Goal: Task Accomplishment & Management: Manage account settings

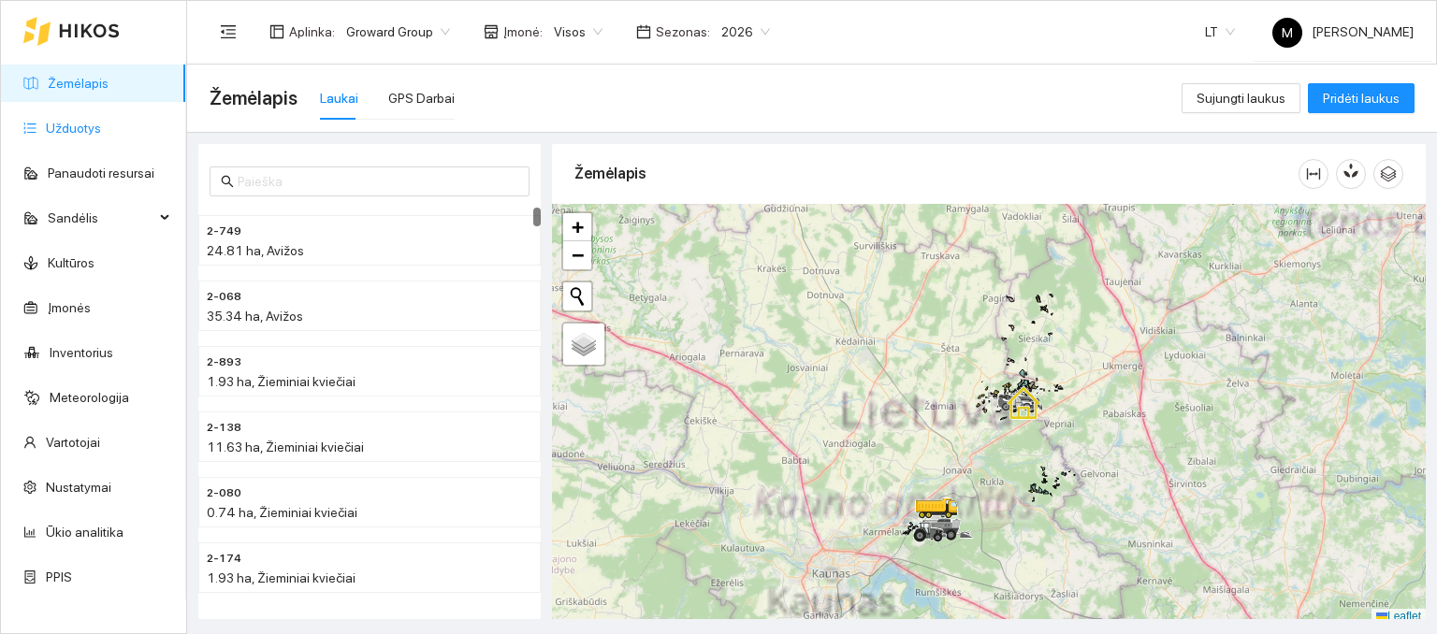
click at [79, 127] on link "Užduotys" at bounding box center [73, 128] width 55 height 15
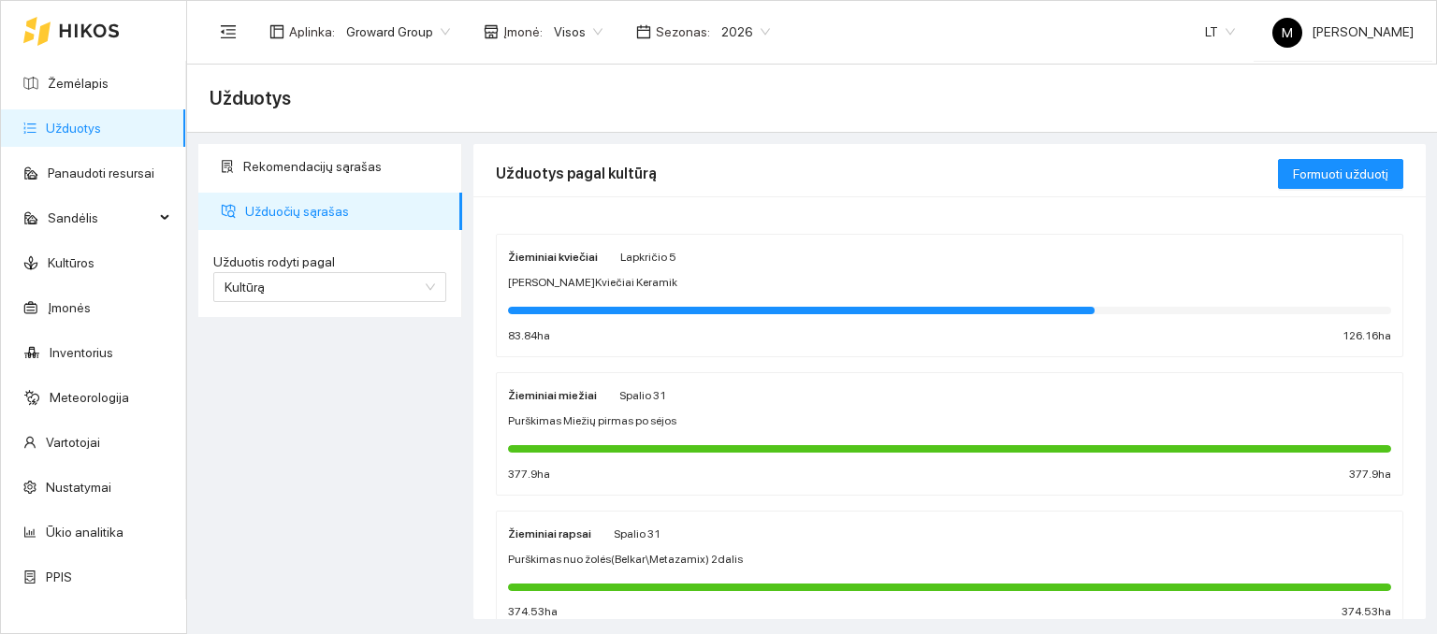
click at [670, 307] on div at bounding box center [801, 310] width 587 height 7
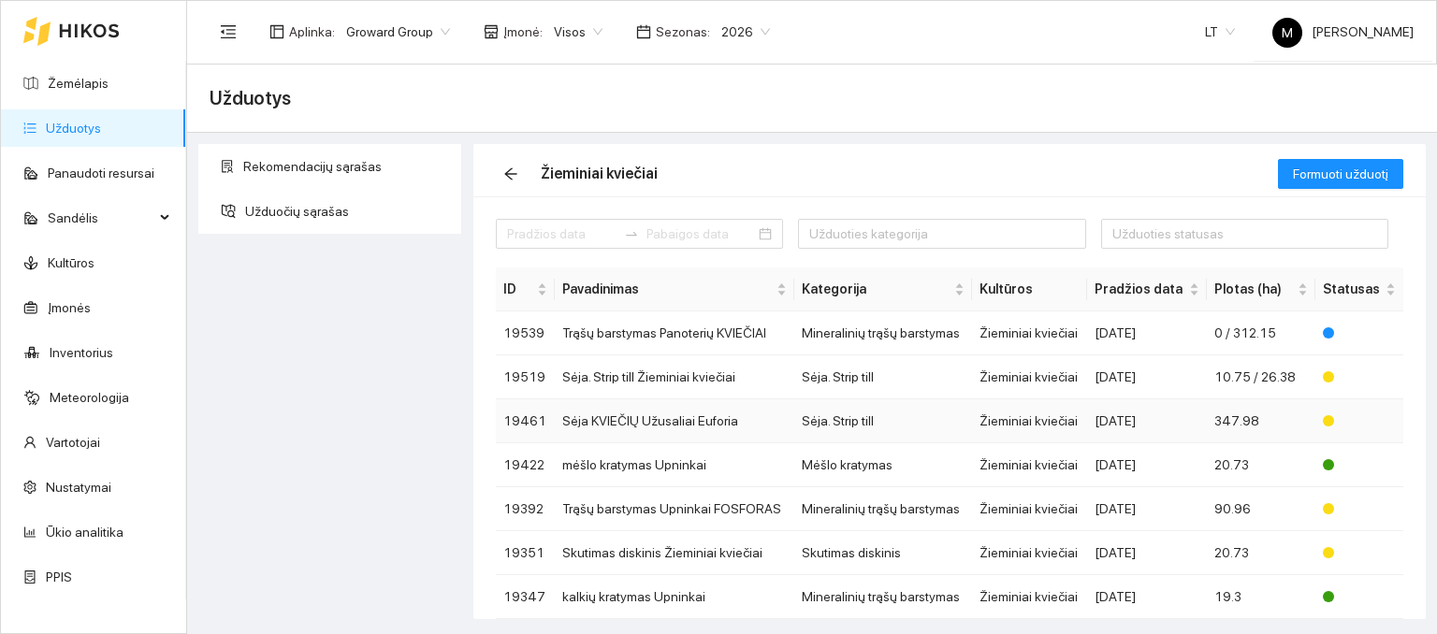
click at [673, 424] on td "Sėja KVIEČIŲ Užusaliai Euforia" at bounding box center [674, 421] width 239 height 44
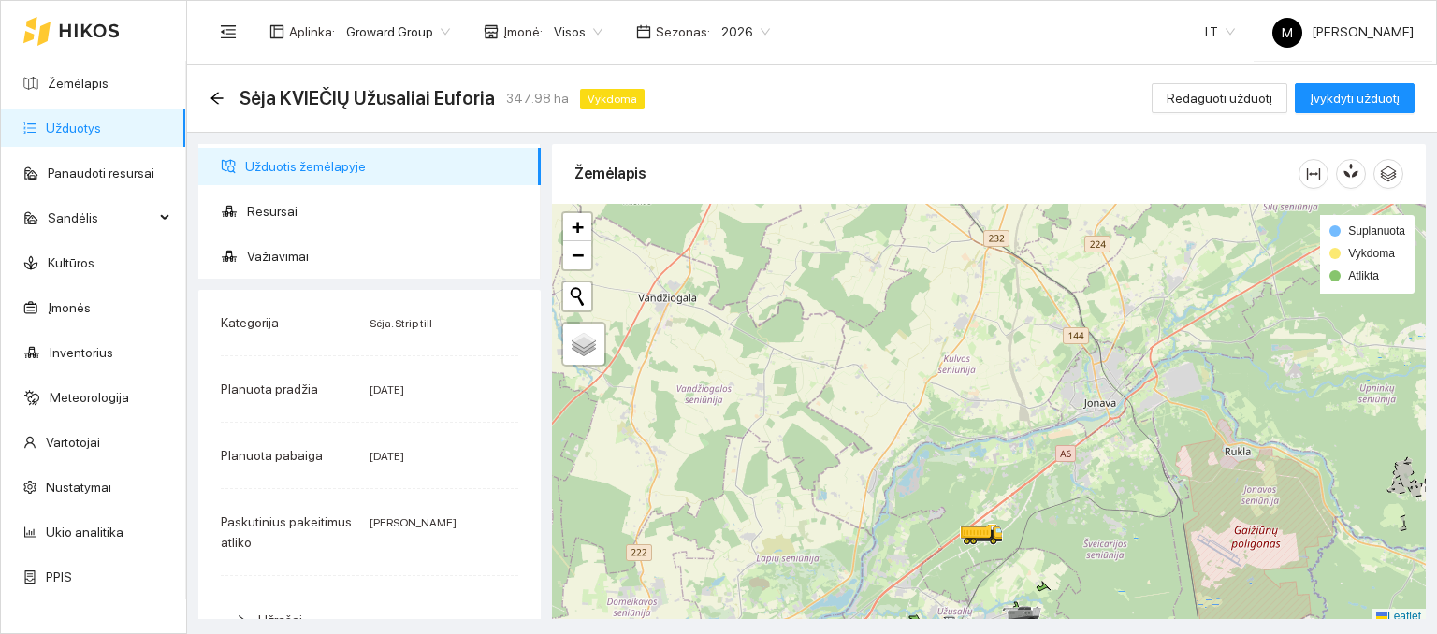
scroll to position [5, 0]
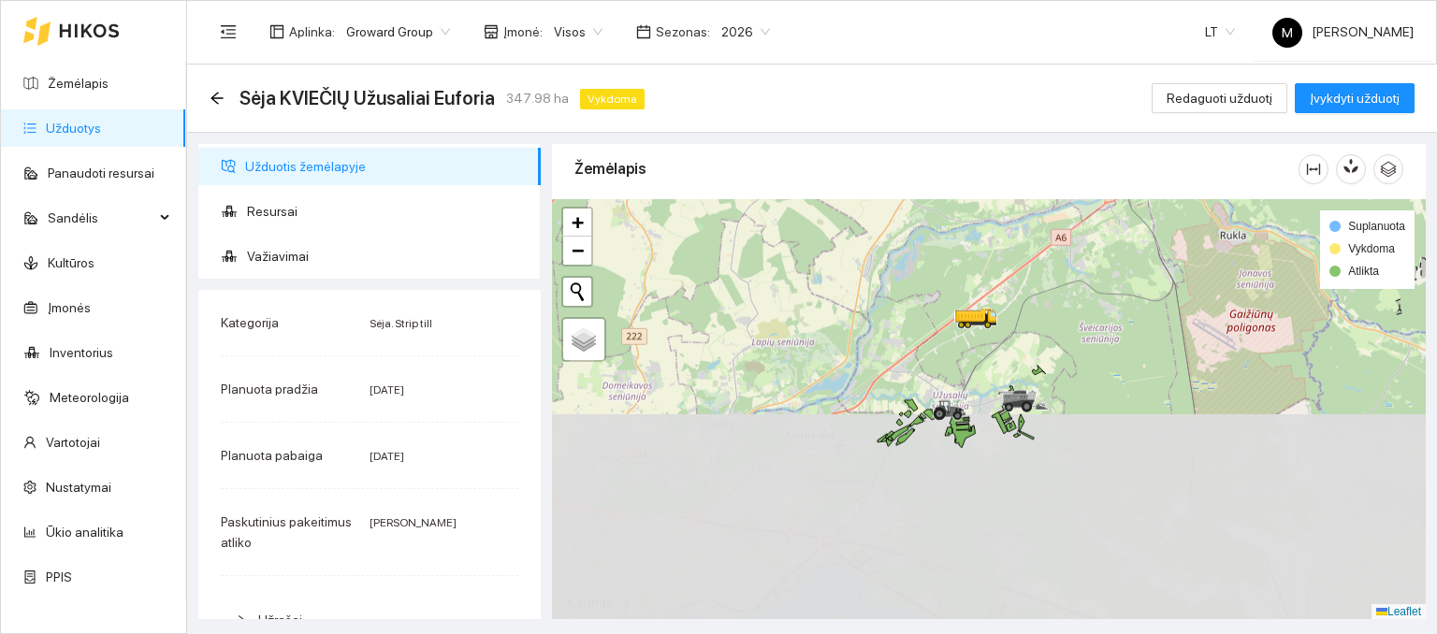
drag, startPoint x: 958, startPoint y: 455, endPoint x: 927, endPoint y: 351, distance: 108.3
click at [929, 333] on div at bounding box center [989, 409] width 874 height 421
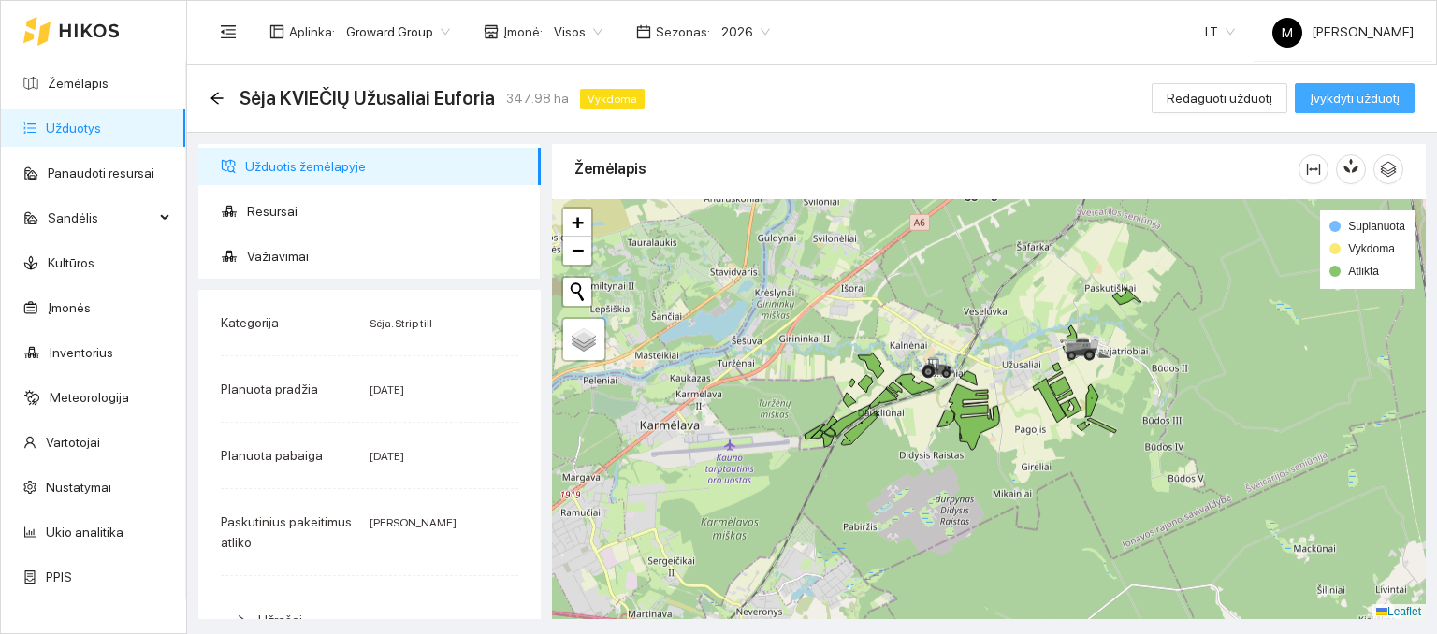
click at [1321, 103] on span "Įvykdyti užduotį" at bounding box center [1355, 98] width 90 height 21
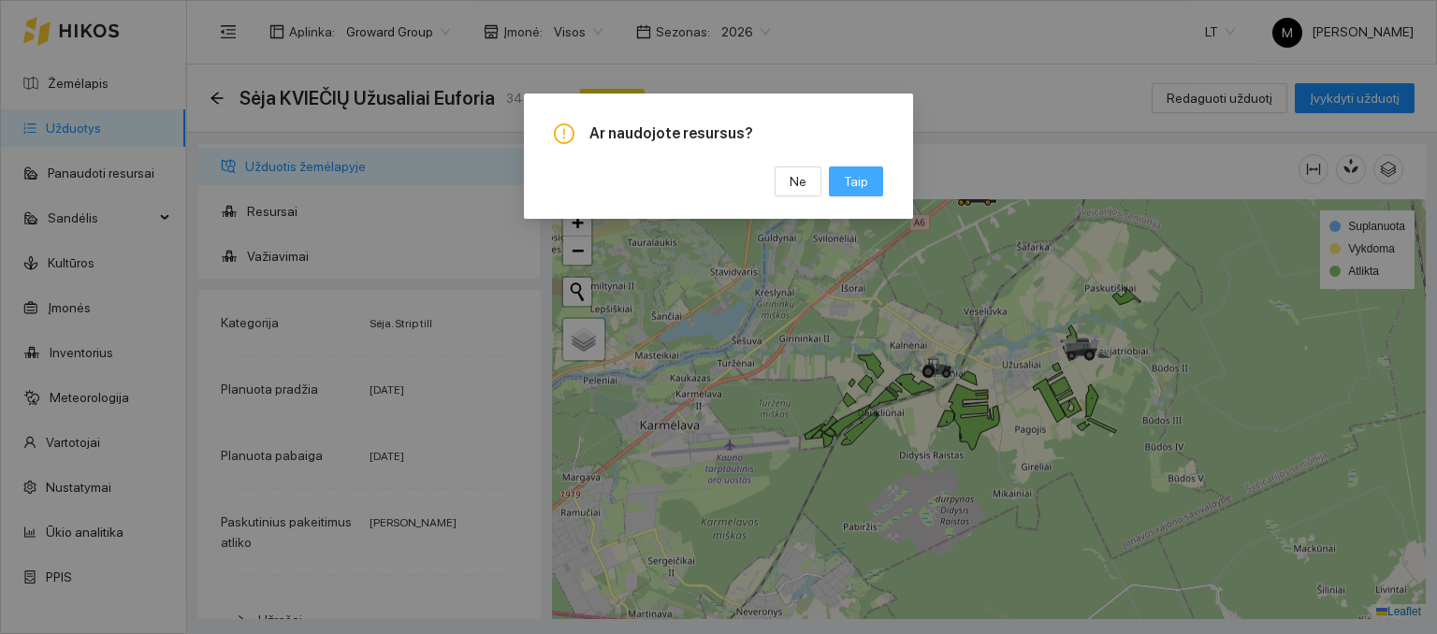
click at [861, 187] on span "Taip" at bounding box center [856, 181] width 24 height 21
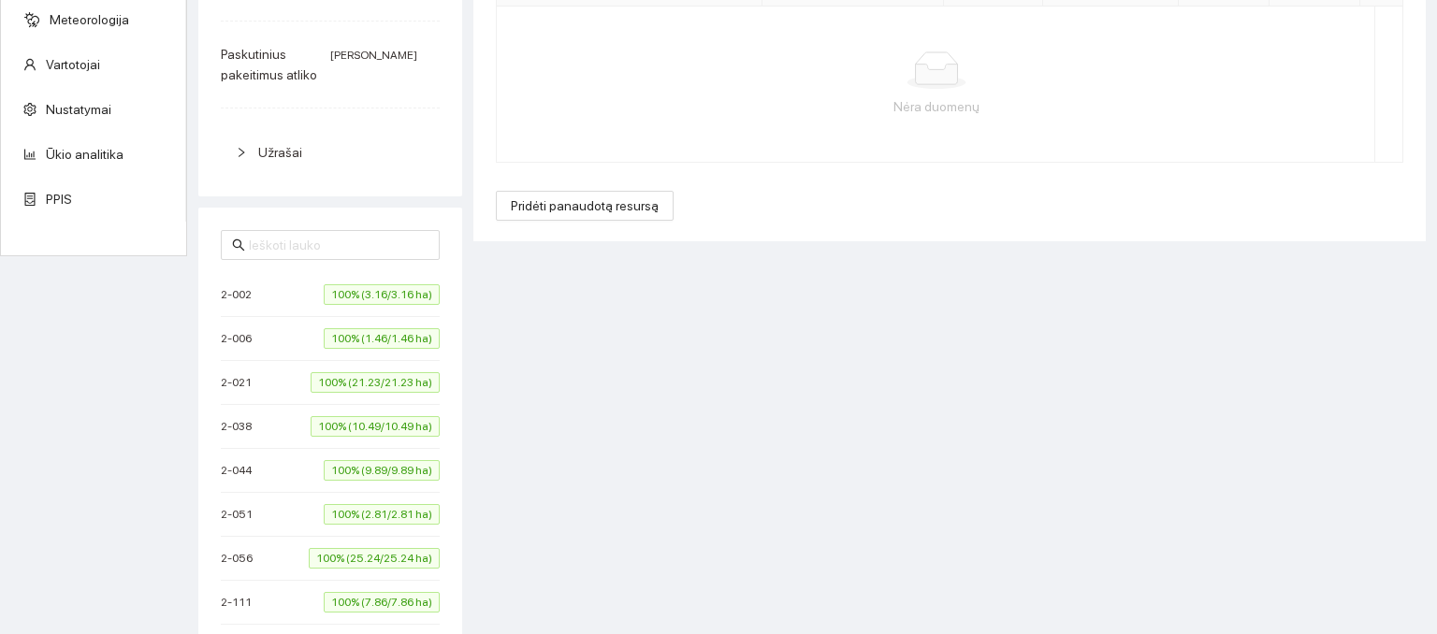
scroll to position [281, 0]
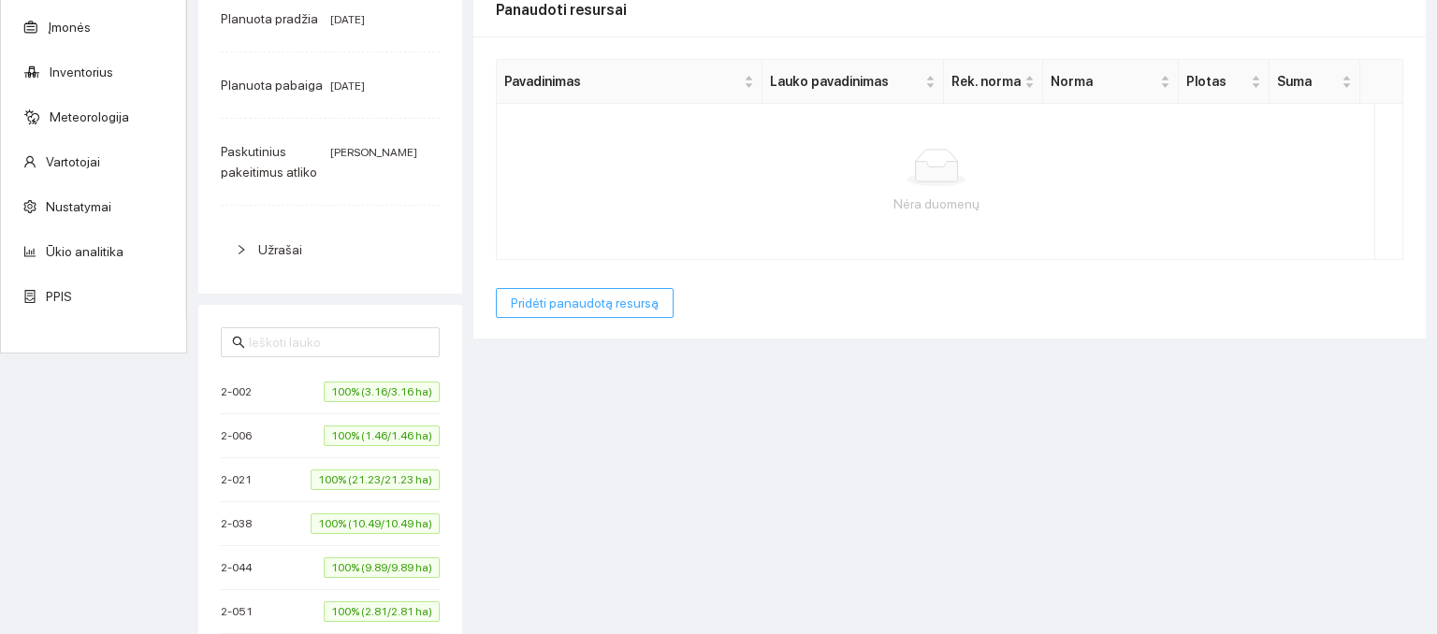
click at [570, 303] on span "Pridėti panaudotą resursą" at bounding box center [585, 303] width 148 height 21
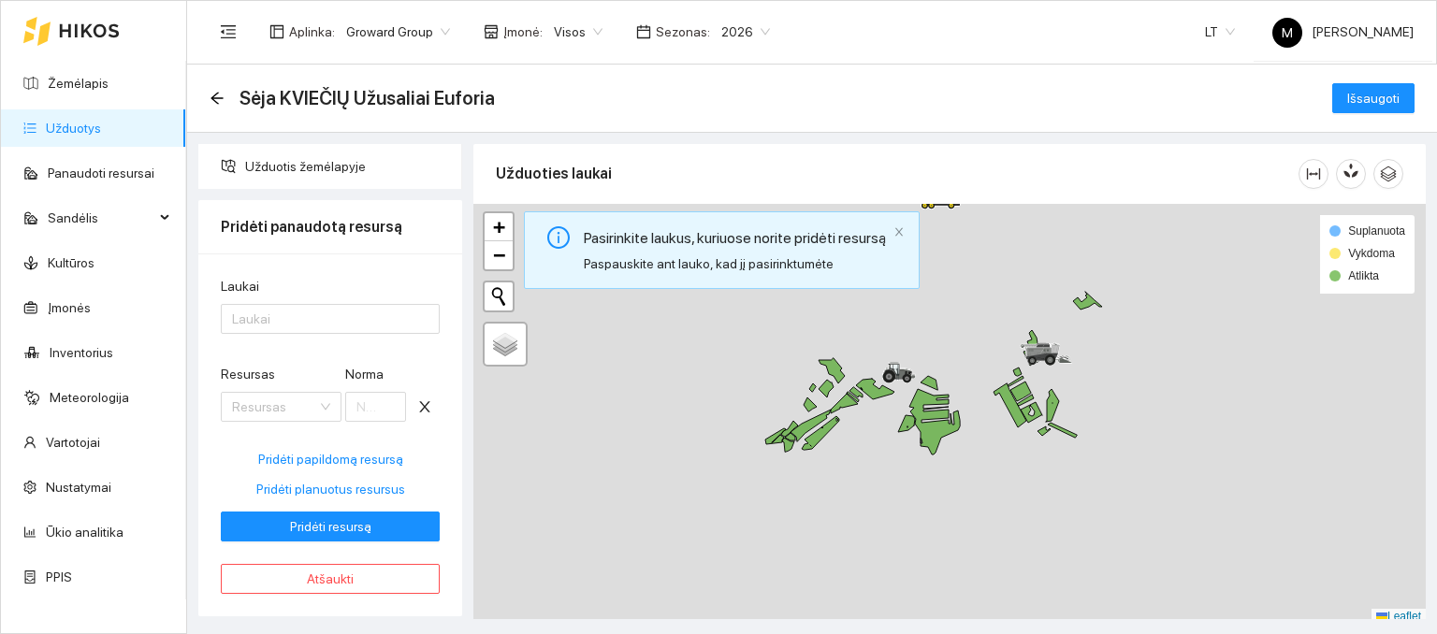
scroll to position [0, 0]
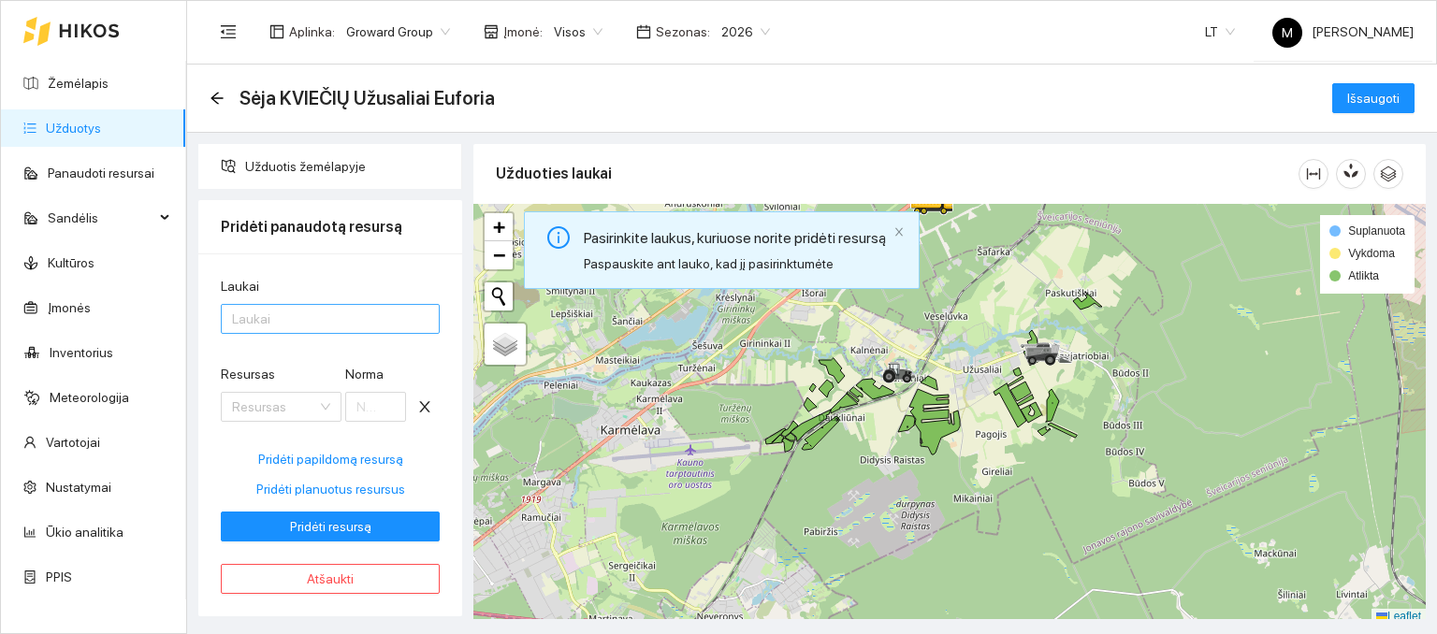
click at [312, 321] on div at bounding box center [320, 319] width 191 height 22
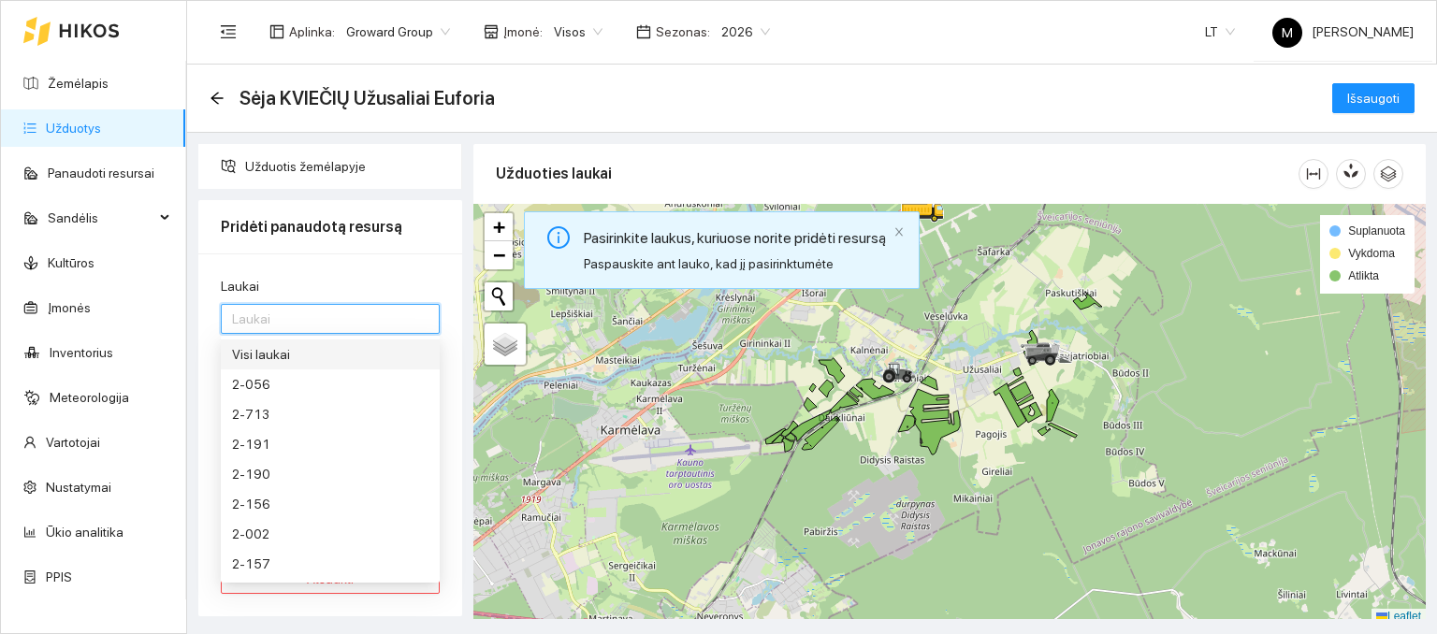
click at [296, 358] on div "Visi laukai" at bounding box center [330, 354] width 196 height 21
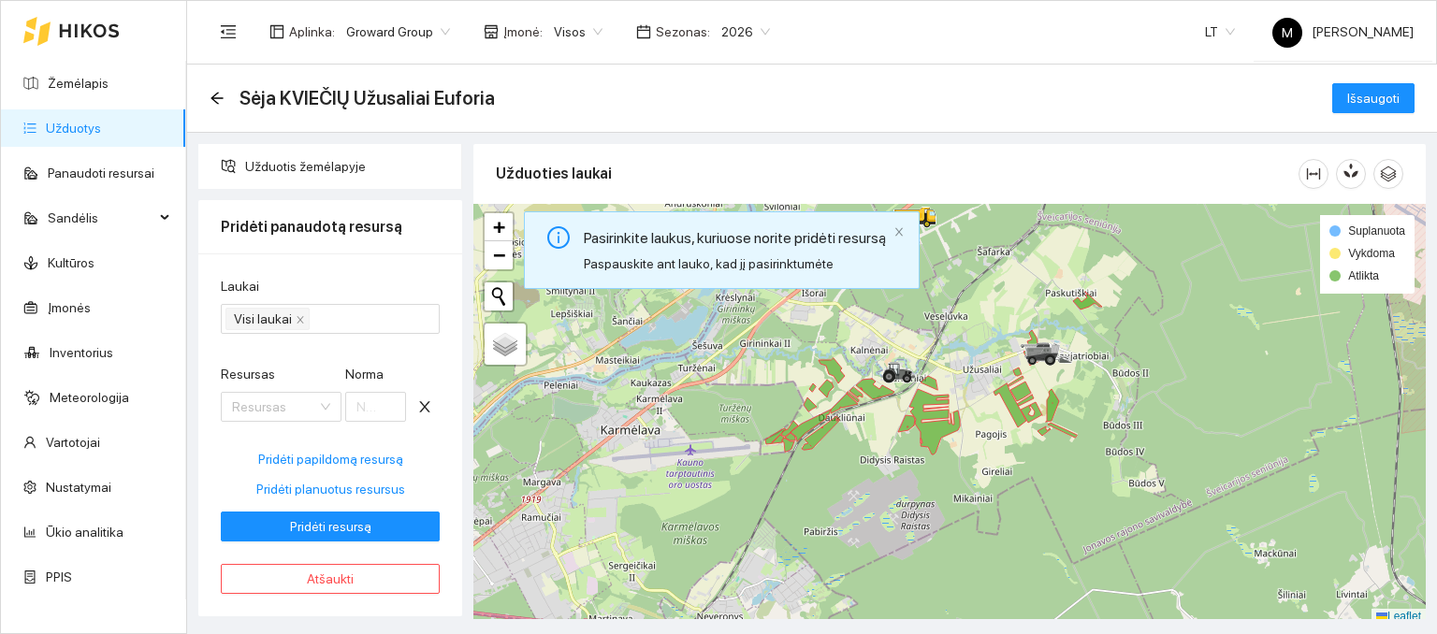
click at [337, 271] on div "Laukai Visi laukai Resursas Resursas Norma Pridėti papildomą resursą Pridėti pl…" at bounding box center [330, 435] width 264 height 363
click at [303, 489] on span "Pridėti planuotus resursus" at bounding box center [330, 489] width 149 height 21
type input "240"
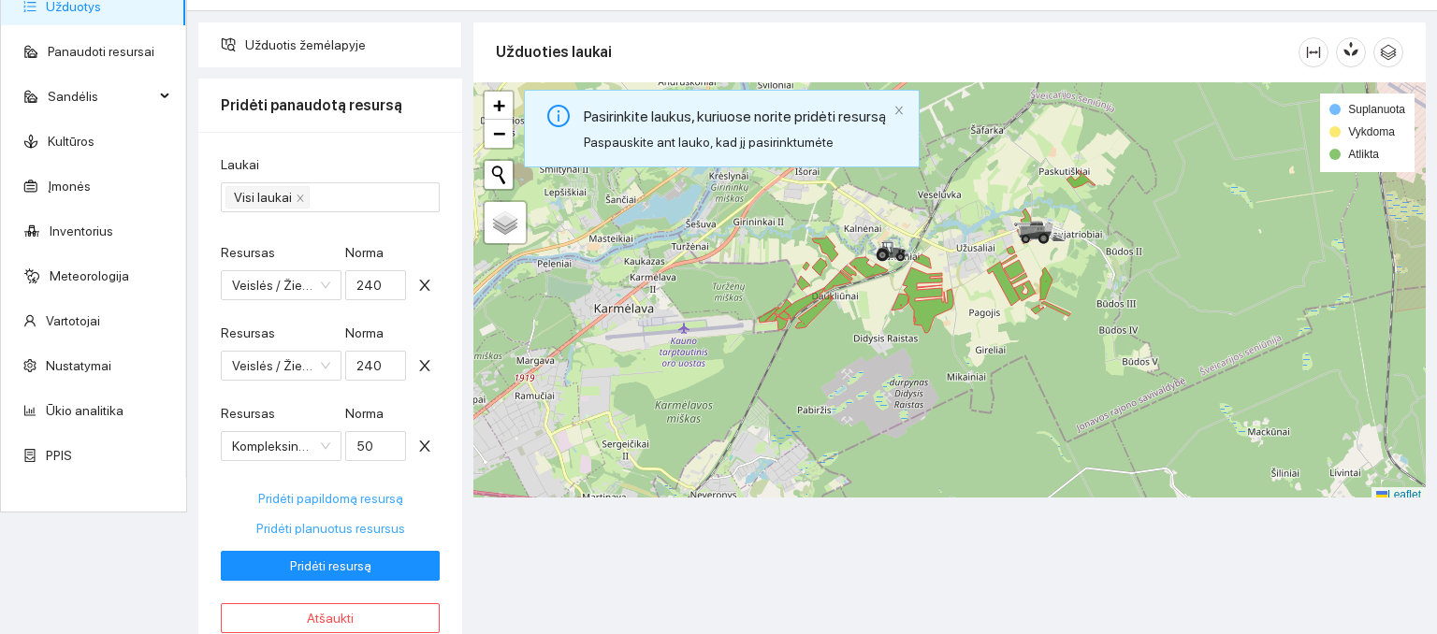
scroll to position [142, 0]
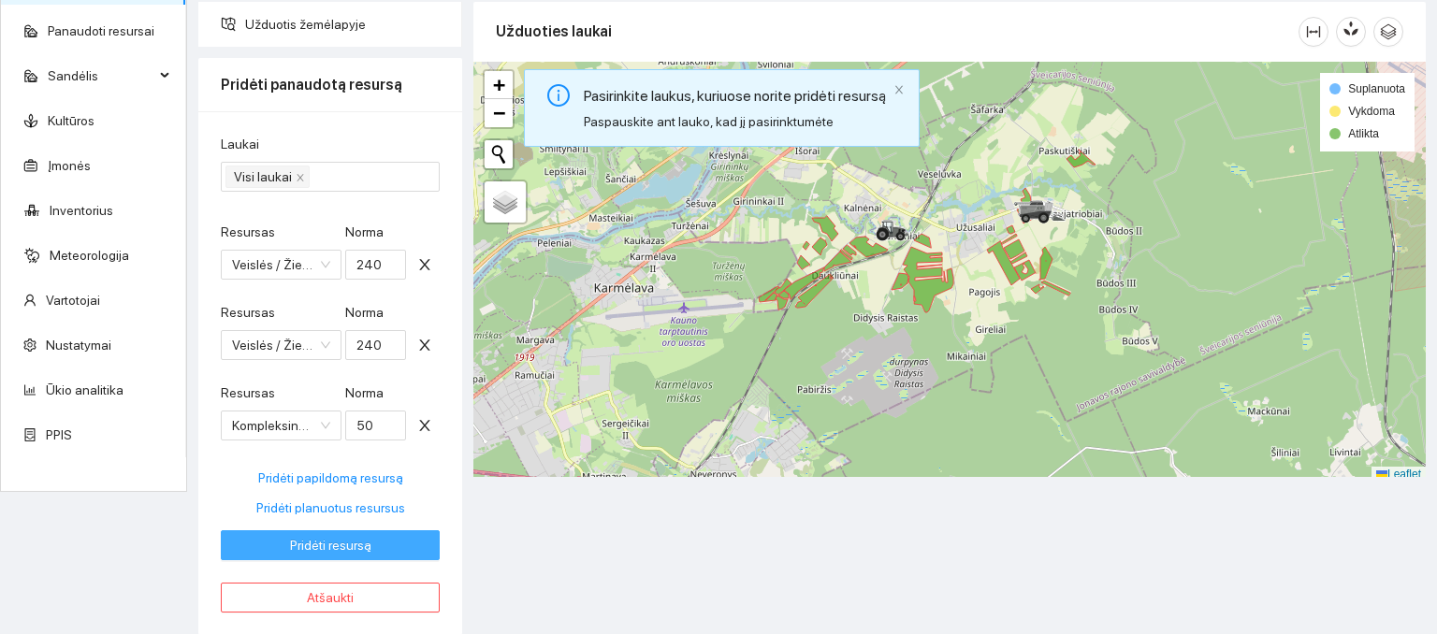
click at [330, 548] on span "Pridėti resursą" at bounding box center [330, 545] width 81 height 21
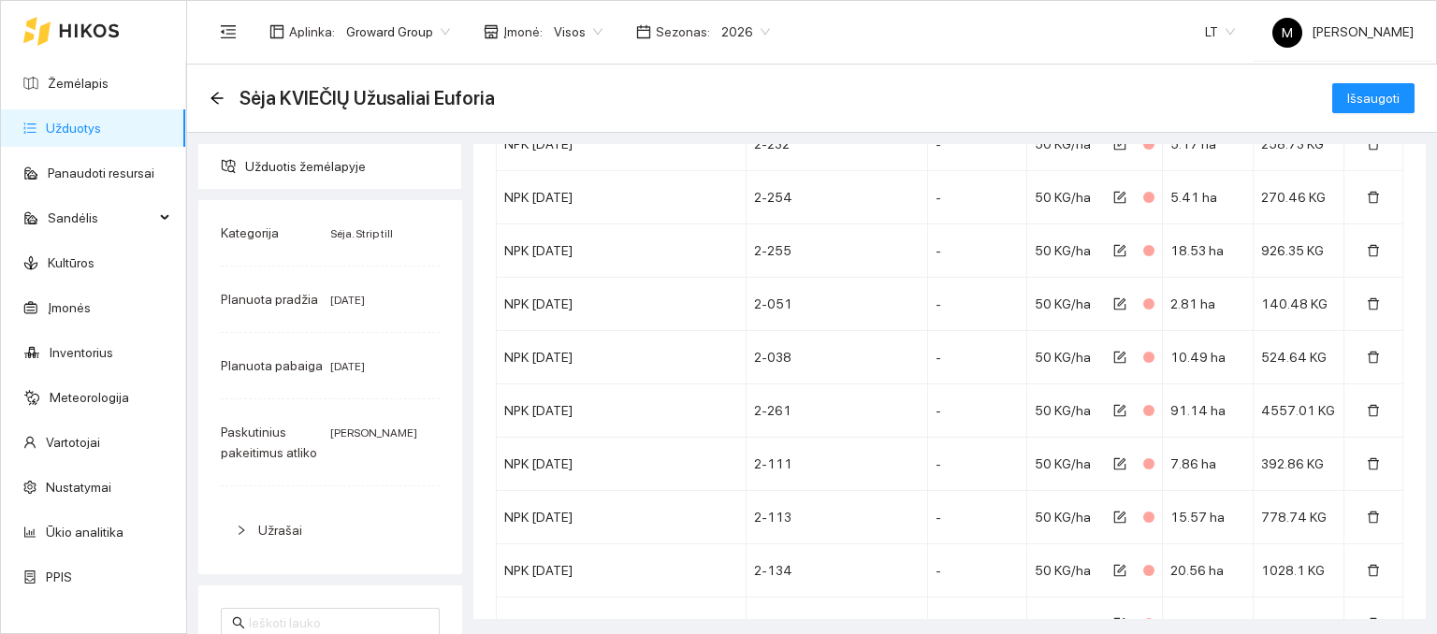
scroll to position [5284, 0]
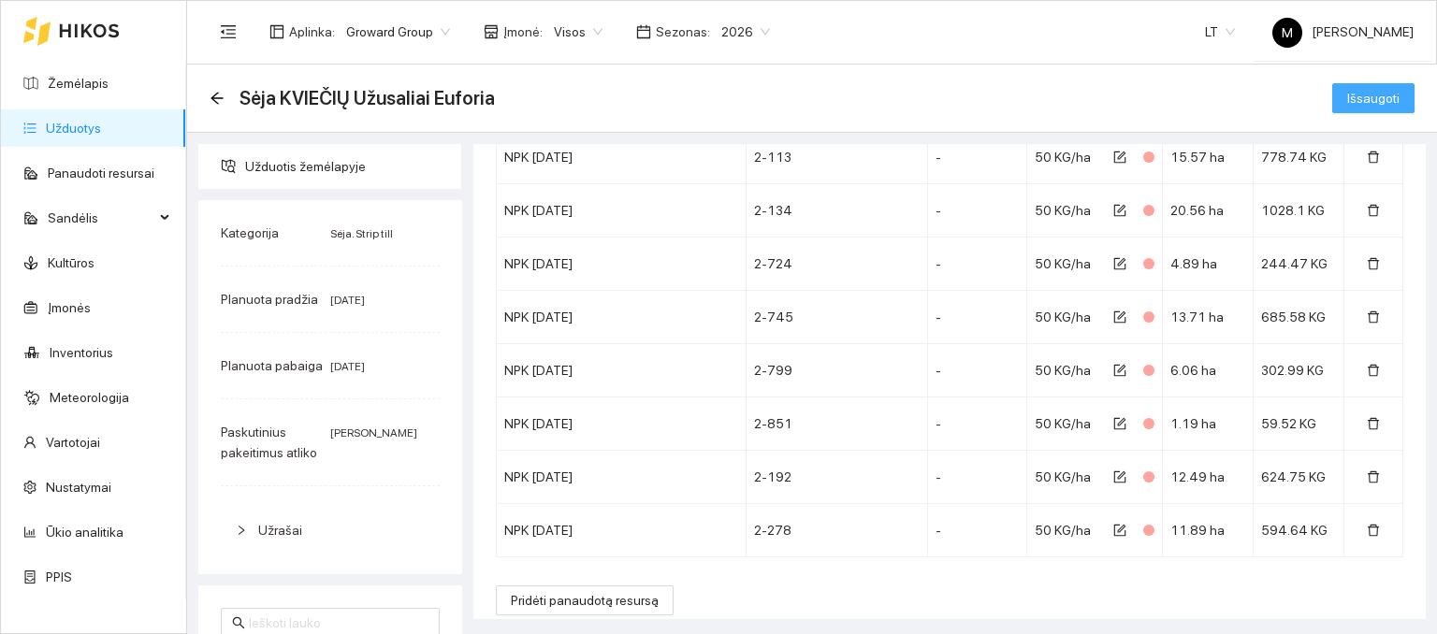
click at [1347, 102] on span "Išsaugoti" at bounding box center [1373, 98] width 52 height 21
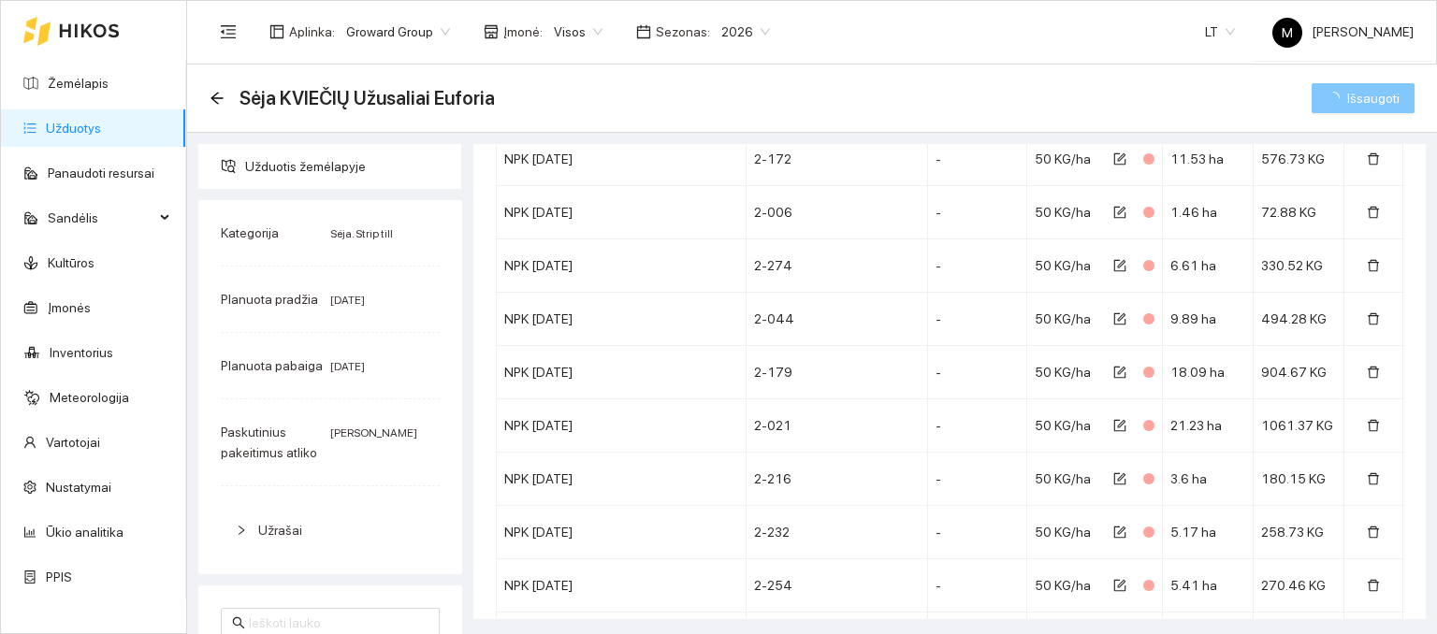
scroll to position [3787, 0]
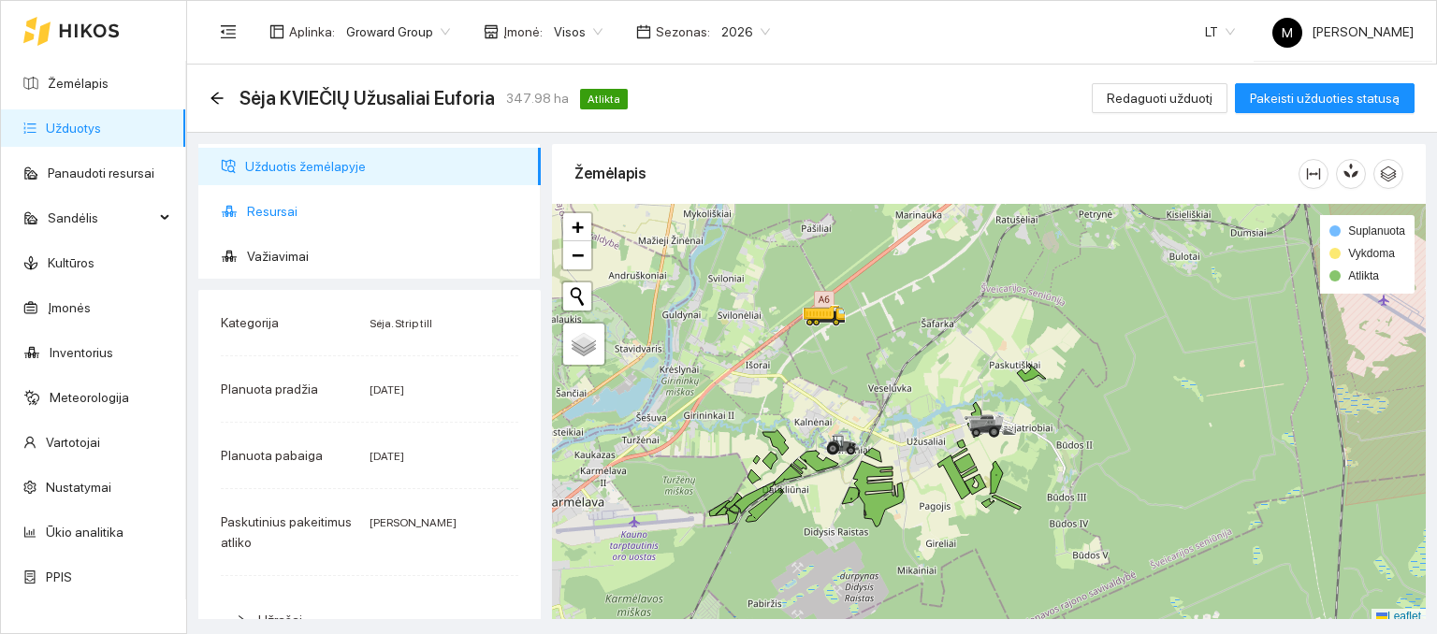
click at [318, 212] on span "Resursai" at bounding box center [386, 211] width 279 height 37
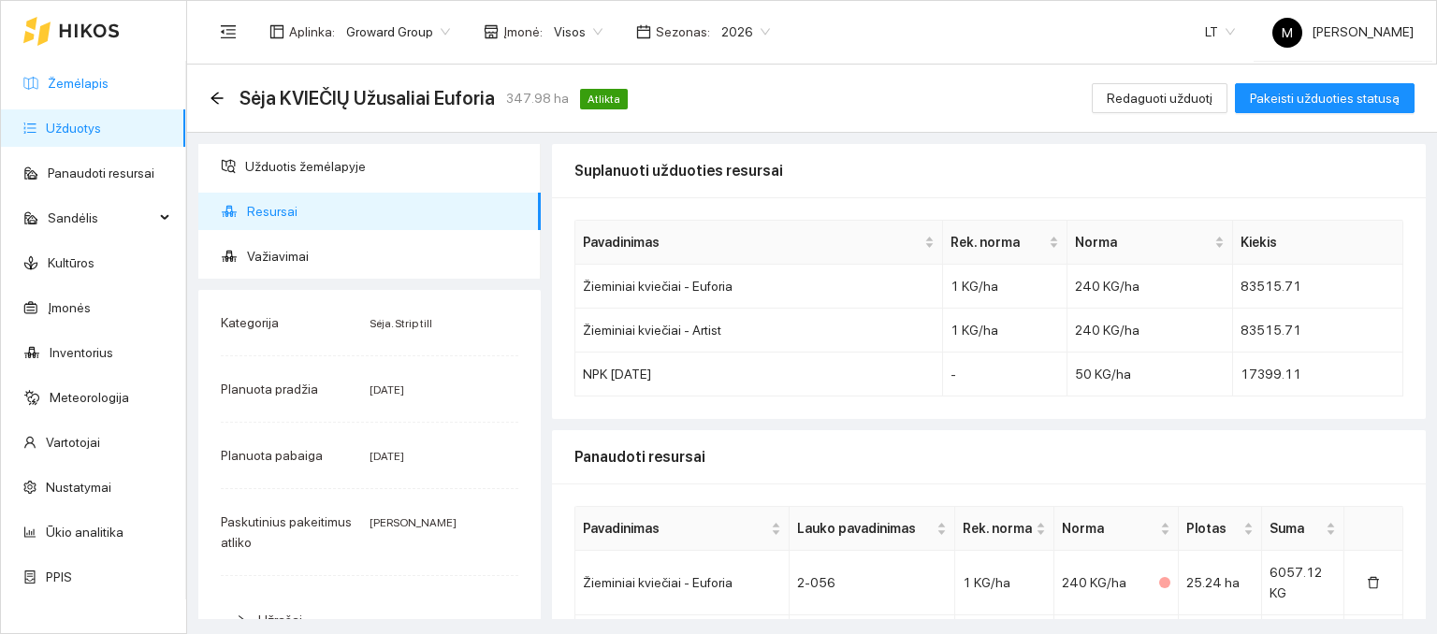
click at [60, 80] on link "Žemėlapis" at bounding box center [78, 83] width 61 height 15
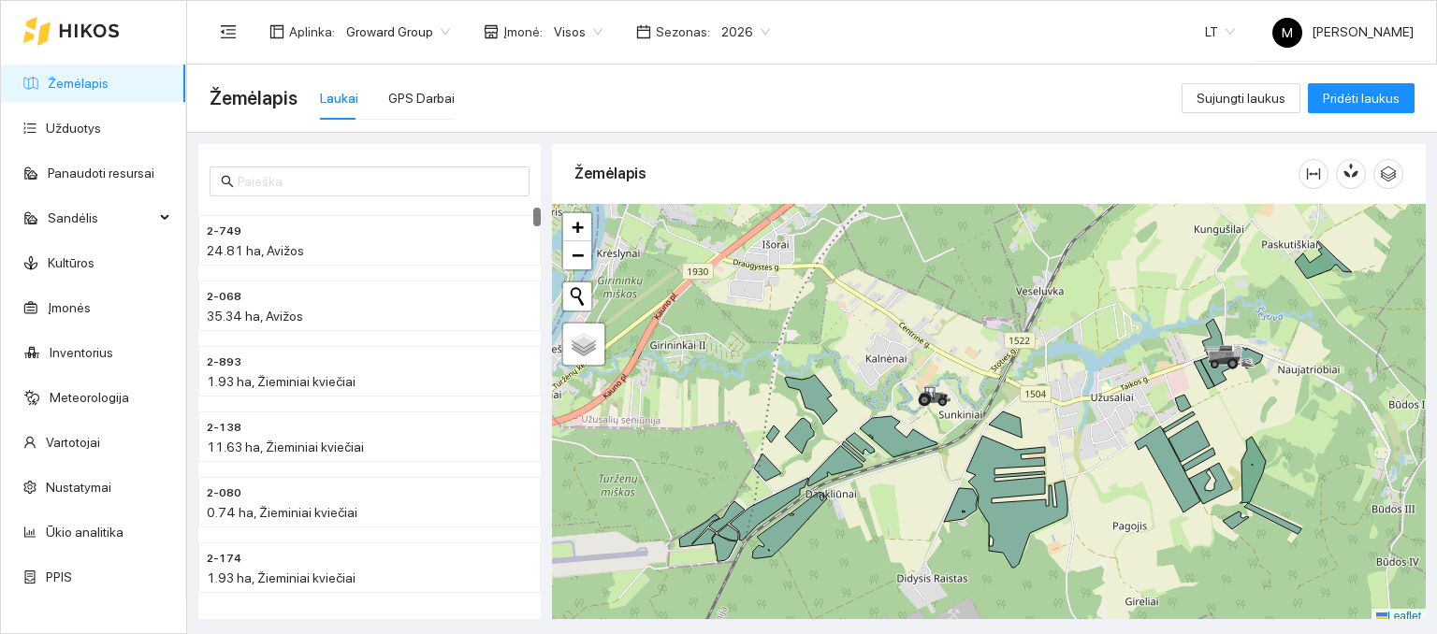
scroll to position [5, 0]
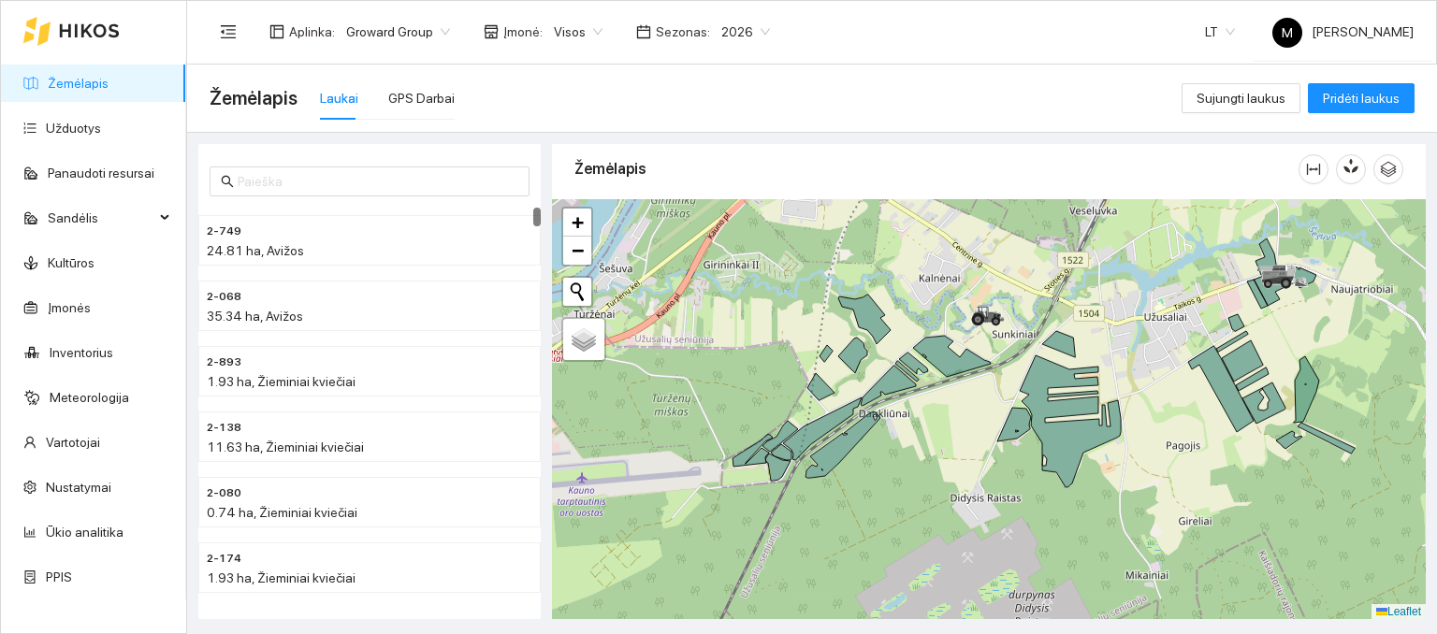
drag, startPoint x: 694, startPoint y: 570, endPoint x: 746, endPoint y: 495, distance: 90.8
click at [746, 495] on div at bounding box center [989, 409] width 874 height 421
click at [101, 125] on link "Užduotys" at bounding box center [73, 128] width 55 height 15
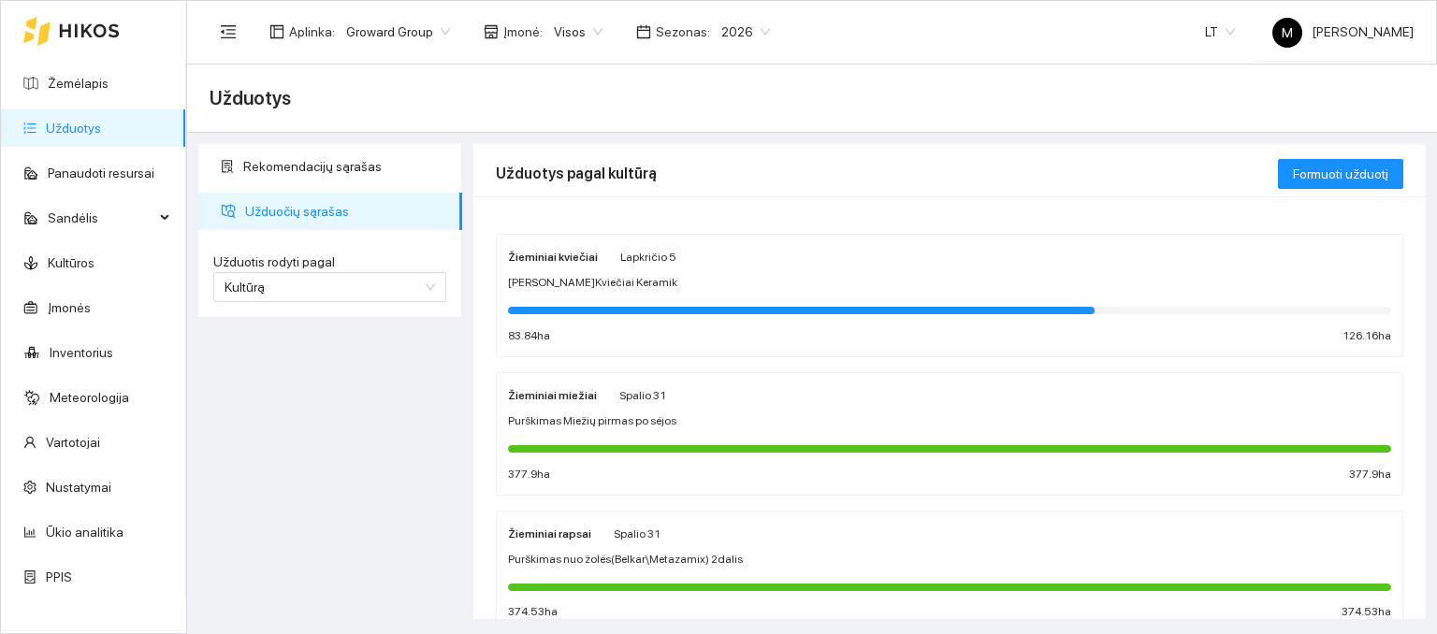
click at [577, 309] on div at bounding box center [801, 310] width 587 height 7
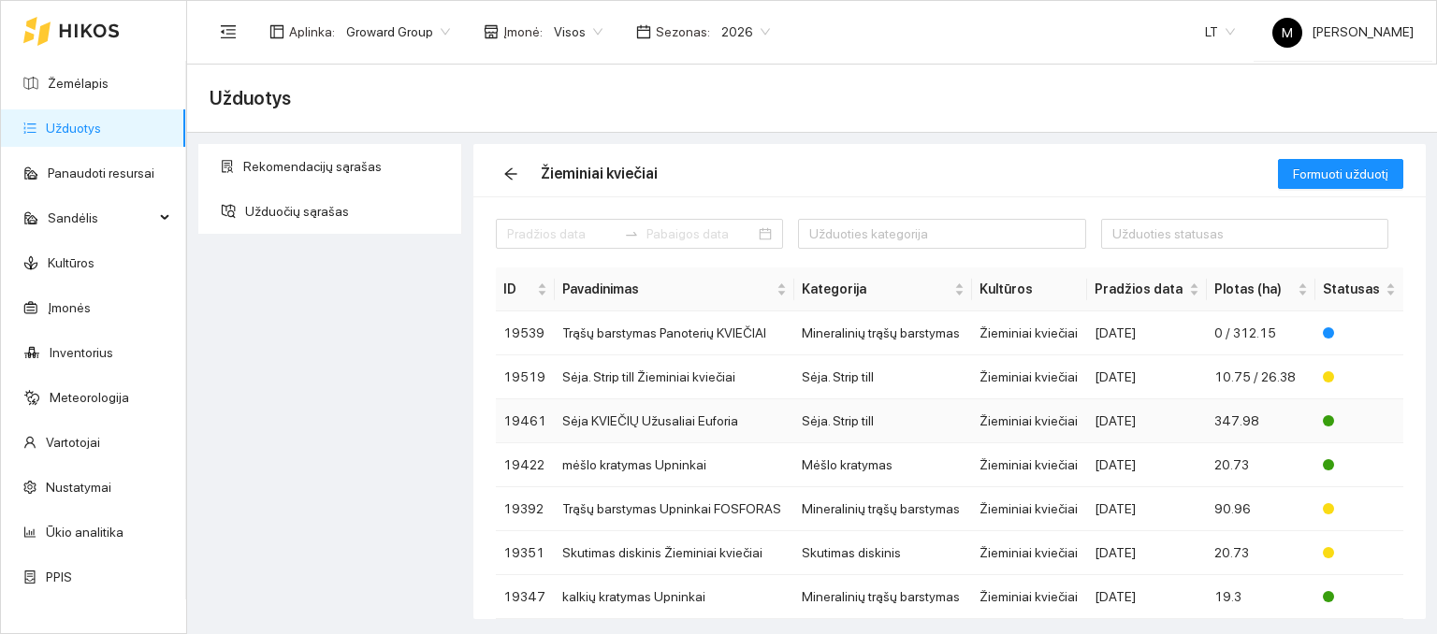
click at [618, 420] on td "Sėja KVIEČIŲ Užusaliai Euforia" at bounding box center [674, 421] width 239 height 44
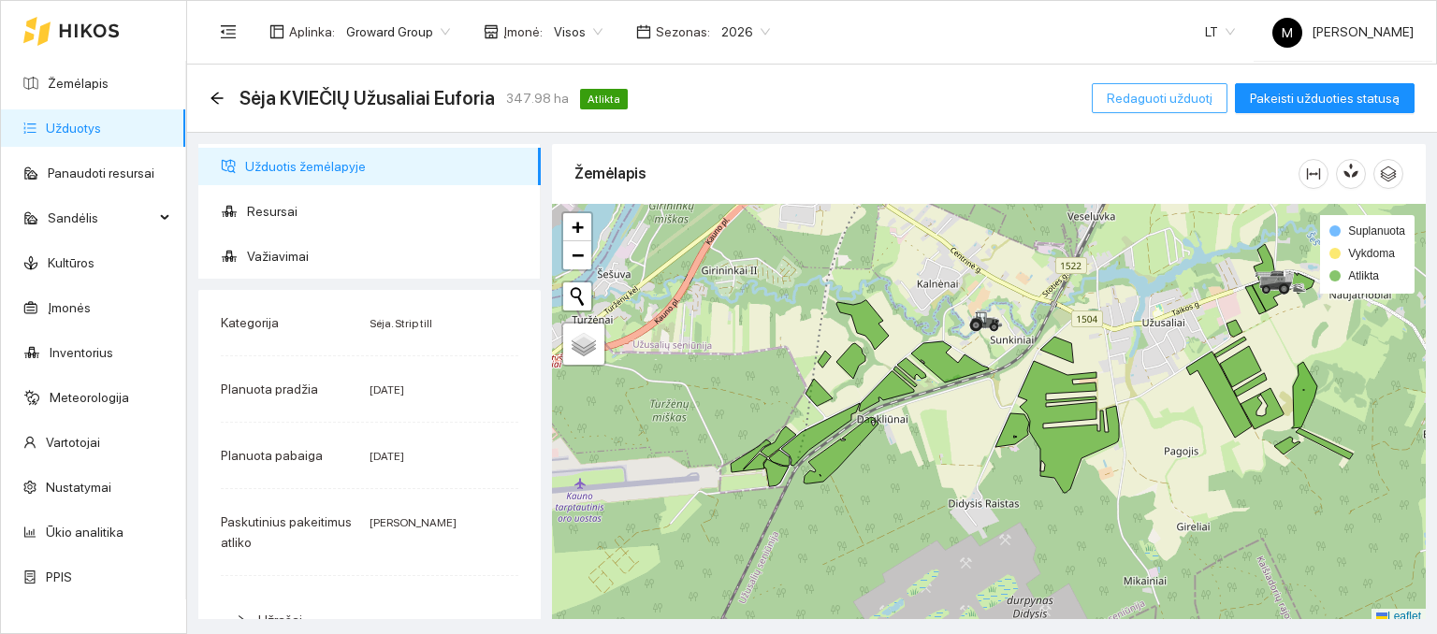
click at [287, 216] on span "Resursai" at bounding box center [386, 211] width 279 height 37
click at [280, 210] on span "Resursai" at bounding box center [386, 211] width 279 height 37
click at [1205, 102] on span "Redaguoti užduotį" at bounding box center [1160, 98] width 106 height 21
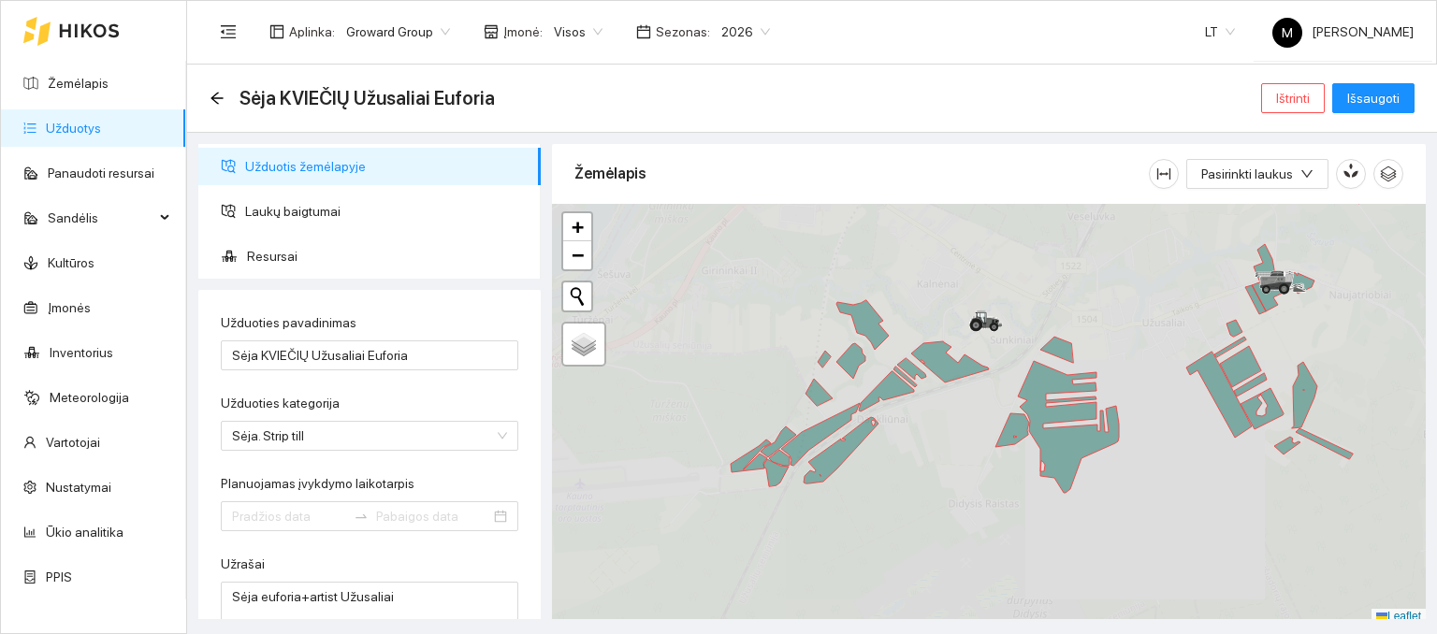
type input "[DATE]"
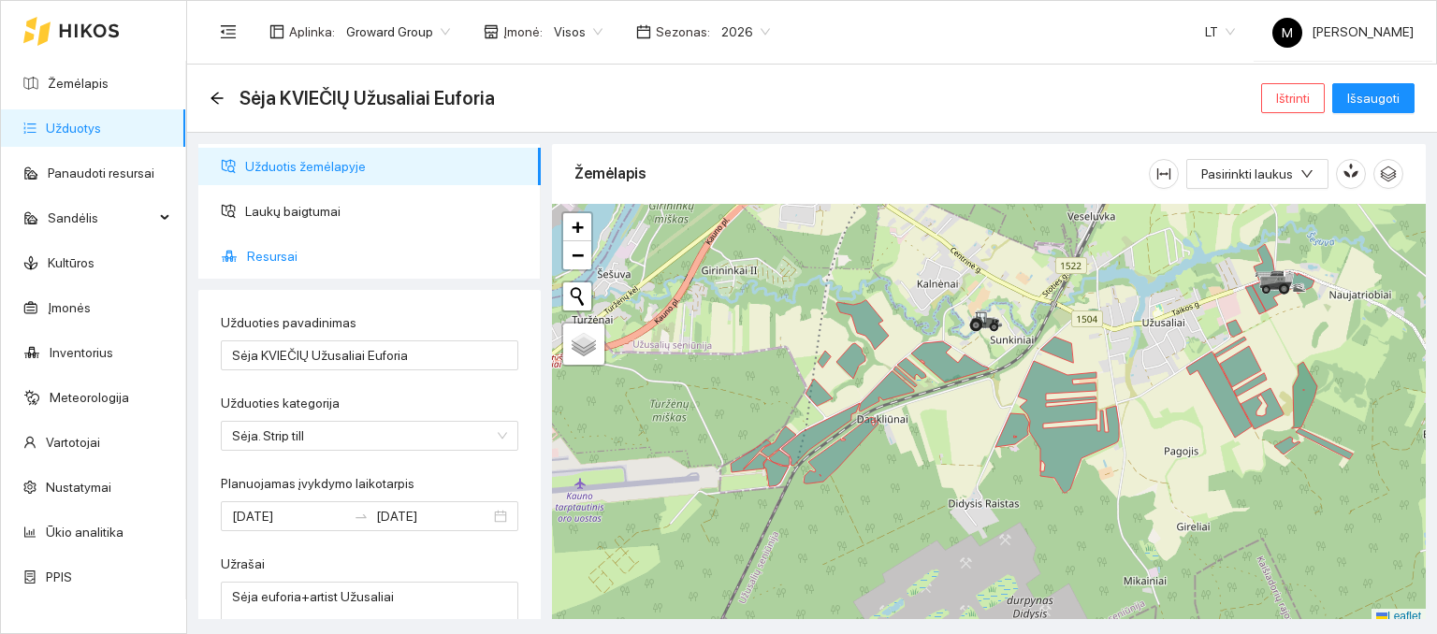
click at [268, 265] on span "Resursai" at bounding box center [386, 256] width 279 height 37
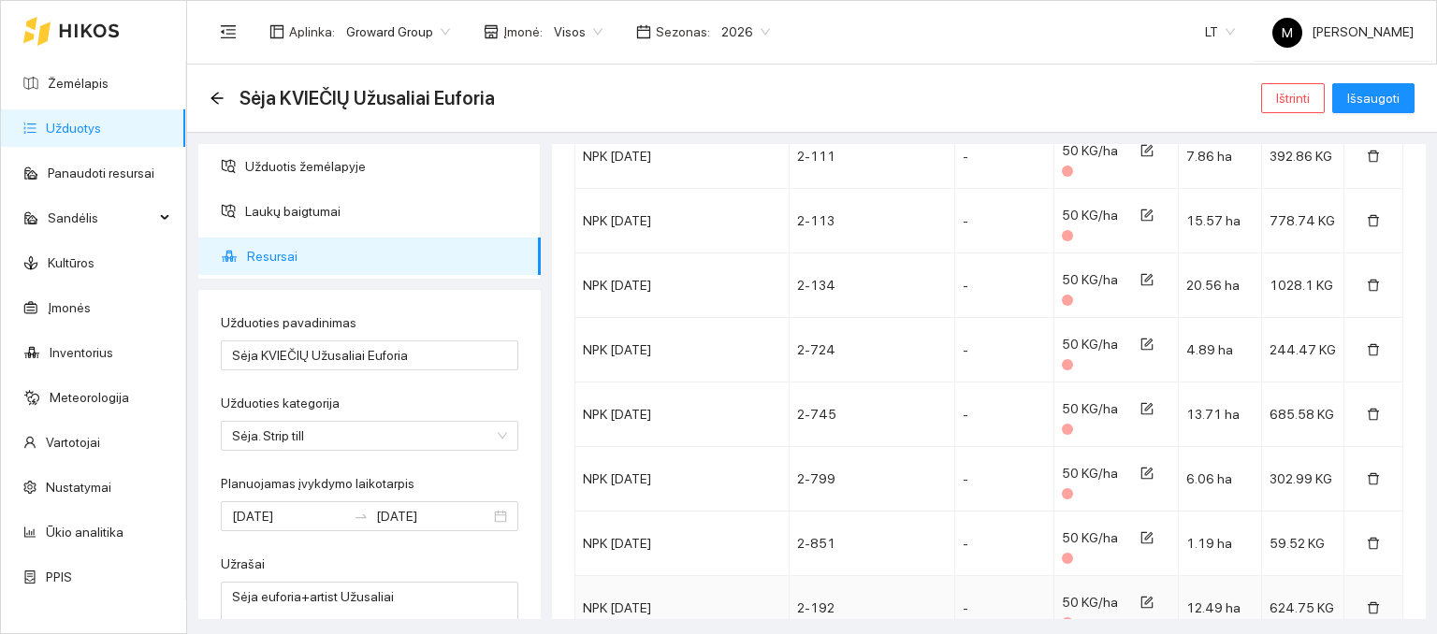
scroll to position [6399, 0]
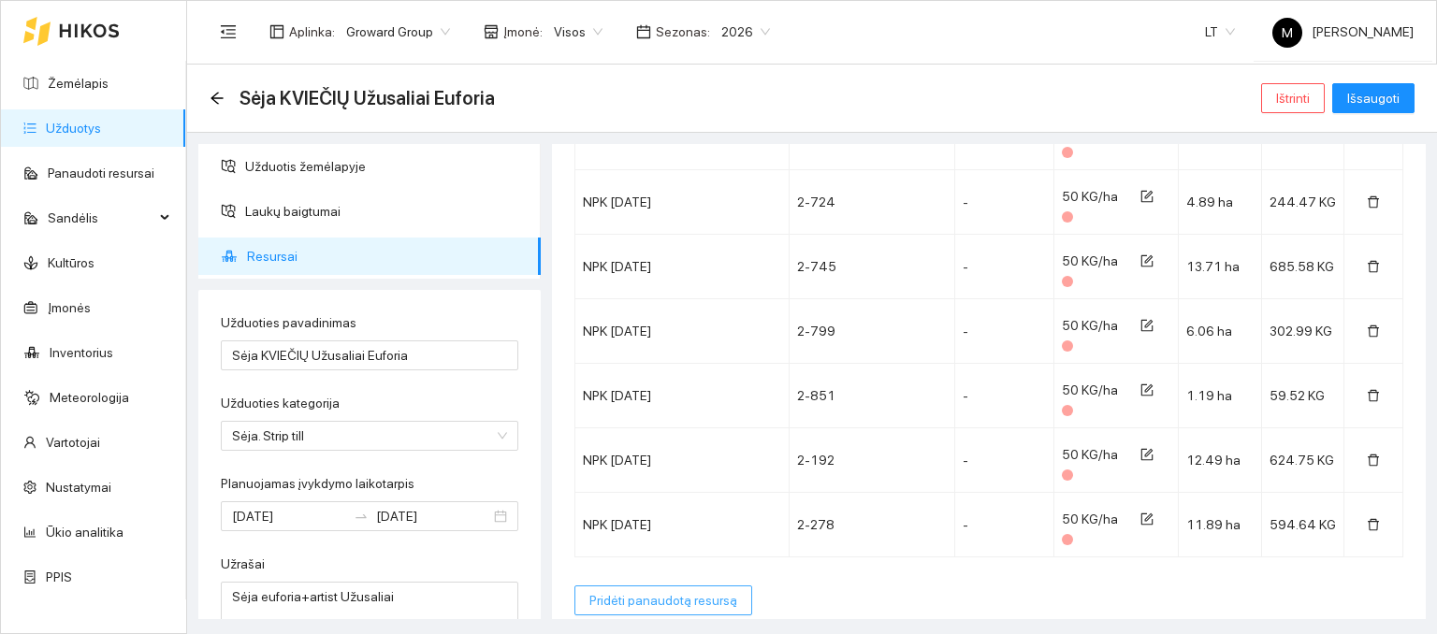
click at [644, 590] on span "Pridėti panaudotą resursą" at bounding box center [663, 600] width 148 height 21
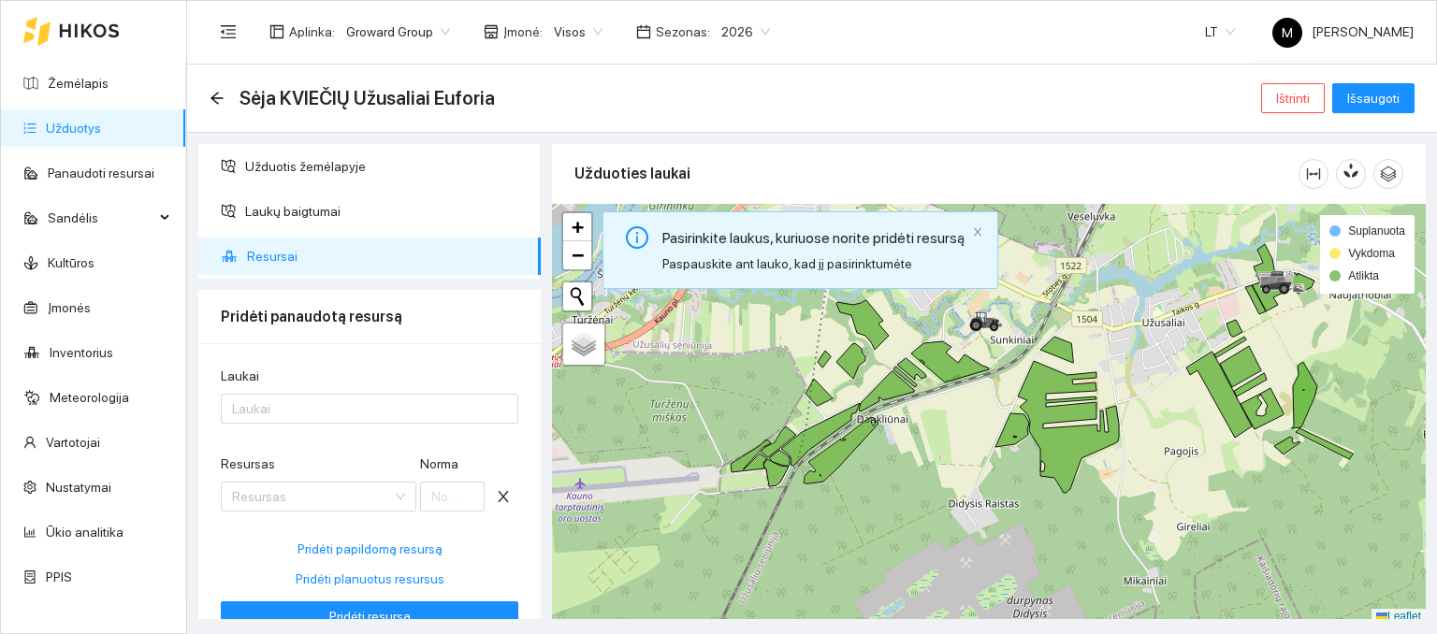
scroll to position [5, 0]
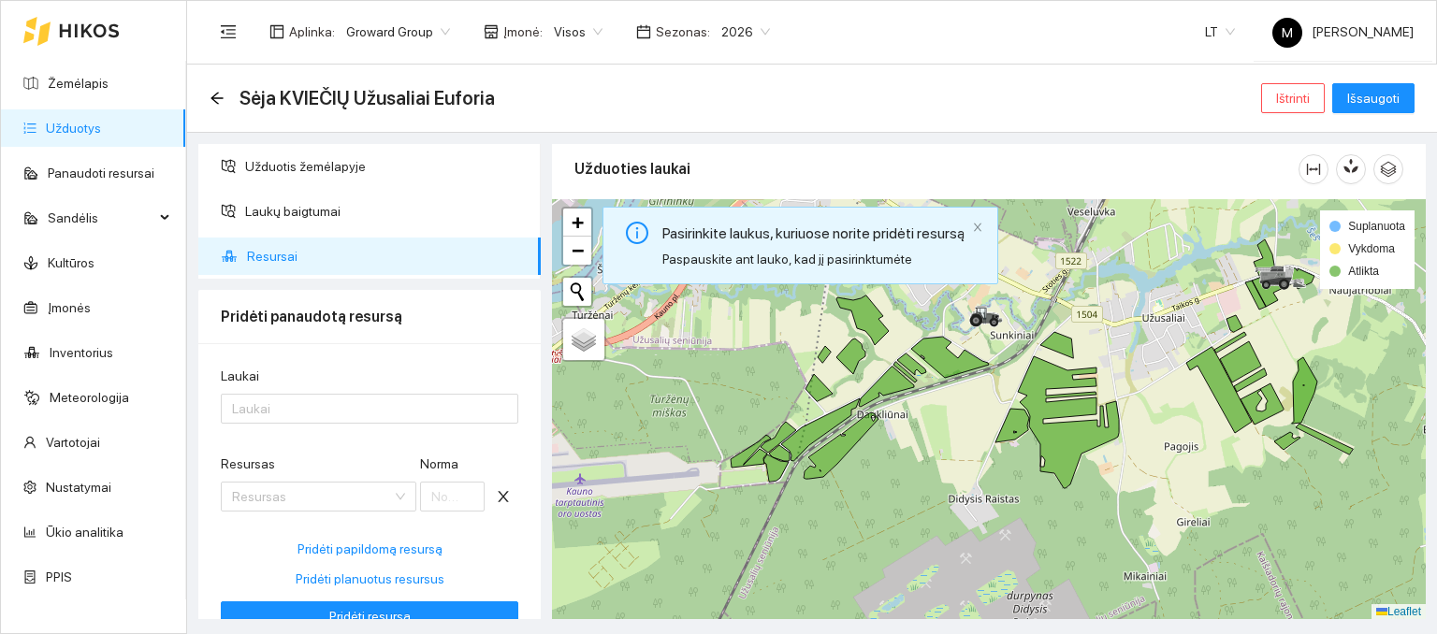
click at [752, 468] on div at bounding box center [989, 409] width 874 height 421
click at [790, 428] on icon at bounding box center [779, 437] width 36 height 31
click at [757, 454] on icon at bounding box center [751, 451] width 40 height 33
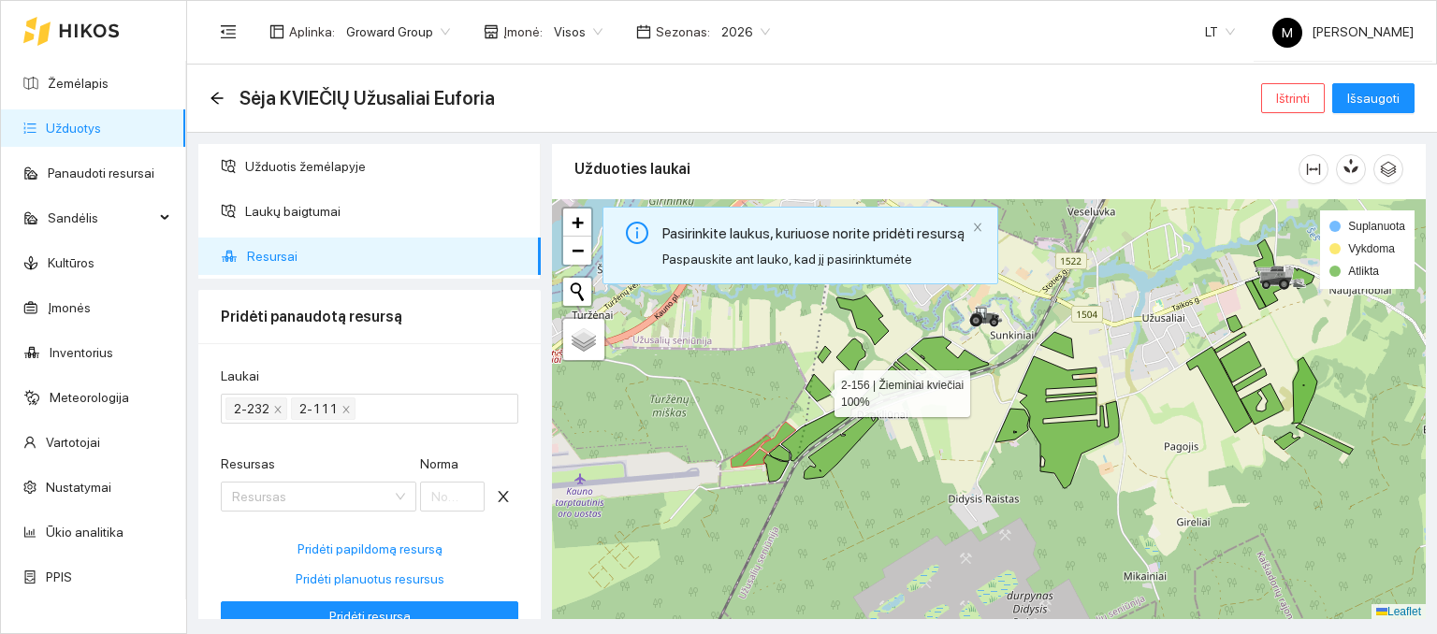
click at [815, 392] on icon at bounding box center [818, 387] width 27 height 27
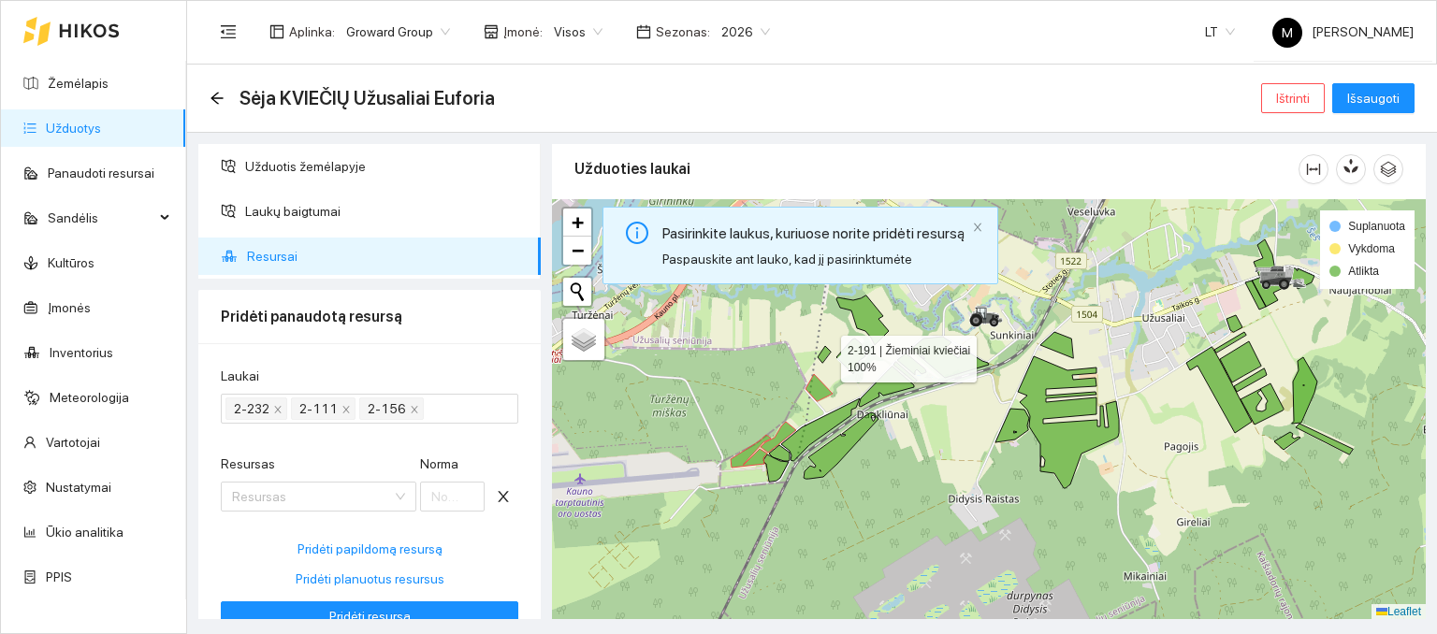
click at [827, 354] on icon at bounding box center [824, 354] width 13 height 17
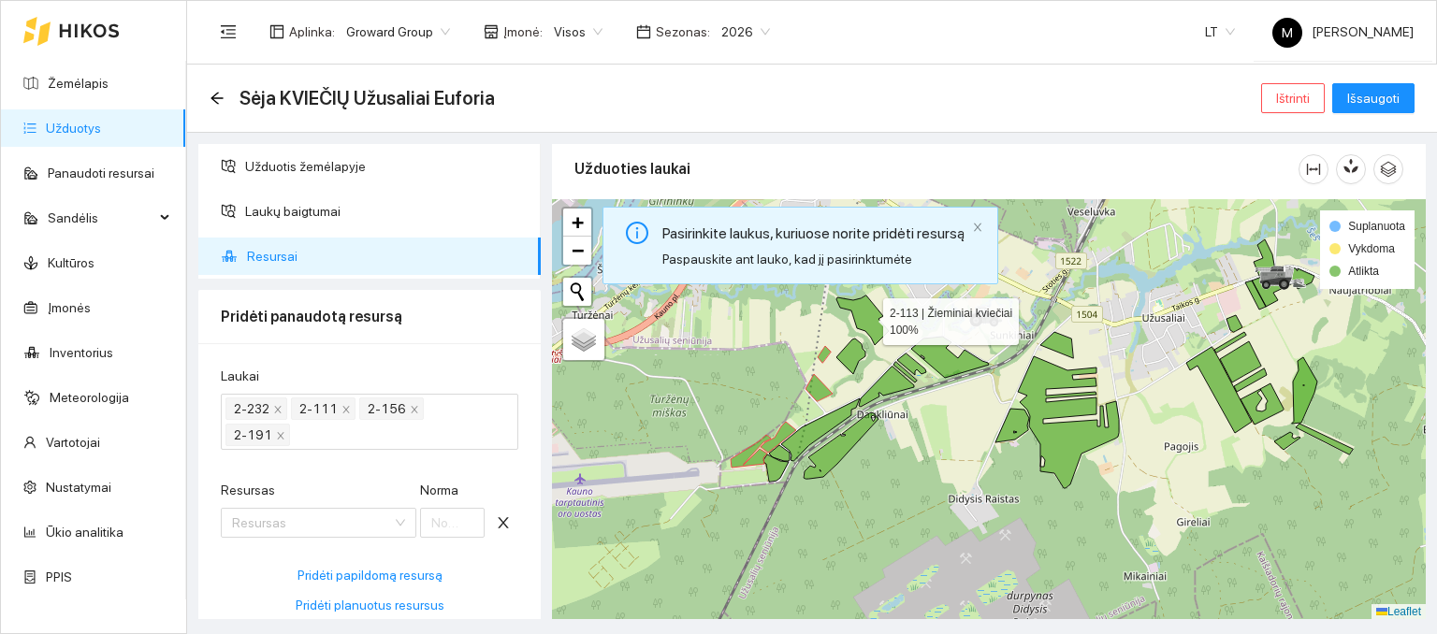
click at [860, 315] on icon at bounding box center [862, 321] width 52 height 50
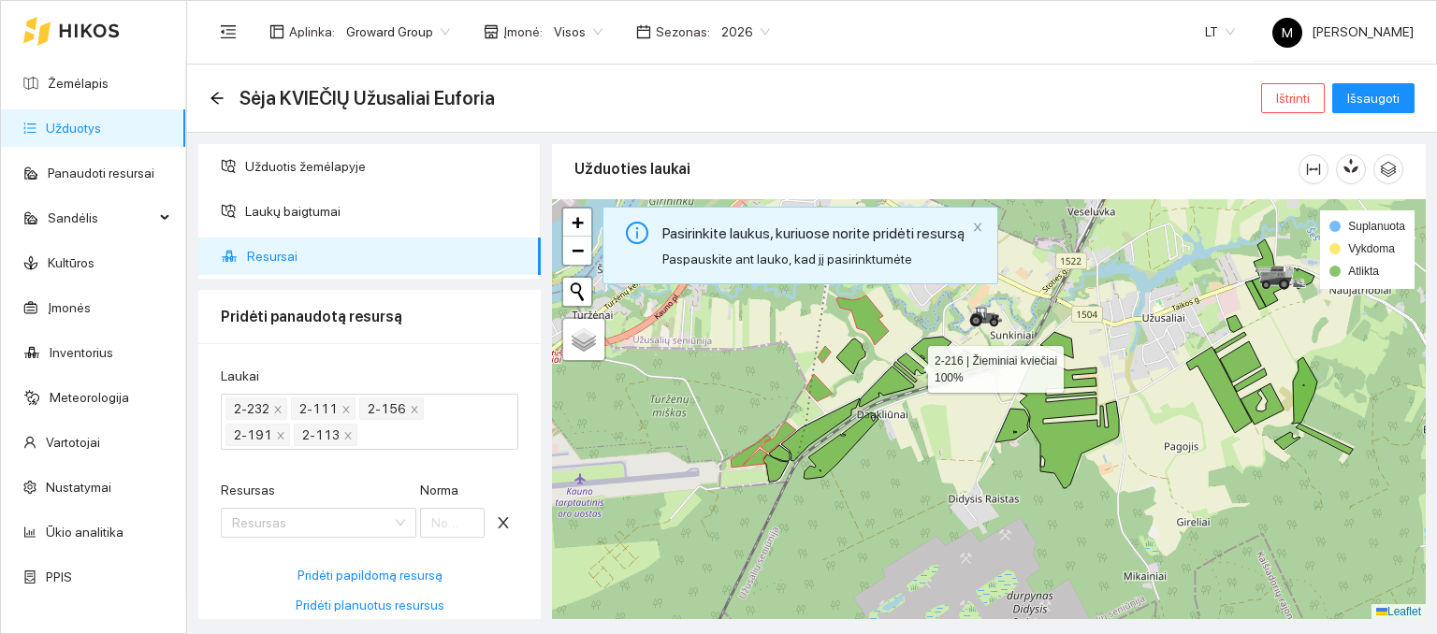
click at [913, 366] on icon at bounding box center [911, 365] width 29 height 22
click at [908, 372] on icon at bounding box center [904, 372] width 23 height 21
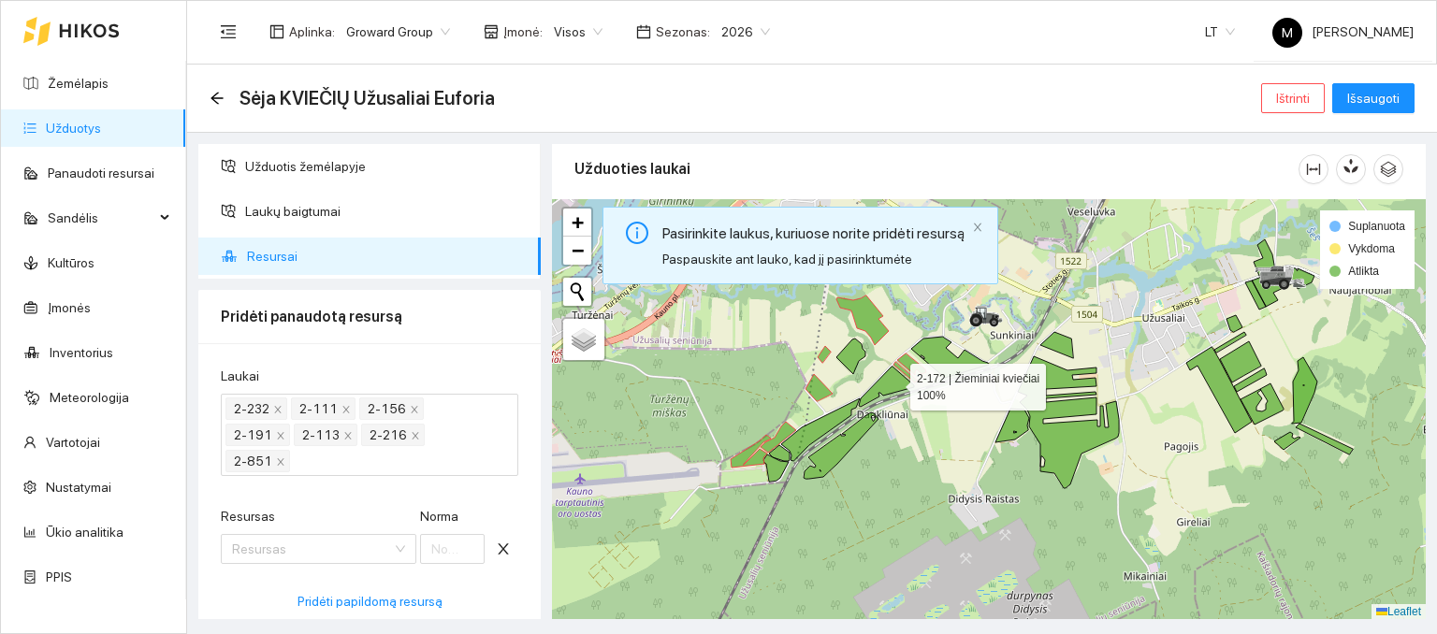
click at [893, 382] on icon at bounding box center [886, 387] width 55 height 40
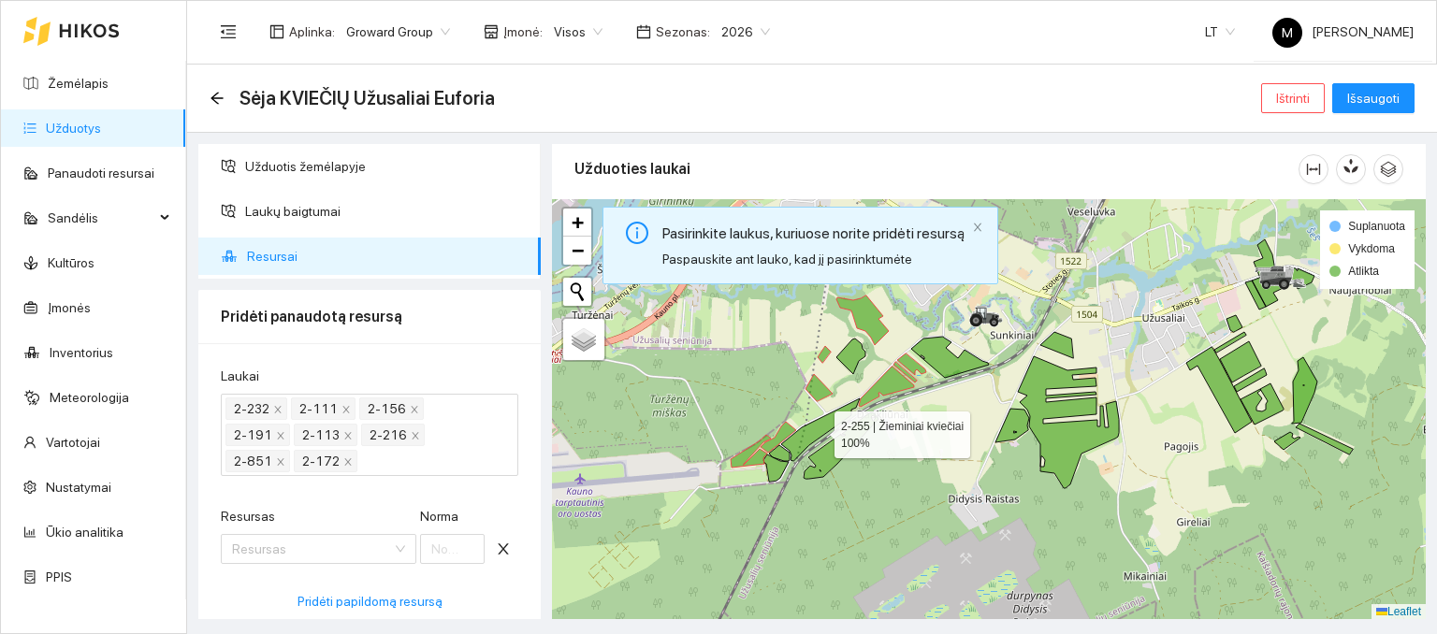
click at [838, 413] on icon at bounding box center [820, 430] width 79 height 63
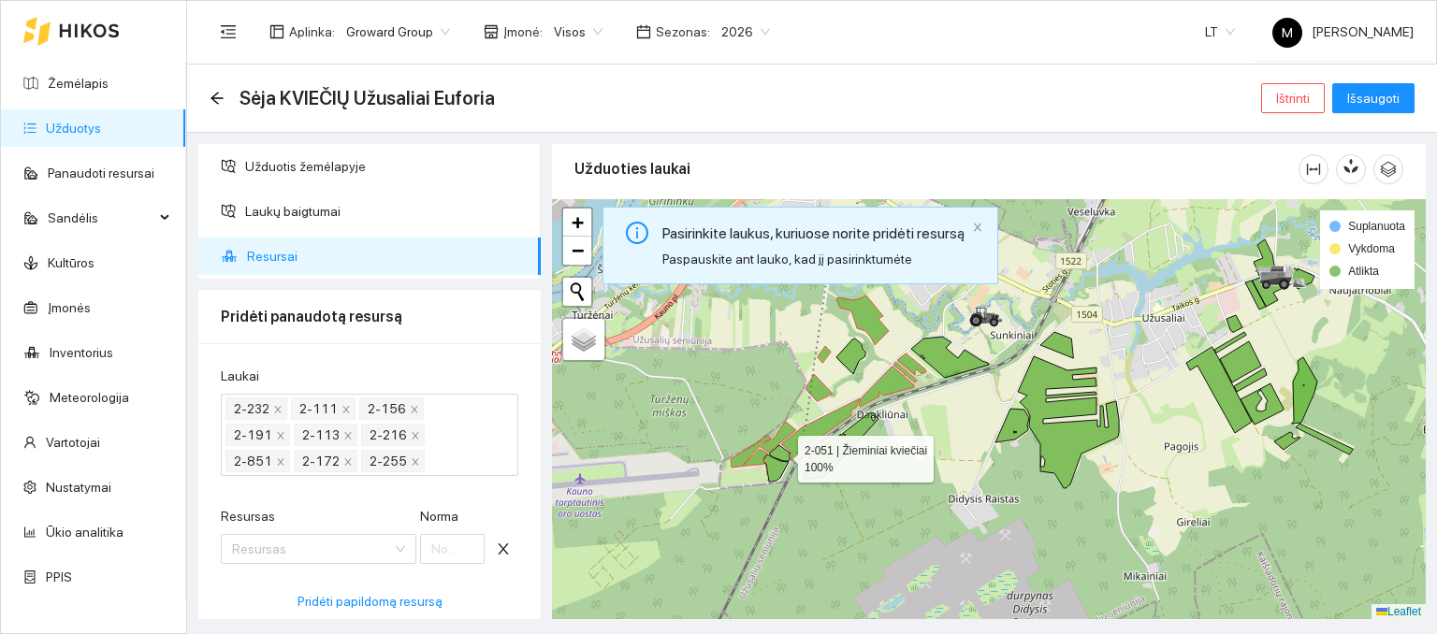
click at [776, 451] on icon at bounding box center [779, 453] width 21 height 16
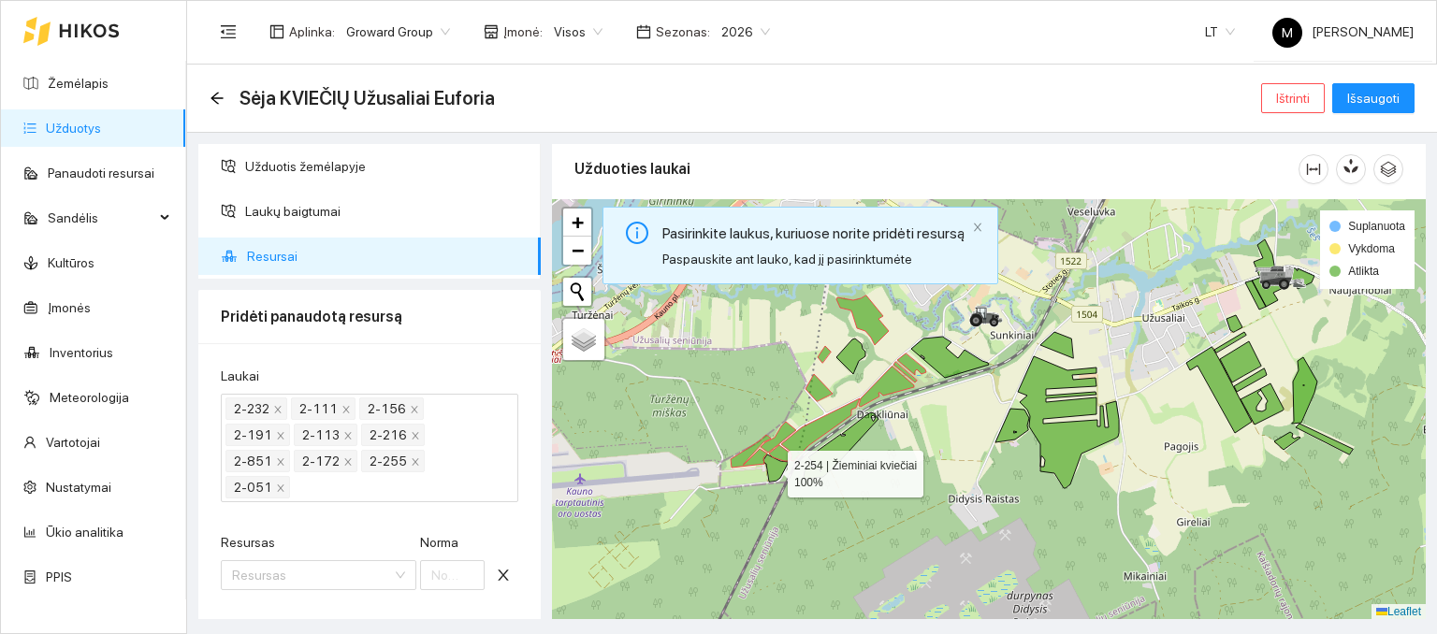
click at [771, 470] on icon at bounding box center [775, 468] width 25 height 27
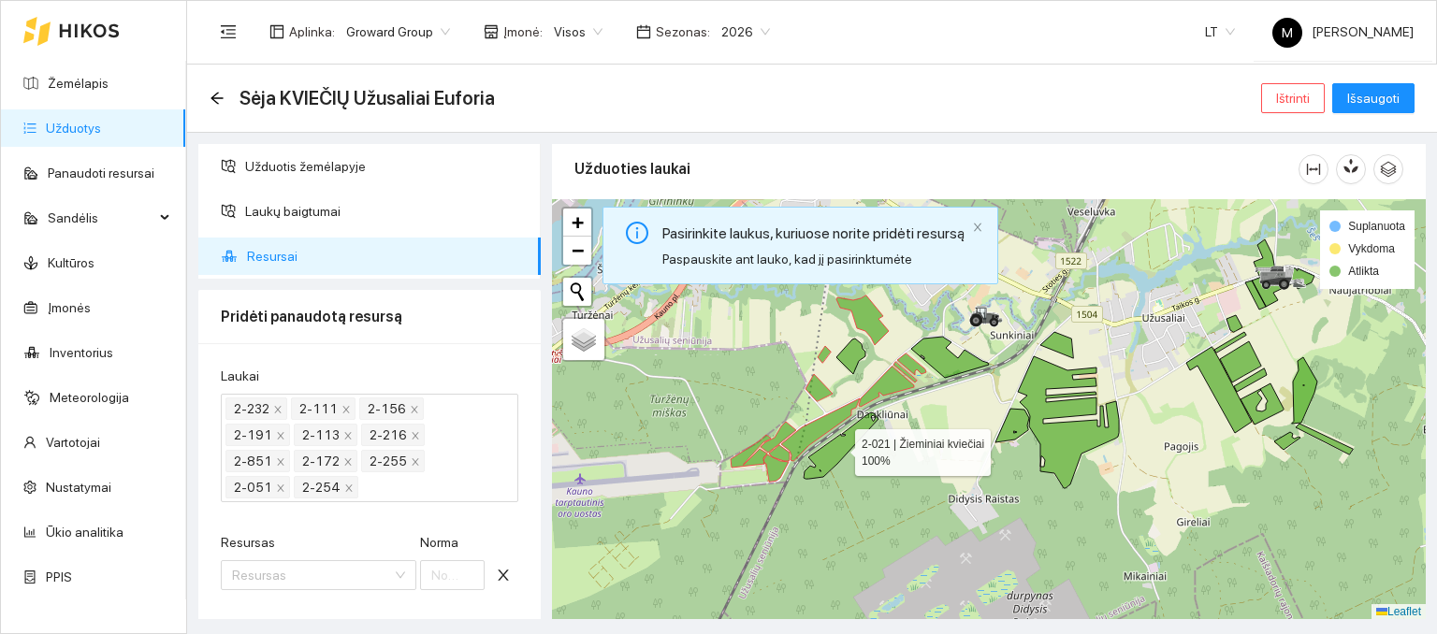
click at [843, 444] on icon at bounding box center [841, 446] width 75 height 66
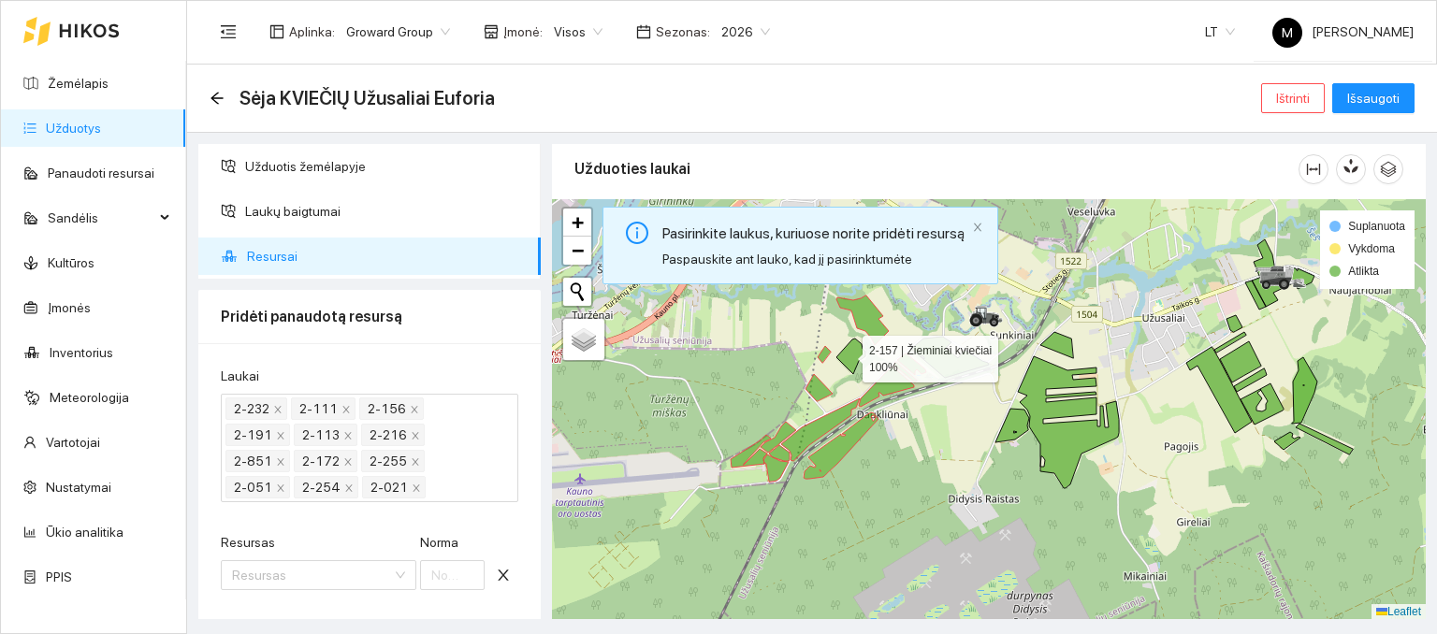
click at [846, 354] on icon at bounding box center [850, 357] width 29 height 36
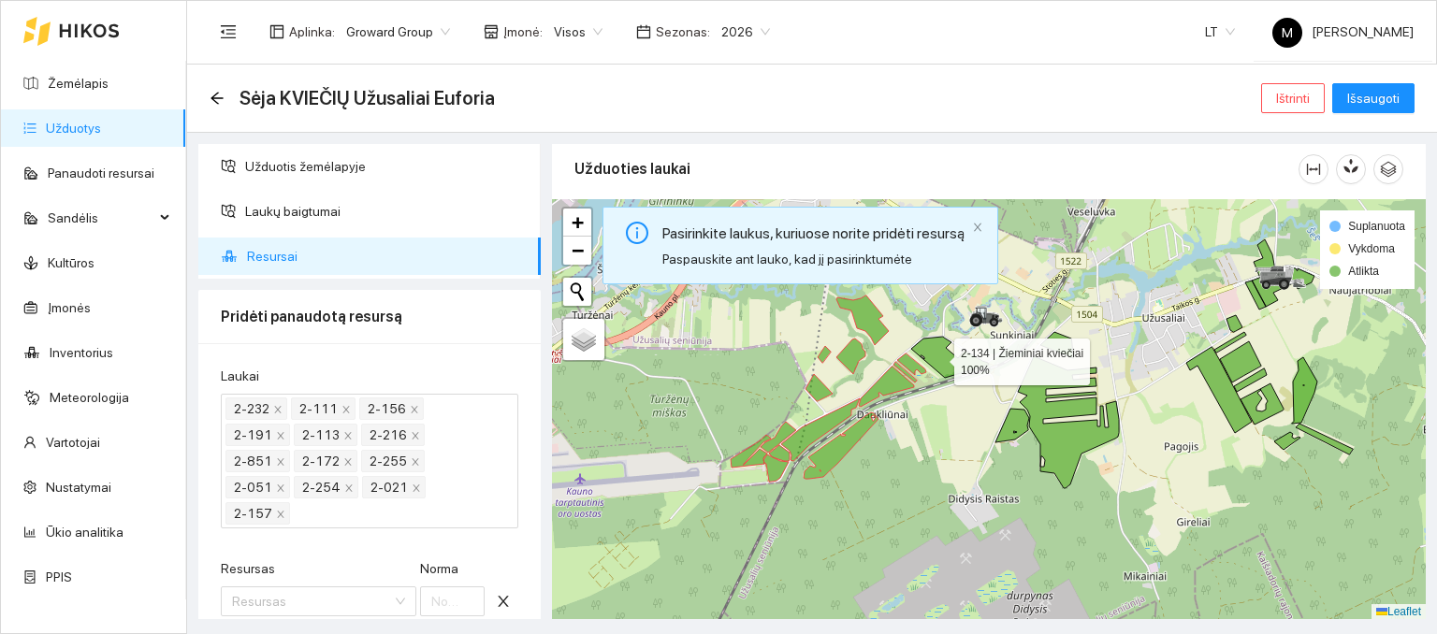
click at [937, 356] on icon at bounding box center [950, 357] width 78 height 41
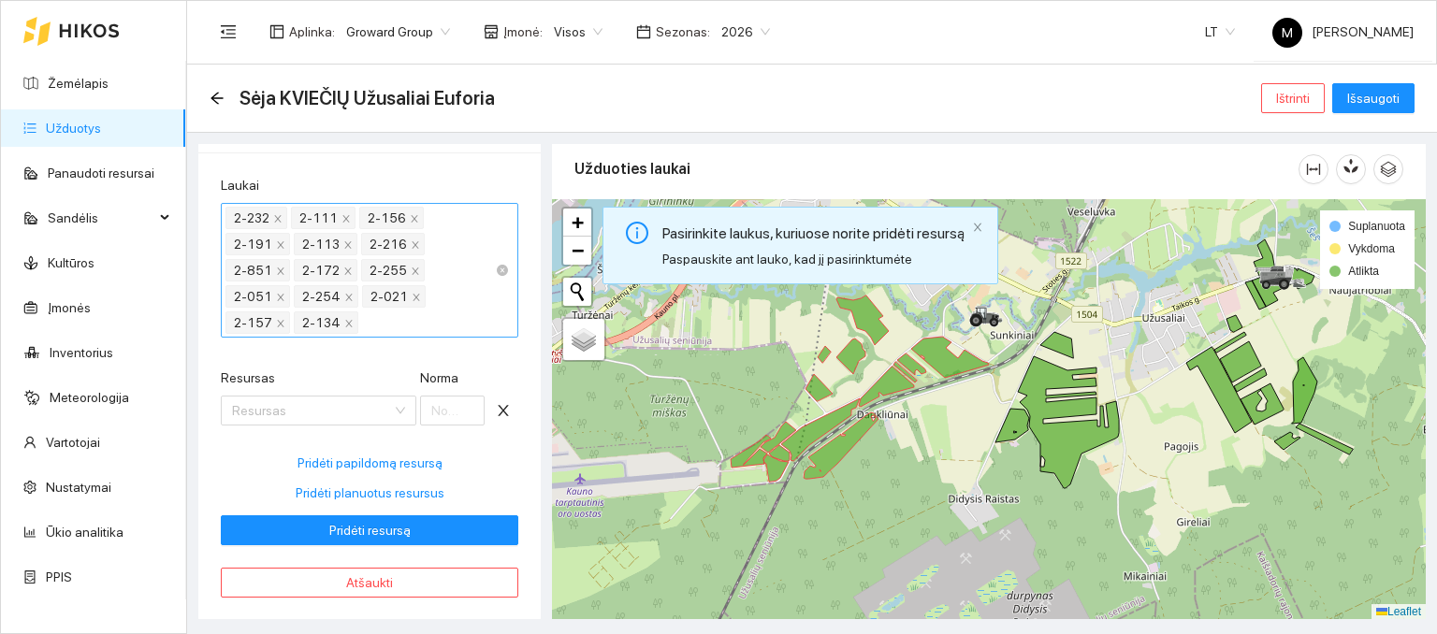
scroll to position [196, 0]
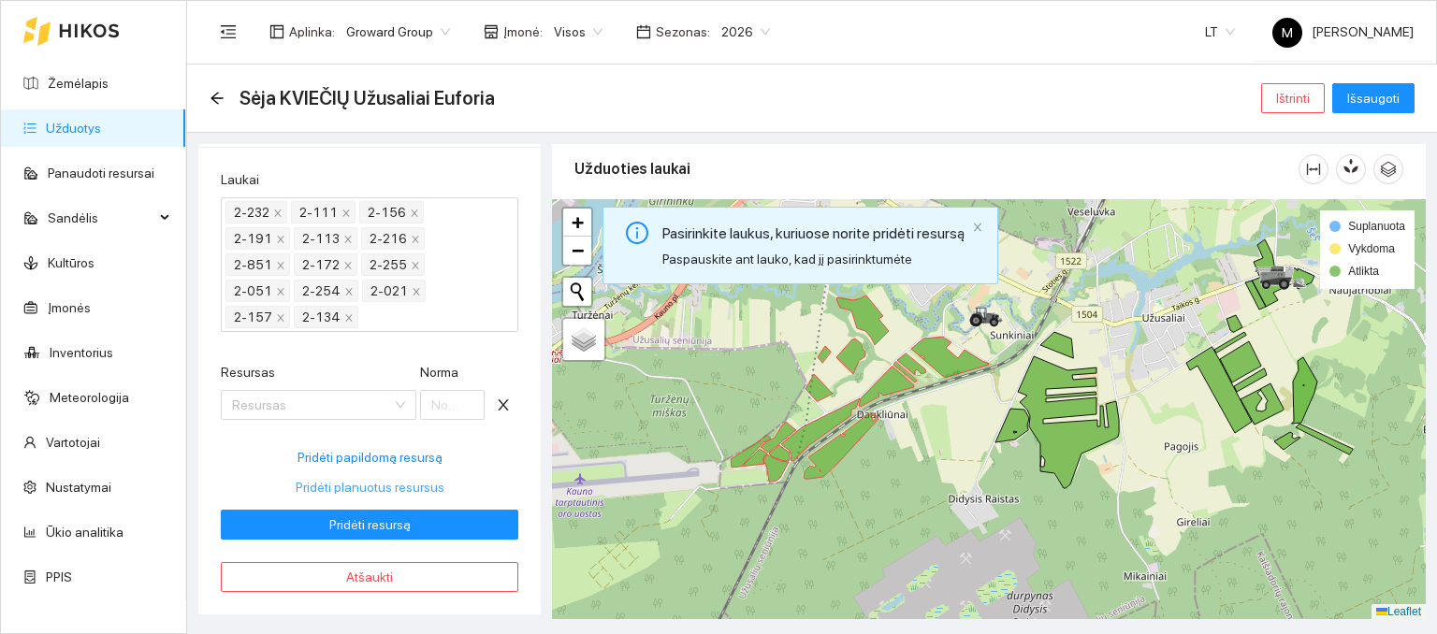
click at [413, 485] on span "Pridėti planuotus resursus" at bounding box center [370, 487] width 149 height 21
type input "240"
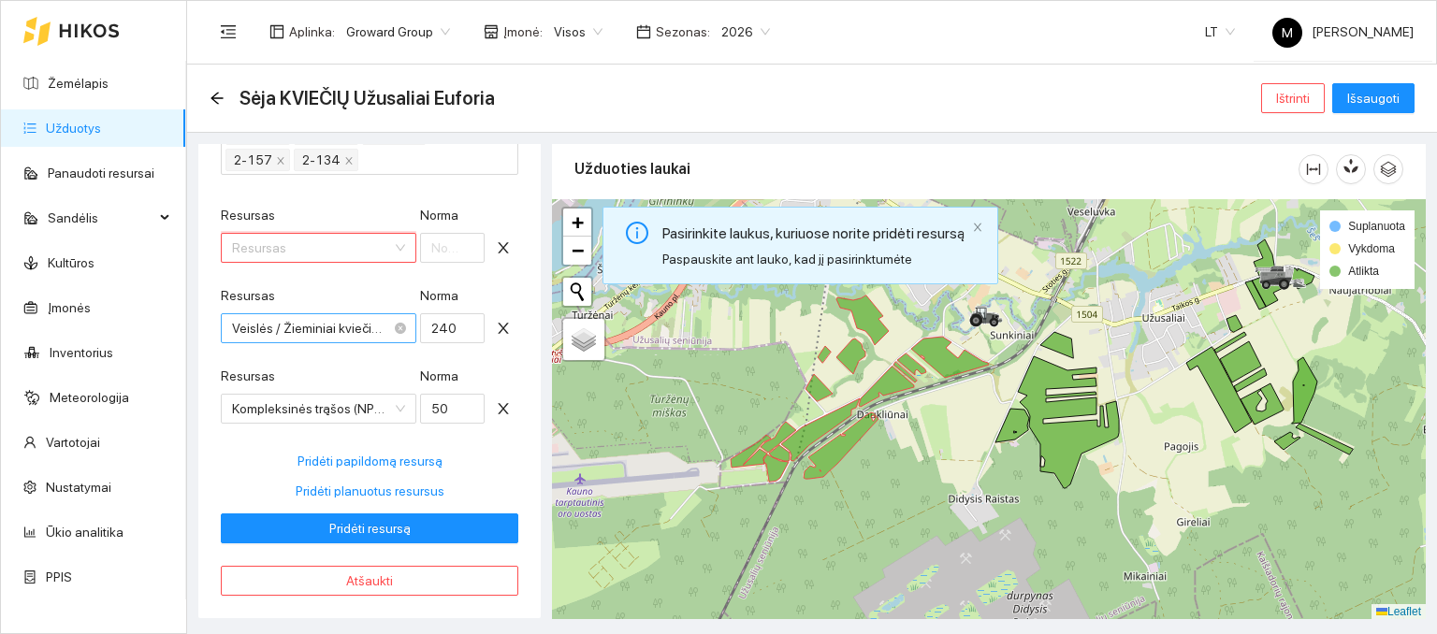
scroll to position [357, 0]
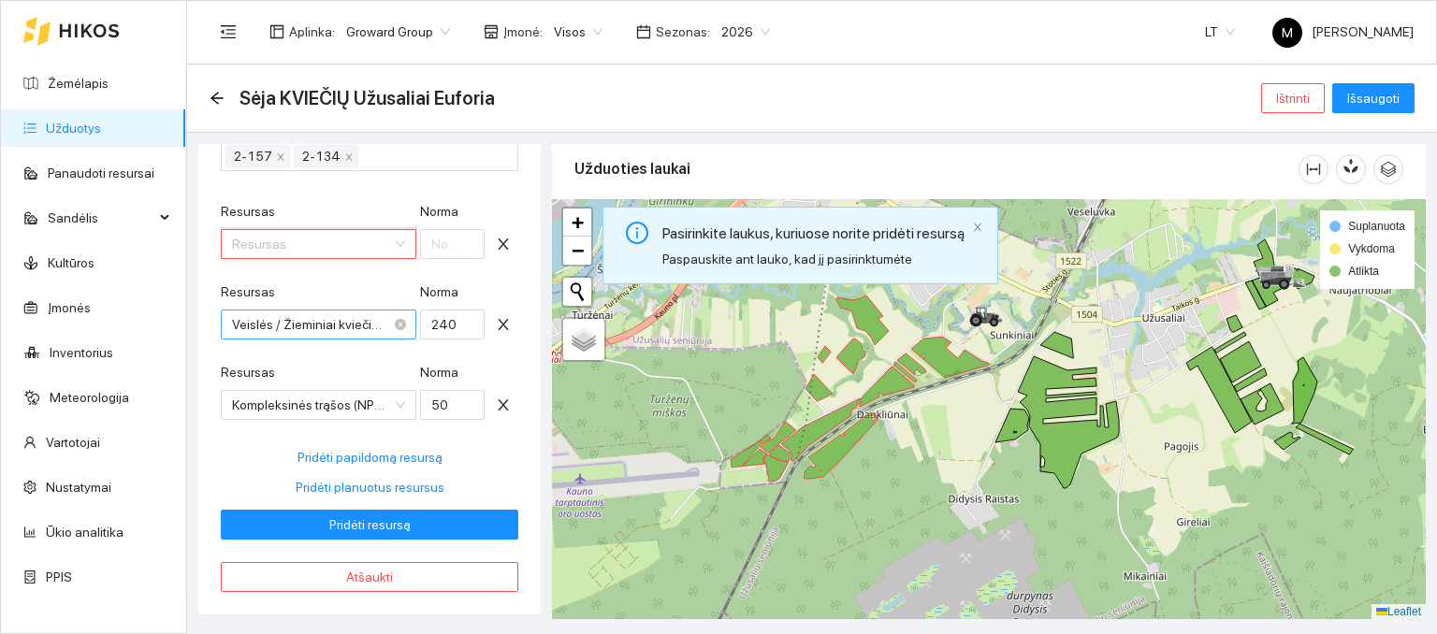
click at [358, 321] on span "Veislės / Žieminiai kviečiai / Artist" at bounding box center [318, 325] width 173 height 28
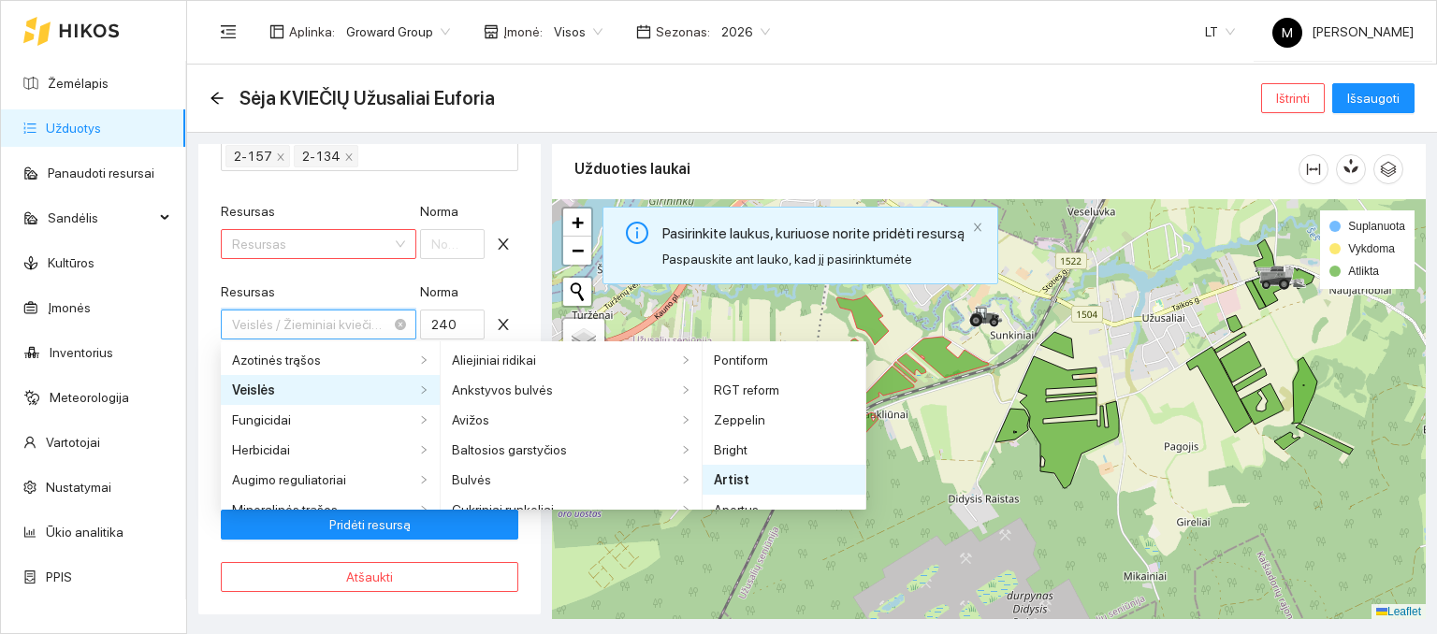
scroll to position [703, 0]
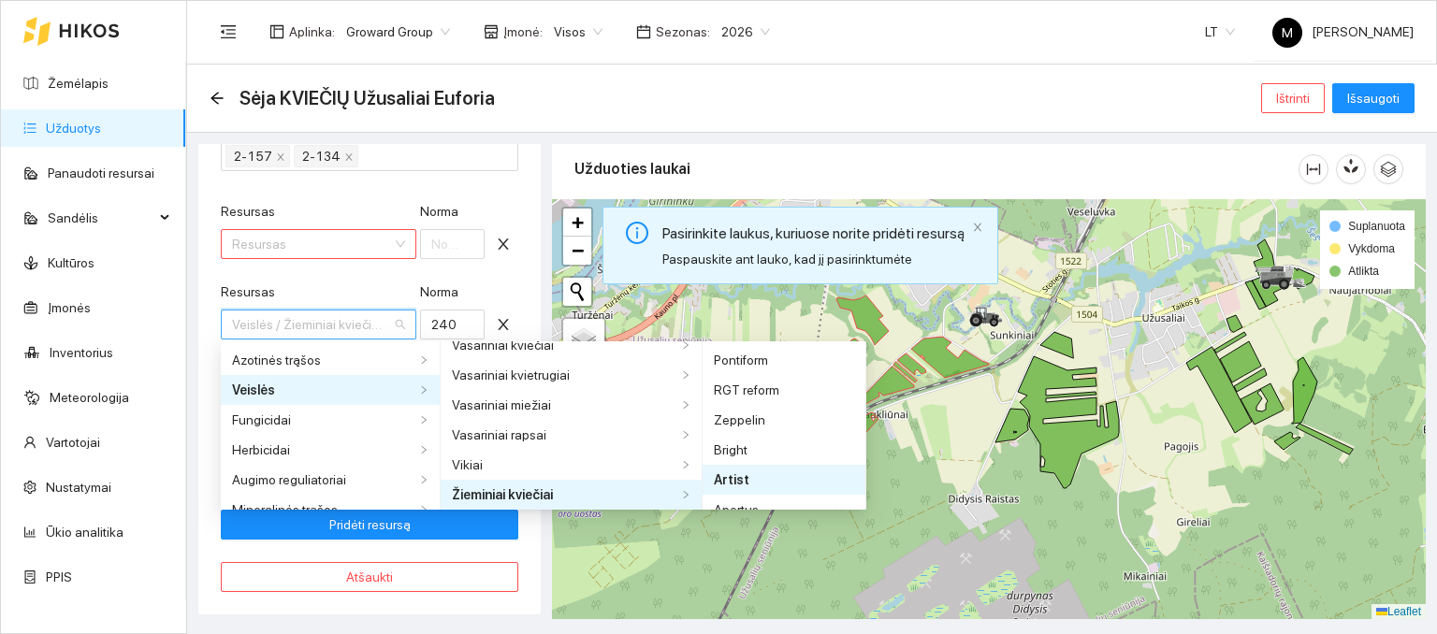
click at [350, 284] on div "Resursas" at bounding box center [319, 296] width 196 height 28
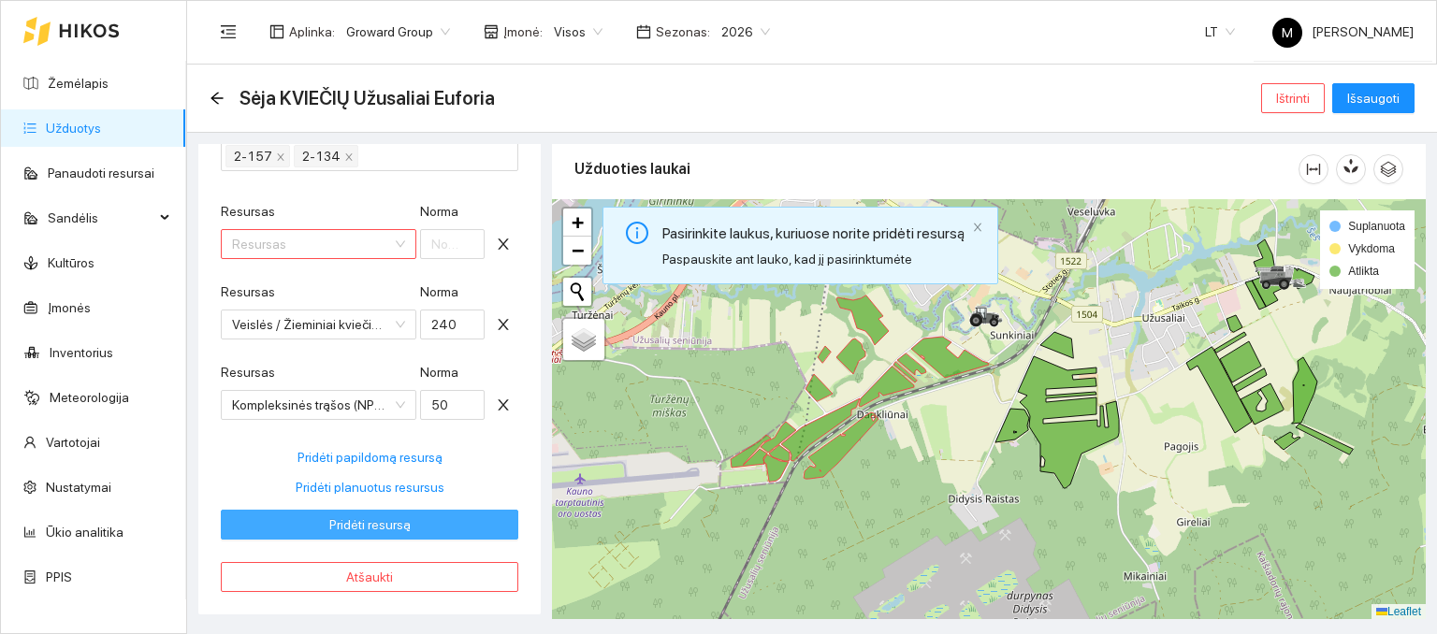
click at [393, 523] on span "Pridėti resursą" at bounding box center [369, 525] width 81 height 21
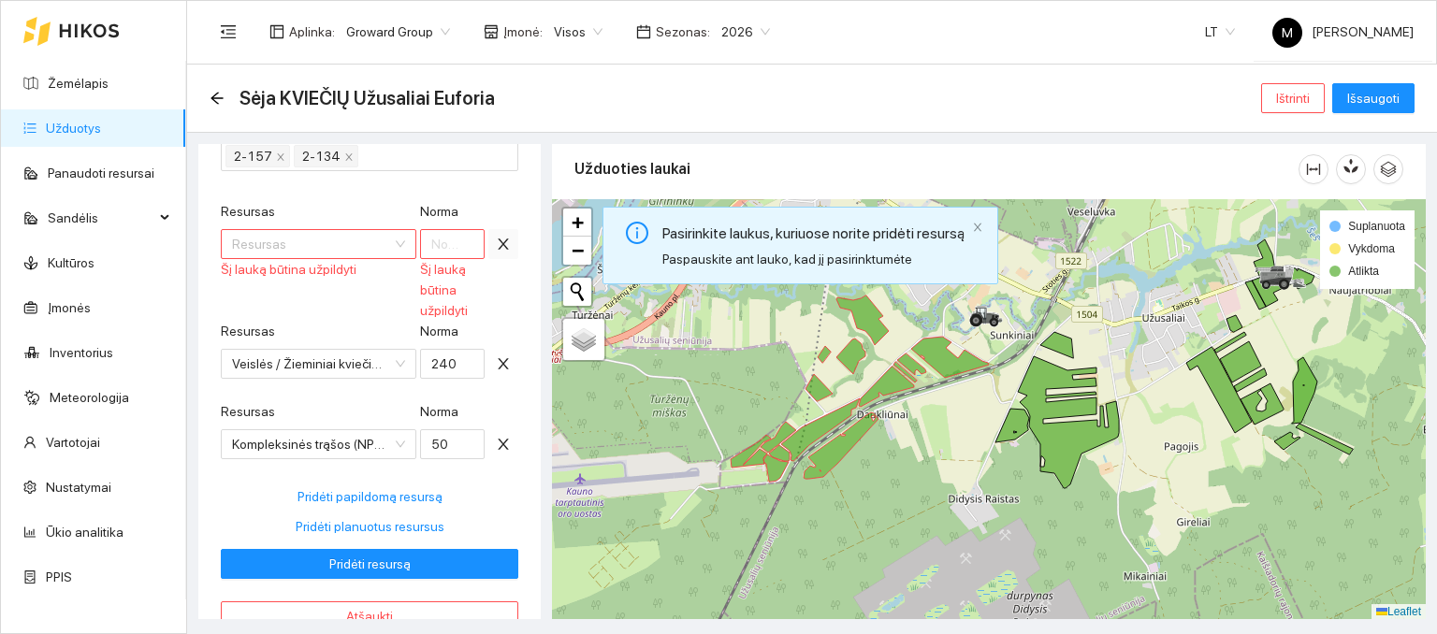
click at [496, 248] on icon "close" at bounding box center [503, 244] width 15 height 15
type input "240"
type input "50"
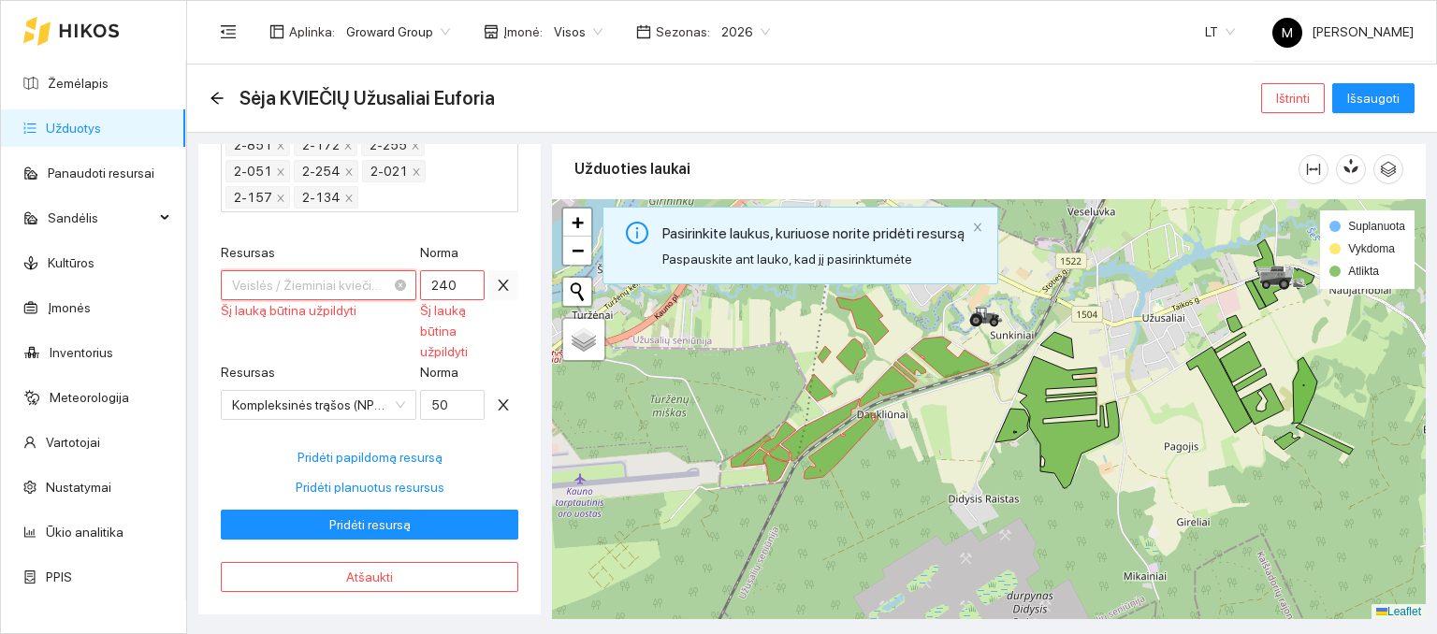
click at [353, 289] on span "Veislės / Žieminiai kviečiai / Artist" at bounding box center [318, 285] width 173 height 28
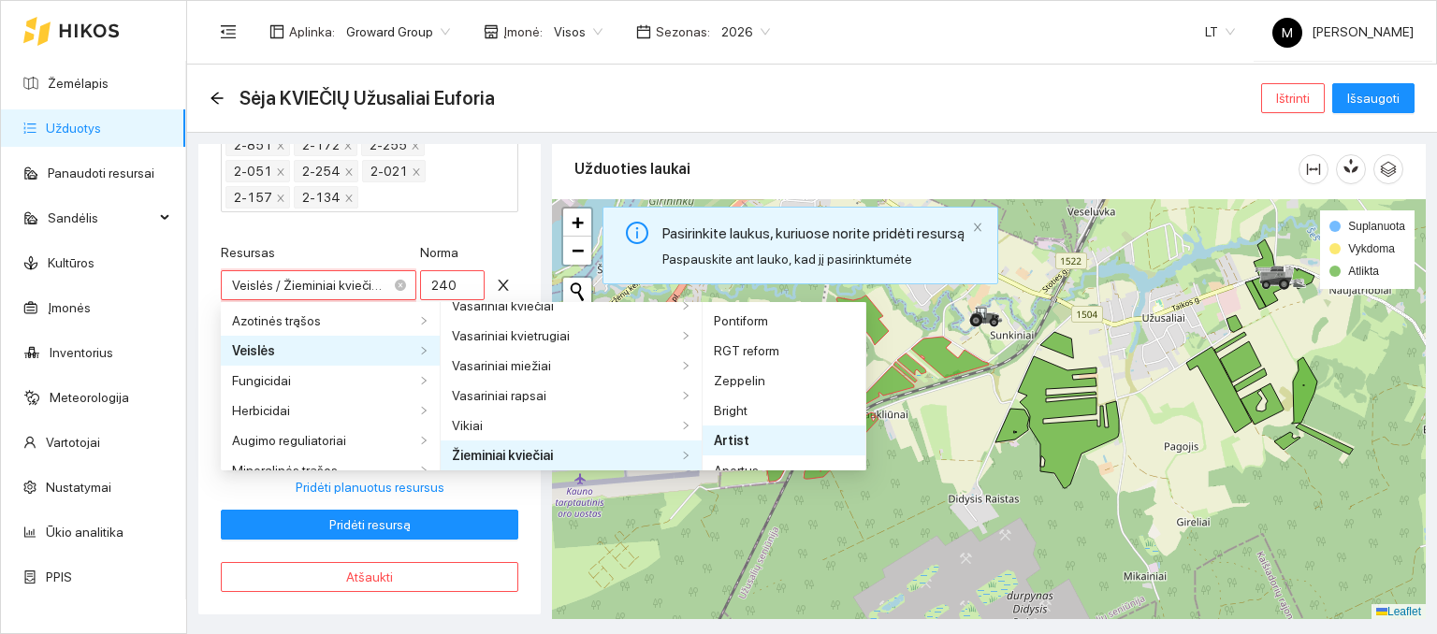
click at [353, 289] on span "Veislės / Žieminiai kviečiai / Artist" at bounding box center [318, 285] width 173 height 28
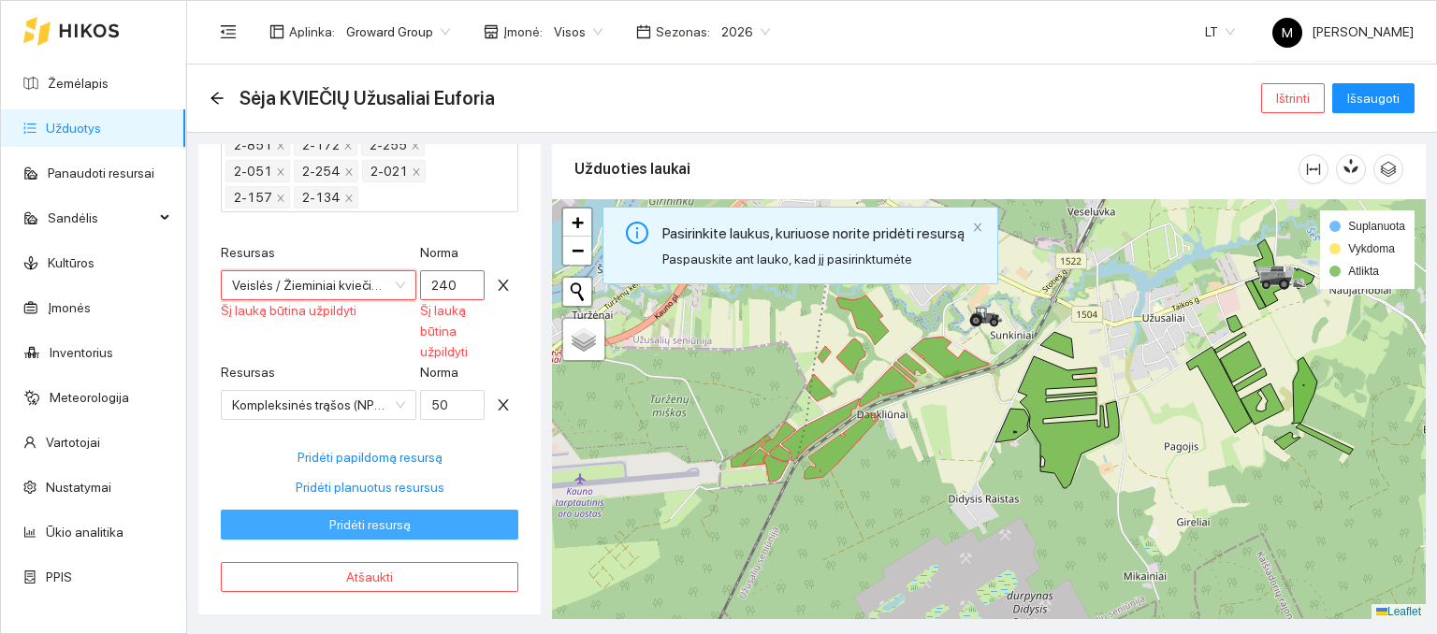
click at [387, 525] on span "Pridėti resursą" at bounding box center [369, 525] width 81 height 21
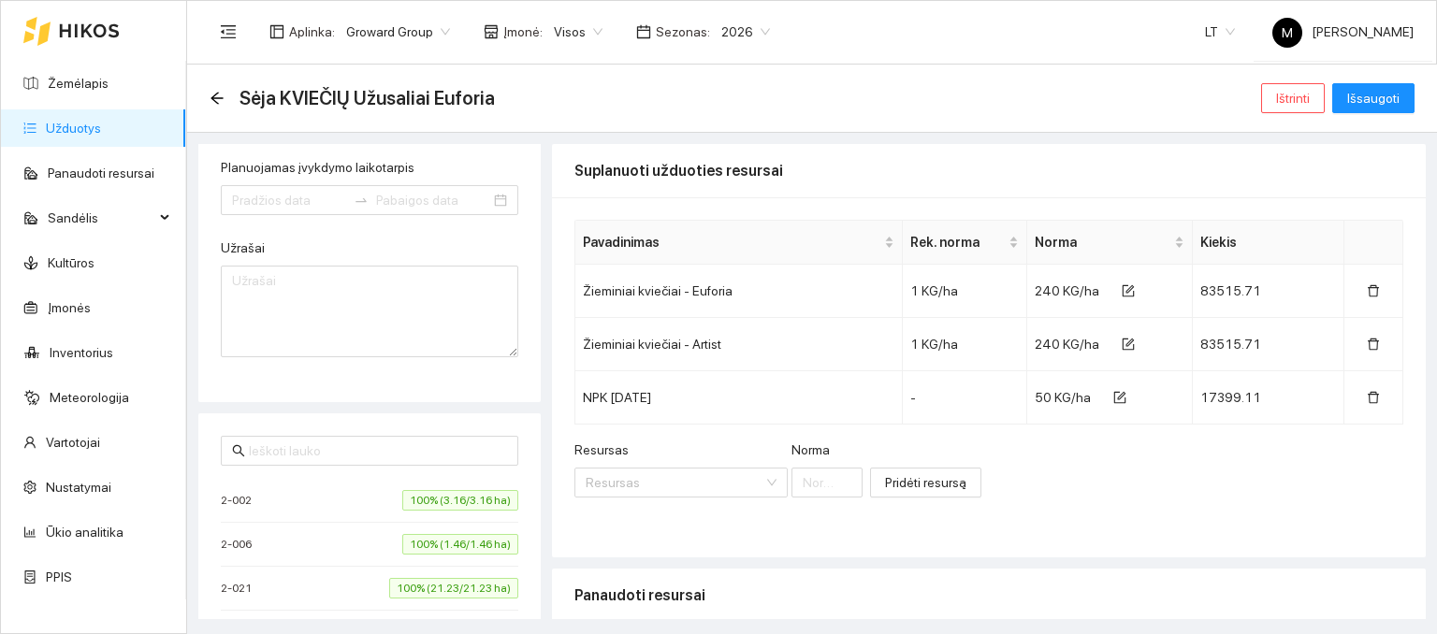
type input "Sėja KVIEČIŲ Užusaliai Euforia"
type textarea "Sėja euforia+artist Užusaliai"
type input "[DATE]"
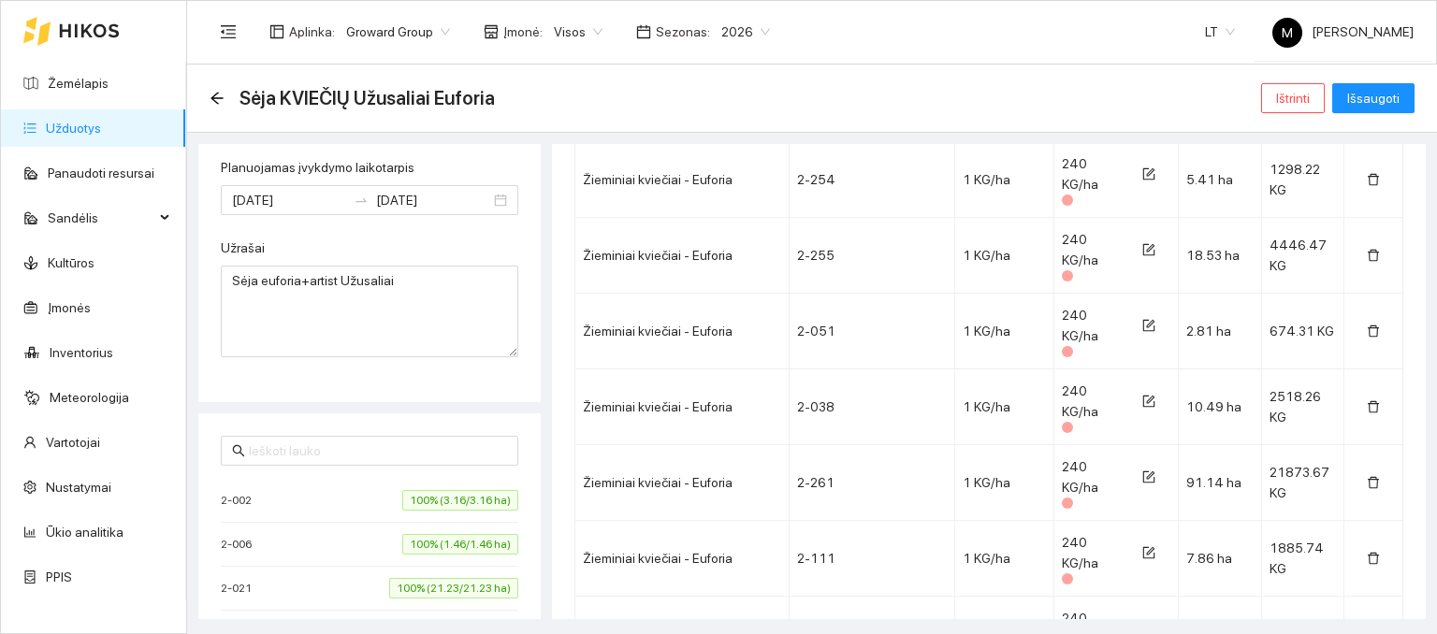
scroll to position [2526, 0]
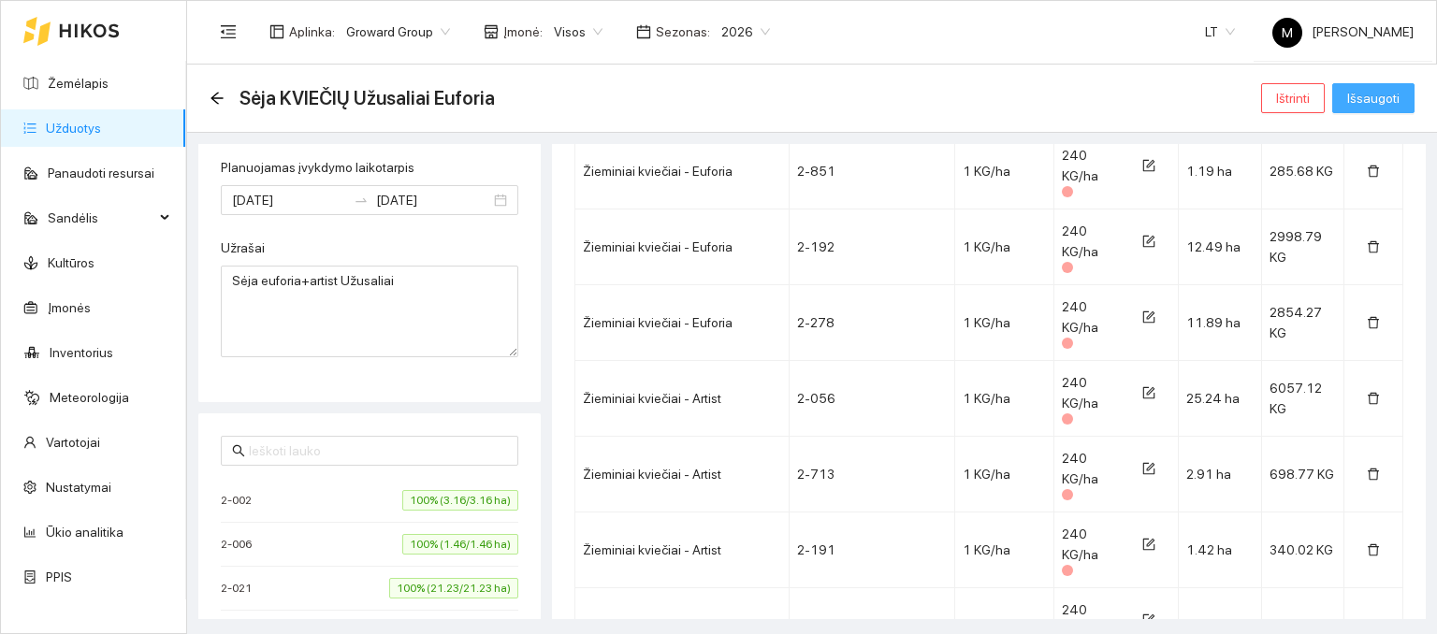
click at [1365, 106] on span "Išsaugoti" at bounding box center [1373, 98] width 52 height 21
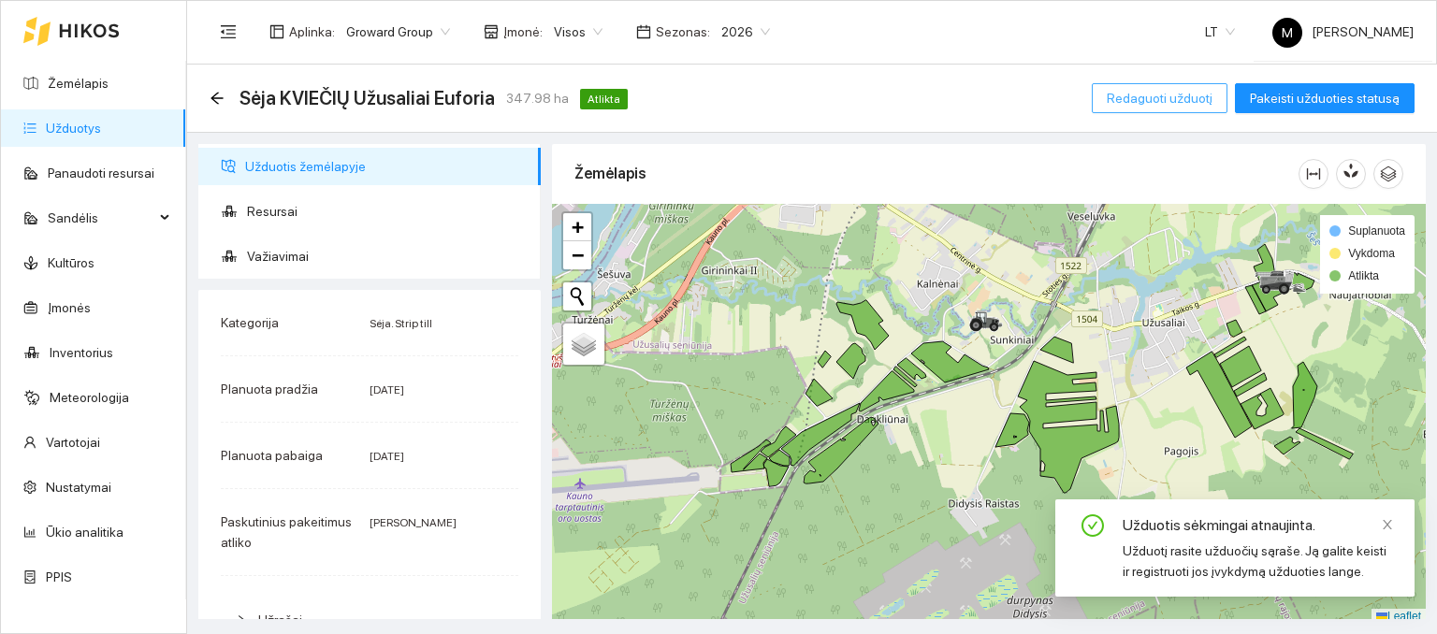
click at [1174, 101] on span "Redaguoti užduotį" at bounding box center [1160, 98] width 106 height 21
click at [1167, 99] on main "Sėja KVIEČIŲ Užusaliai Euforia 347.98 ha Atlikta Redaguoti užduotį Pakeisti užd…" at bounding box center [812, 350] width 1250 height 570
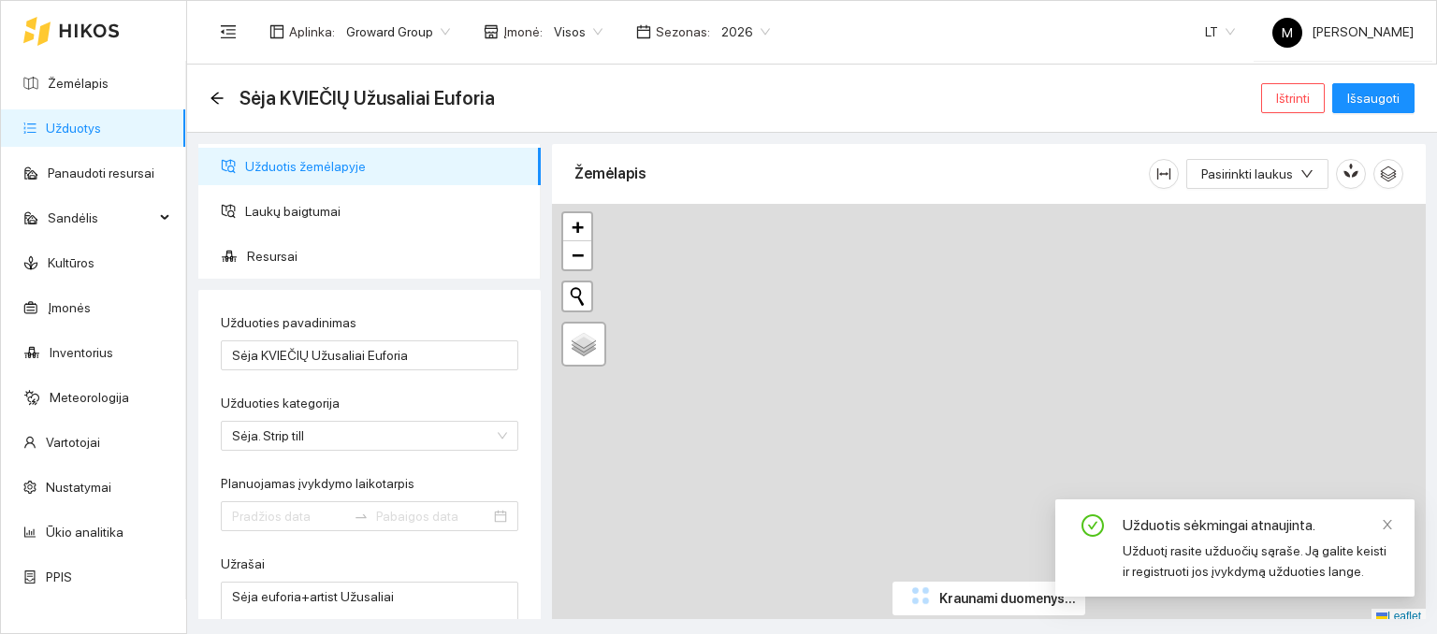
type input "[DATE]"
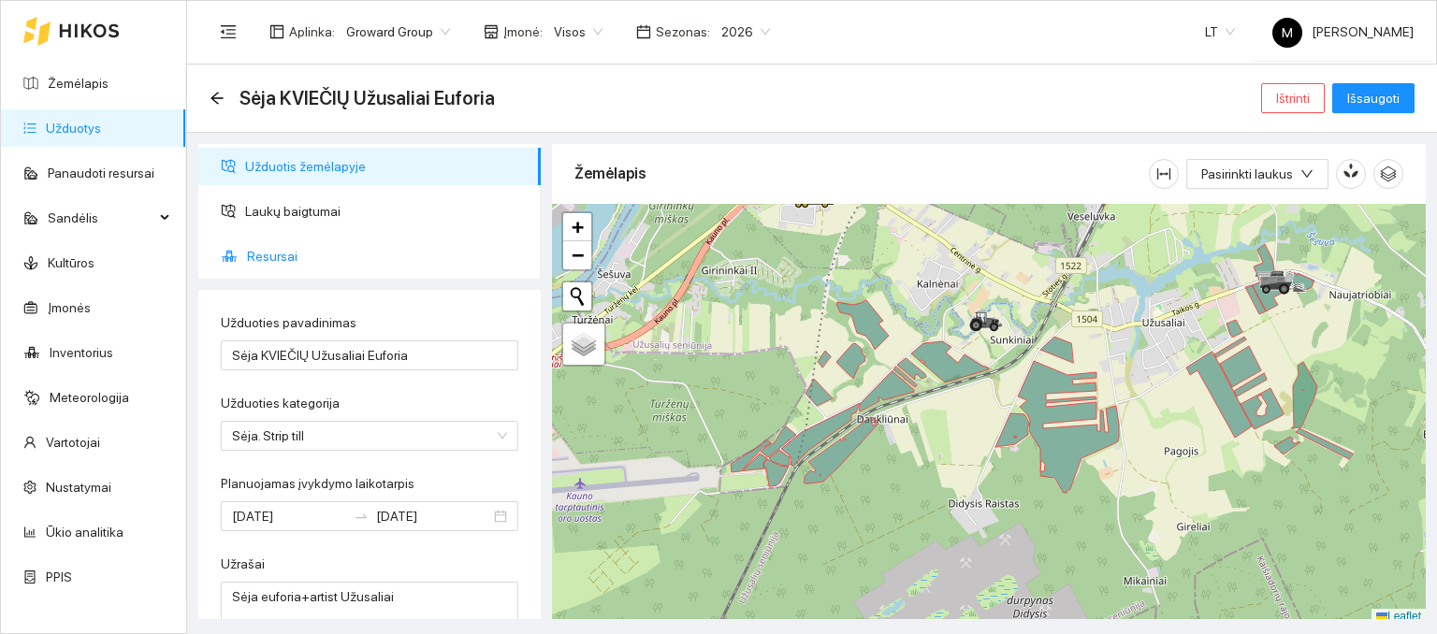
click at [364, 259] on span "Resursai" at bounding box center [386, 256] width 279 height 37
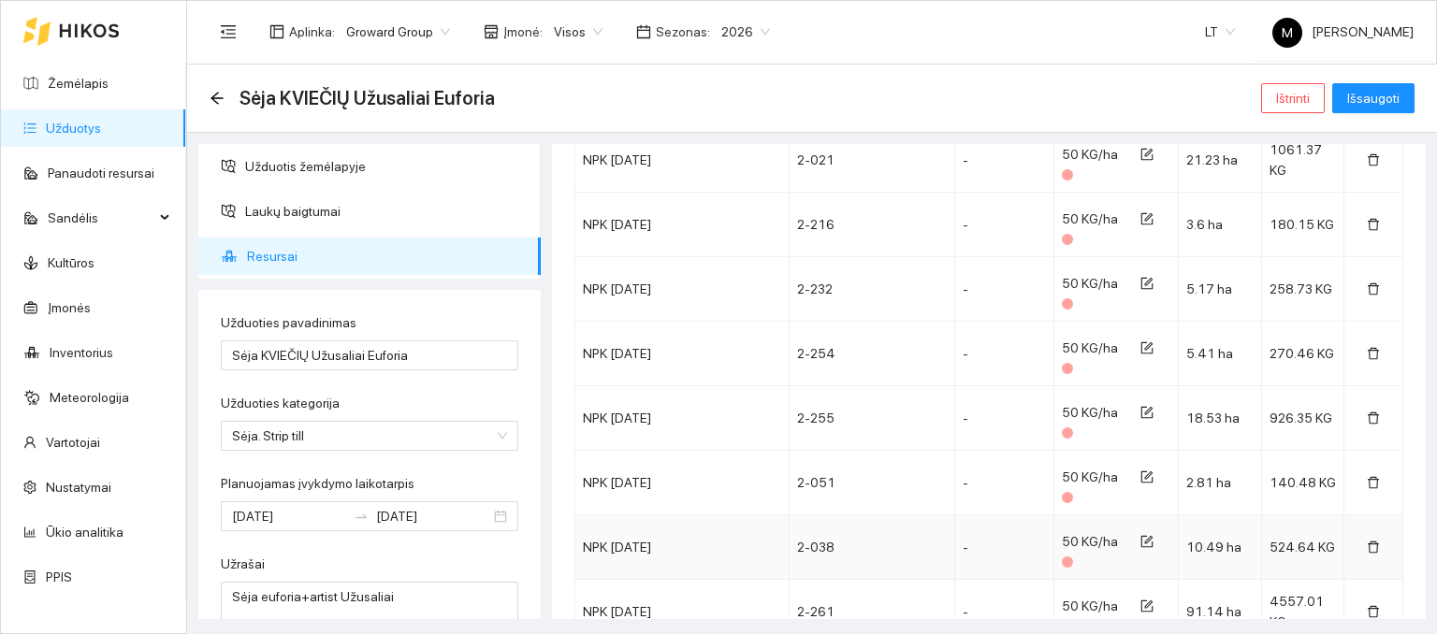
scroll to position [6399, 0]
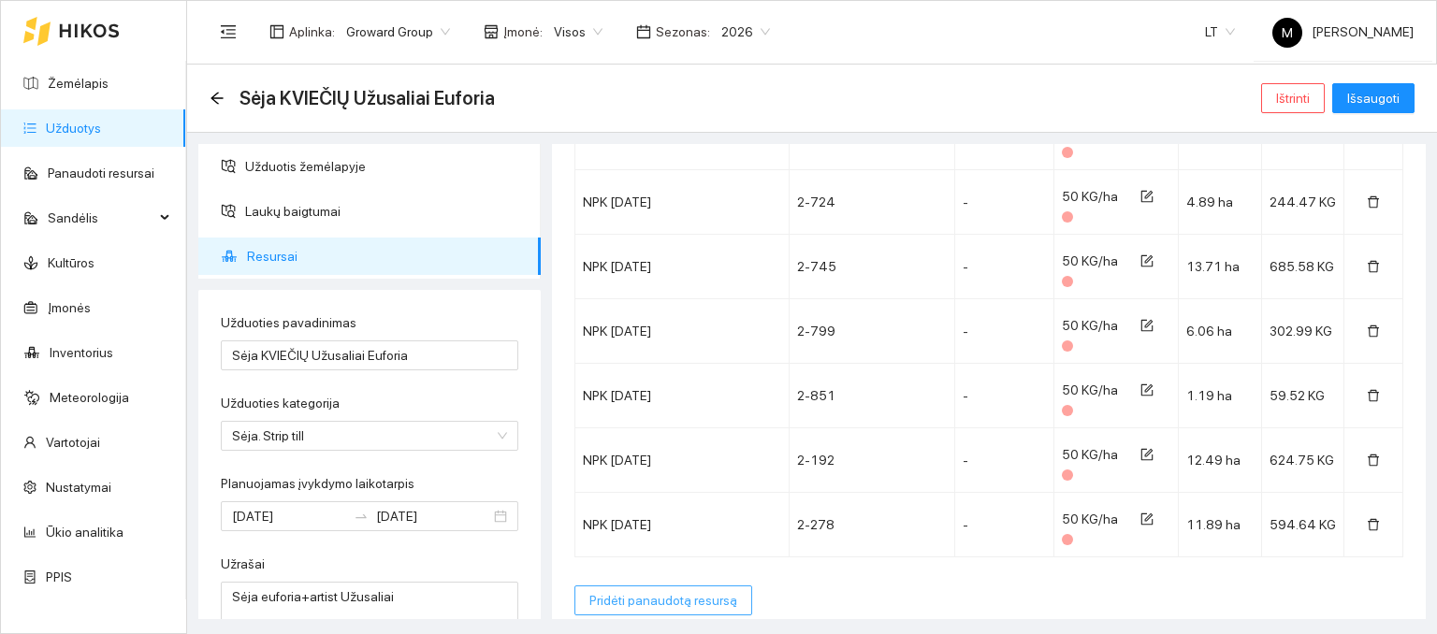
click at [648, 590] on span "Pridėti panaudotą resursą" at bounding box center [663, 600] width 148 height 21
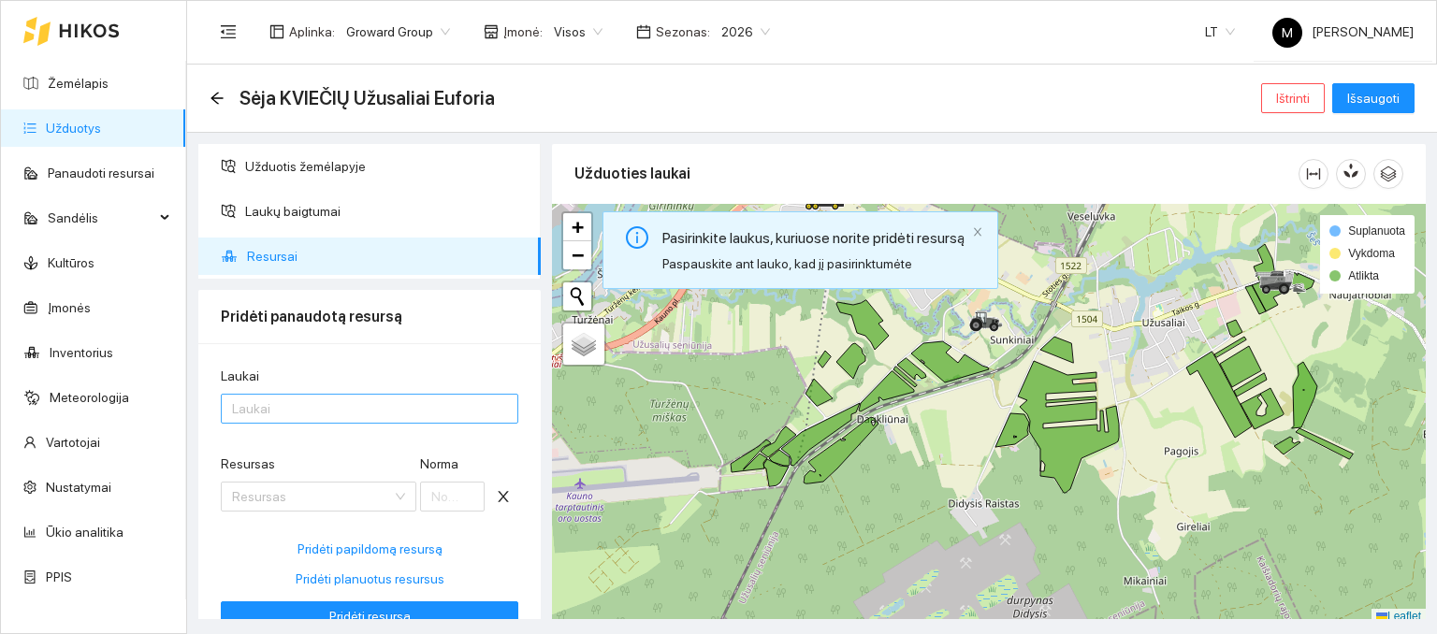
click at [401, 412] on div at bounding box center [359, 409] width 269 height 22
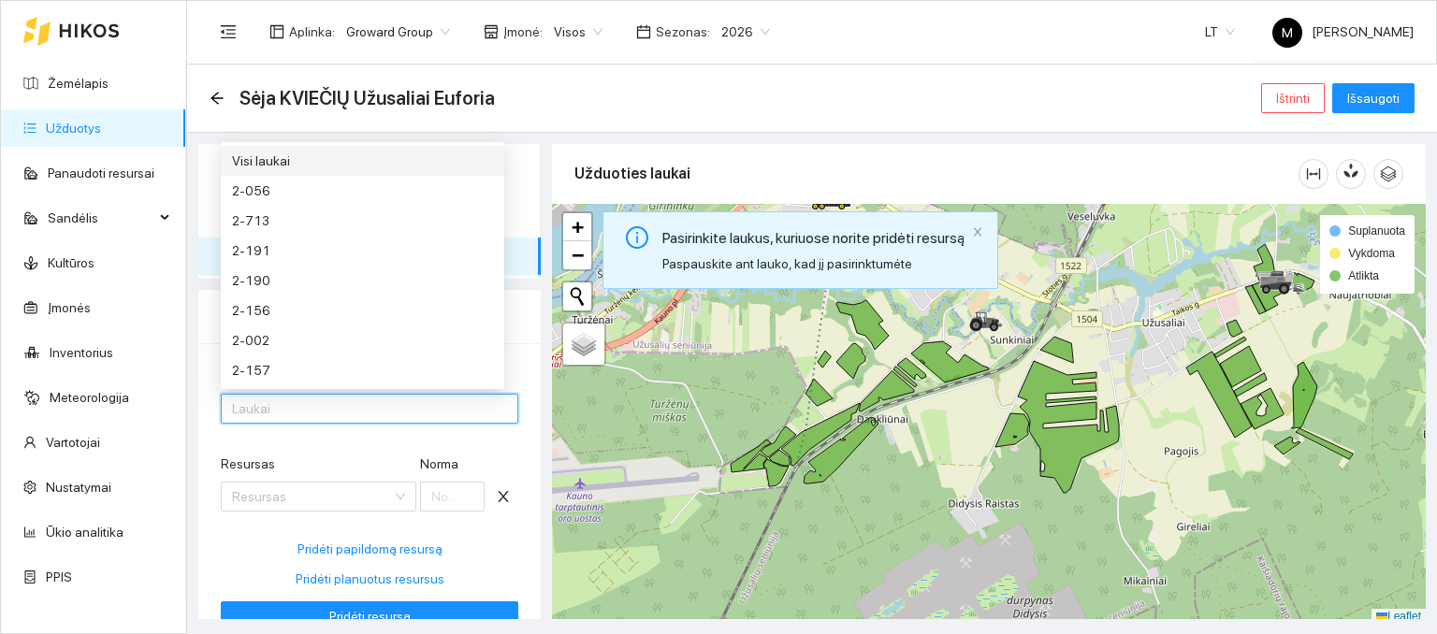
click at [342, 167] on div "Visi laukai" at bounding box center [362, 161] width 261 height 21
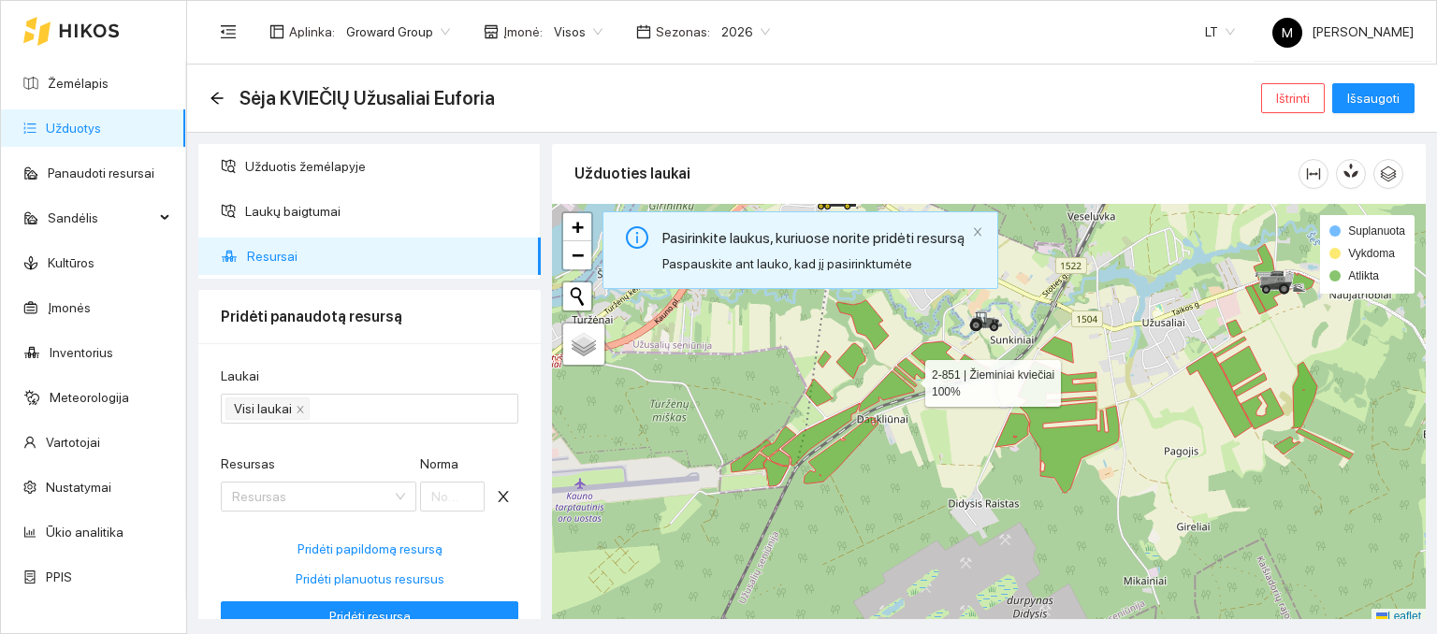
click at [908, 373] on g at bounding box center [977, 330] width 851 height 326
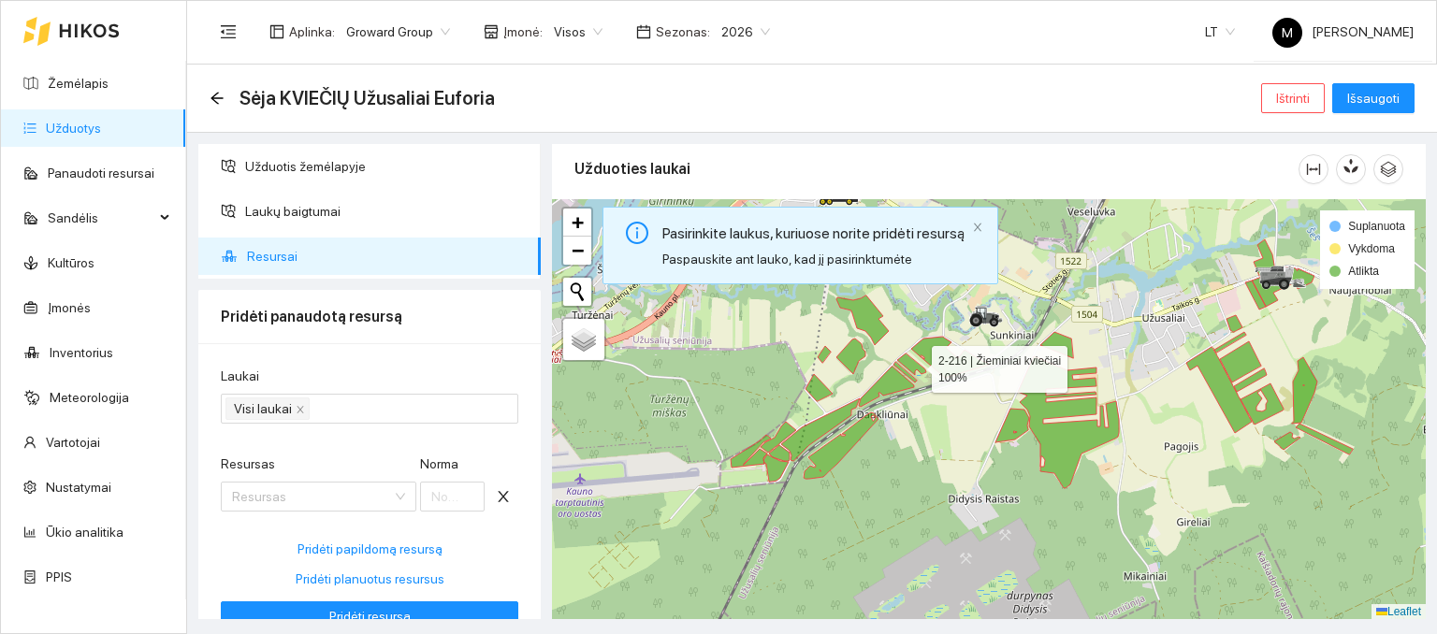
click at [915, 364] on icon at bounding box center [911, 365] width 29 height 22
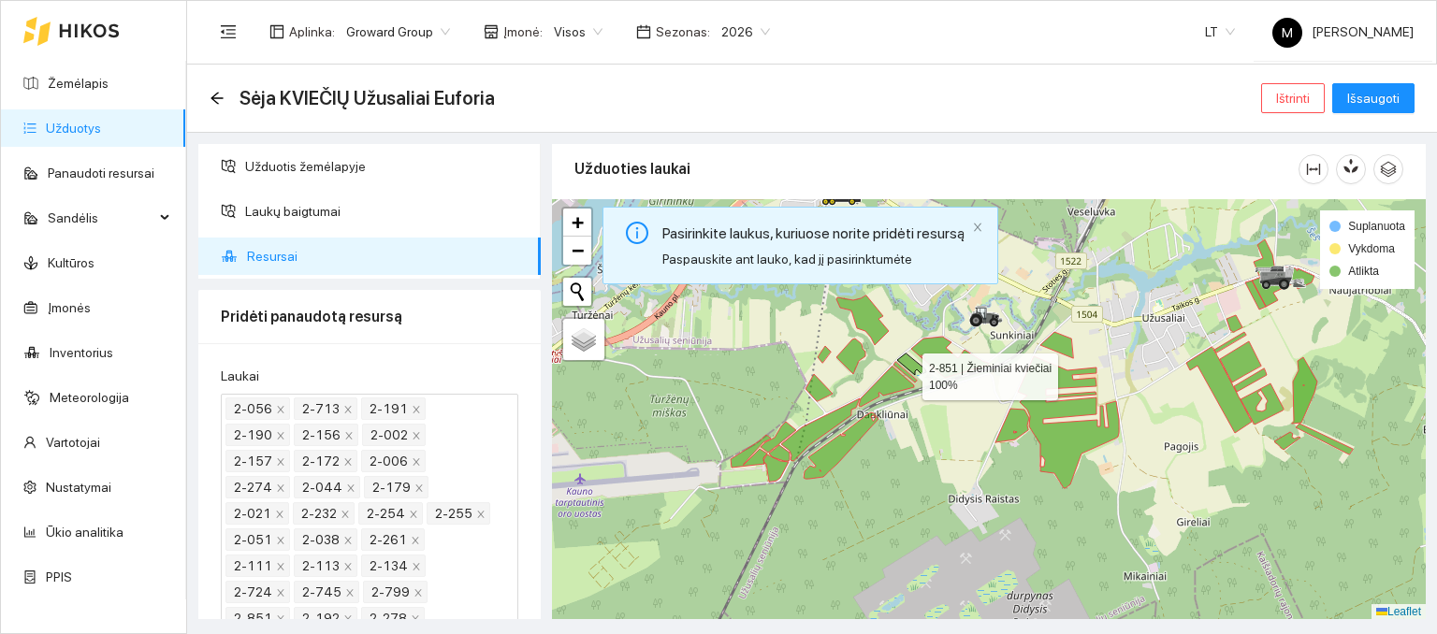
click at [904, 371] on icon at bounding box center [904, 372] width 23 height 21
click at [845, 353] on icon at bounding box center [850, 357] width 29 height 36
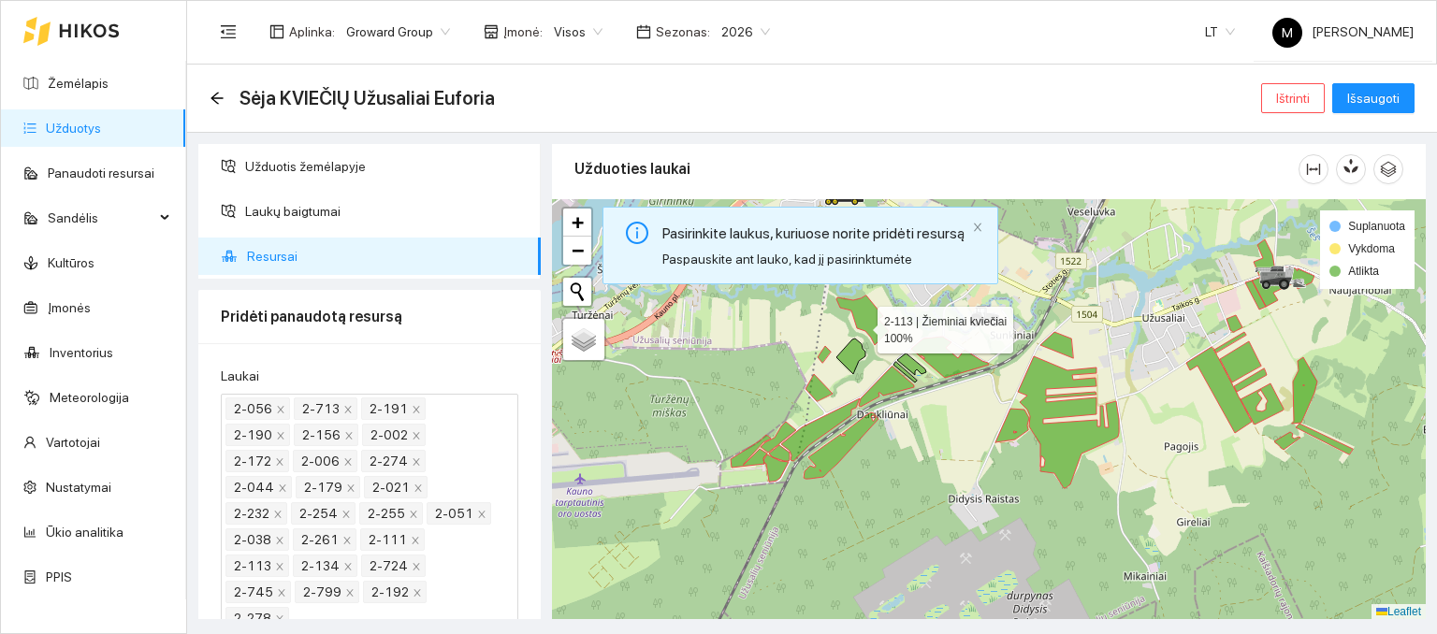
click at [861, 325] on icon at bounding box center [862, 321] width 52 height 50
click at [827, 356] on div at bounding box center [989, 409] width 874 height 421
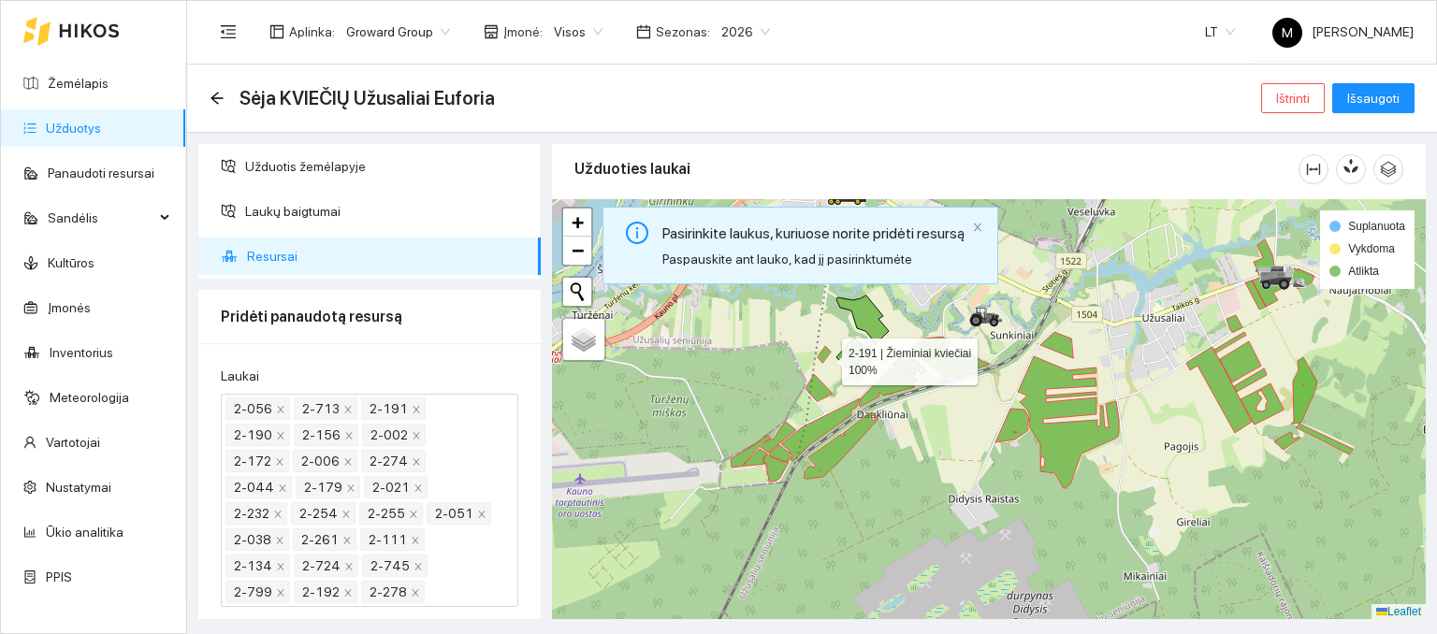
click at [825, 356] on icon at bounding box center [824, 354] width 13 height 17
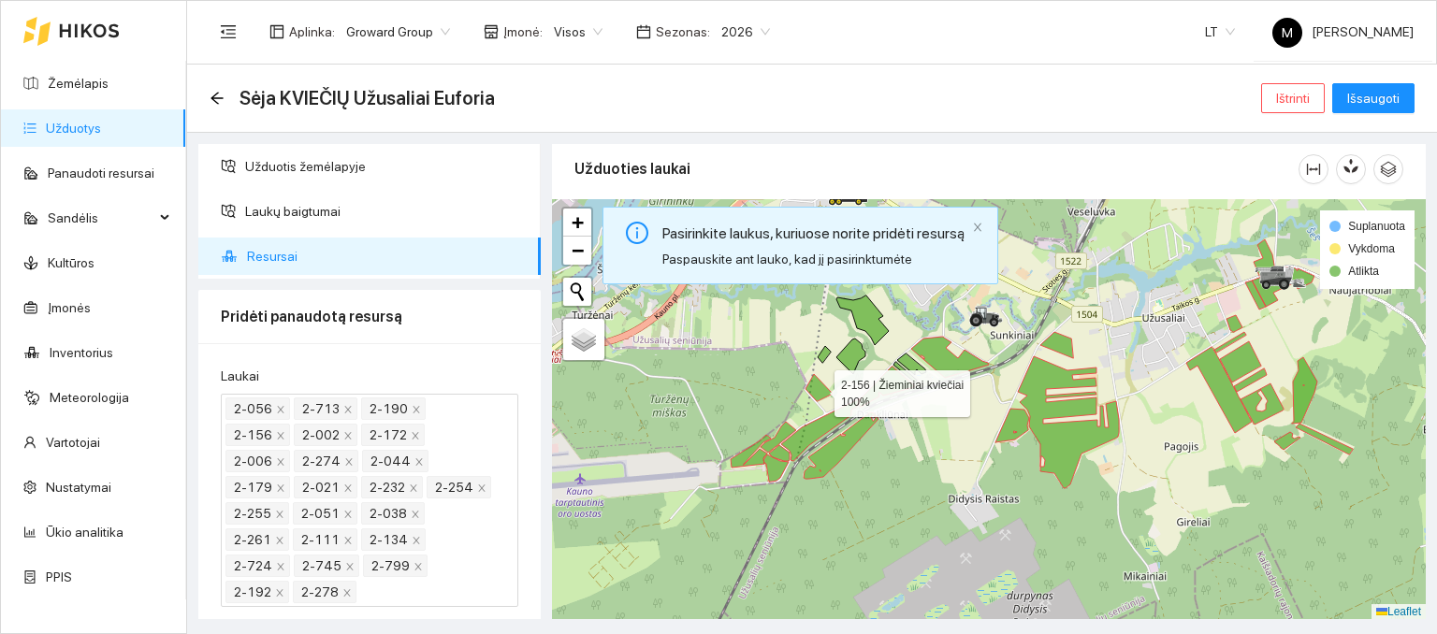
drag, startPoint x: 831, startPoint y: 390, endPoint x: 834, endPoint y: 400, distance: 10.9
click at [831, 389] on div at bounding box center [989, 409] width 874 height 421
drag, startPoint x: 835, startPoint y: 416, endPoint x: 861, endPoint y: 415, distance: 25.3
click at [836, 415] on icon at bounding box center [820, 430] width 79 height 63
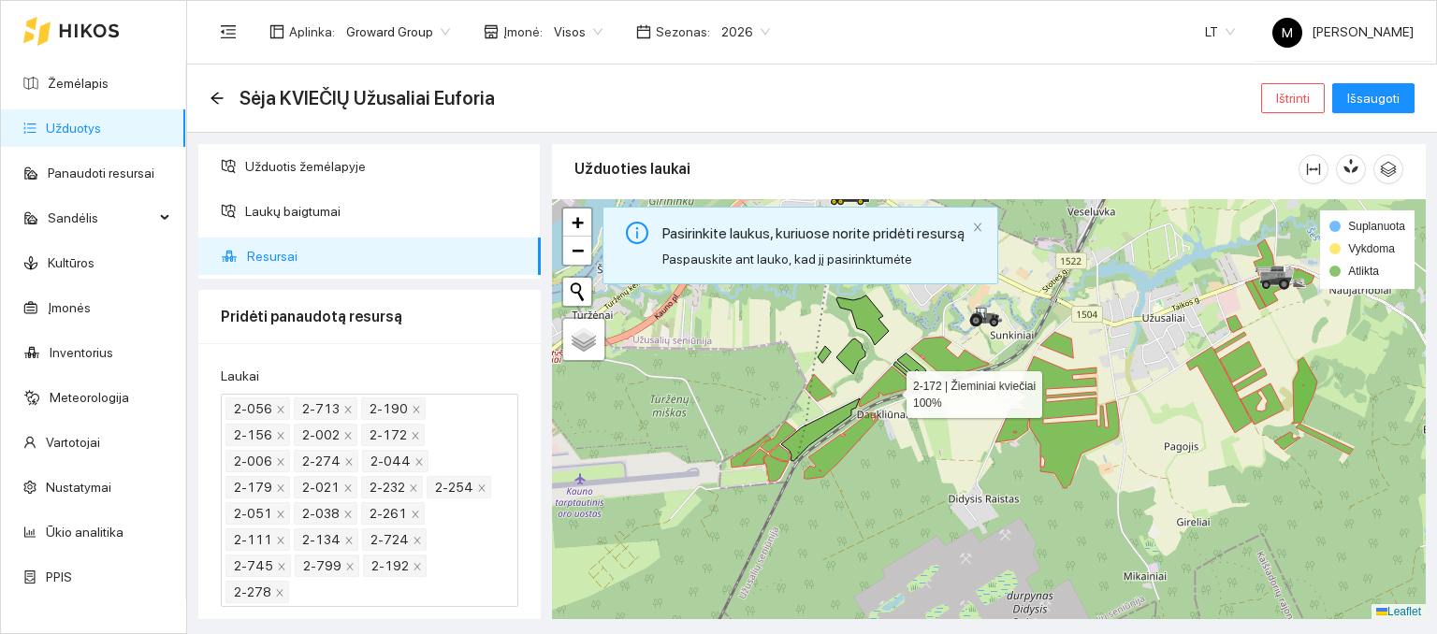
drag, startPoint x: 890, startPoint y: 389, endPoint x: 879, endPoint y: 400, distance: 15.2
click at [890, 388] on icon at bounding box center [886, 387] width 55 height 40
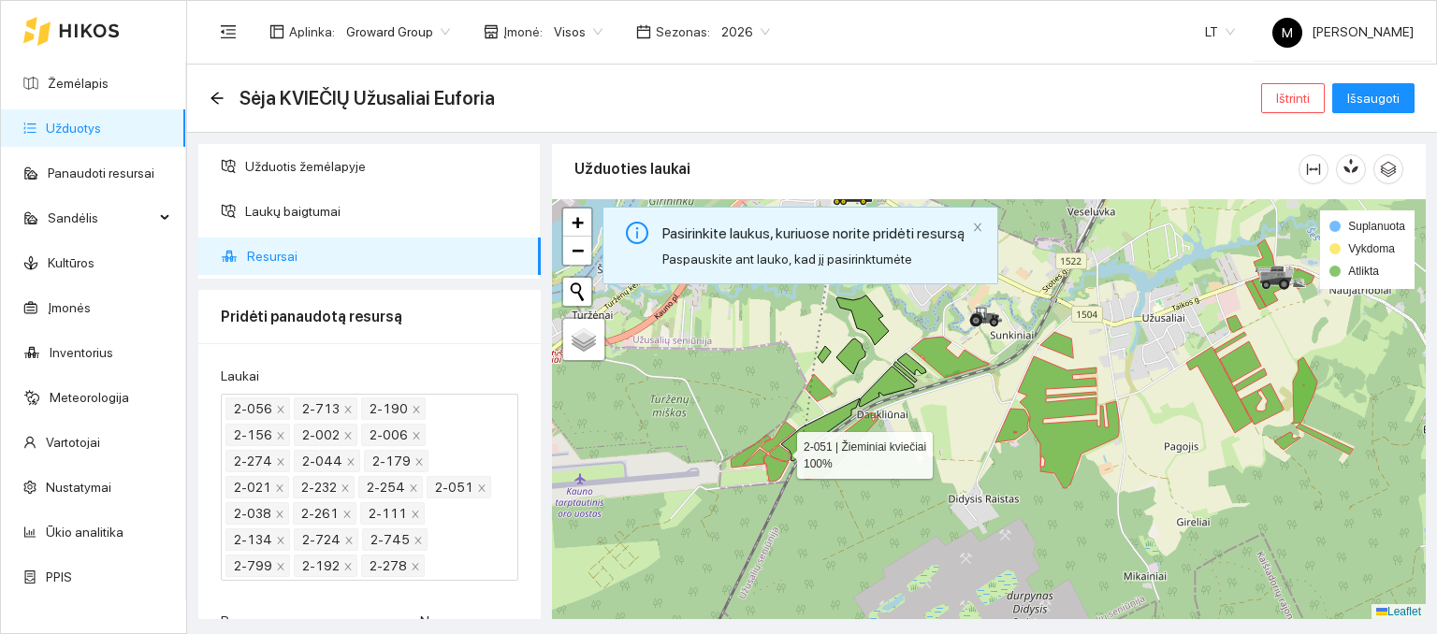
click at [780, 450] on icon at bounding box center [779, 453] width 21 height 16
drag, startPoint x: 778, startPoint y: 462, endPoint x: 767, endPoint y: 461, distance: 11.3
click at [777, 461] on icon at bounding box center [775, 468] width 25 height 27
click at [756, 457] on icon at bounding box center [751, 451] width 40 height 33
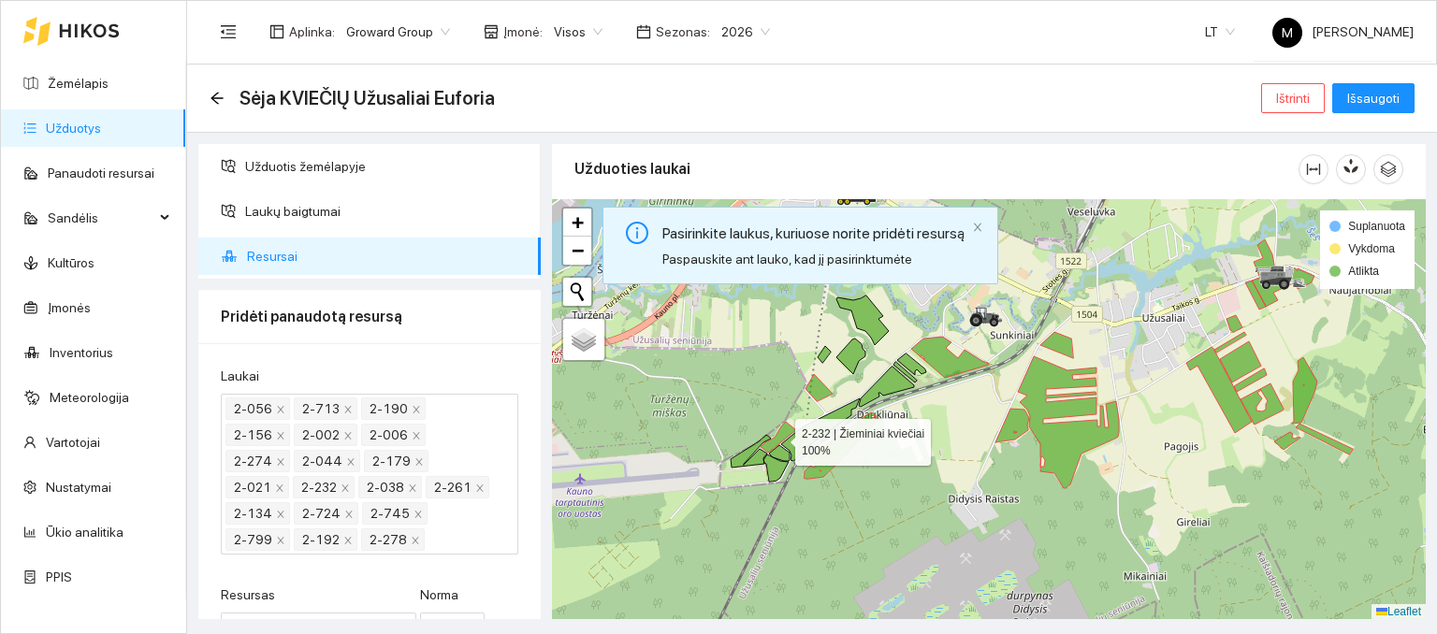
drag, startPoint x: 782, startPoint y: 437, endPoint x: 801, endPoint y: 422, distance: 24.0
click at [783, 436] on icon at bounding box center [779, 437] width 36 height 31
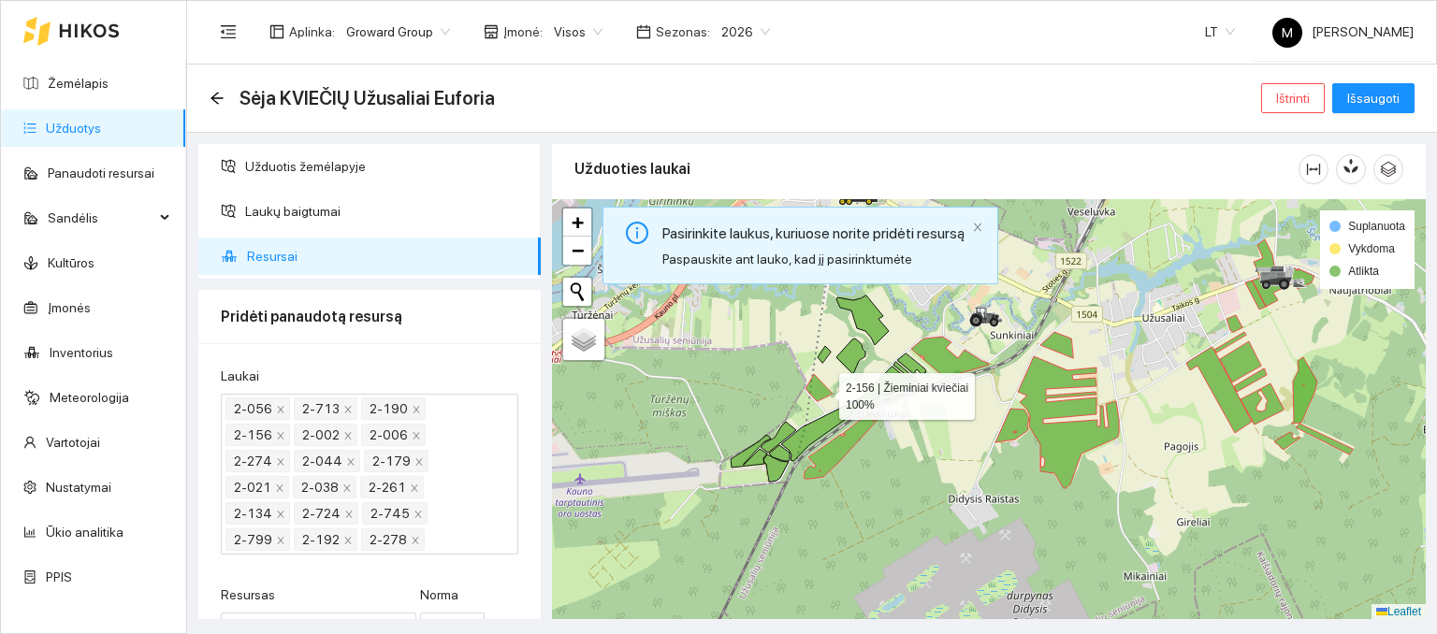
click at [822, 391] on icon at bounding box center [818, 387] width 27 height 27
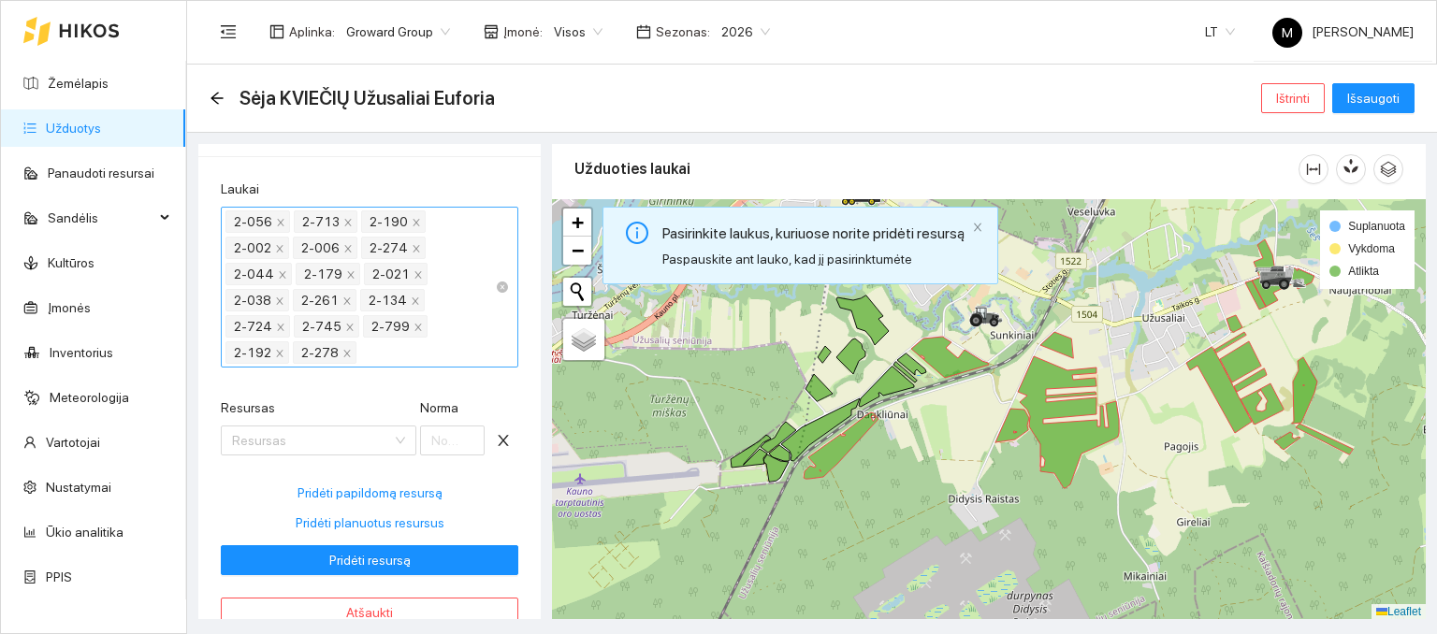
scroll to position [223, 0]
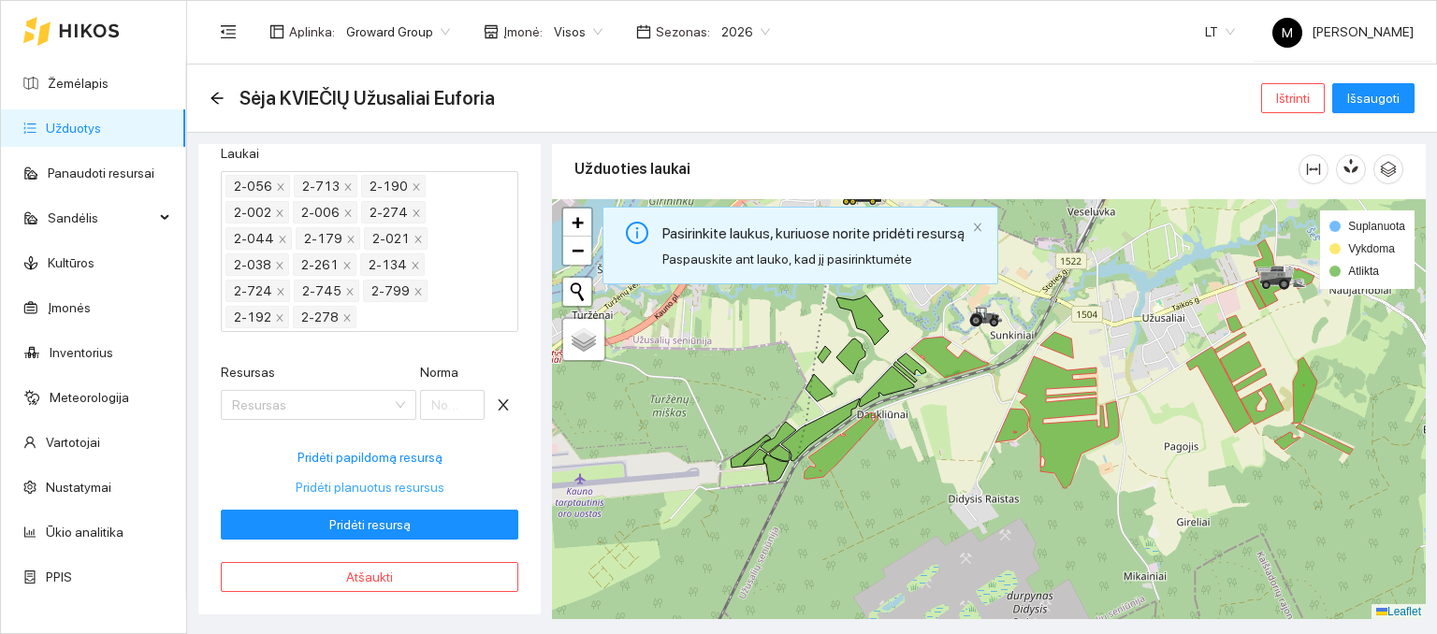
click at [393, 479] on span "Pridėti planuotus resursus" at bounding box center [370, 487] width 149 height 21
type input "240"
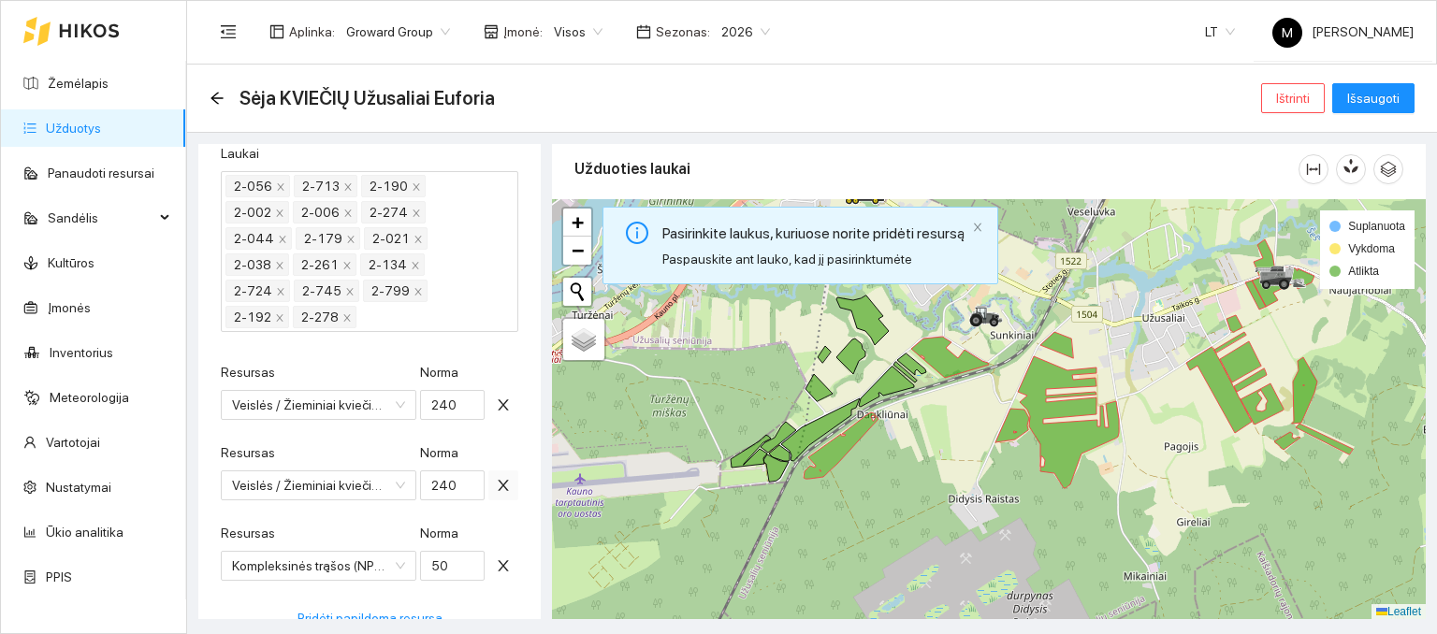
click at [497, 484] on span "close" at bounding box center [503, 485] width 28 height 15
type input "50"
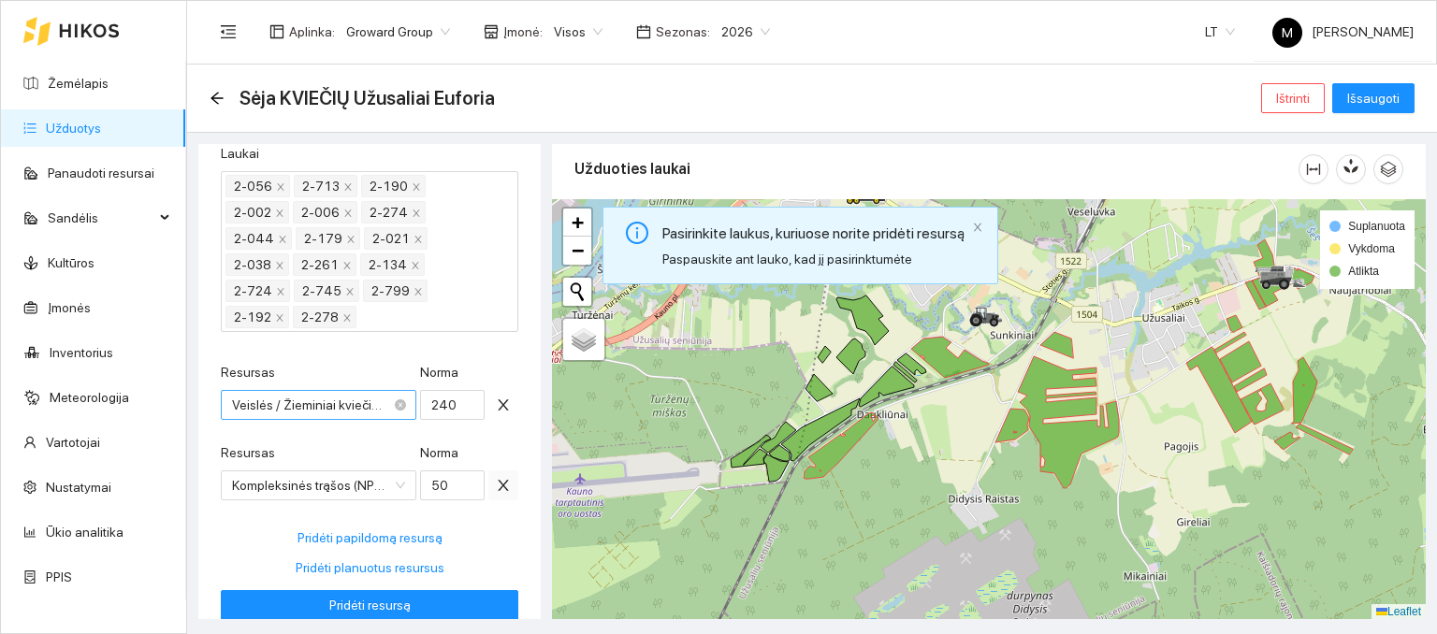
click at [340, 395] on span "Veislės / Žieminiai kviečiai / Euforia" at bounding box center [318, 405] width 173 height 28
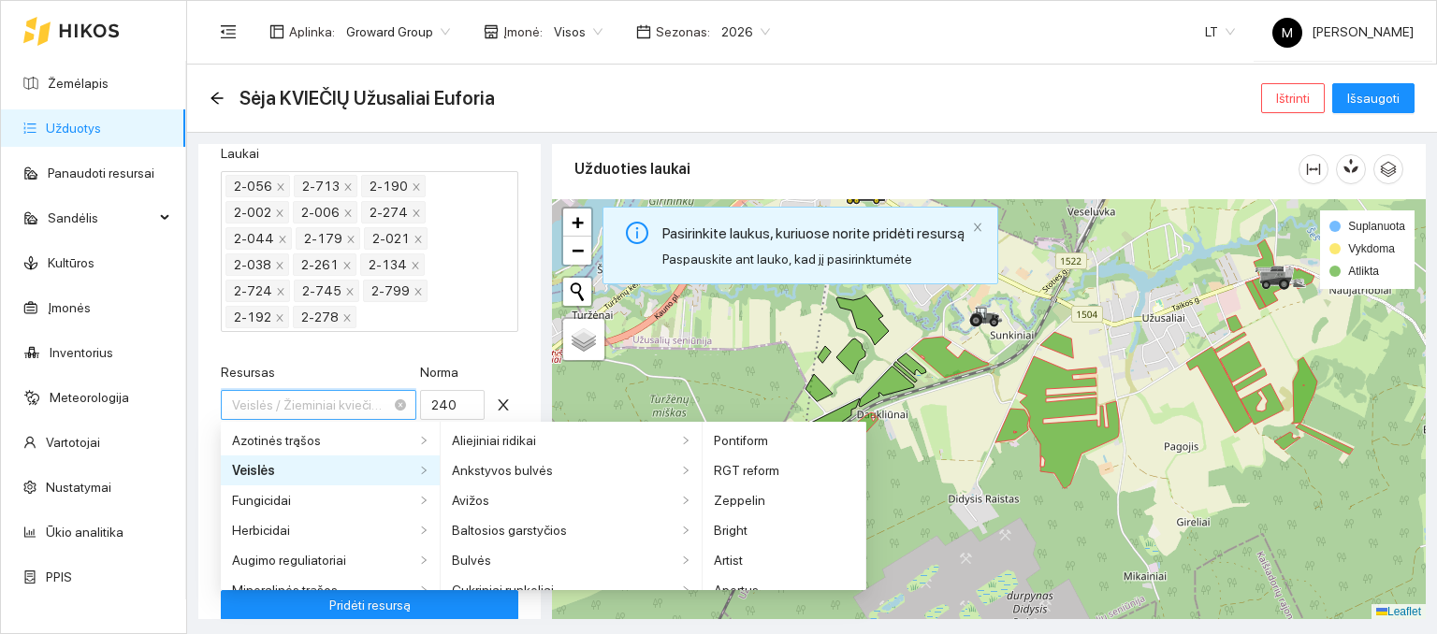
scroll to position [883, 0]
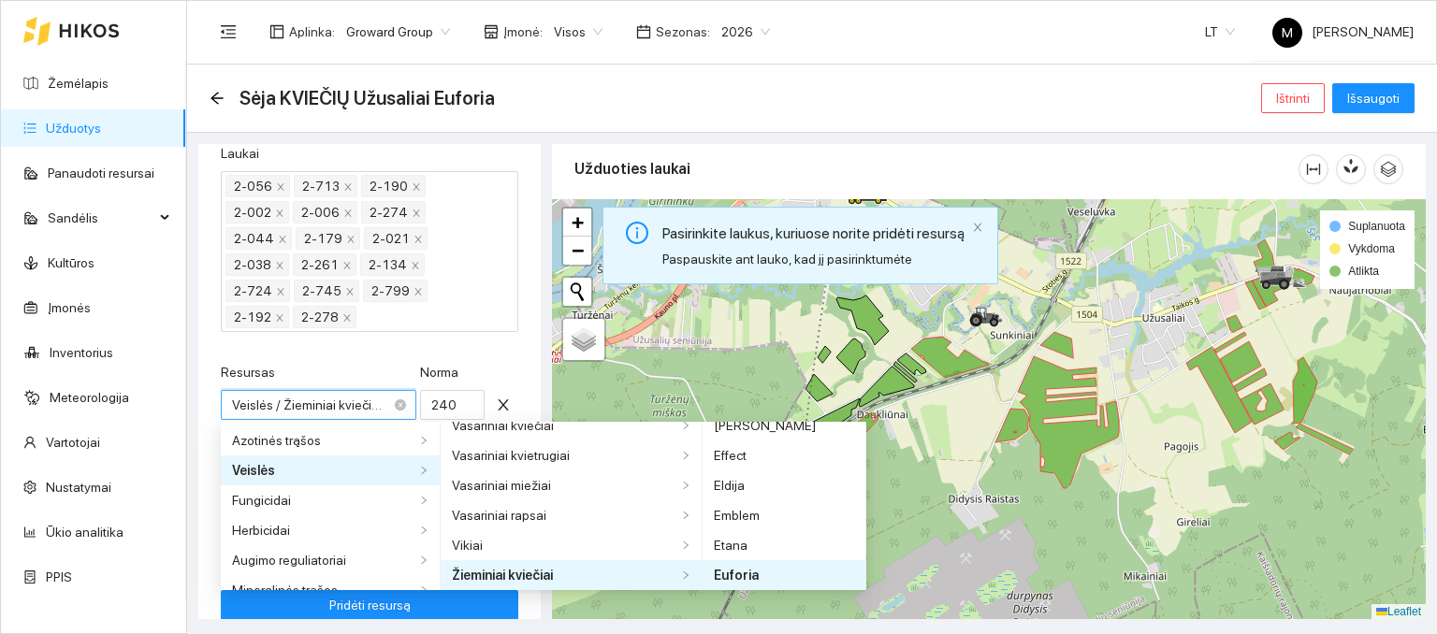
click at [339, 395] on span "Veislės / Žieminiai kviečiai / Euforia" at bounding box center [318, 405] width 173 height 28
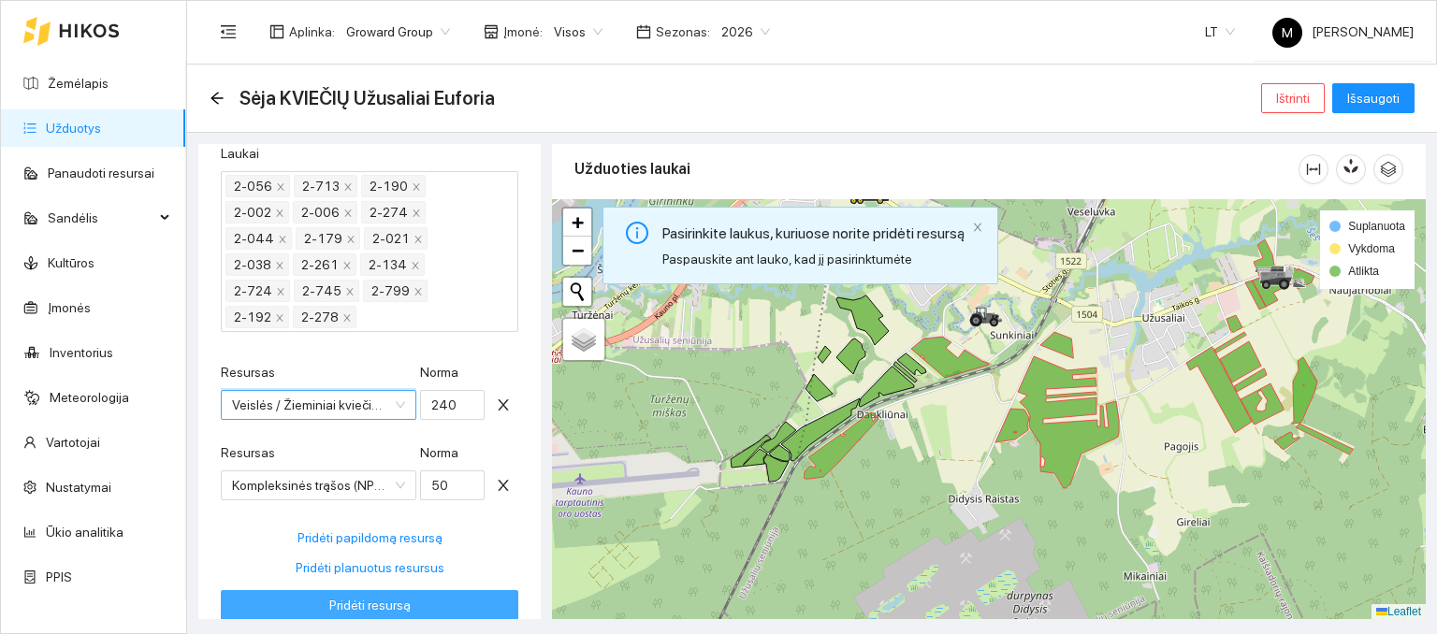
click at [370, 603] on span "Pridėti resursą" at bounding box center [369, 605] width 81 height 21
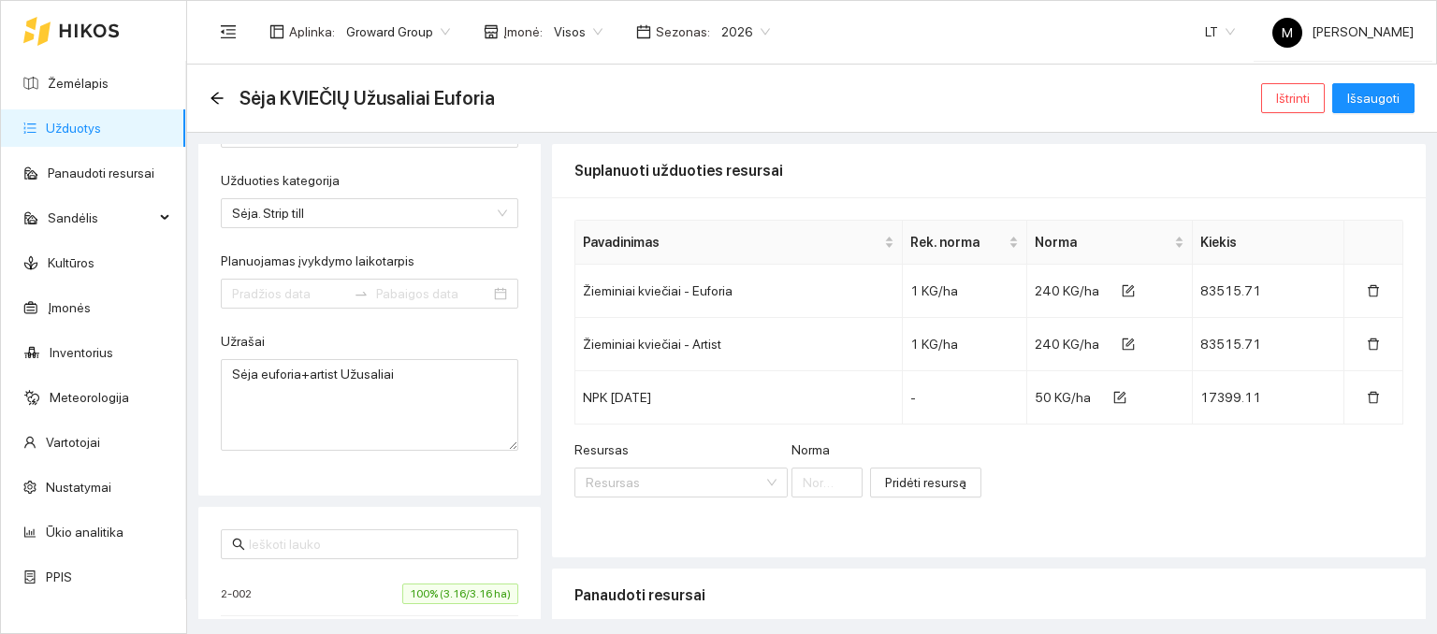
type input "[DATE]"
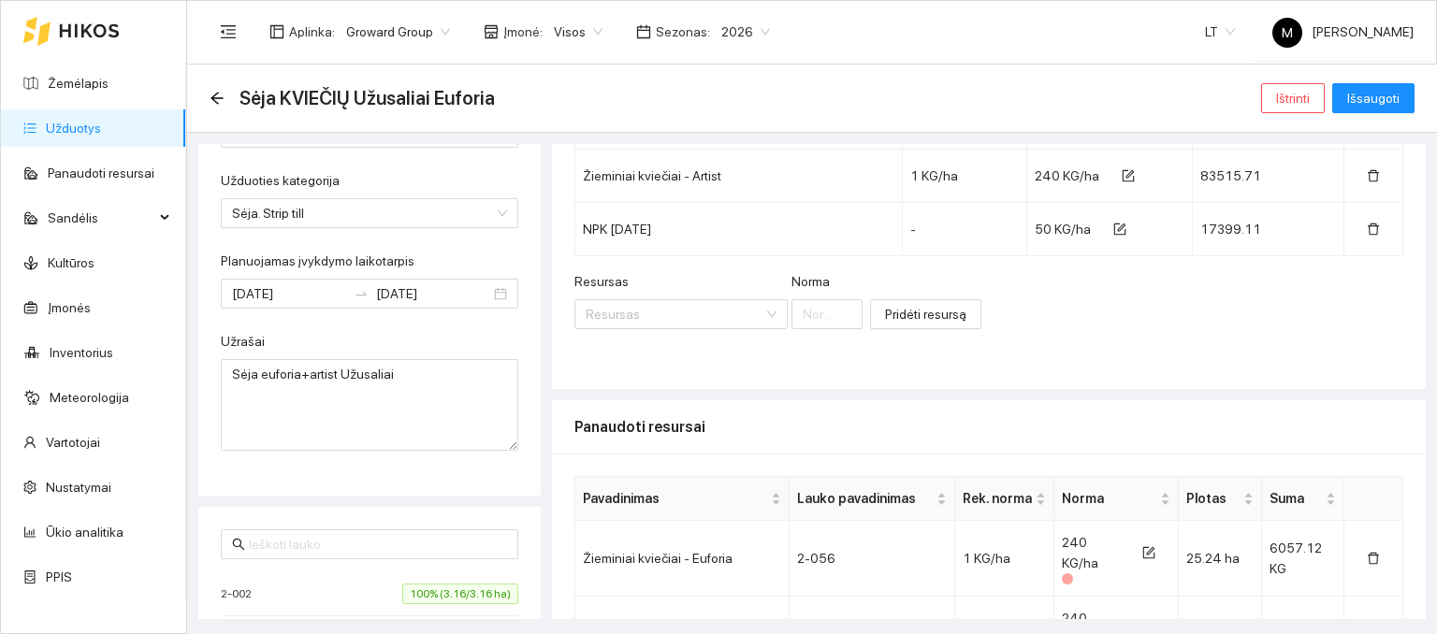
scroll to position [187, 0]
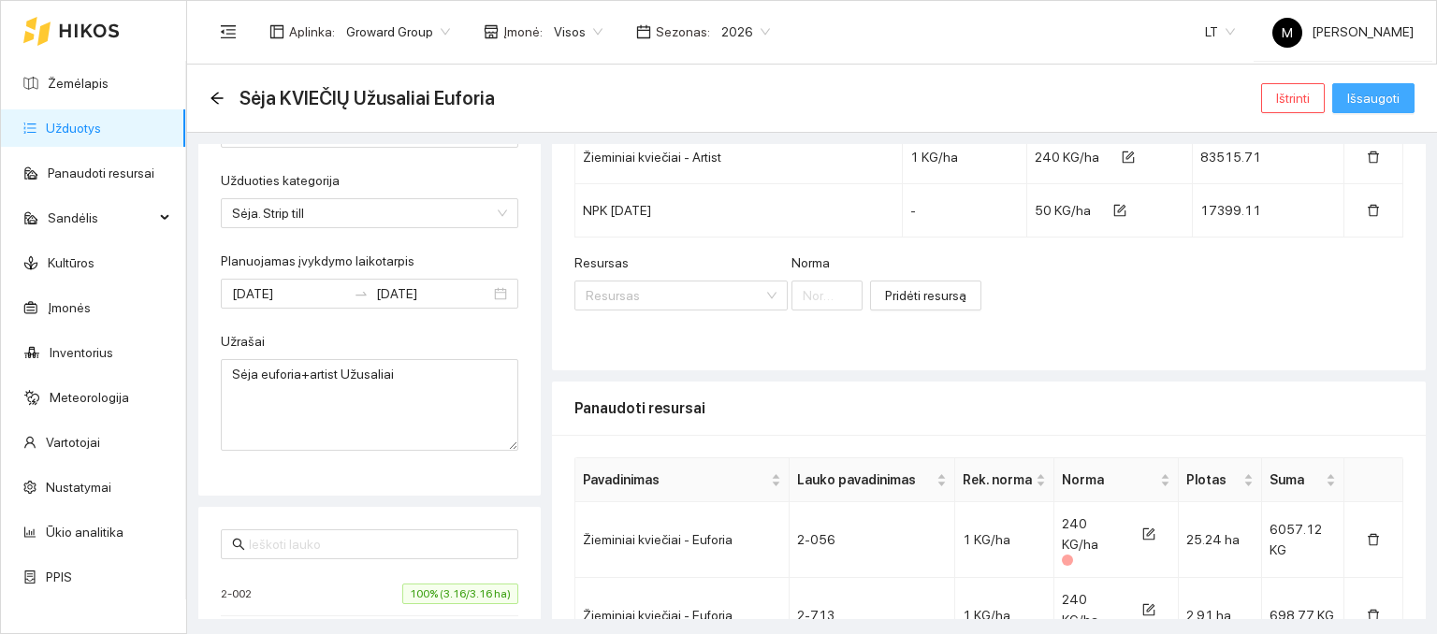
click at [1363, 85] on button "Išsaugoti" at bounding box center [1373, 98] width 82 height 30
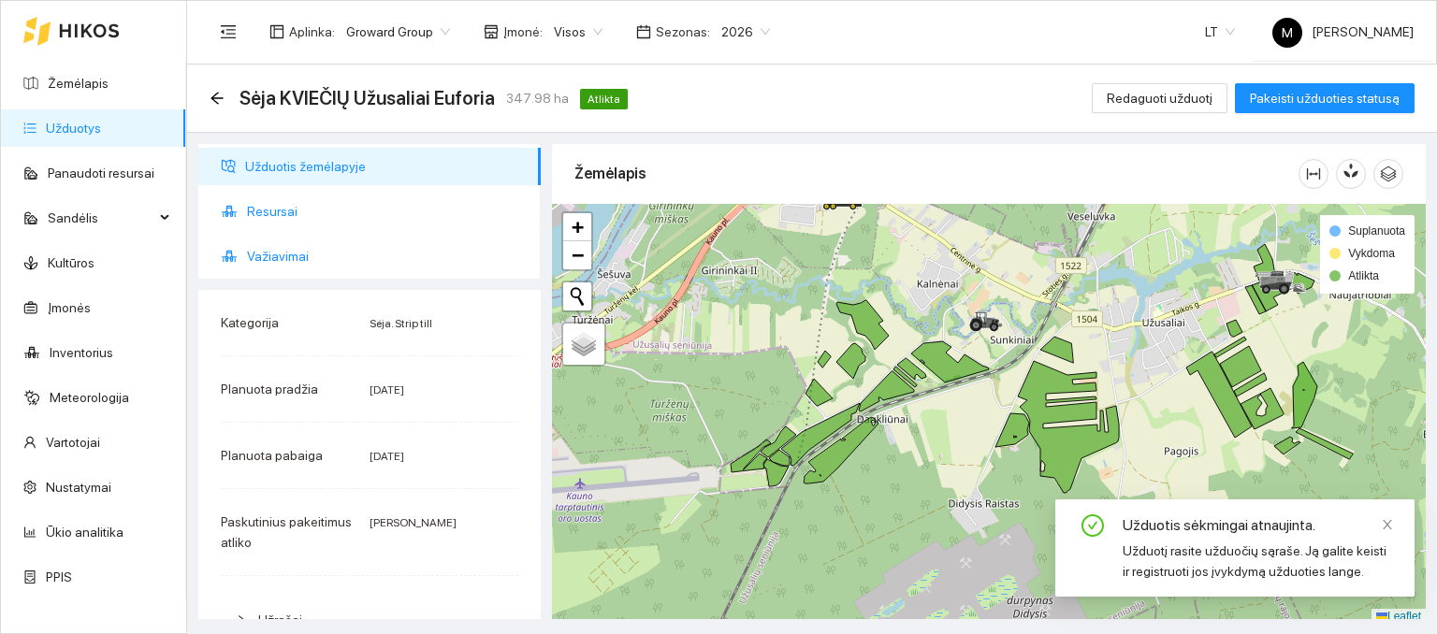
drag, startPoint x: 274, startPoint y: 211, endPoint x: 311, endPoint y: 240, distance: 46.6
click at [275, 212] on span "Resursai" at bounding box center [386, 211] width 279 height 37
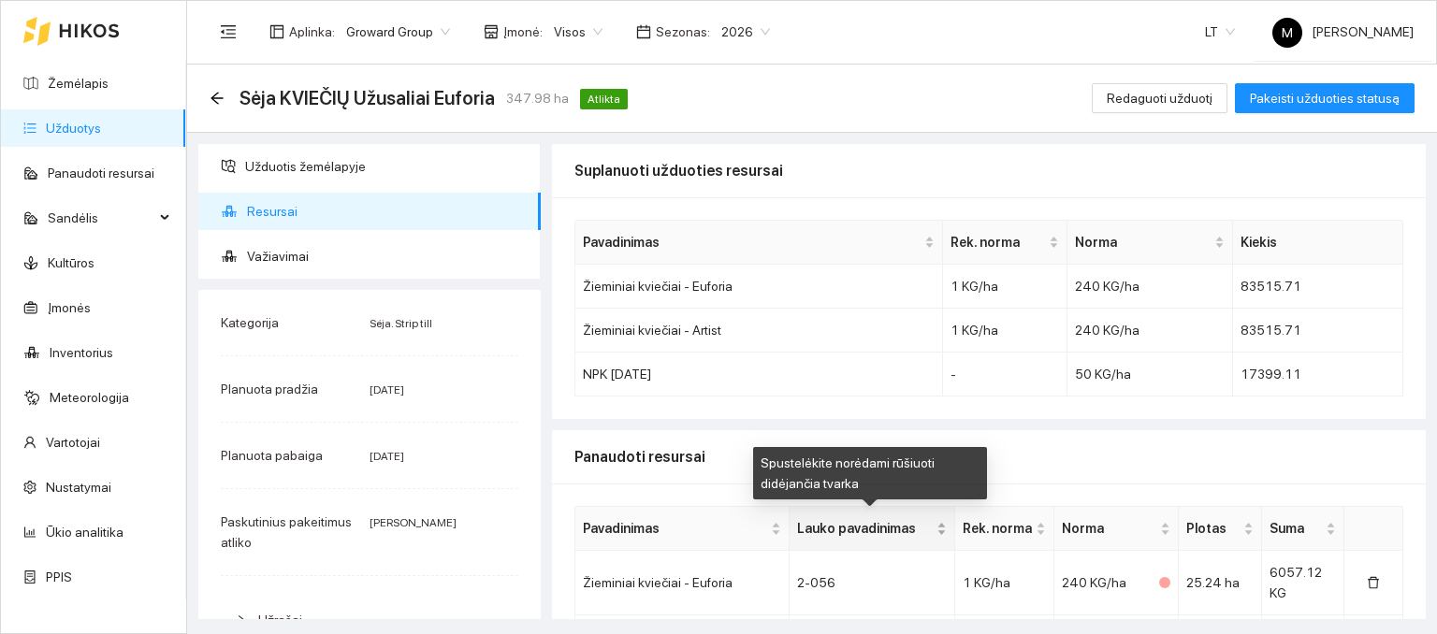
click at [850, 529] on span "Lauko pavadinimas" at bounding box center [865, 528] width 136 height 21
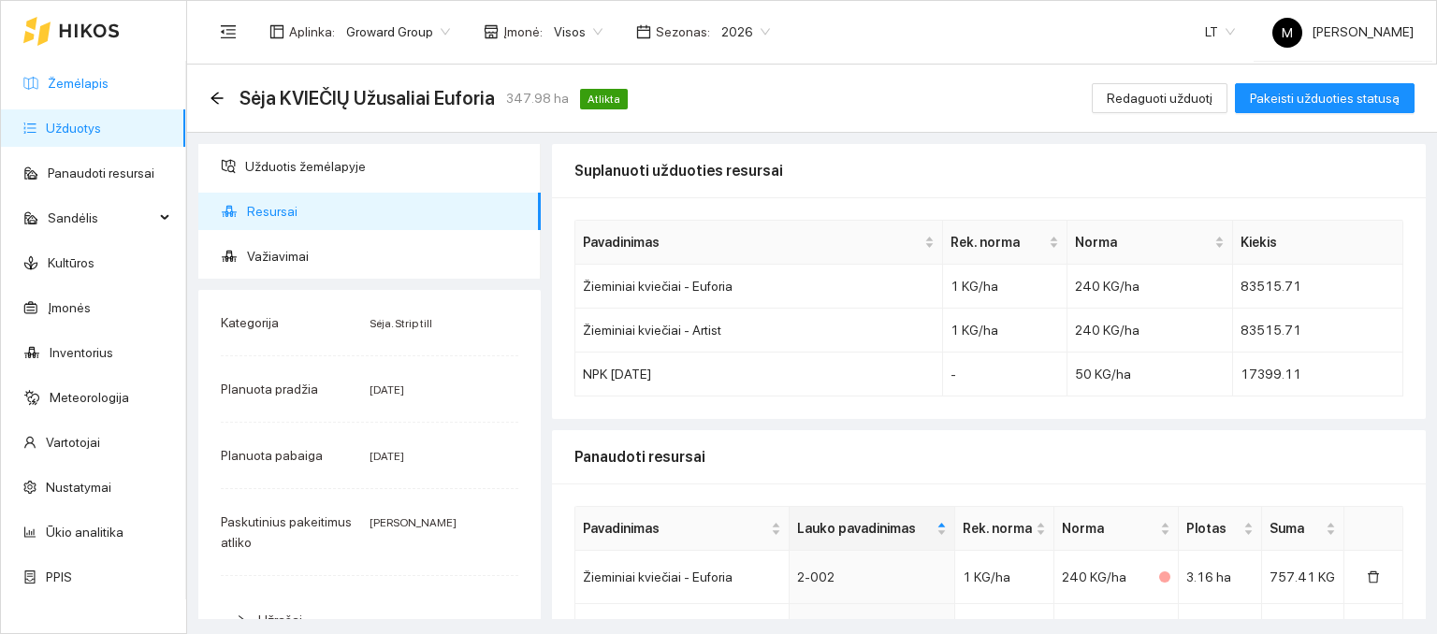
click at [109, 81] on link "Žemėlapis" at bounding box center [78, 83] width 61 height 15
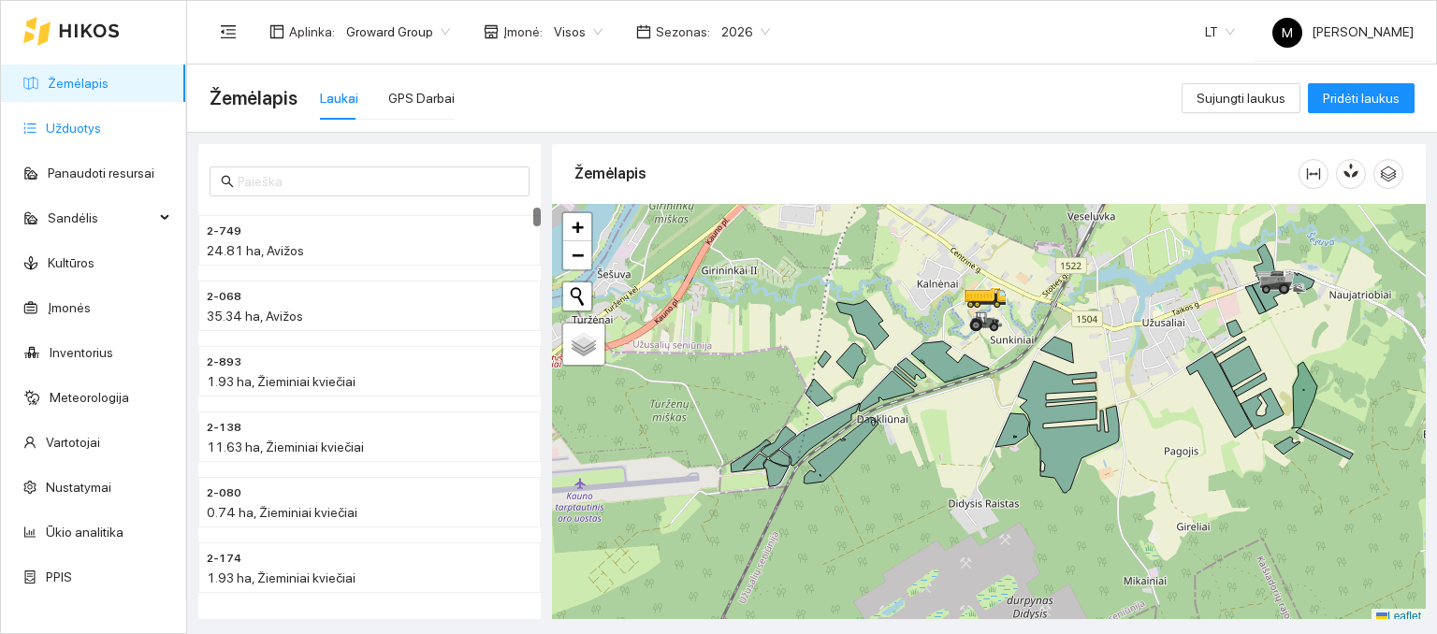
click at [49, 123] on link "Užduotys" at bounding box center [73, 128] width 55 height 15
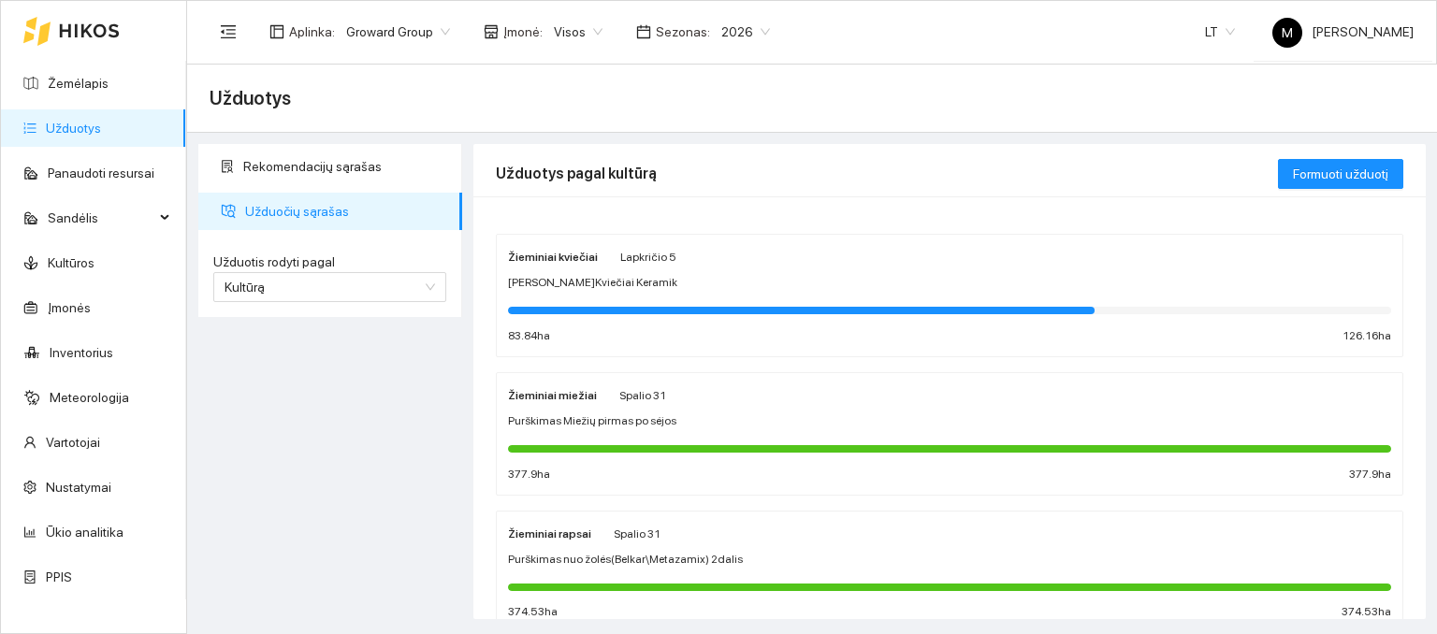
click at [631, 312] on div at bounding box center [801, 310] width 587 height 7
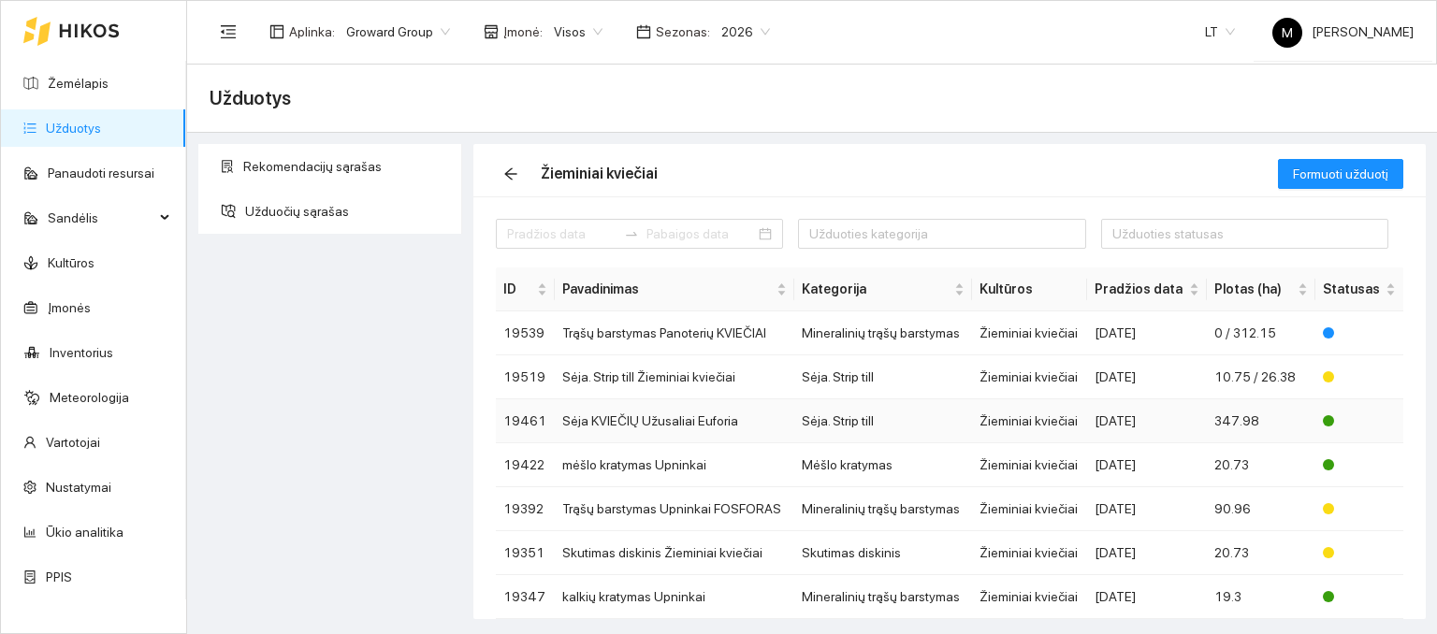
click at [659, 418] on td "Sėja KVIEČIŲ Užusaliai Euforia" at bounding box center [674, 421] width 239 height 44
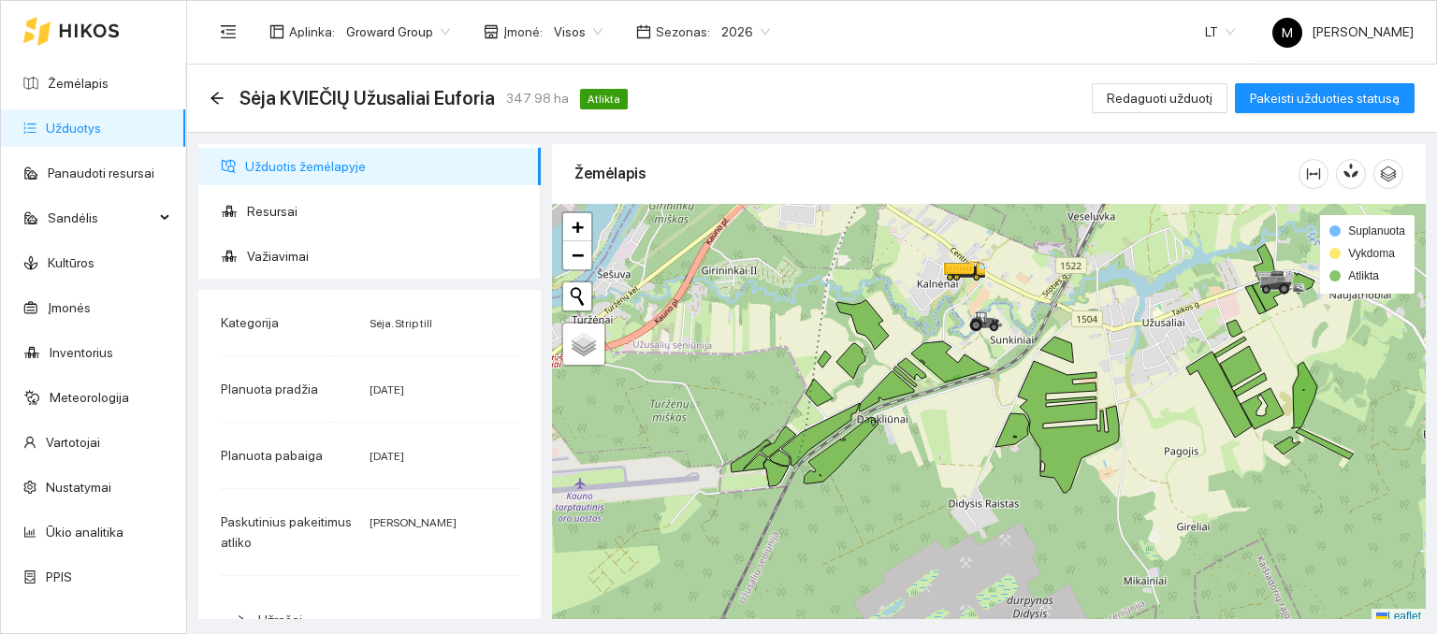
click at [1117, 121] on div "Sėja KVIEČIŲ Užusaliai Euforia 347.98 ha Atlikta Redaguoti užduotį Pakeisti užd…" at bounding box center [812, 99] width 1250 height 68
click at [1138, 98] on span "Redaguoti užduotį" at bounding box center [1160, 98] width 106 height 21
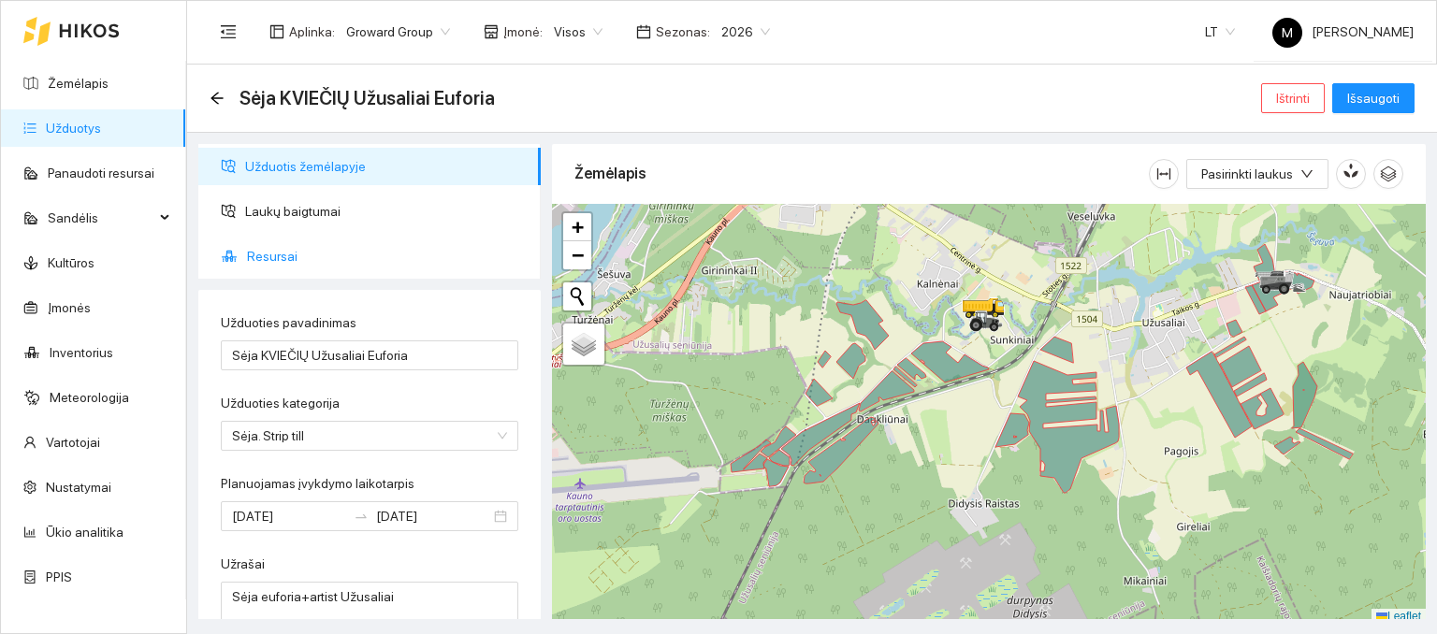
click at [297, 259] on span "Resursai" at bounding box center [386, 256] width 279 height 37
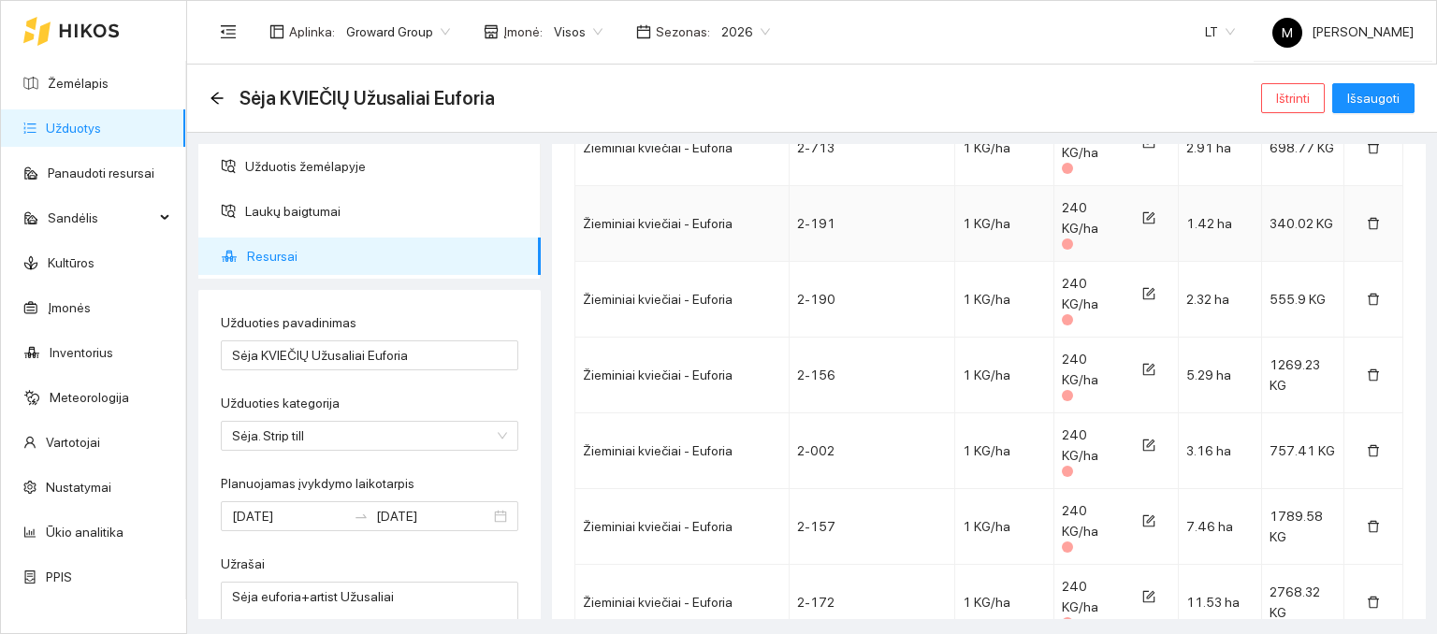
scroll to position [468, 0]
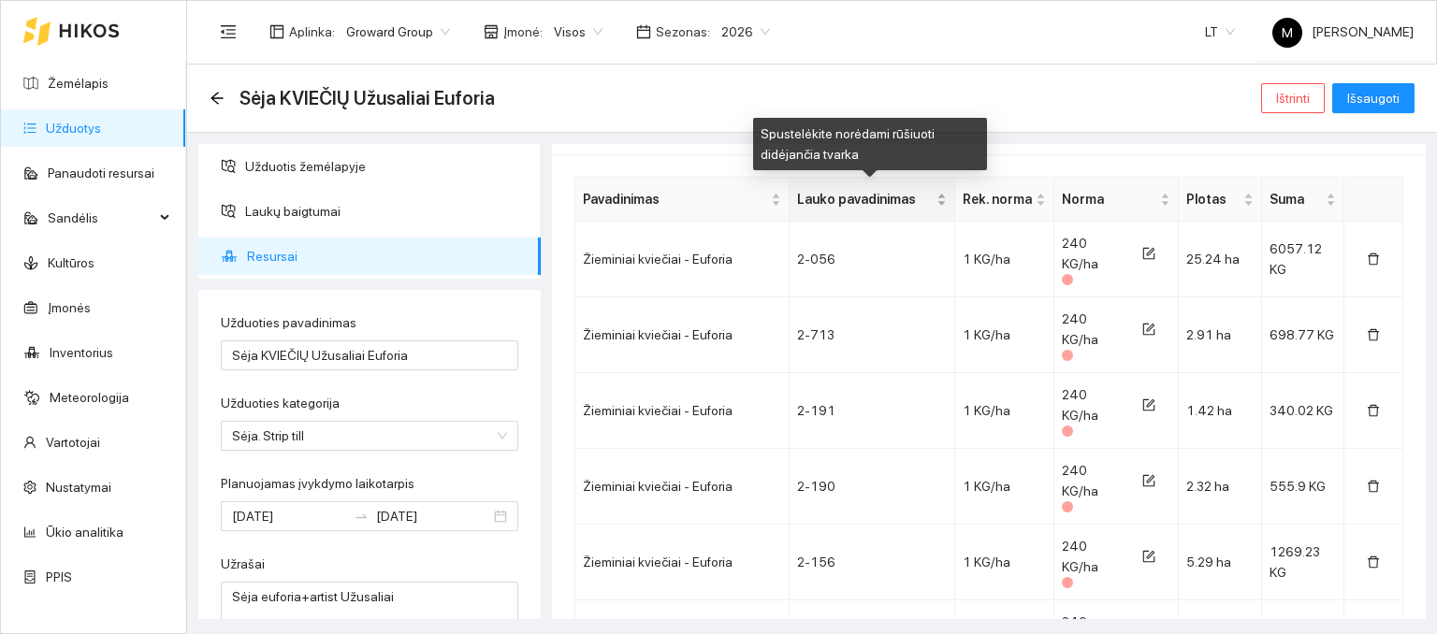
click at [883, 201] on span "Lauko pavadinimas" at bounding box center [865, 199] width 136 height 21
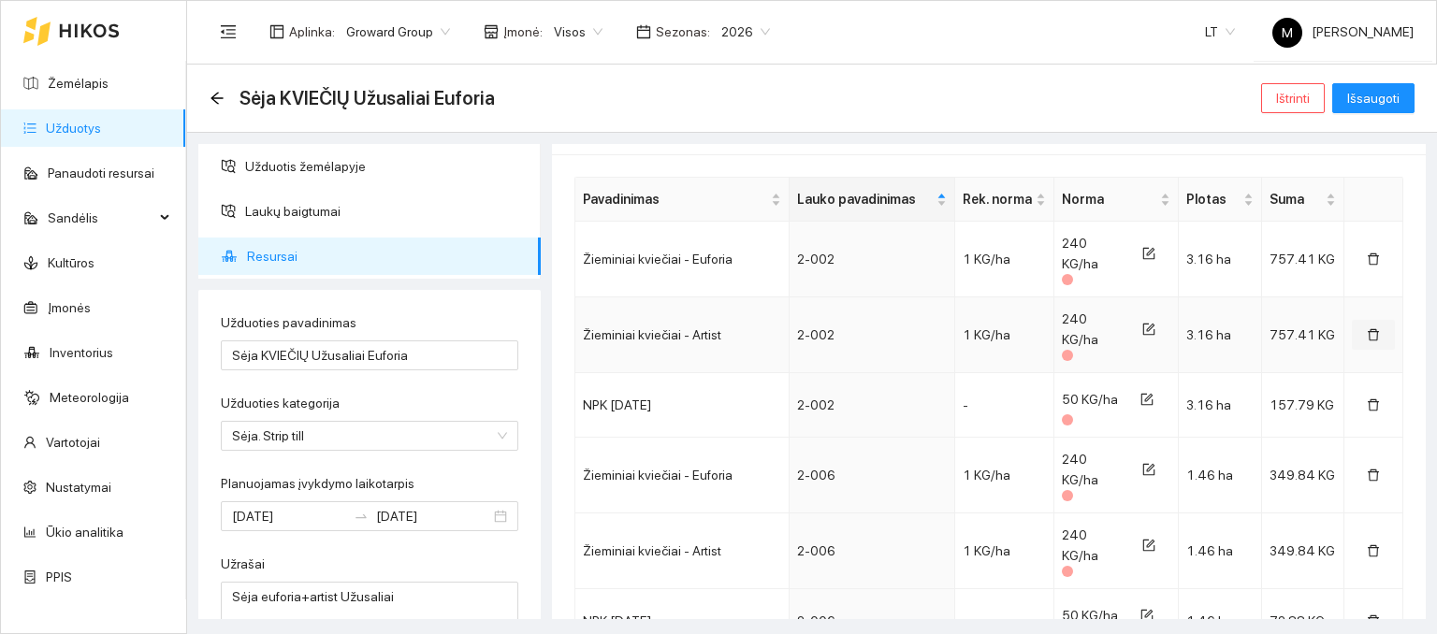
click at [1367, 333] on icon "delete" at bounding box center [1373, 334] width 13 height 13
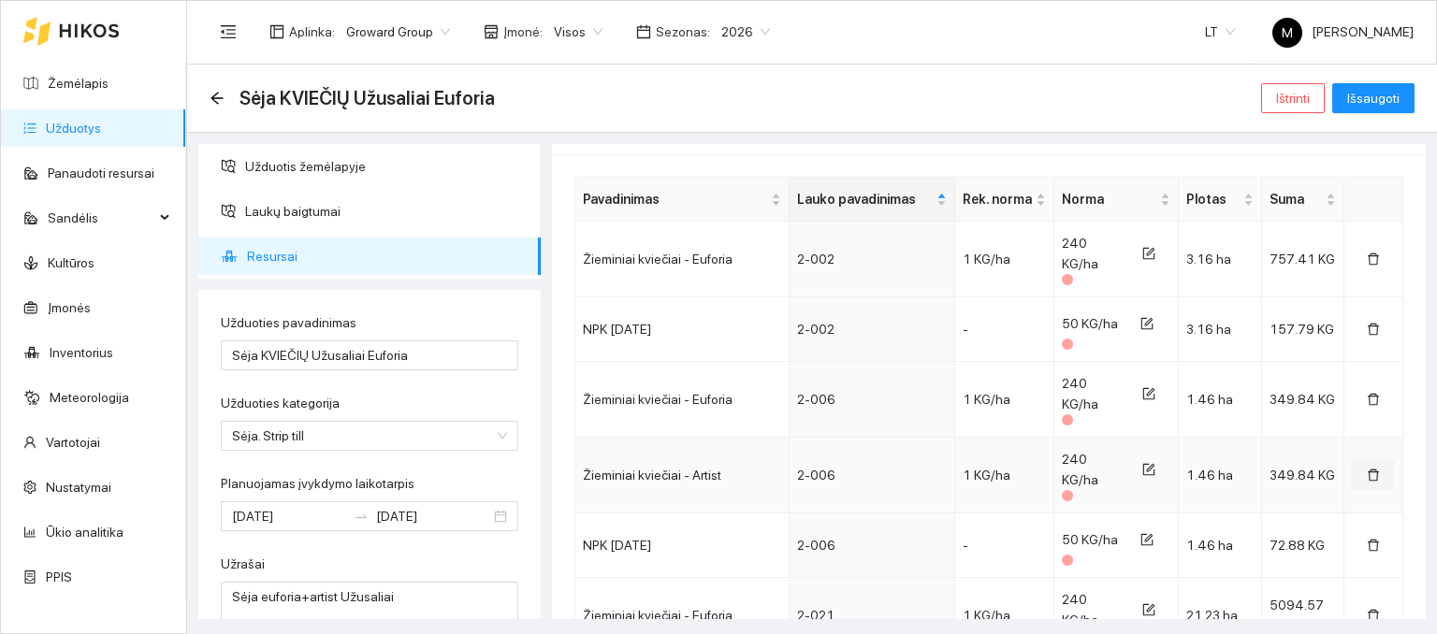
click at [1367, 471] on icon "delete" at bounding box center [1373, 475] width 13 height 13
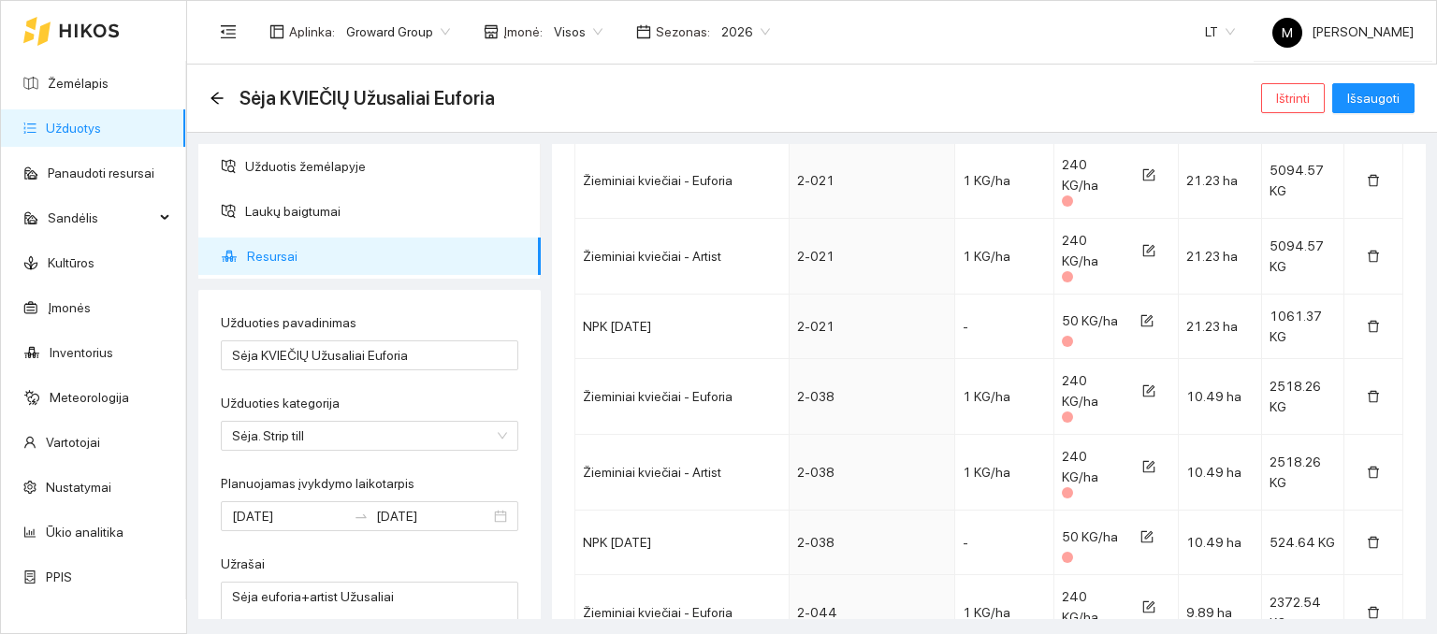
scroll to position [842, 0]
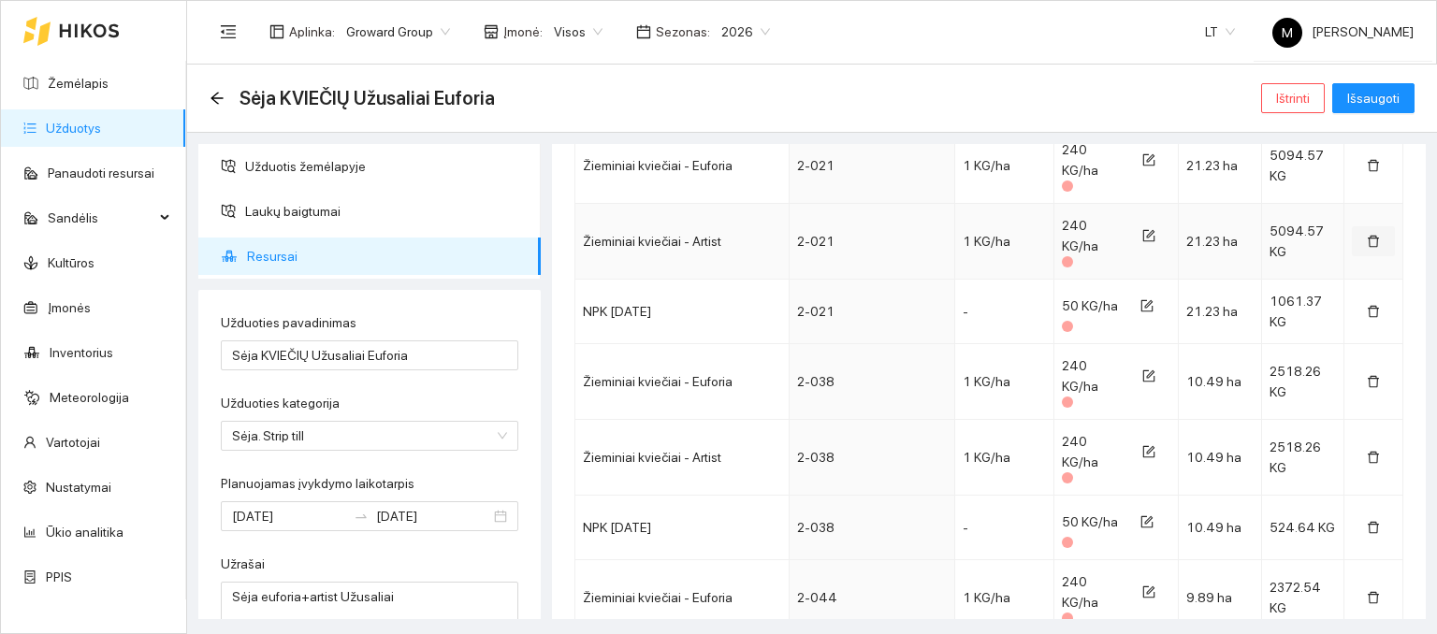
click at [1368, 243] on icon "delete" at bounding box center [1373, 242] width 11 height 12
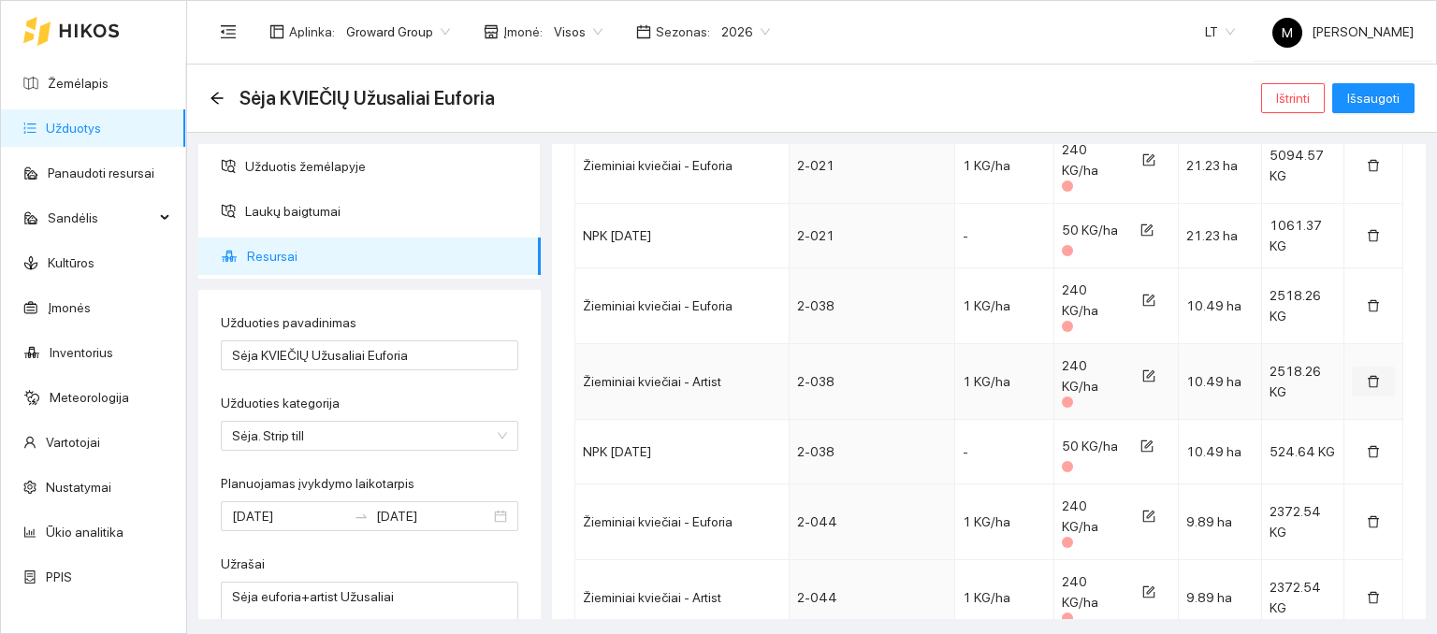
click at [1367, 382] on icon "delete" at bounding box center [1373, 381] width 13 height 13
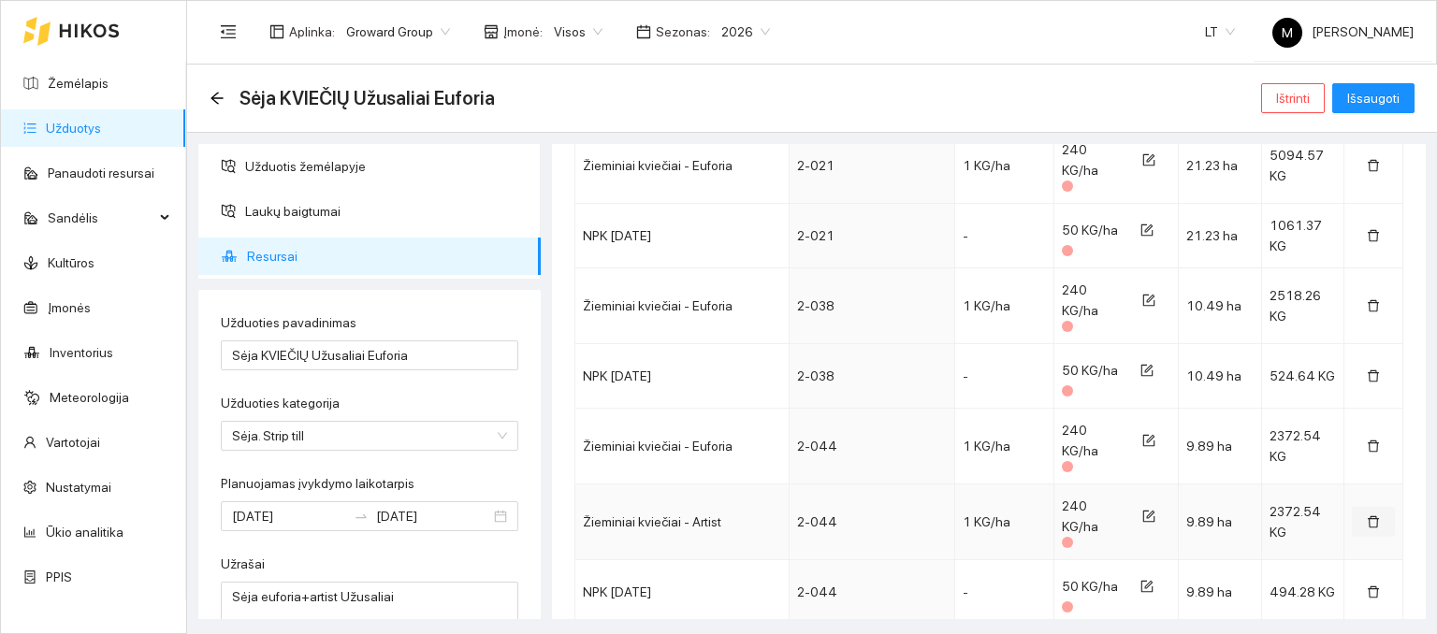
click at [1367, 517] on icon "delete" at bounding box center [1373, 521] width 13 height 13
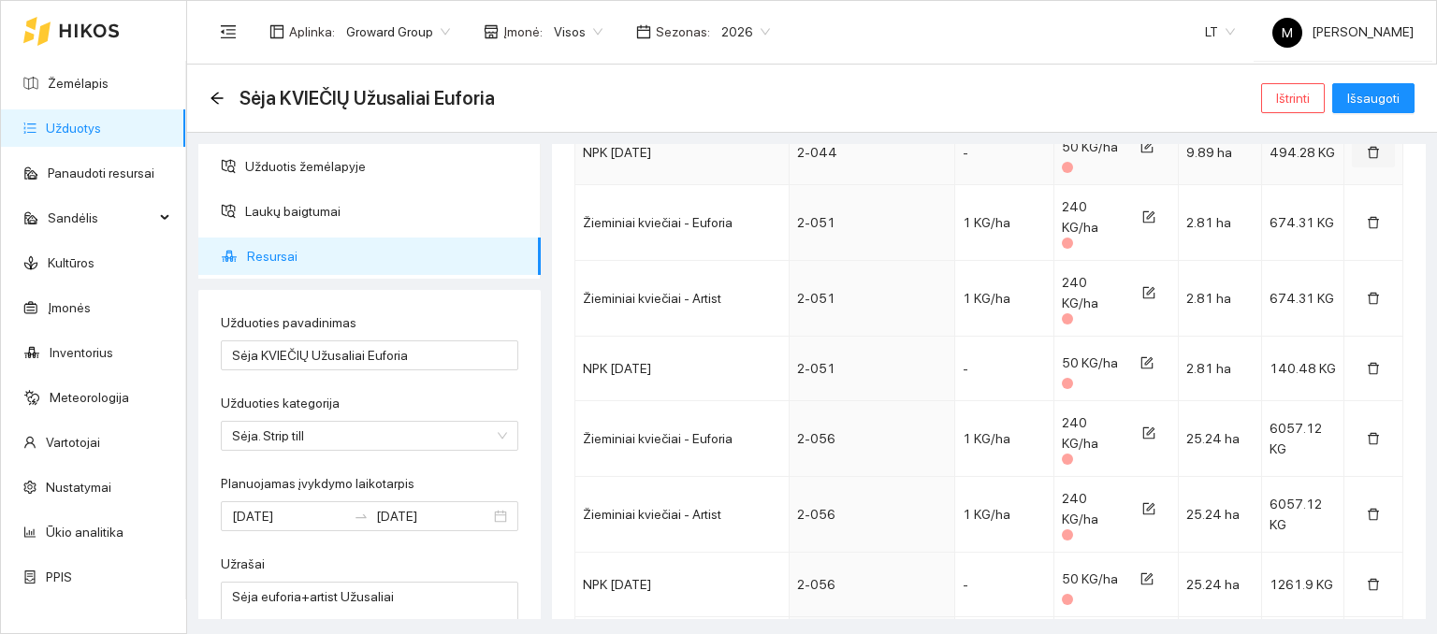
scroll to position [1216, 0]
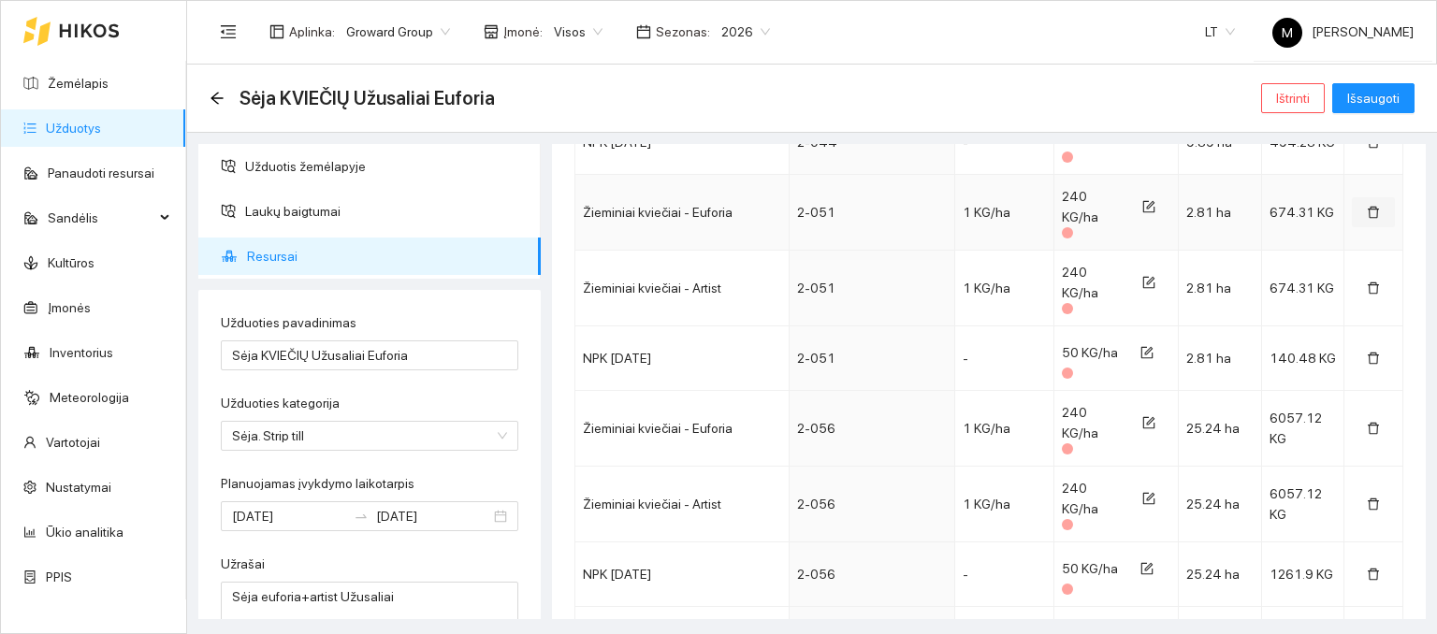
click at [1367, 208] on icon "delete" at bounding box center [1373, 212] width 13 height 13
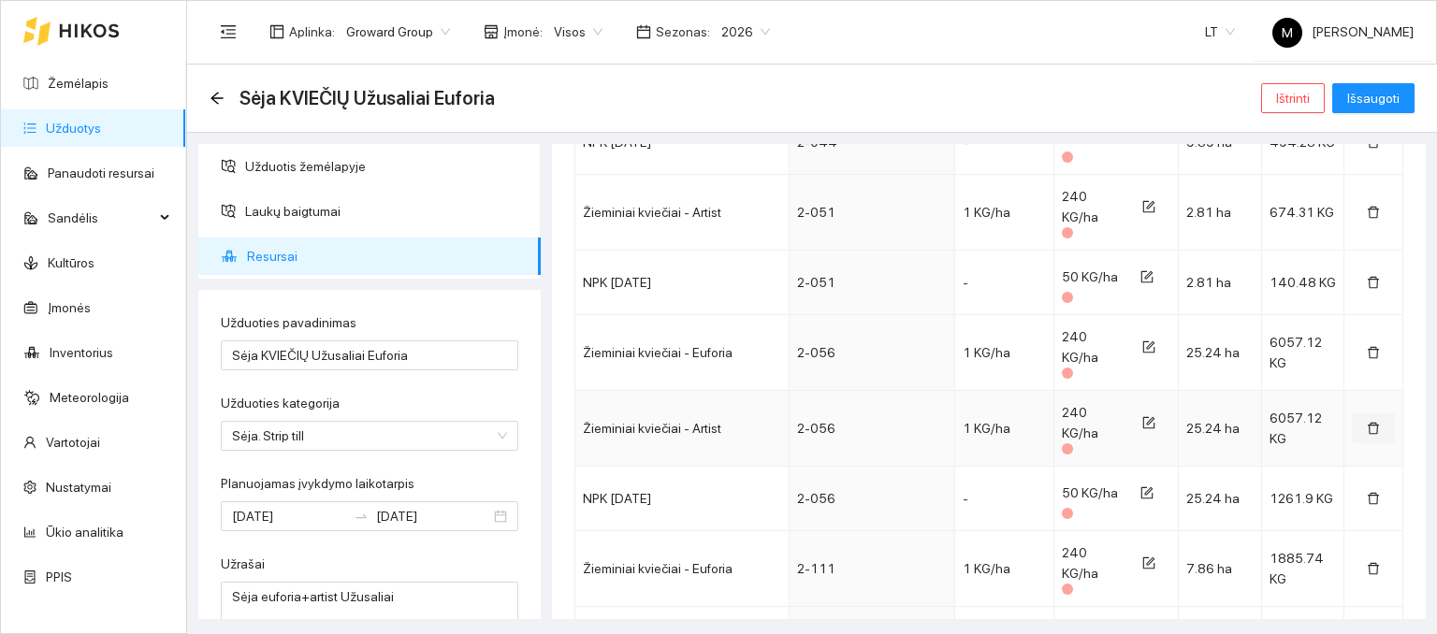
click at [1368, 423] on icon "delete" at bounding box center [1373, 429] width 11 height 12
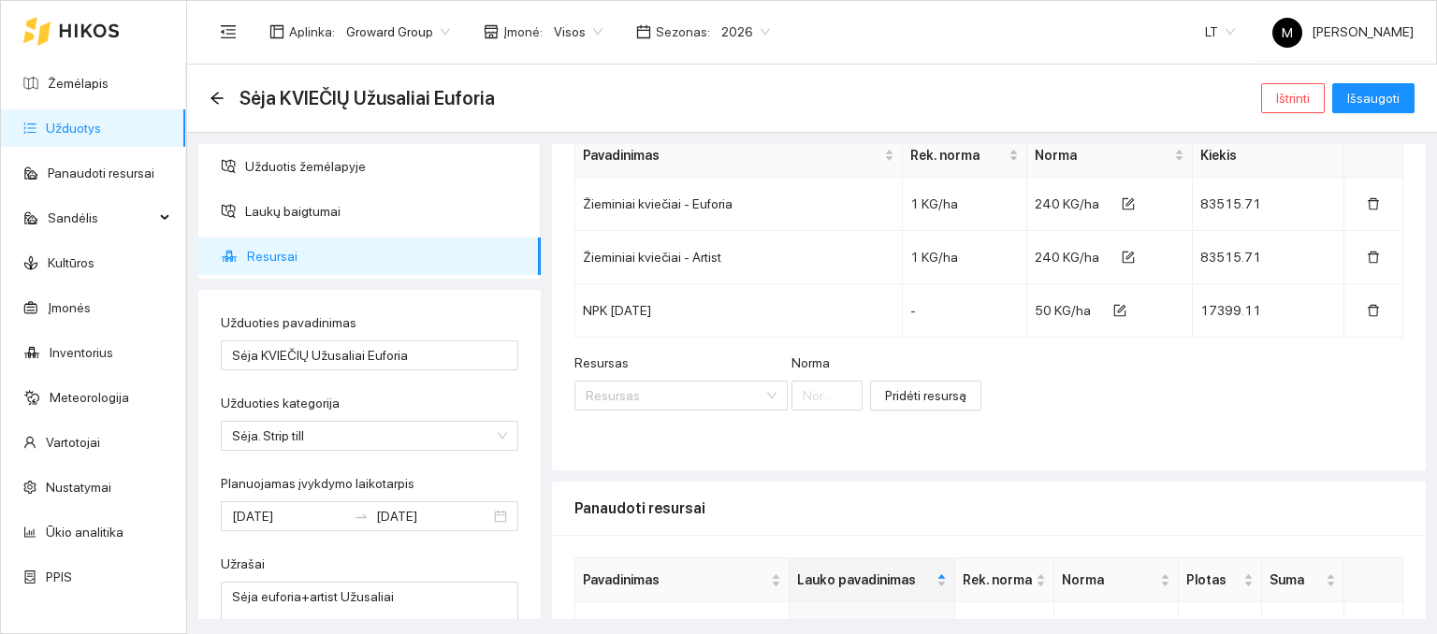
scroll to position [281, 0]
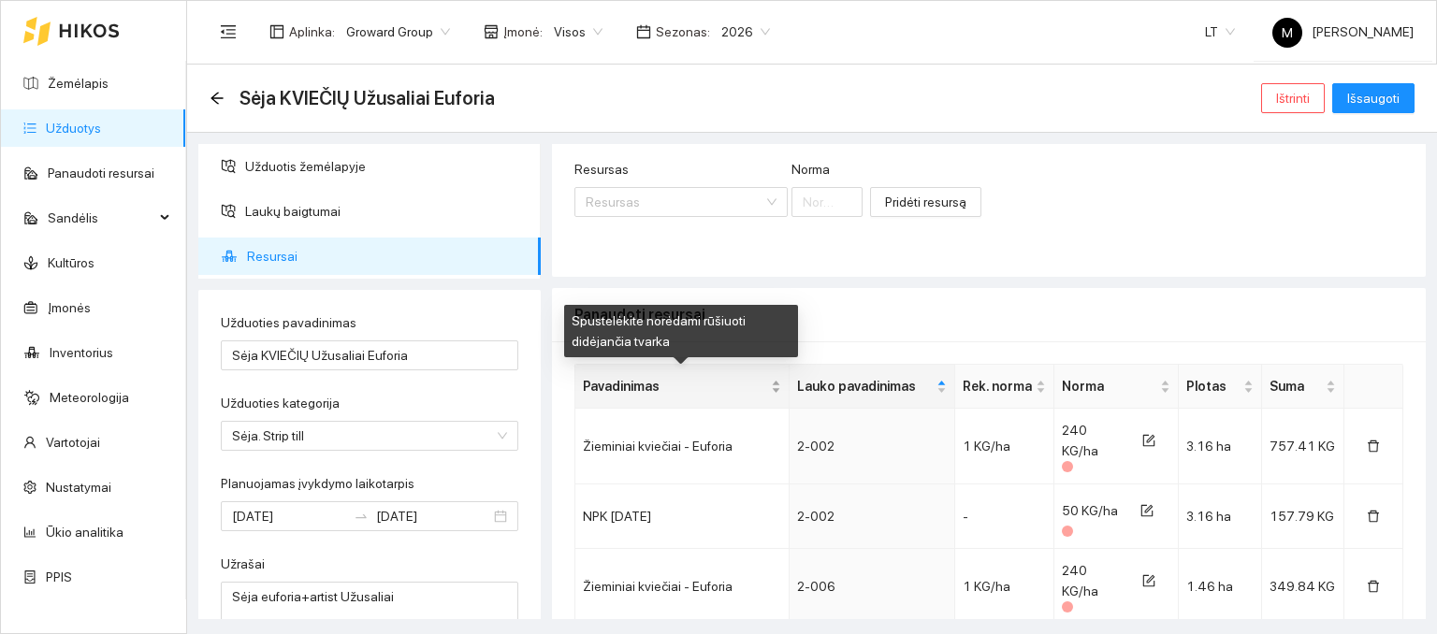
click at [652, 382] on span "Pavadinimas" at bounding box center [675, 386] width 184 height 21
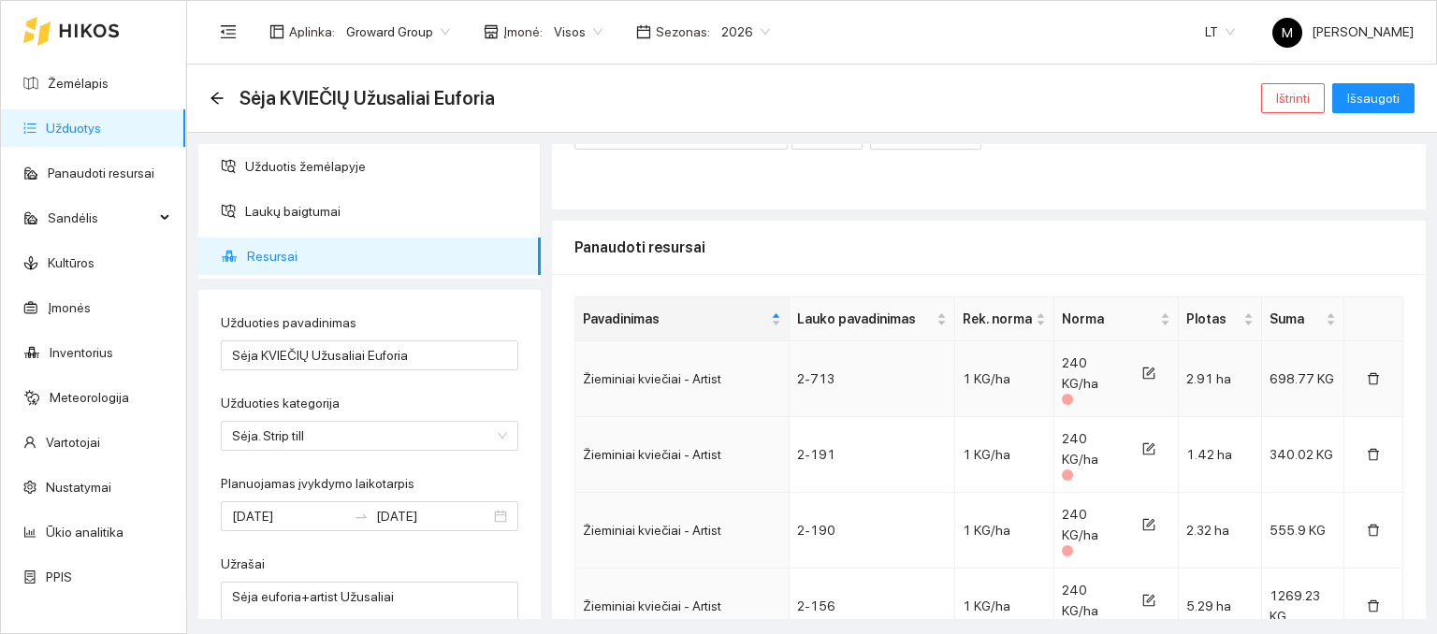
scroll to position [374, 0]
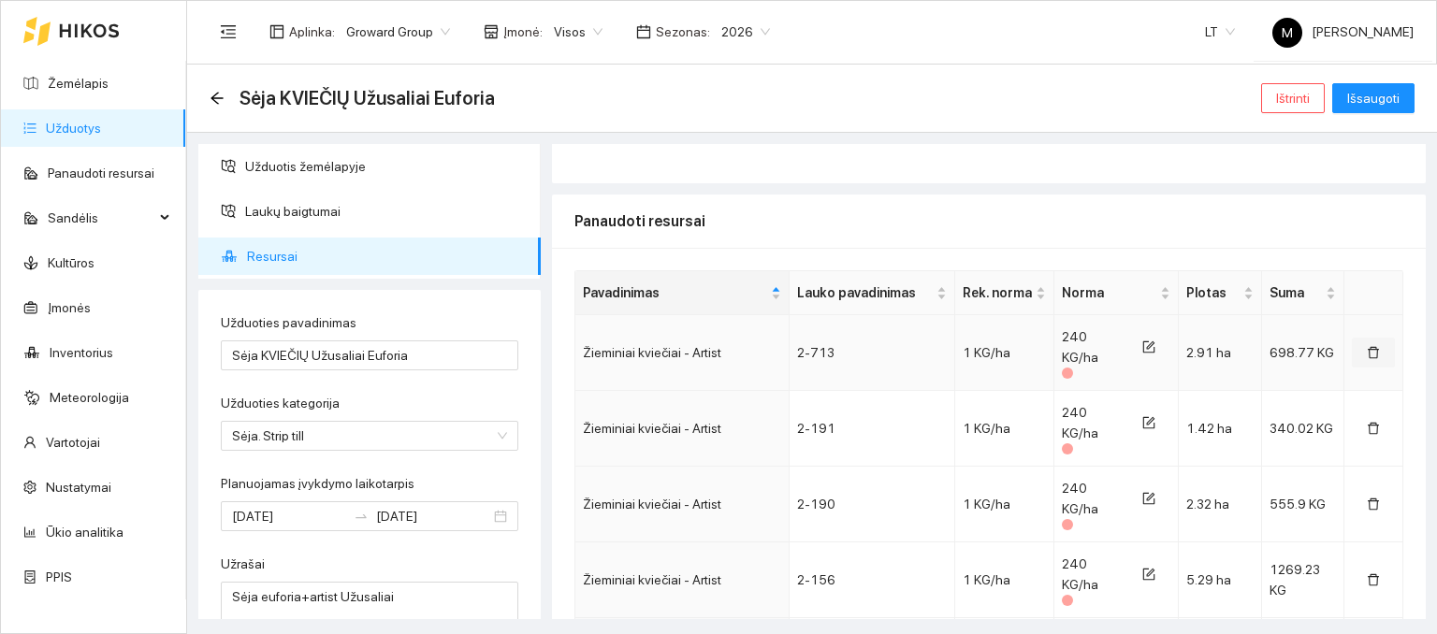
click at [1367, 356] on icon "delete" at bounding box center [1373, 352] width 13 height 13
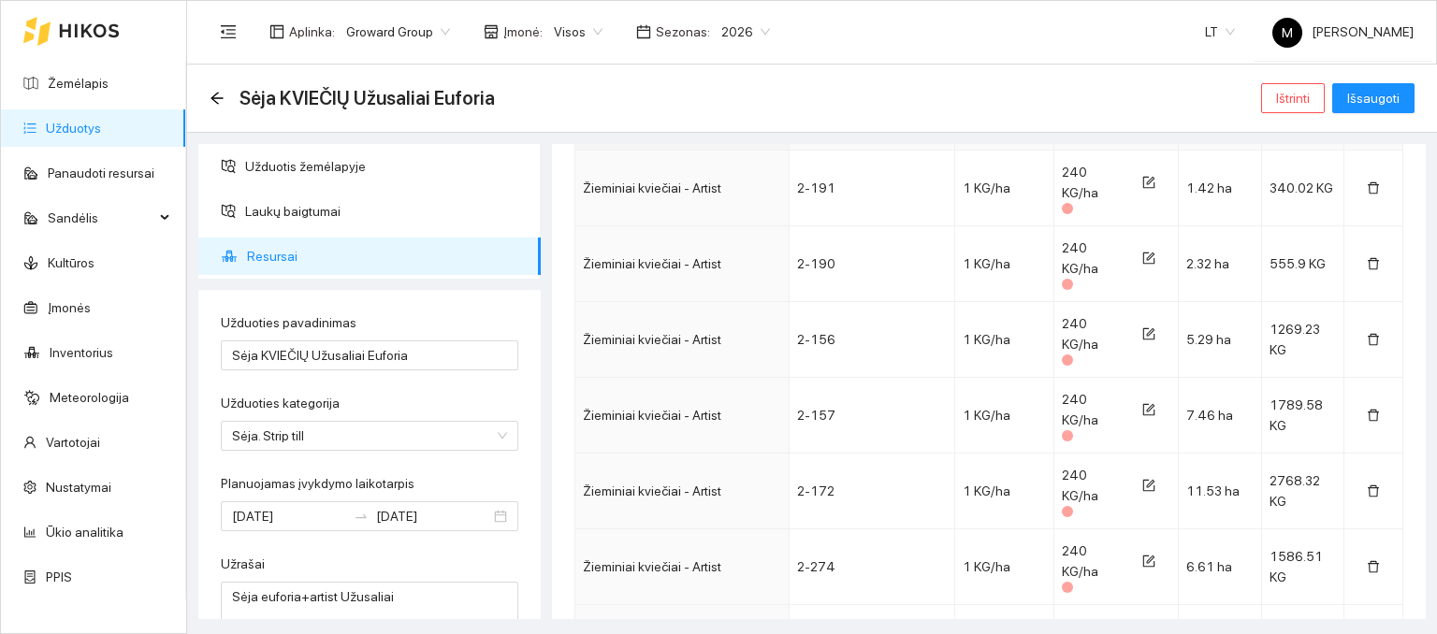
scroll to position [468, 0]
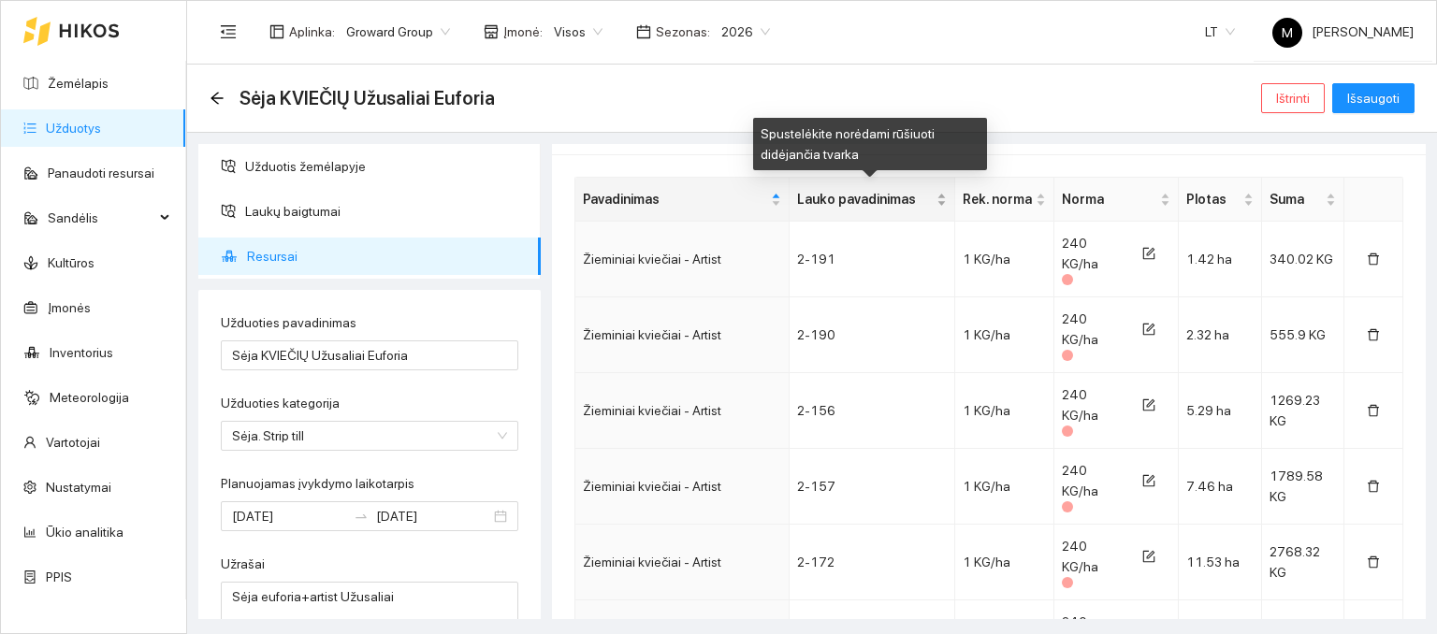
click at [865, 196] on span "Lauko pavadinimas" at bounding box center [865, 199] width 136 height 21
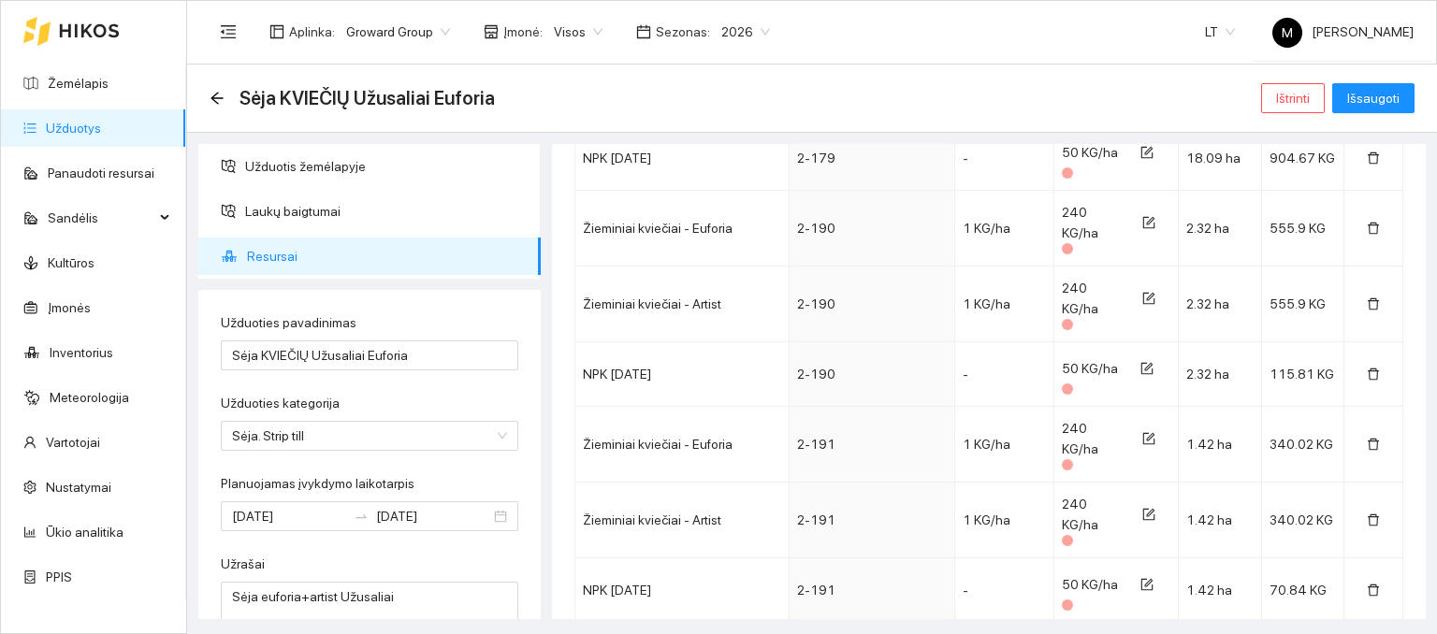
scroll to position [3087, 0]
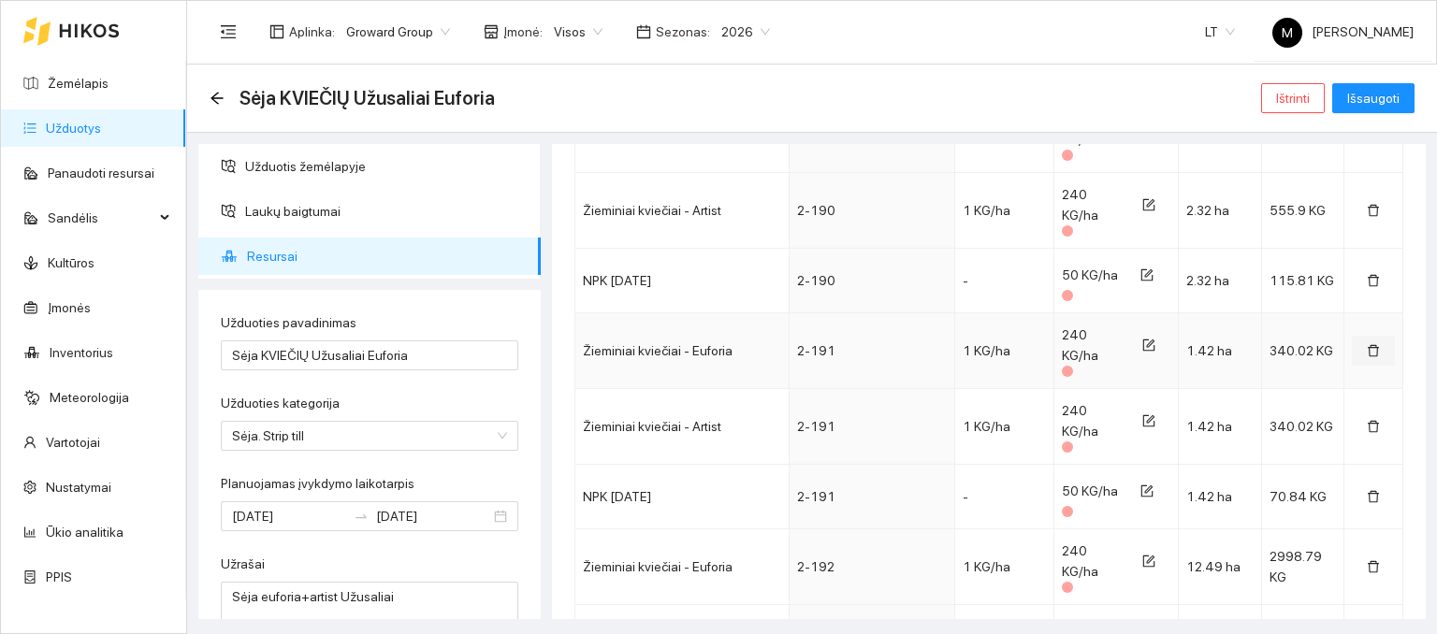
click at [1367, 345] on icon "delete" at bounding box center [1373, 350] width 13 height 13
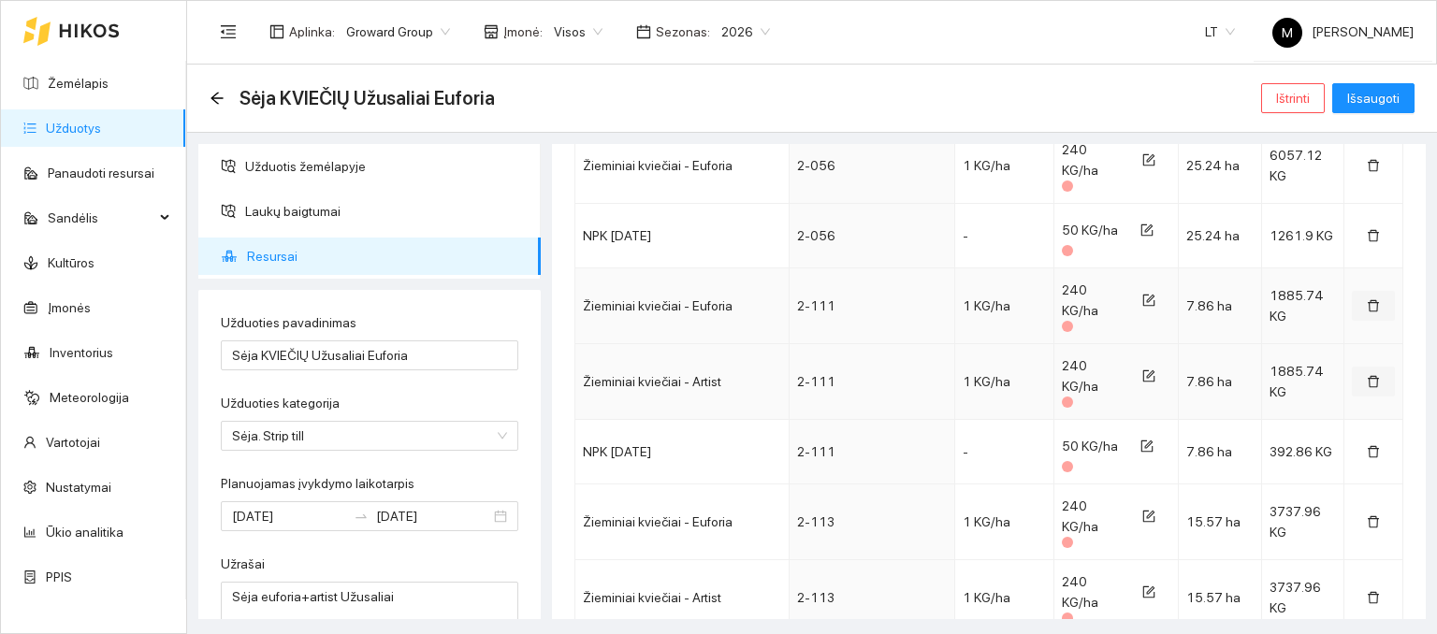
click at [1367, 299] on icon "delete" at bounding box center [1373, 305] width 13 height 13
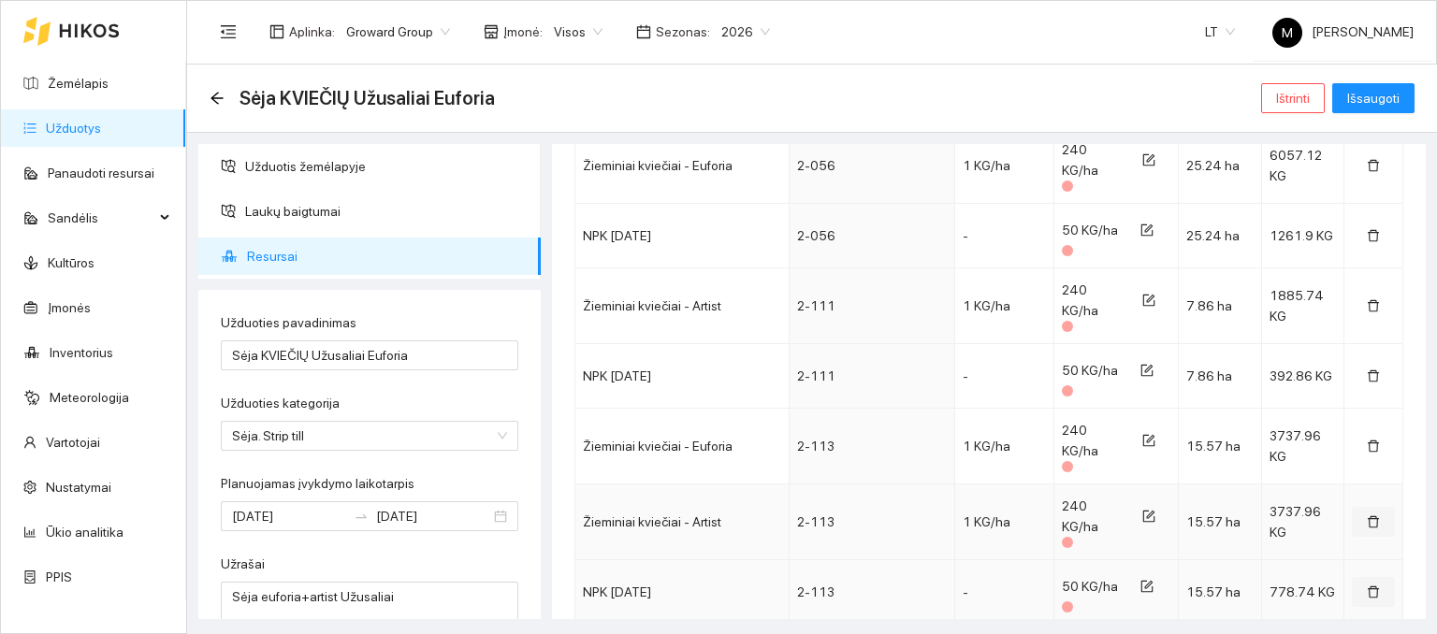
click at [1367, 520] on icon "delete" at bounding box center [1373, 521] width 13 height 13
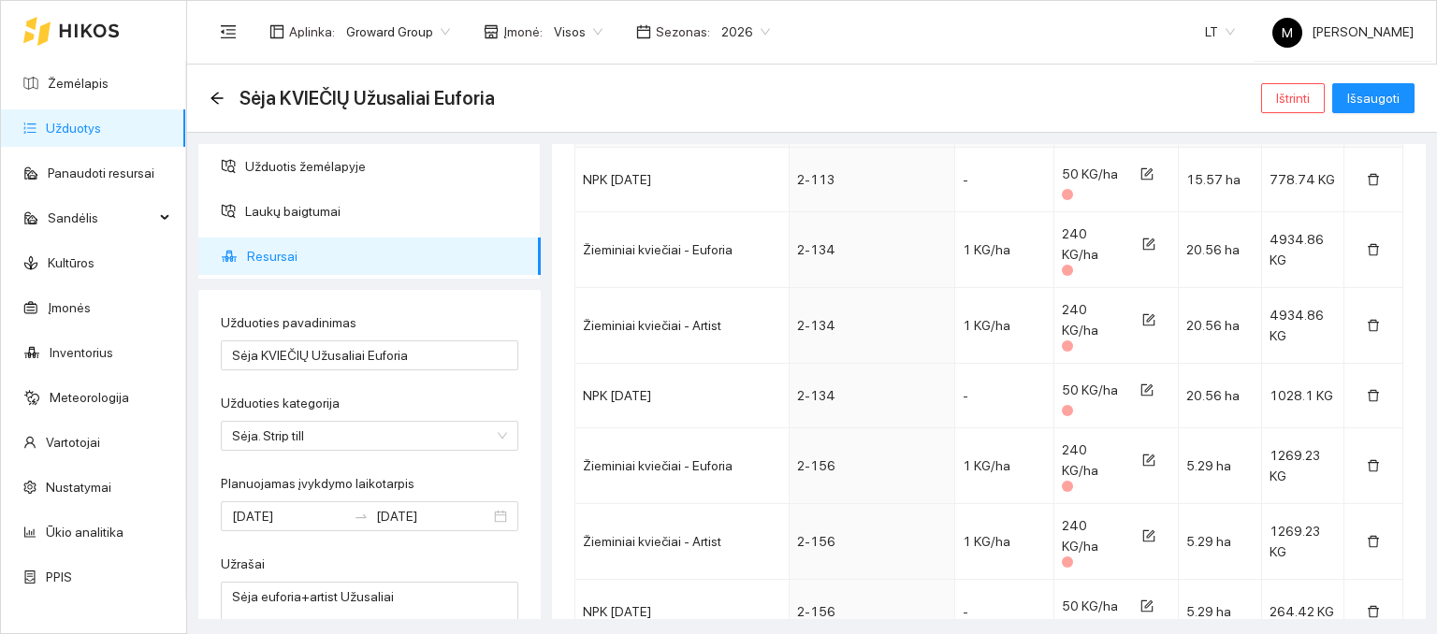
scroll to position [1777, 0]
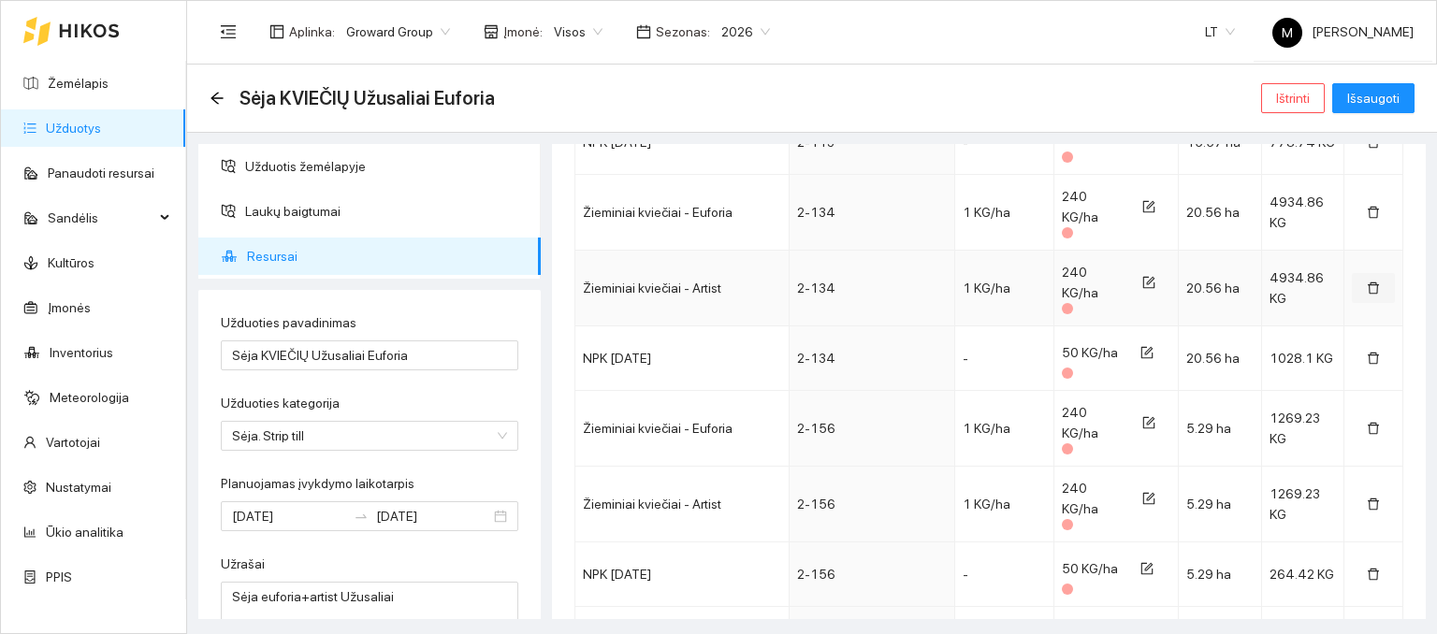
click at [1367, 282] on icon "delete" at bounding box center [1373, 288] width 13 height 13
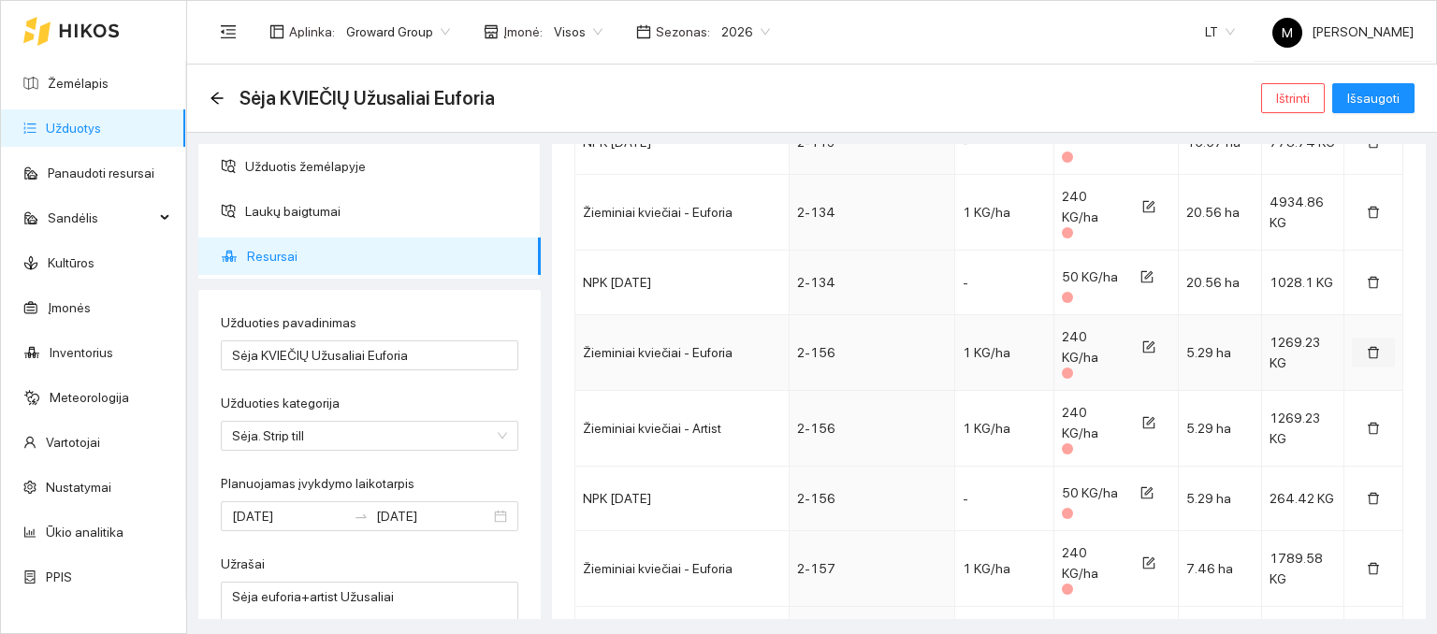
click at [1368, 347] on icon "delete" at bounding box center [1373, 353] width 11 height 12
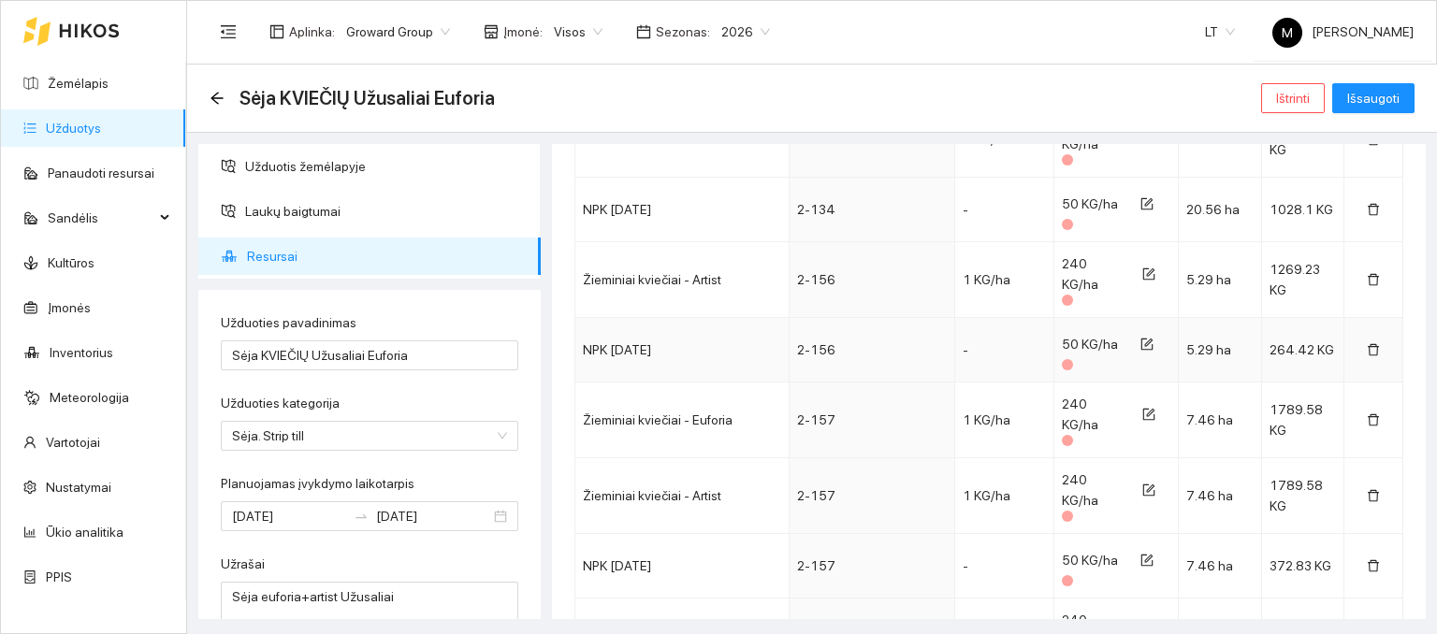
scroll to position [1871, 0]
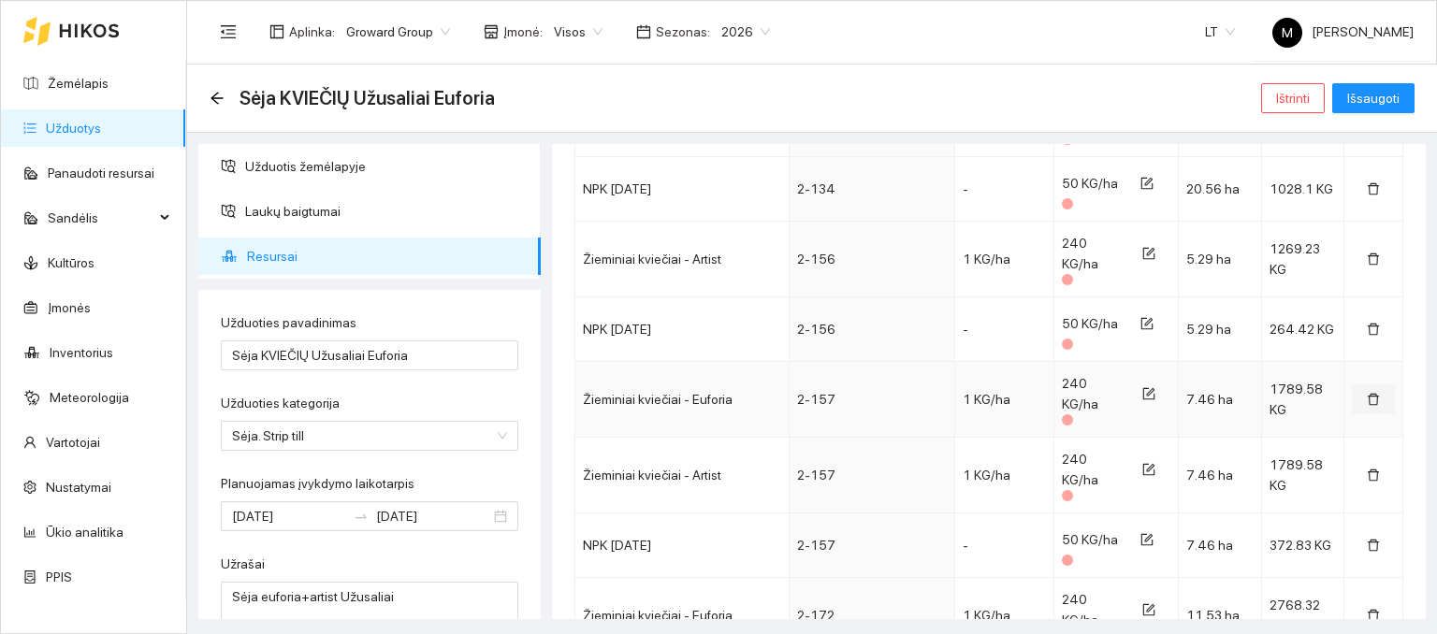
click at [1367, 394] on icon "delete" at bounding box center [1373, 399] width 13 height 13
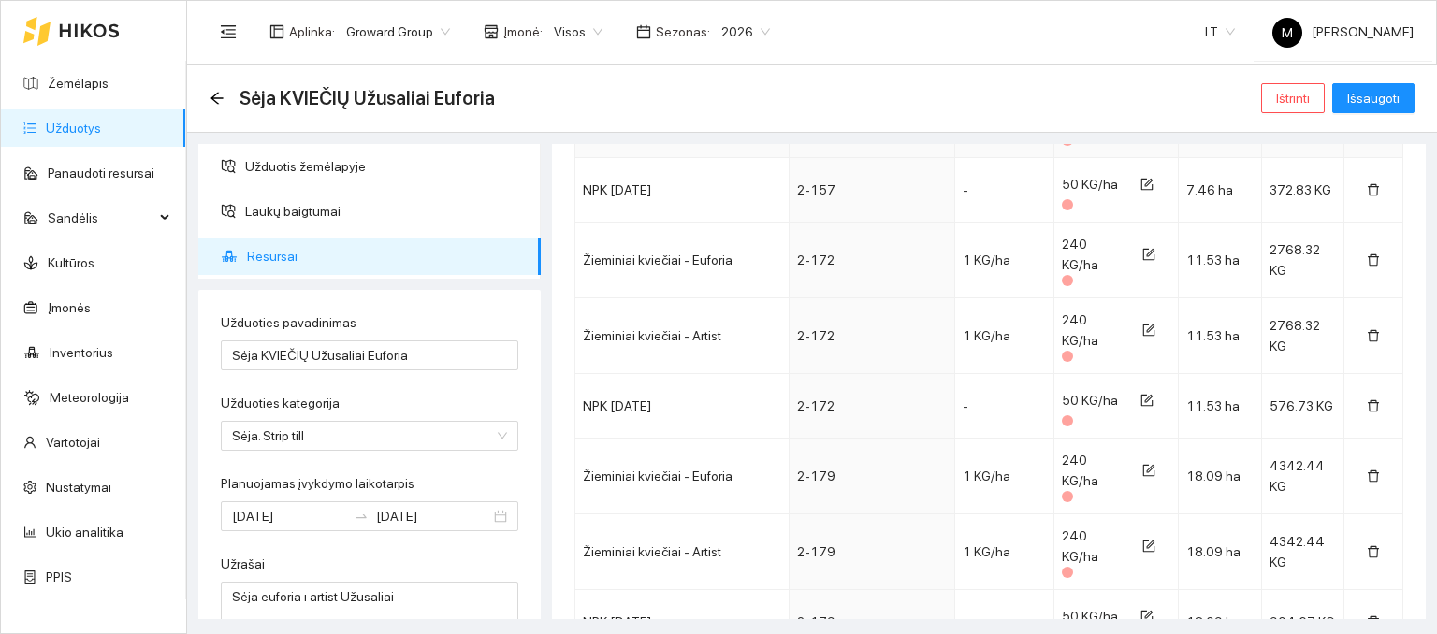
scroll to position [2152, 0]
click at [1367, 253] on icon "delete" at bounding box center [1373, 259] width 13 height 13
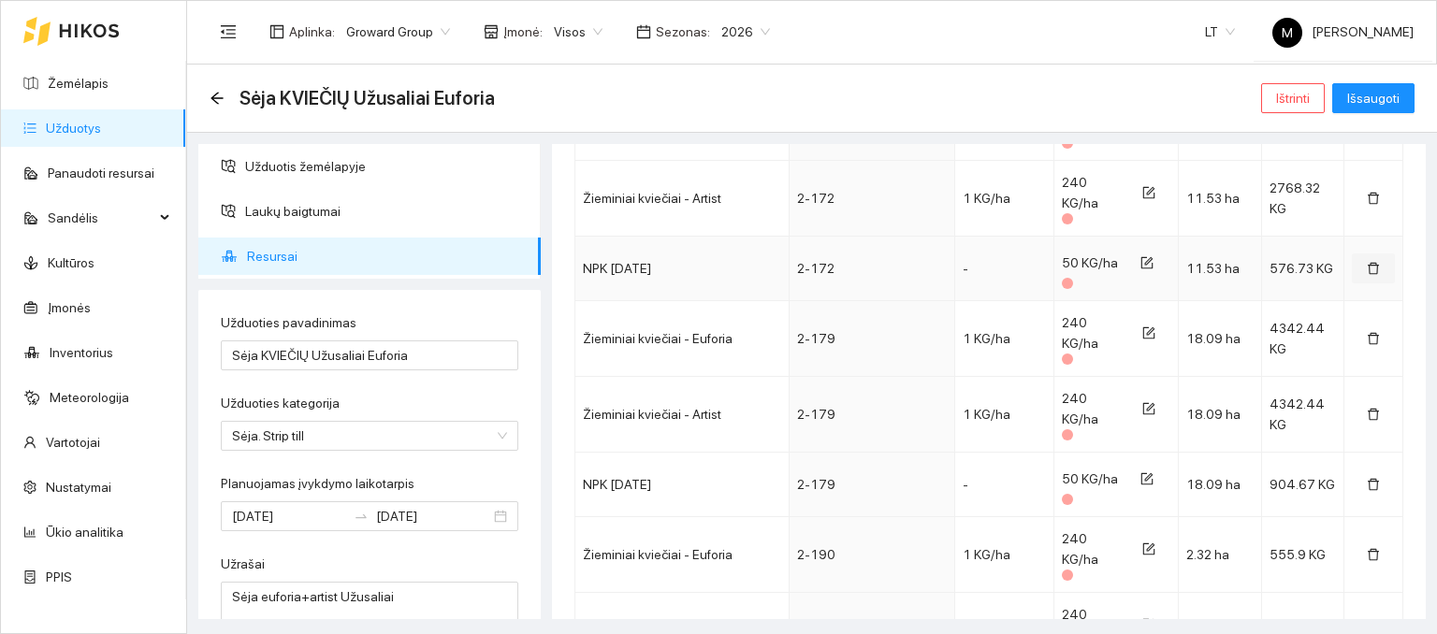
scroll to position [2245, 0]
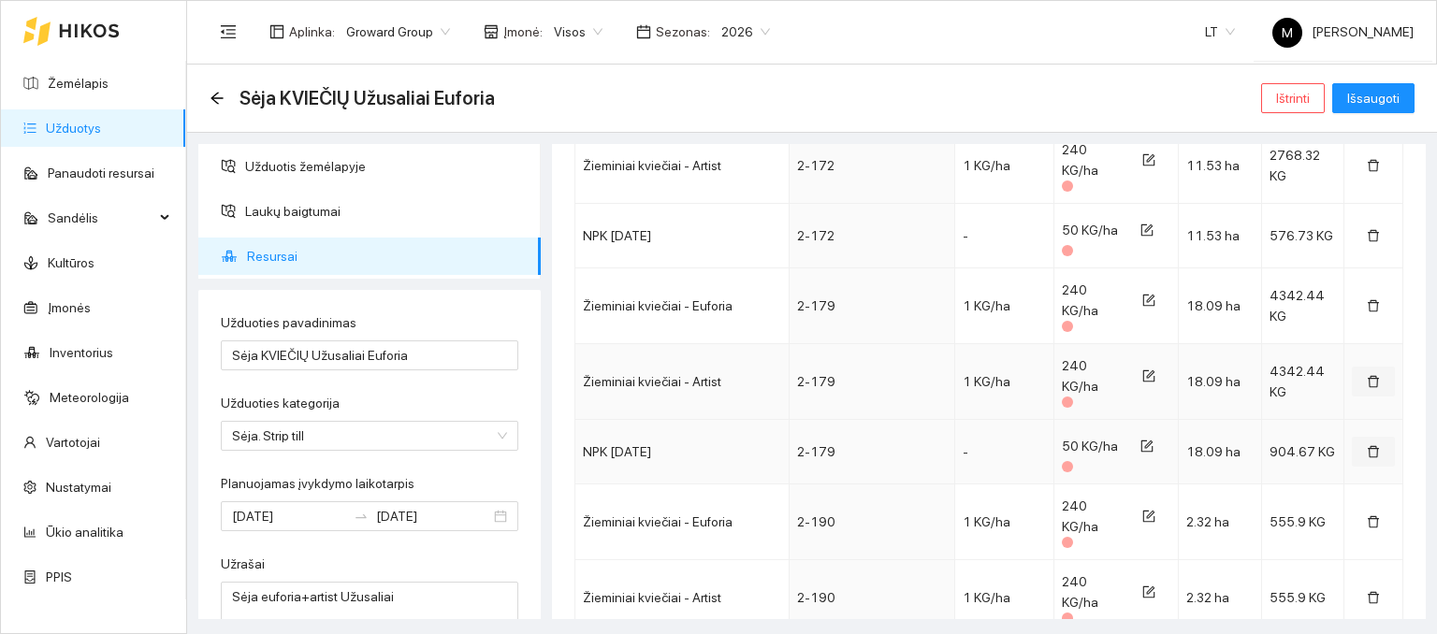
click at [1367, 375] on icon "delete" at bounding box center [1373, 381] width 13 height 13
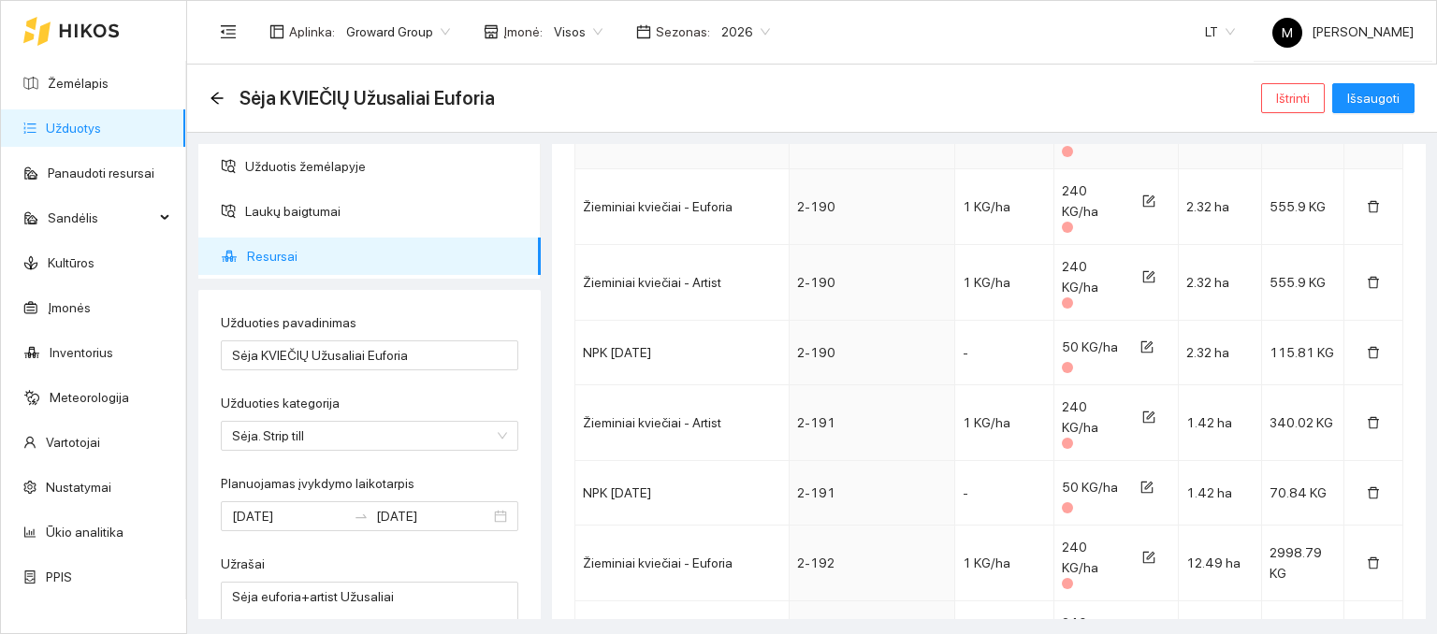
scroll to position [2526, 0]
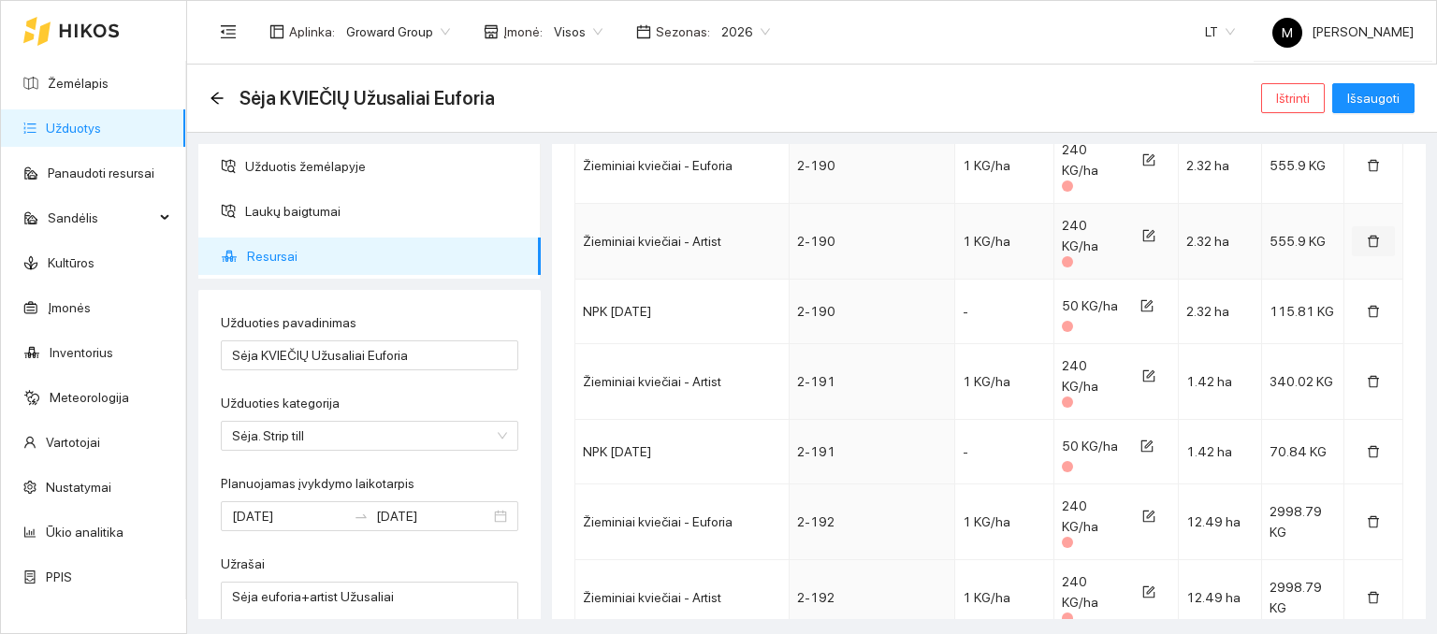
click at [1367, 238] on icon "delete" at bounding box center [1373, 241] width 13 height 13
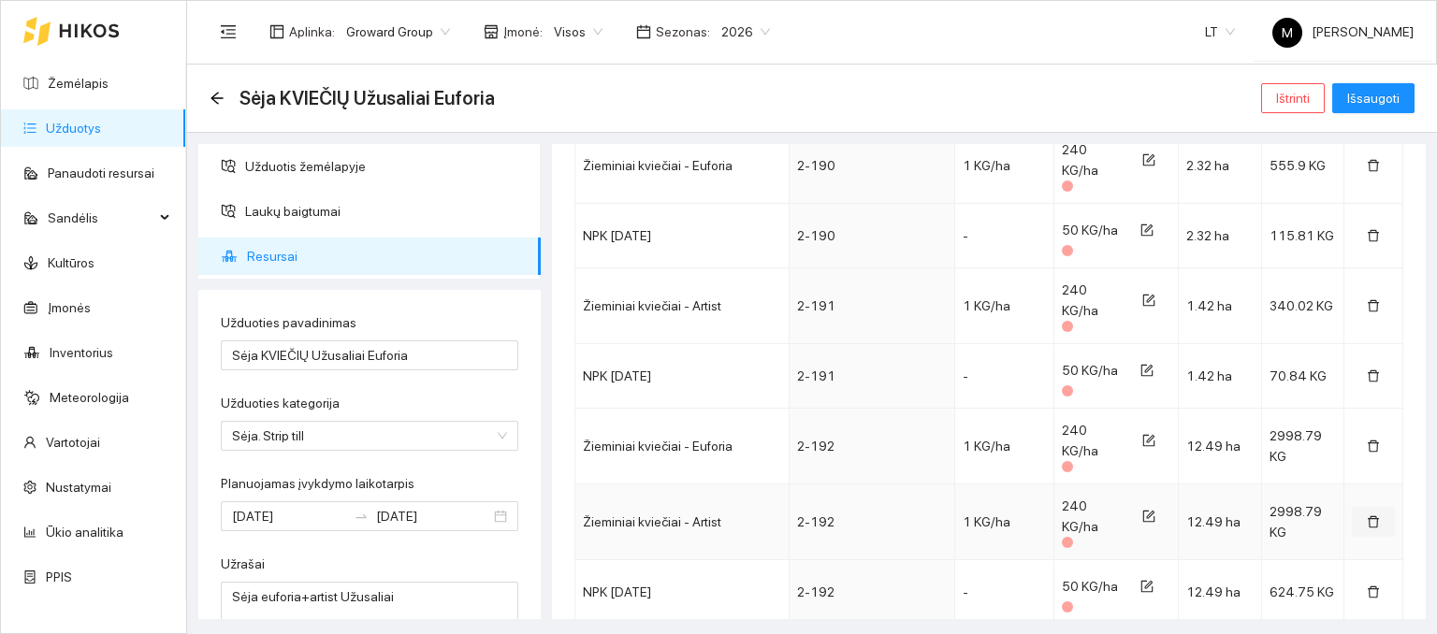
click at [1367, 517] on icon "delete" at bounding box center [1373, 521] width 13 height 13
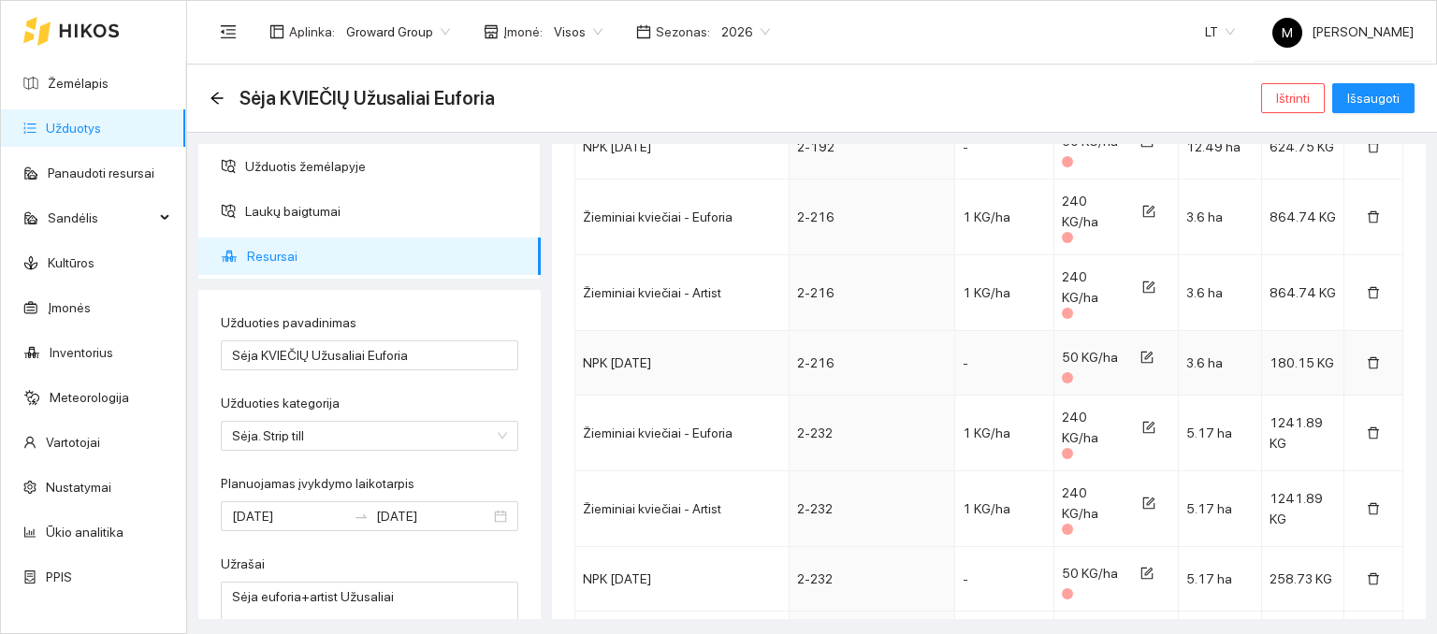
scroll to position [2900, 0]
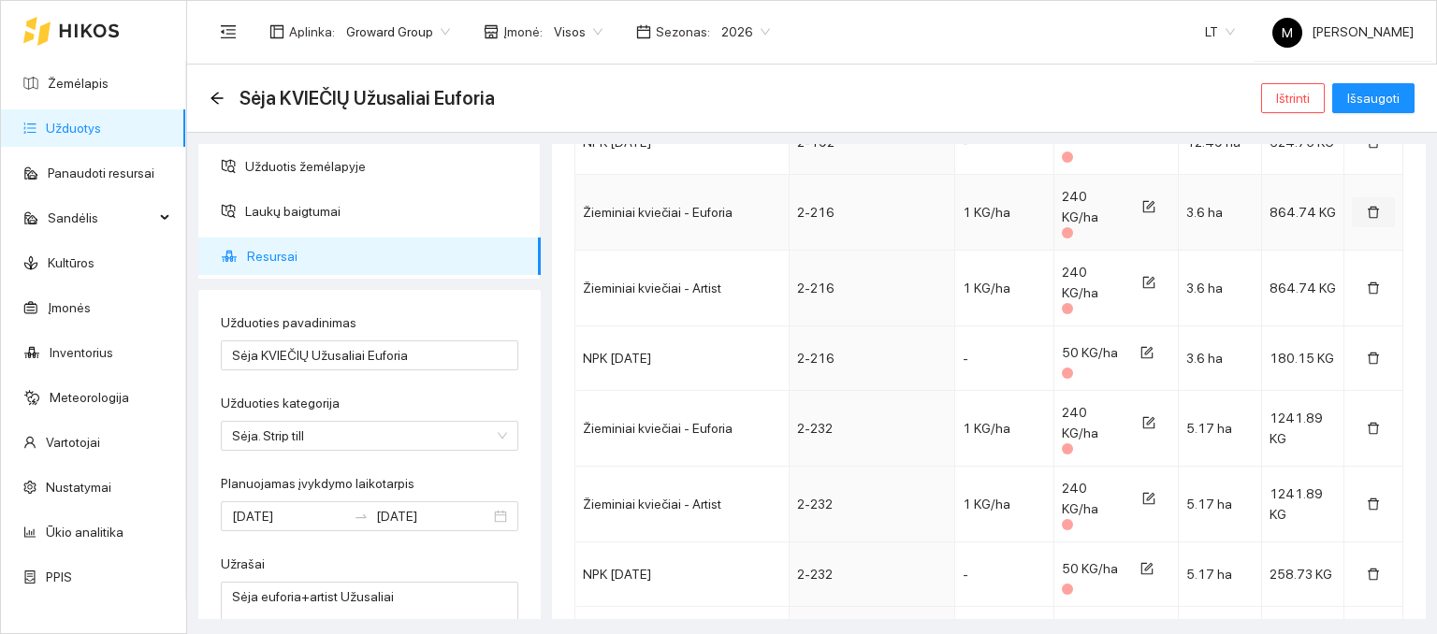
click at [1367, 210] on icon "delete" at bounding box center [1373, 212] width 13 height 13
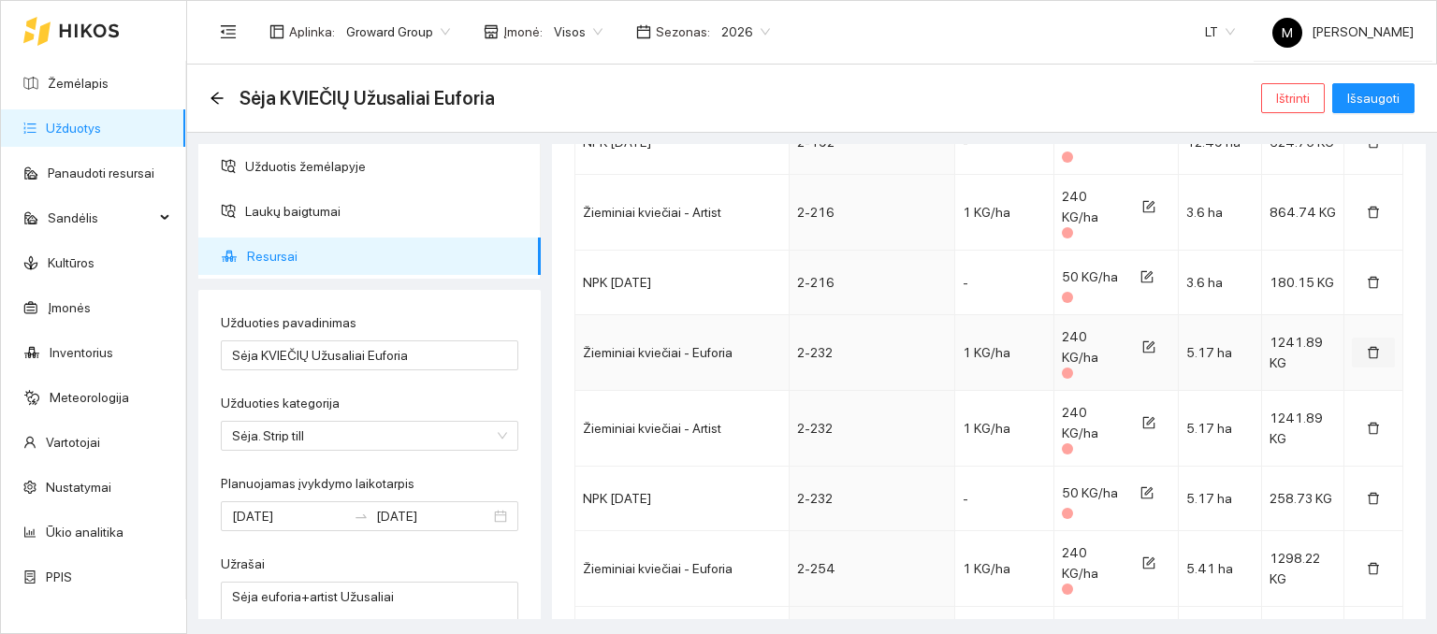
click at [1367, 347] on icon "delete" at bounding box center [1373, 352] width 13 height 13
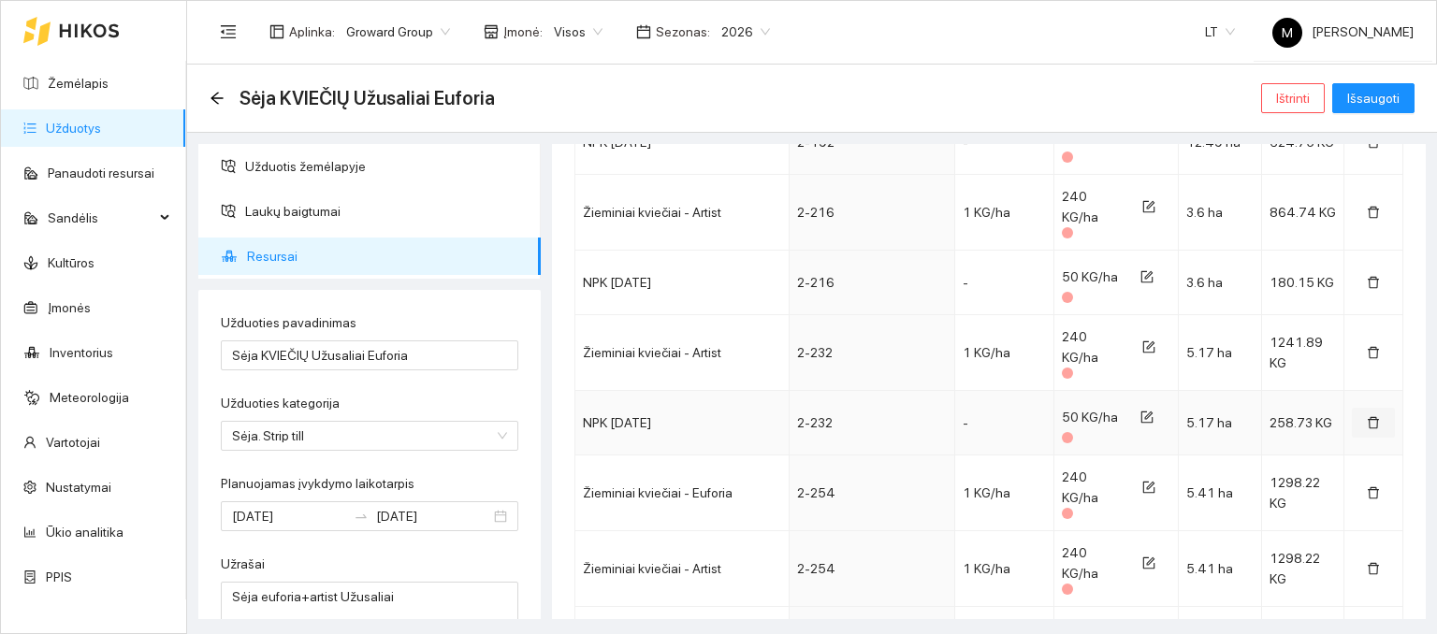
scroll to position [2993, 0]
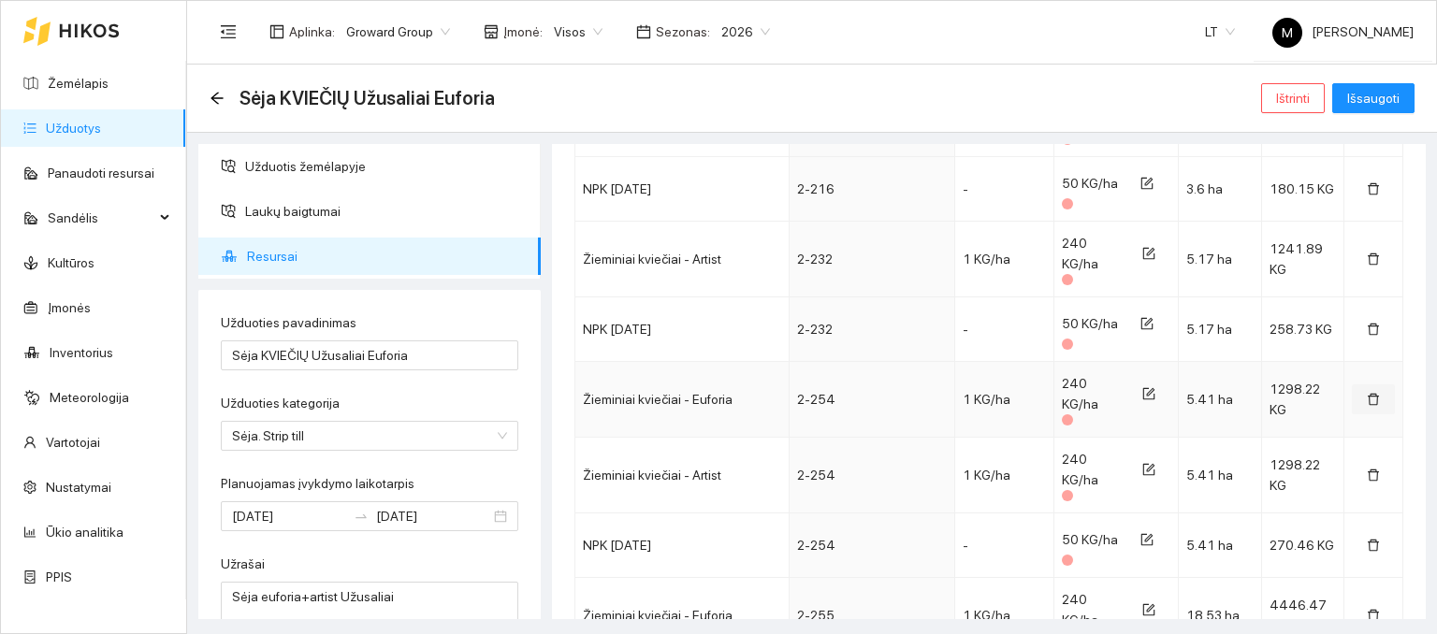
click at [1367, 394] on icon "delete" at bounding box center [1373, 399] width 13 height 13
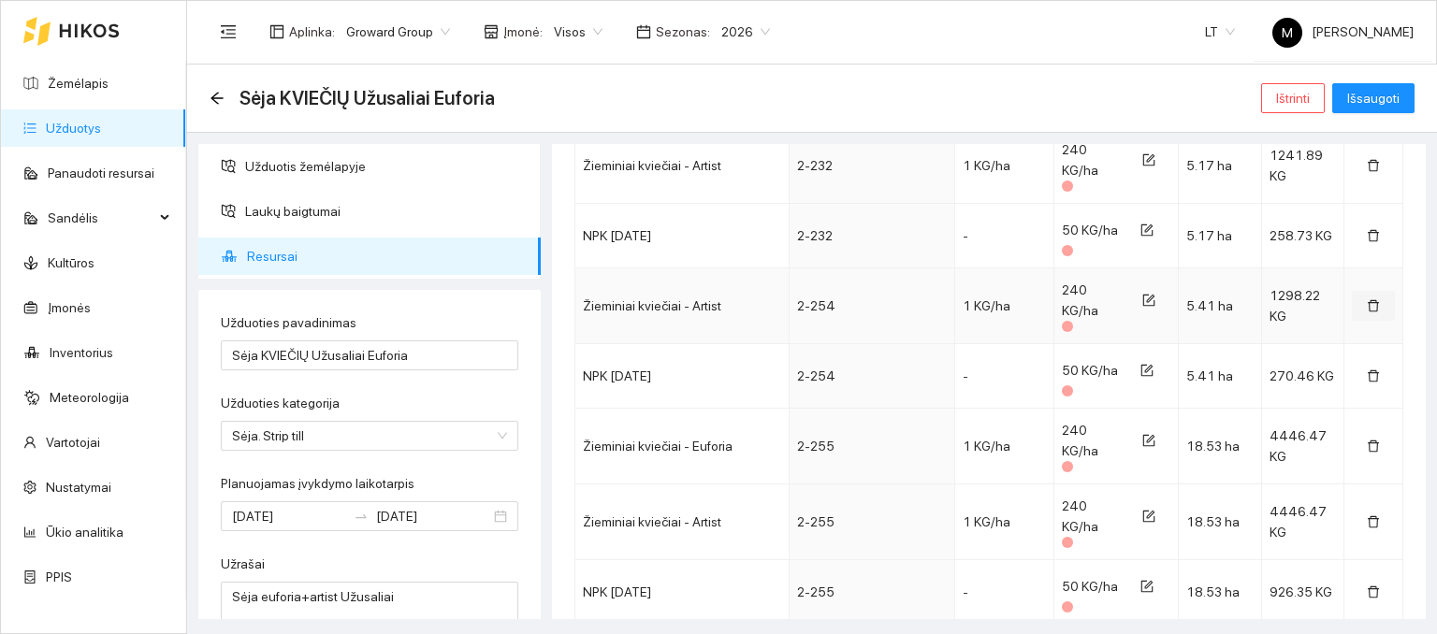
scroll to position [3181, 0]
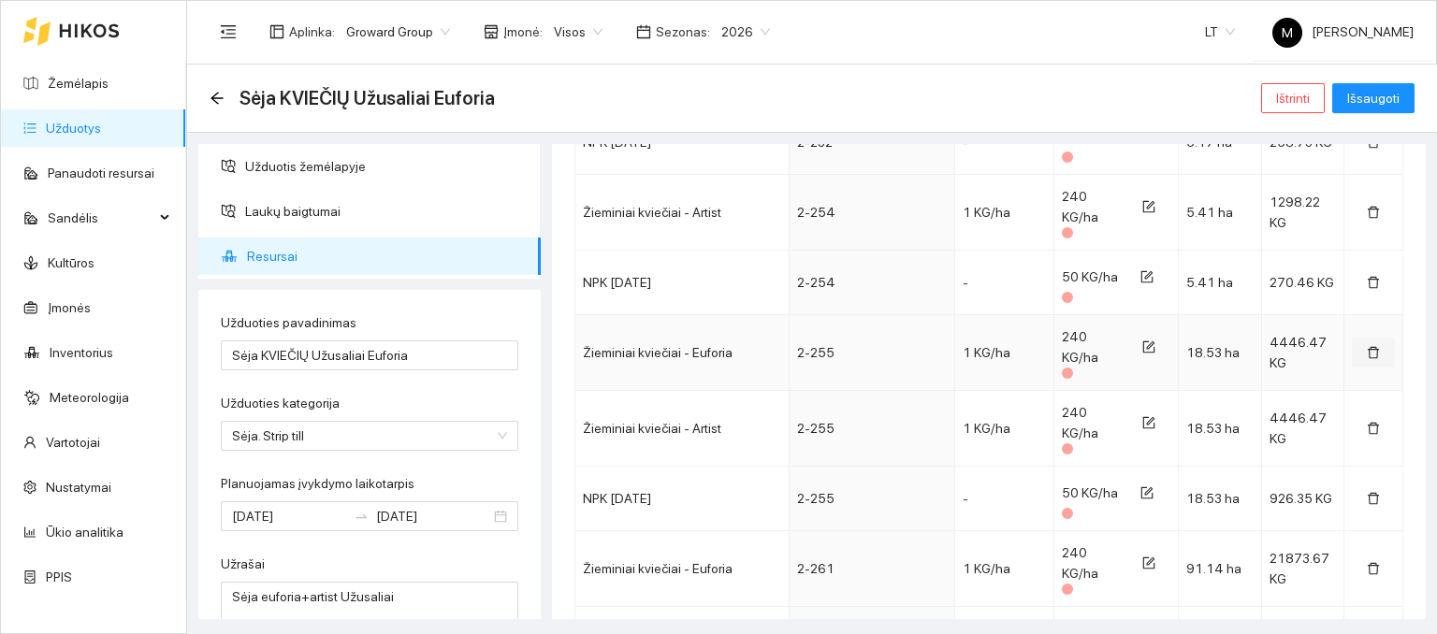
click at [1367, 346] on icon "delete" at bounding box center [1373, 352] width 13 height 13
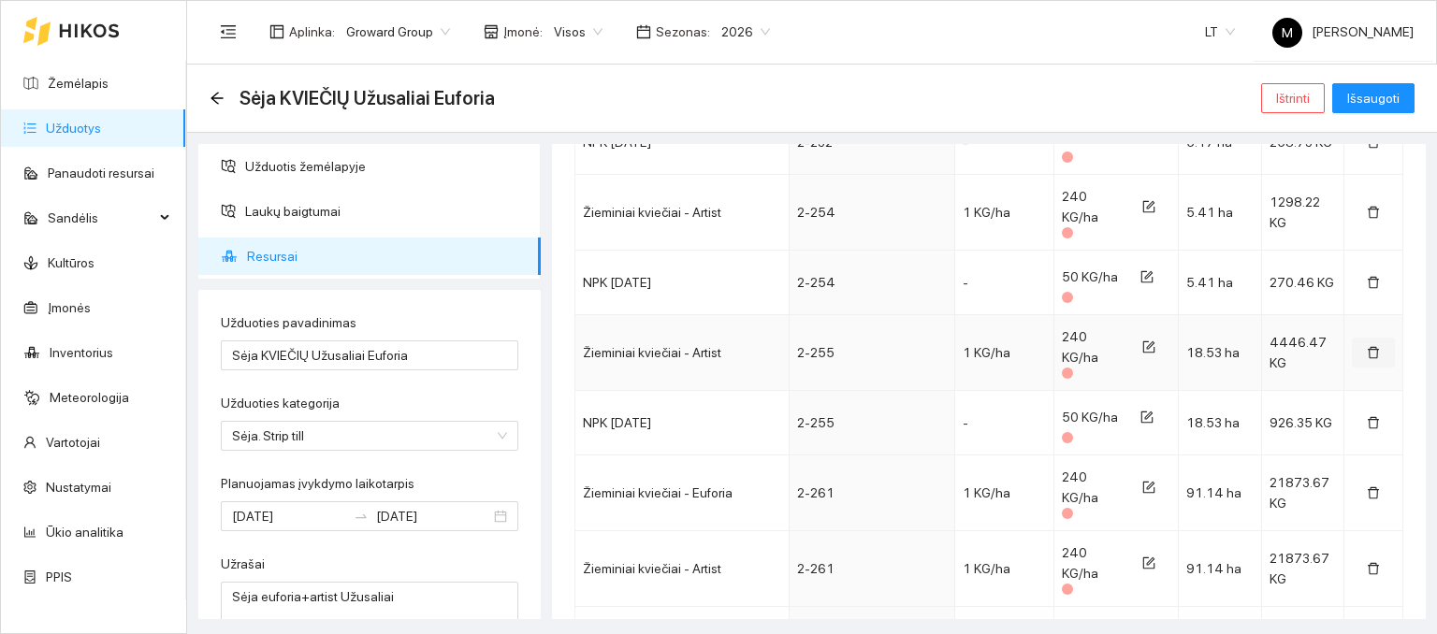
scroll to position [3274, 0]
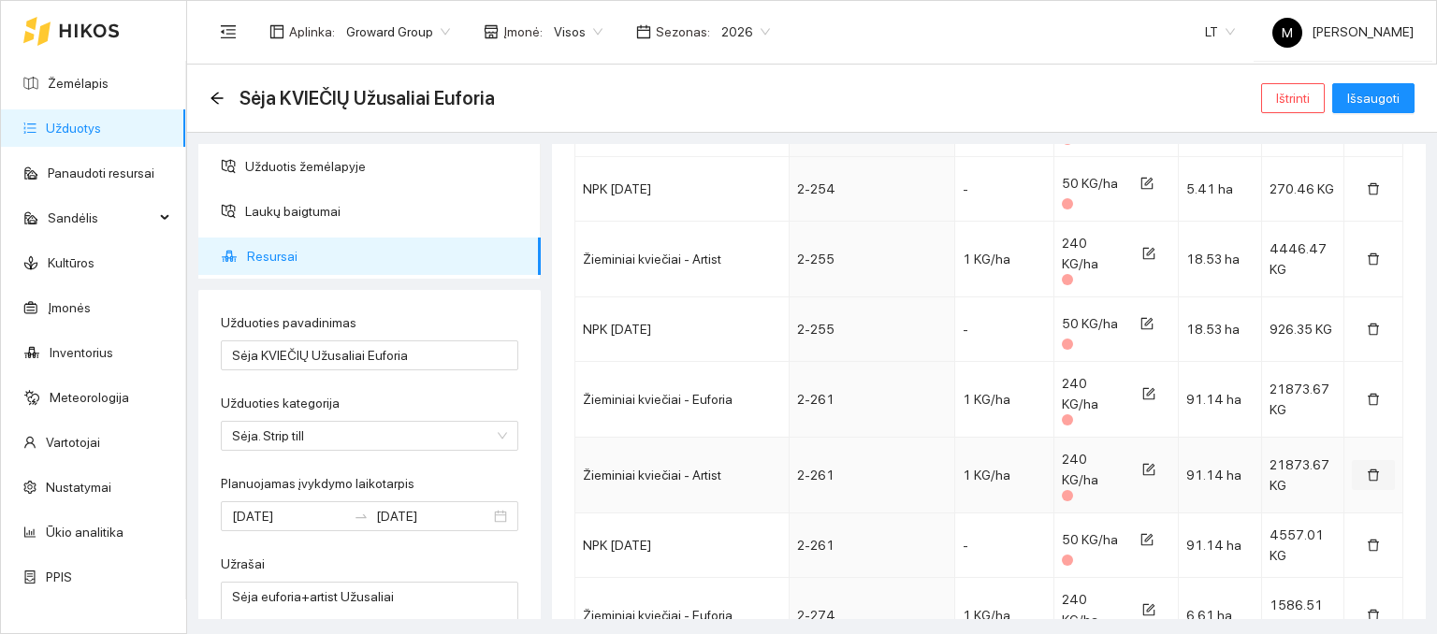
click at [1367, 469] on icon "delete" at bounding box center [1373, 475] width 13 height 13
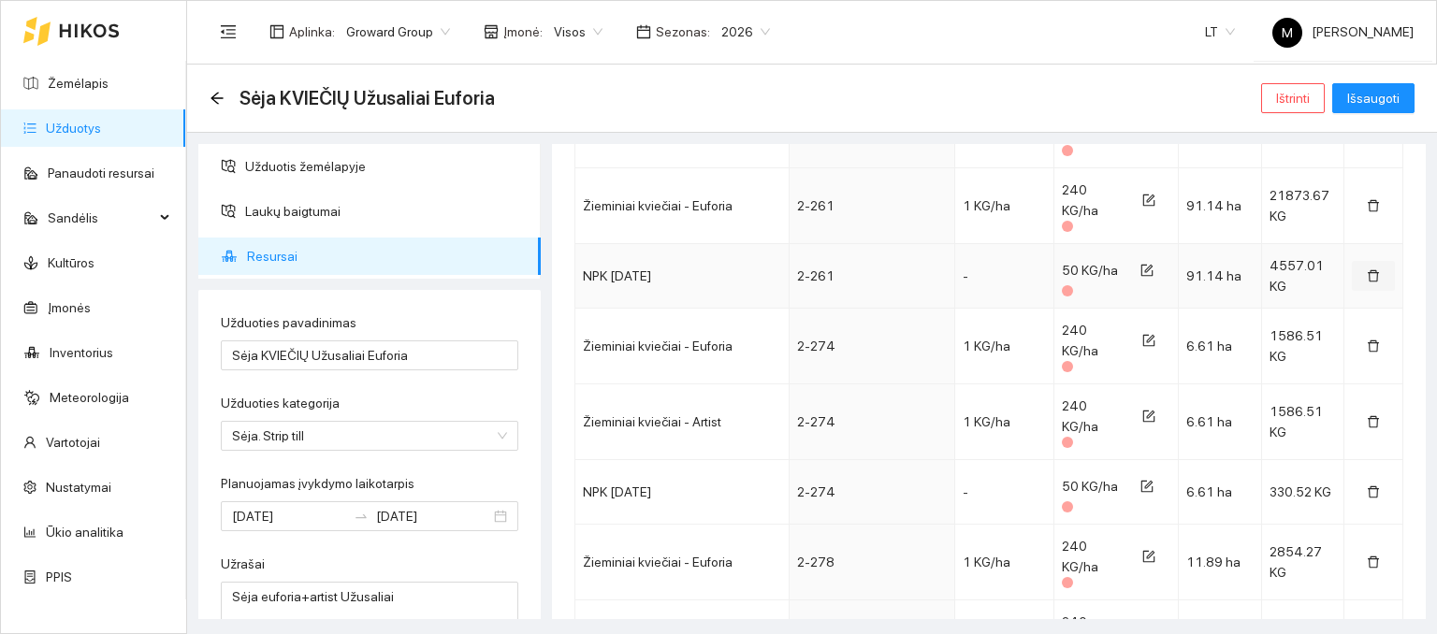
scroll to position [3555, 0]
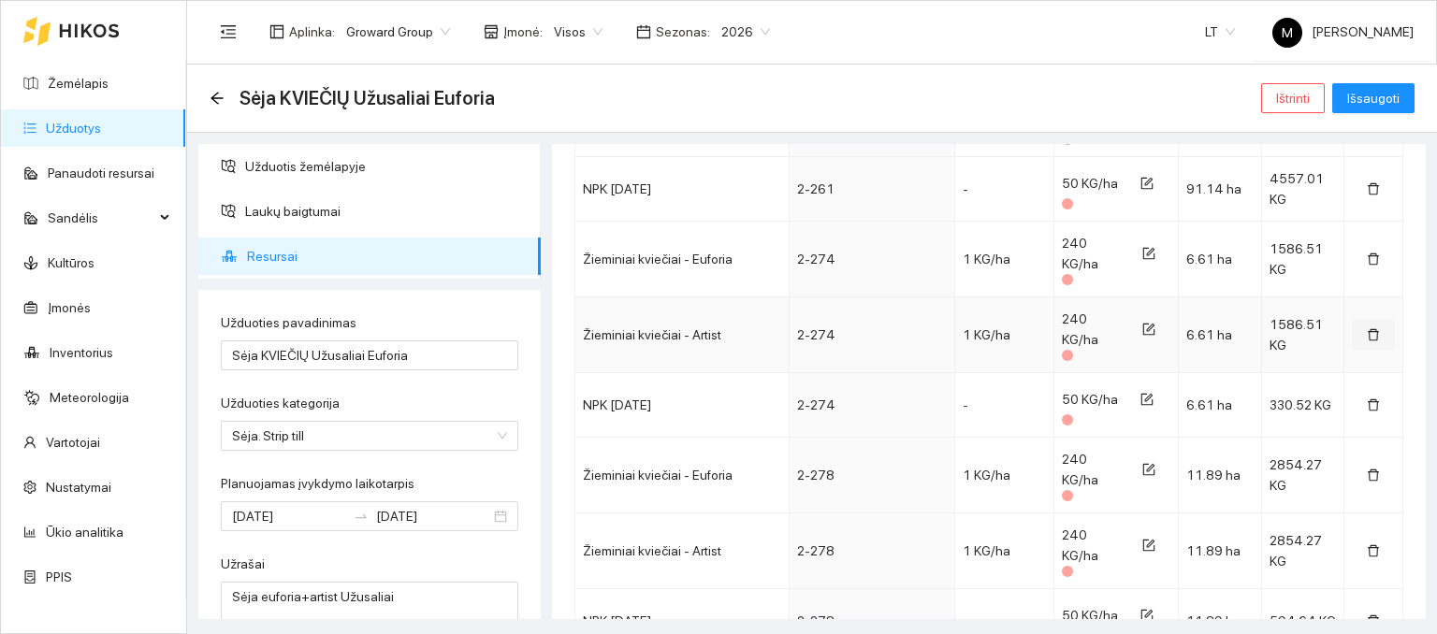
click at [1367, 328] on icon "delete" at bounding box center [1373, 334] width 13 height 13
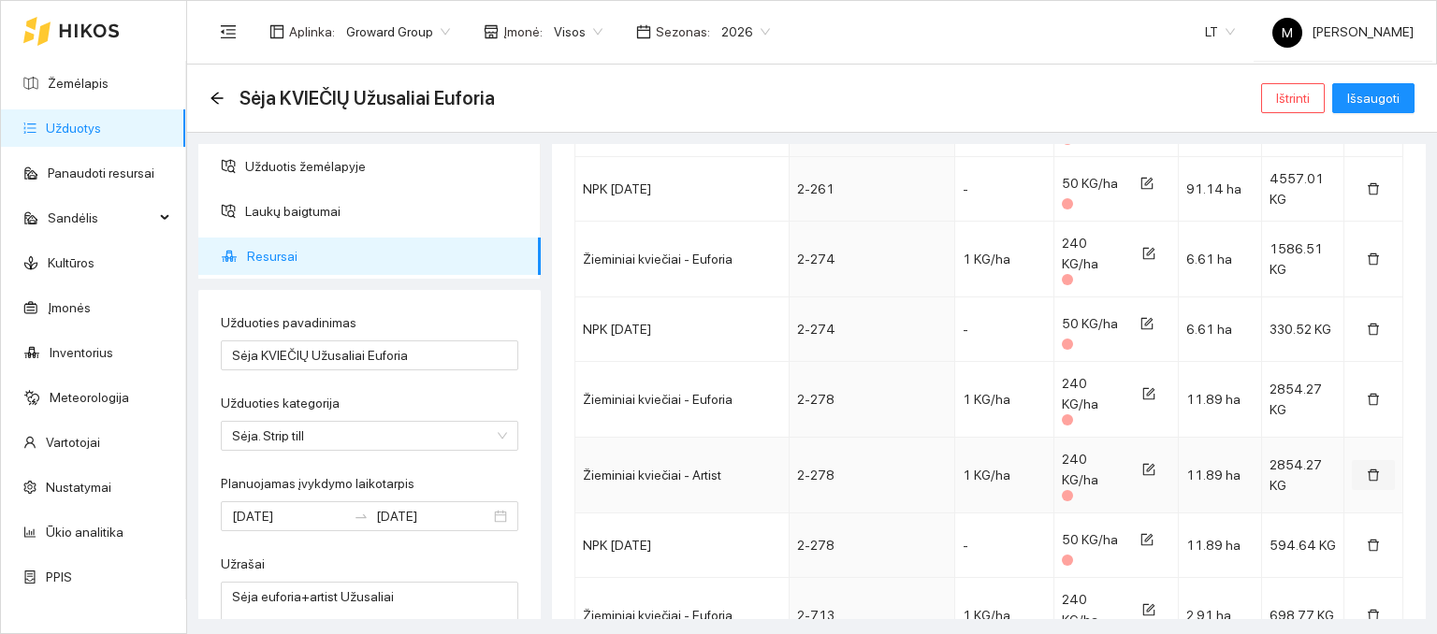
click at [1364, 460] on button "button" at bounding box center [1373, 475] width 43 height 30
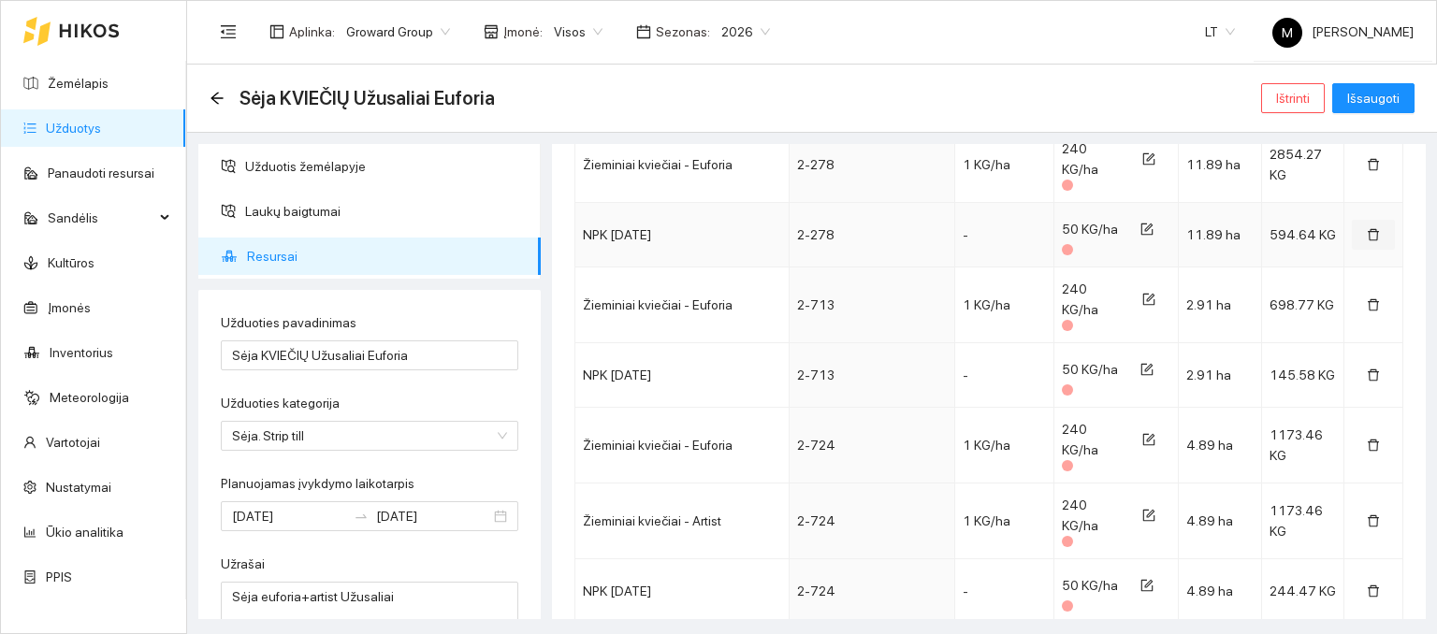
scroll to position [3835, 0]
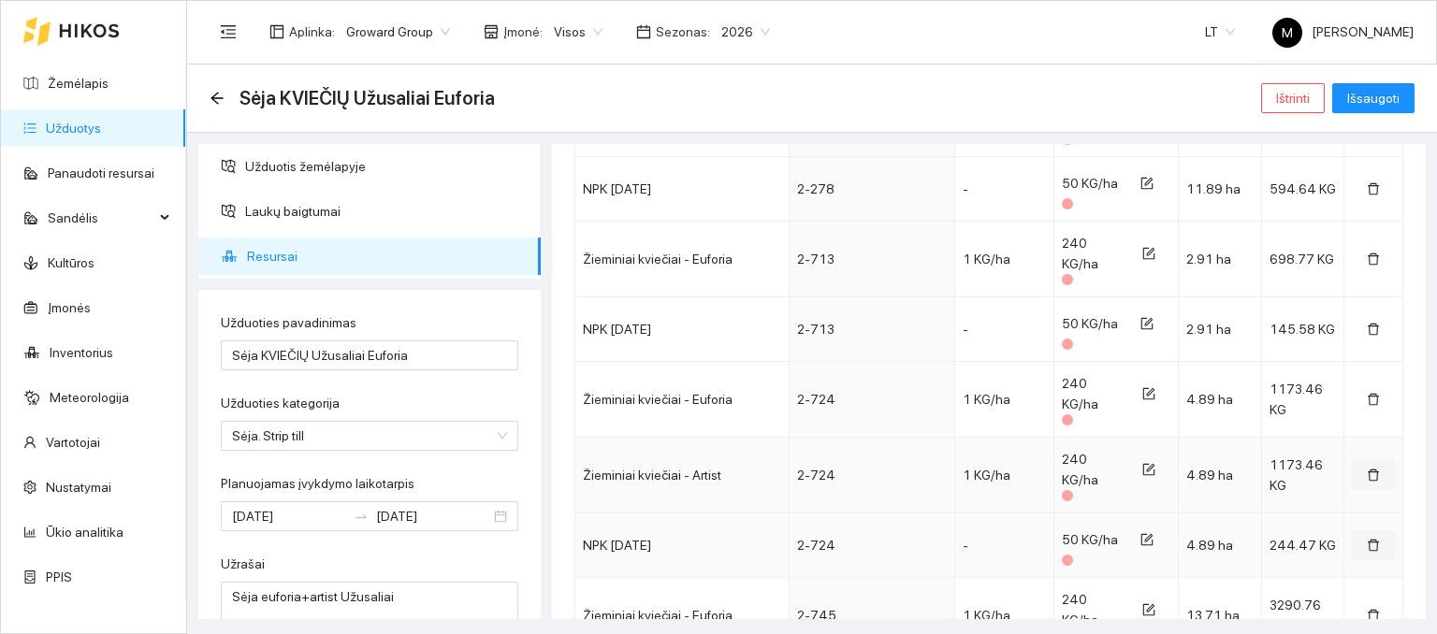
click at [1367, 469] on icon "delete" at bounding box center [1373, 475] width 13 height 13
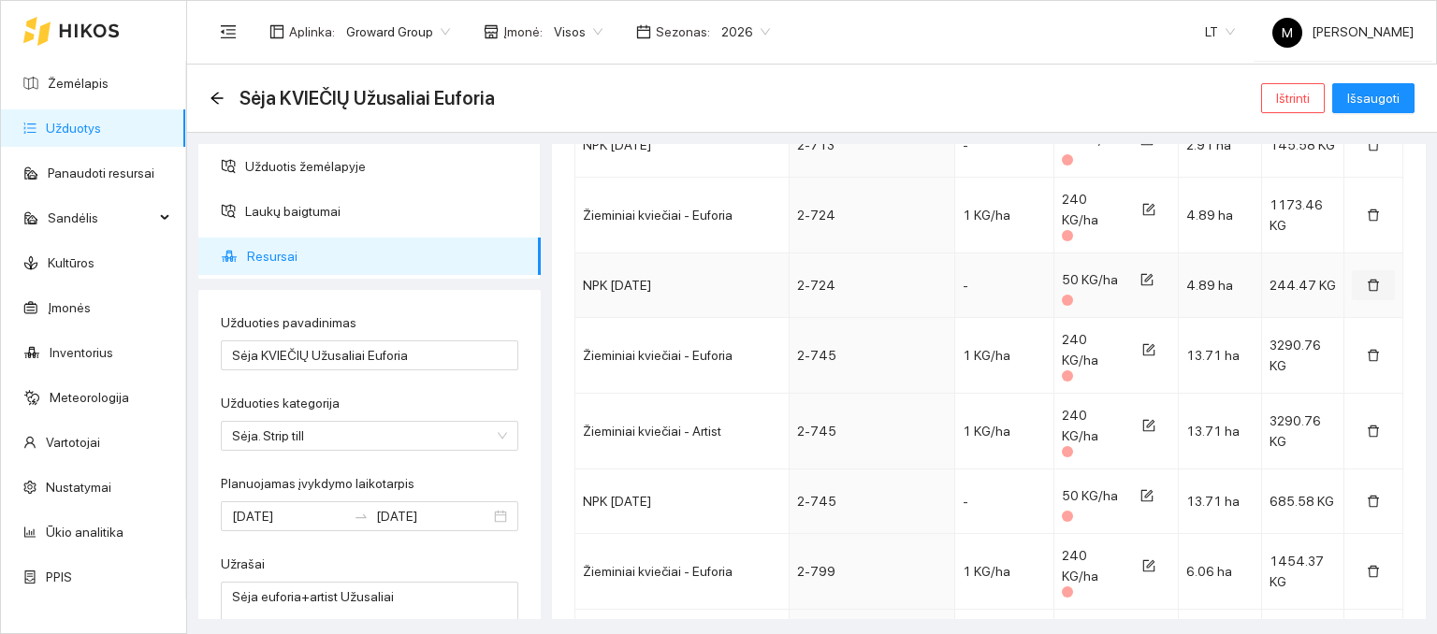
scroll to position [4022, 0]
click at [1367, 422] on icon "delete" at bounding box center [1373, 428] width 13 height 13
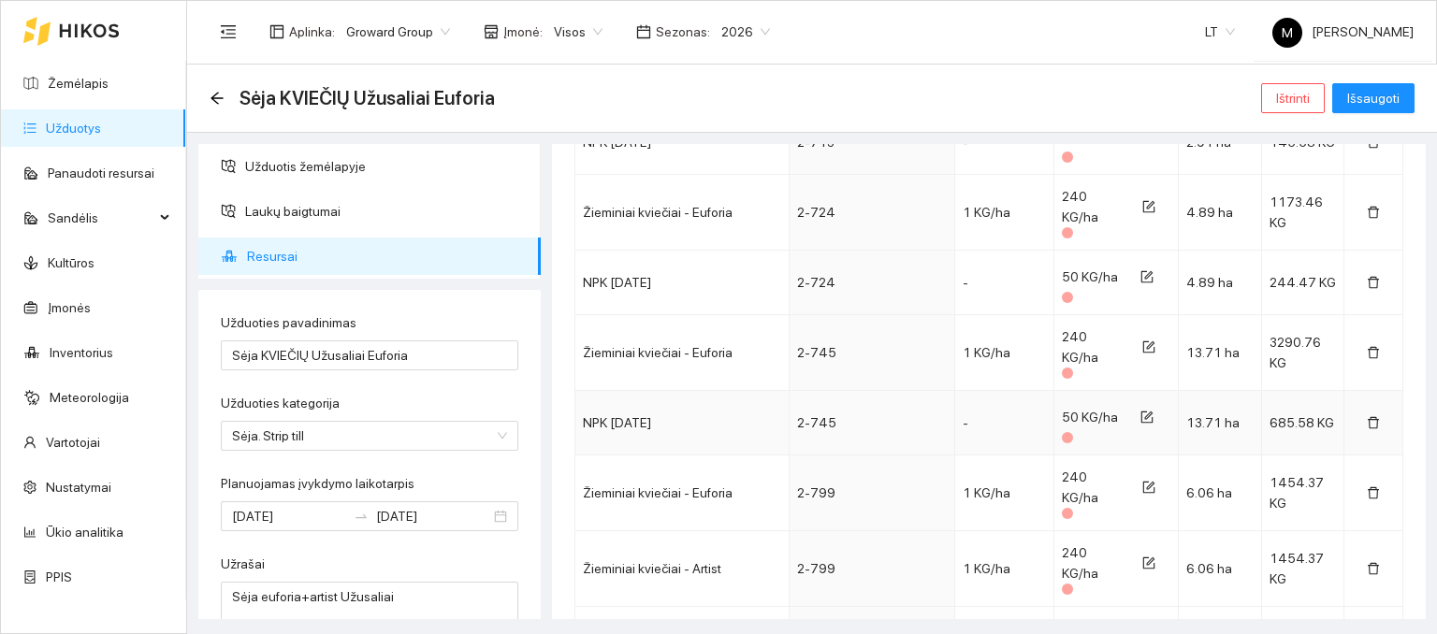
scroll to position [4116, 0]
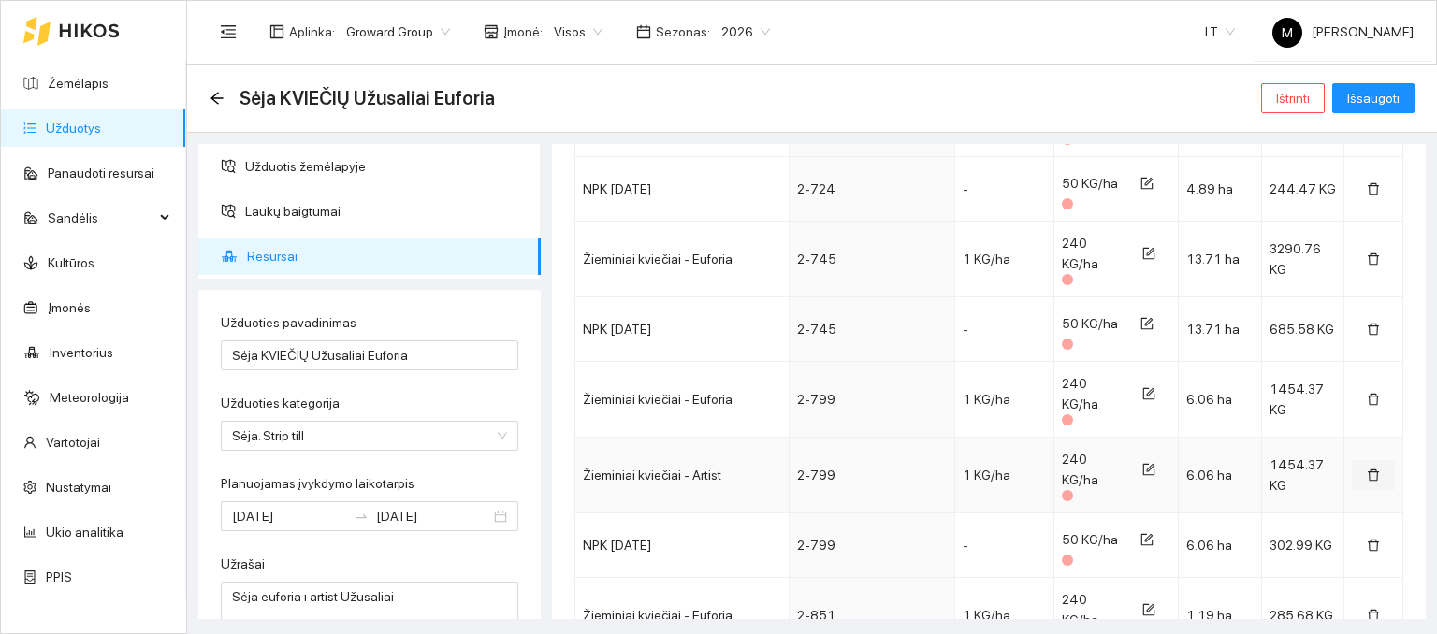
click at [1367, 469] on icon "delete" at bounding box center [1373, 475] width 13 height 13
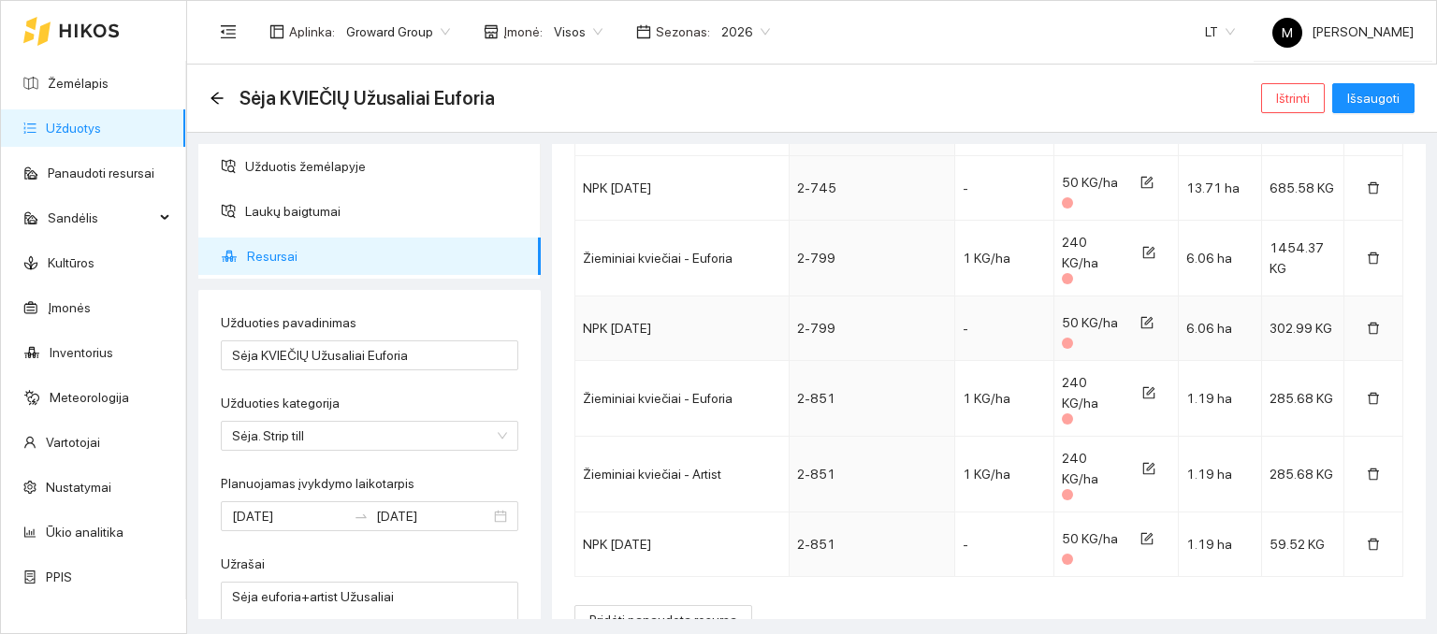
scroll to position [4283, 0]
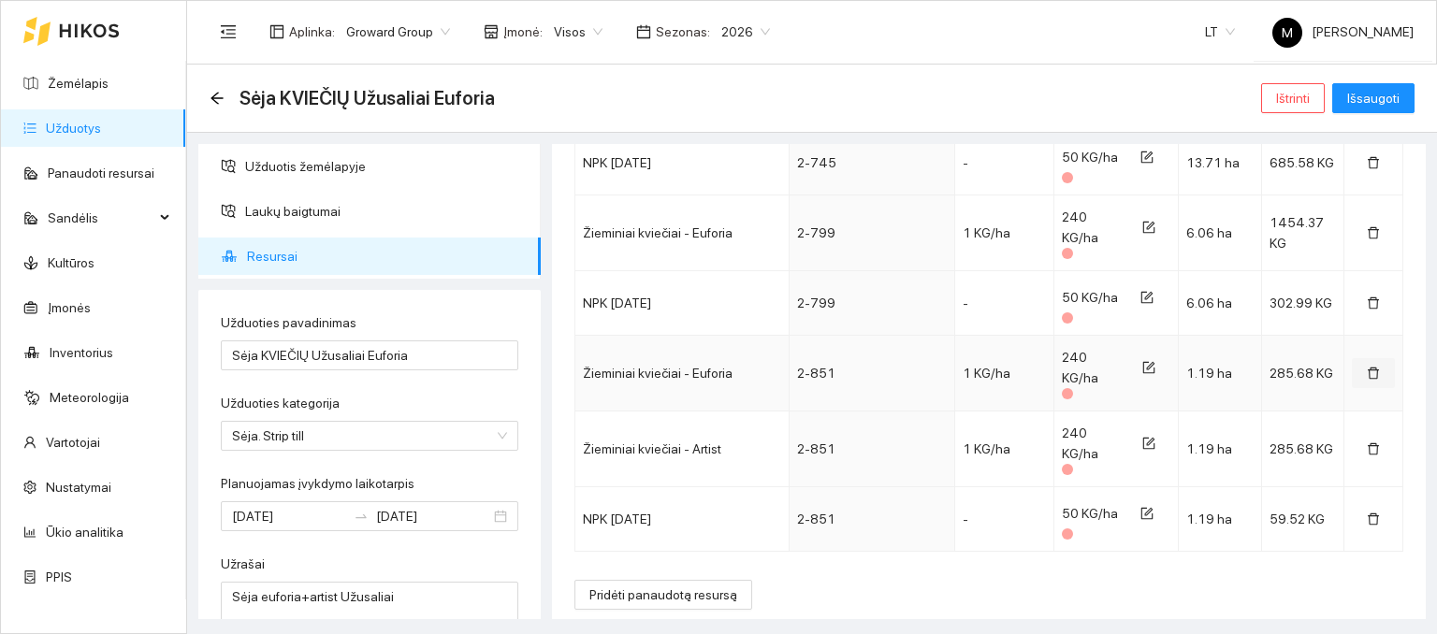
click at [1368, 368] on icon "delete" at bounding box center [1373, 374] width 11 height 12
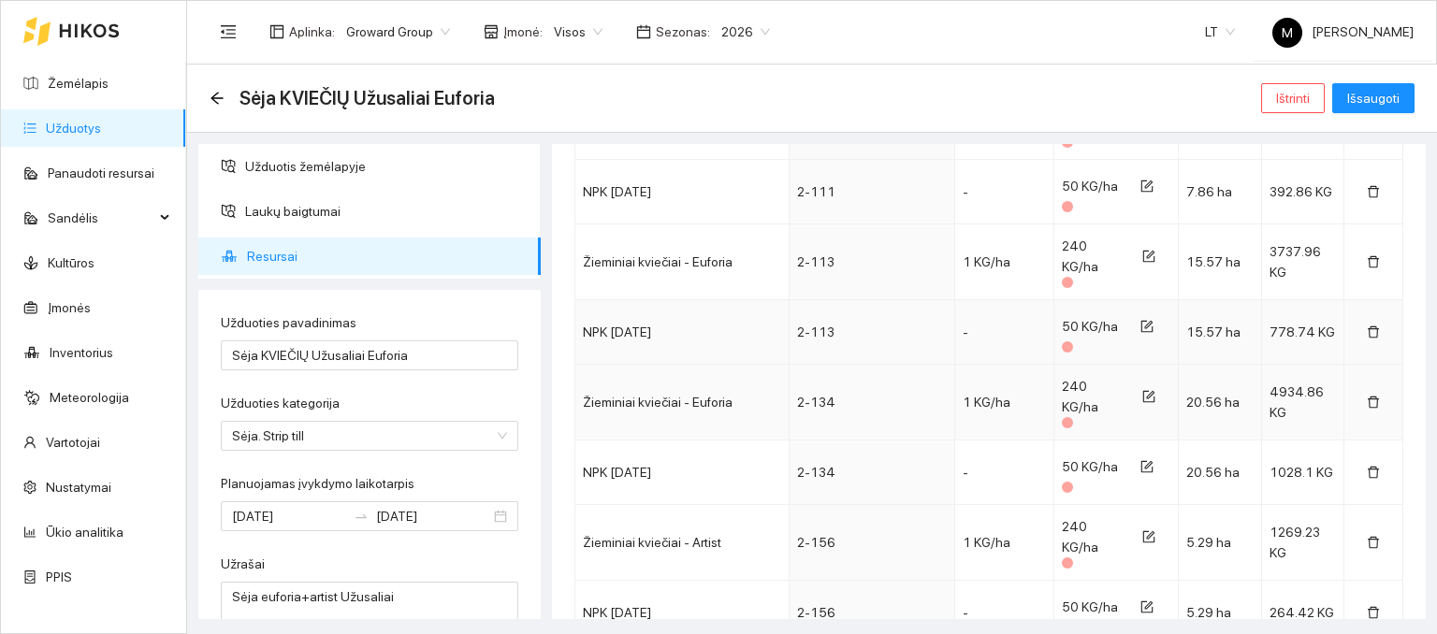
scroll to position [1681, 0]
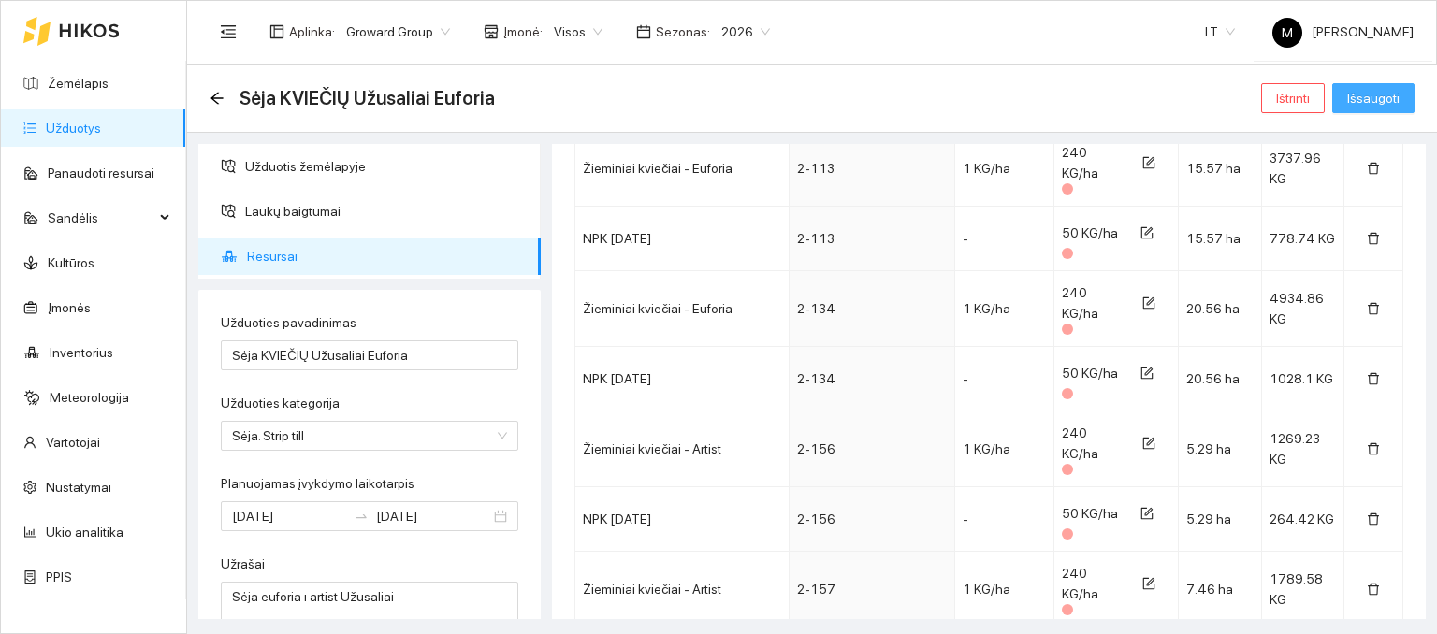
click at [1387, 103] on span "Išsaugoti" at bounding box center [1373, 98] width 52 height 21
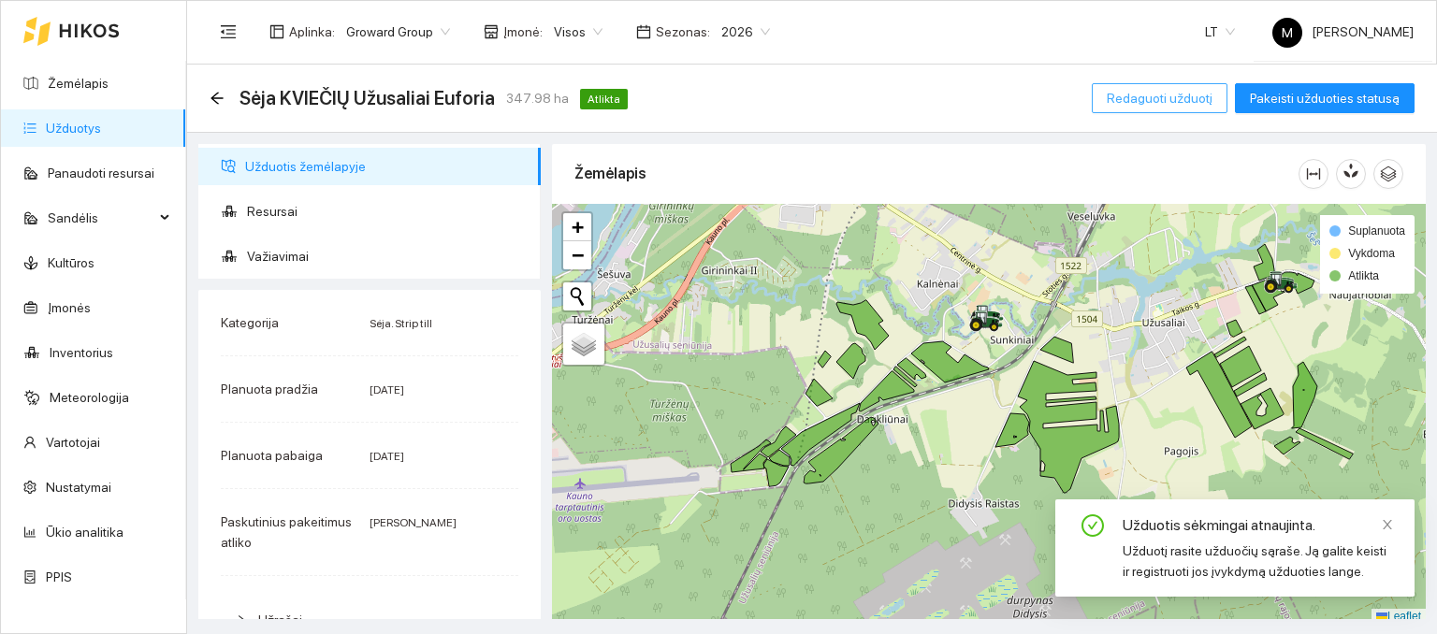
click at [1167, 90] on span "Redaguoti užduotį" at bounding box center [1160, 98] width 106 height 21
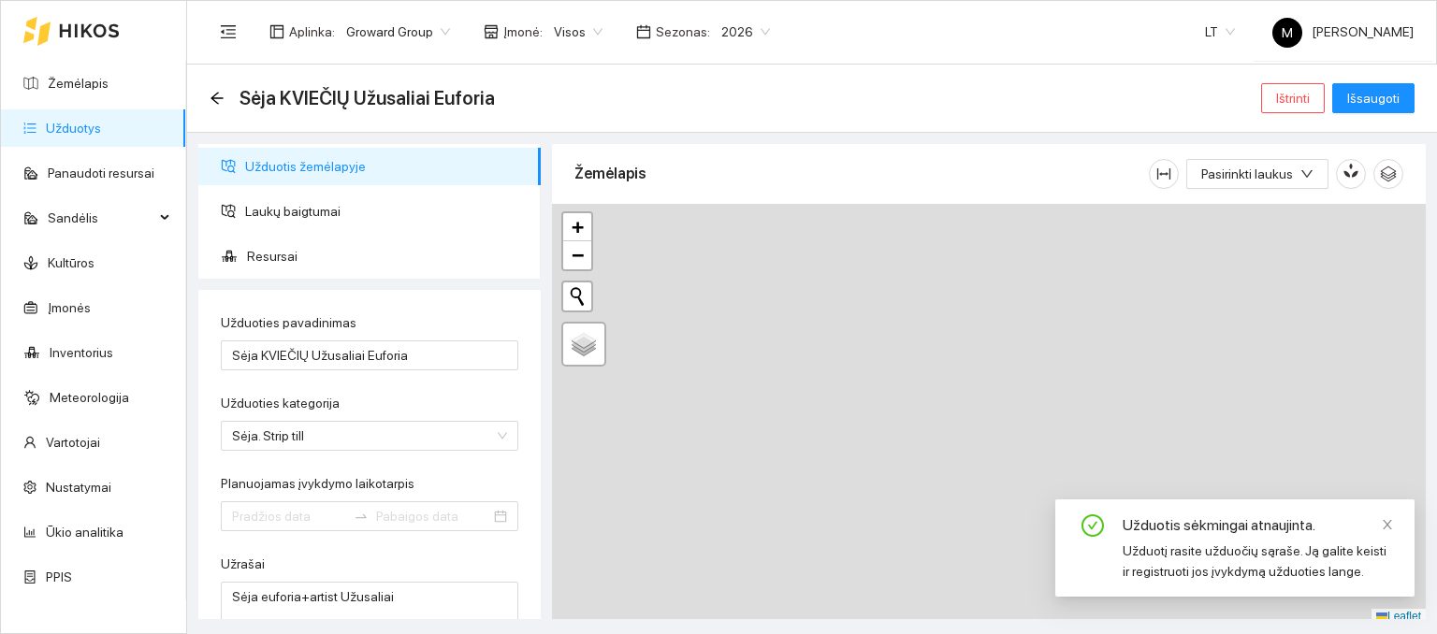
type input "[DATE]"
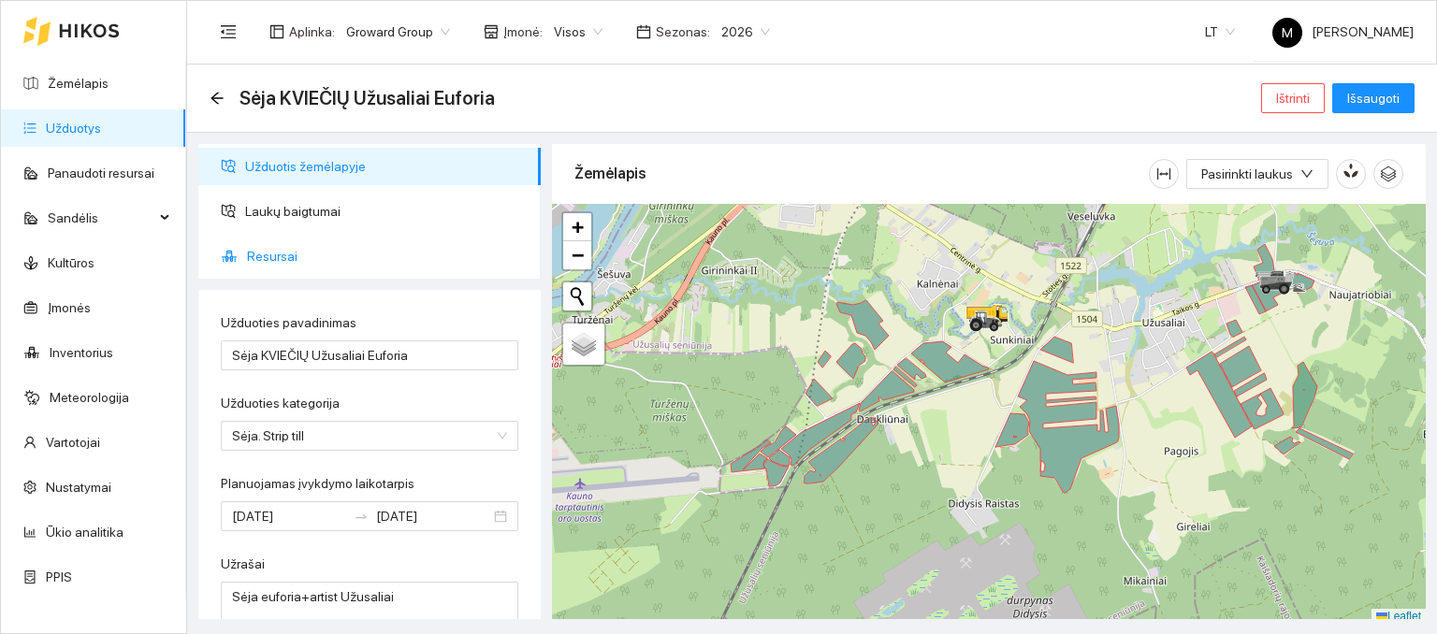
click at [247, 249] on span "Resursai" at bounding box center [386, 256] width 279 height 37
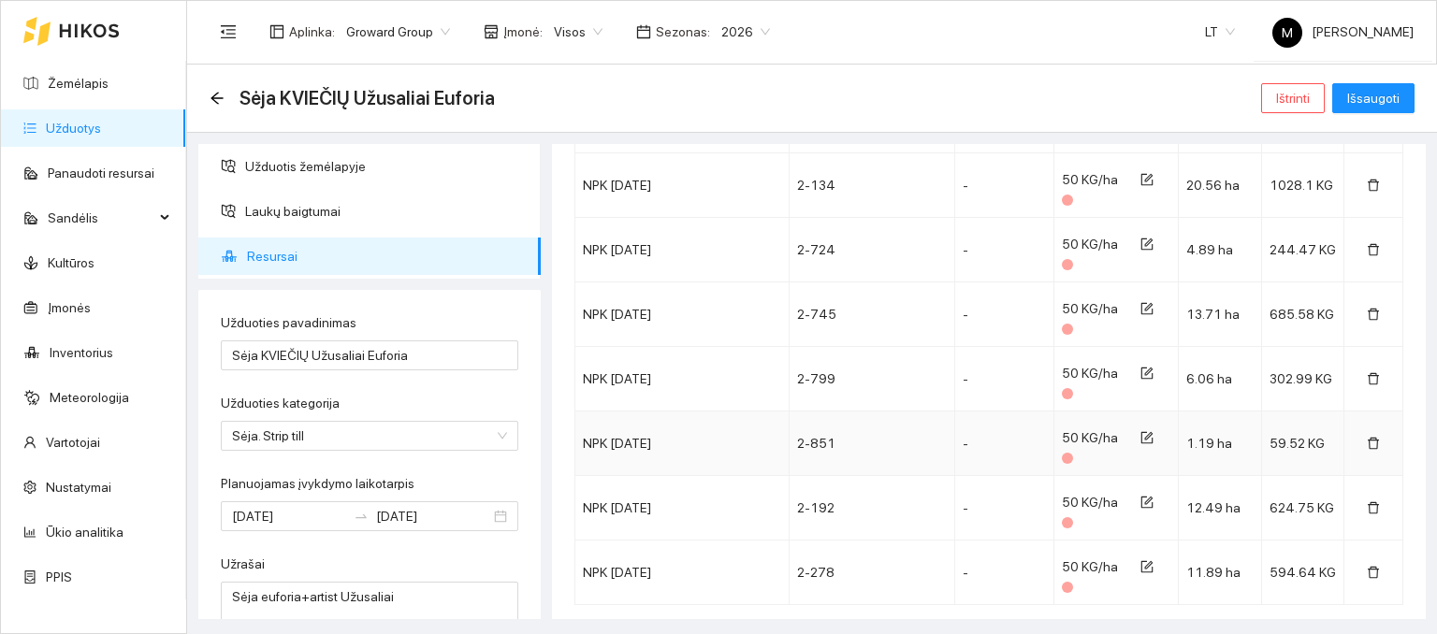
scroll to position [4207, 0]
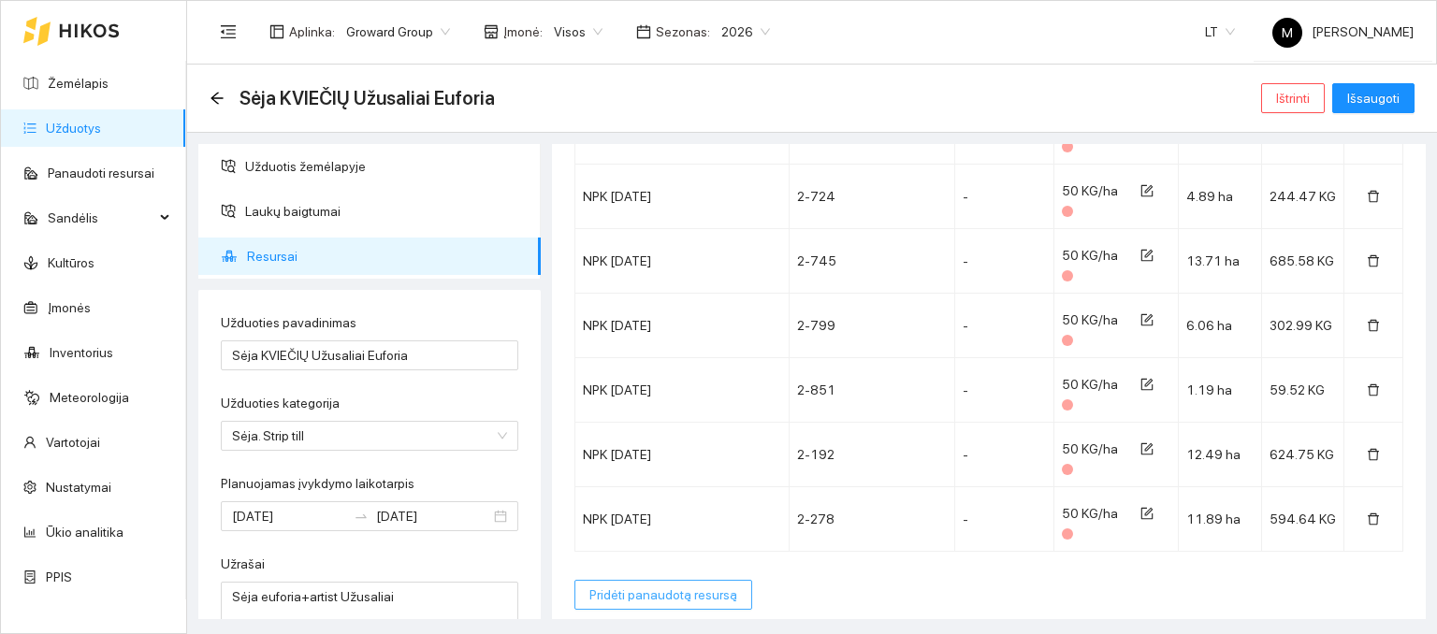
click at [617, 585] on span "Pridėti panaudotą resursą" at bounding box center [663, 595] width 148 height 21
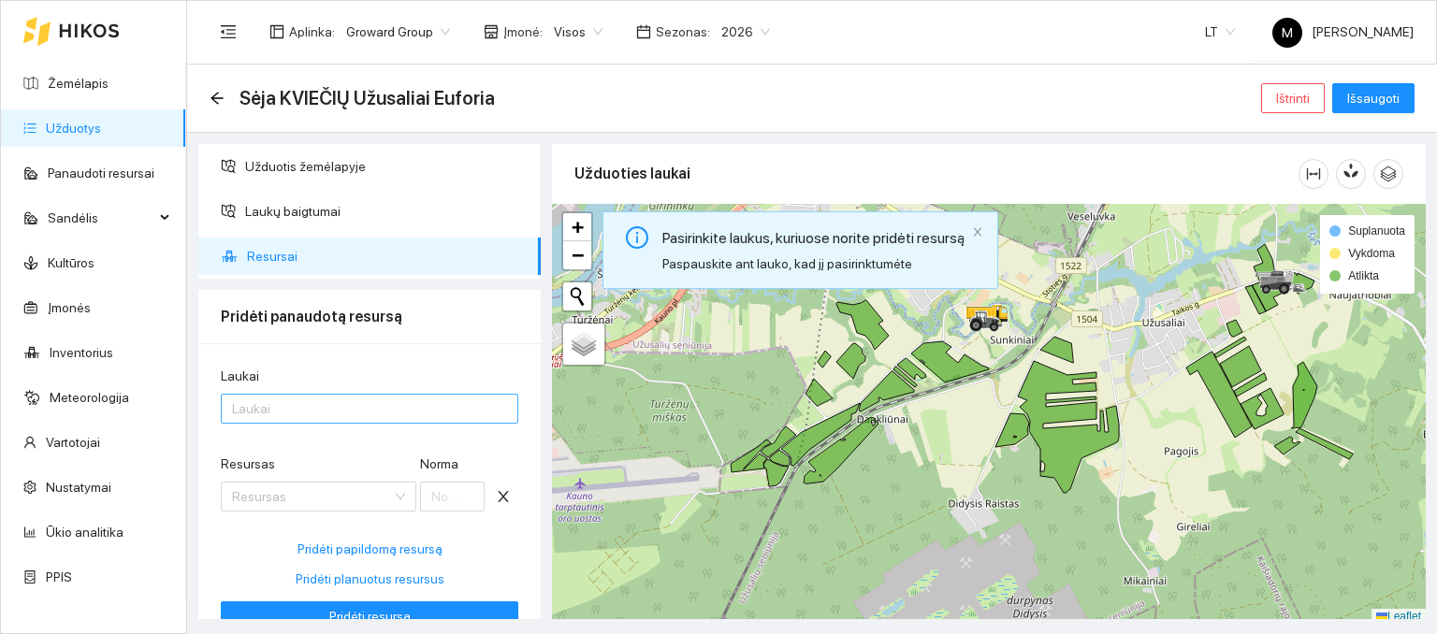
click at [365, 411] on div at bounding box center [359, 409] width 269 height 22
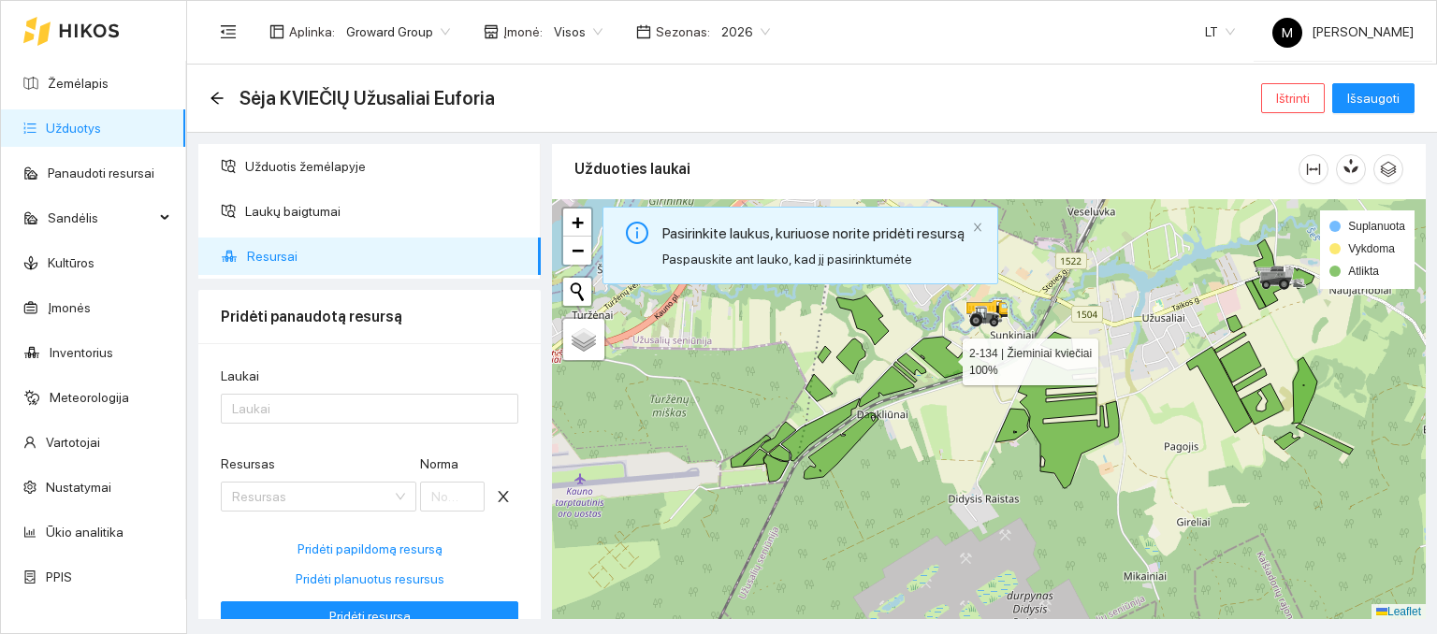
click at [935, 362] on icon at bounding box center [950, 357] width 78 height 41
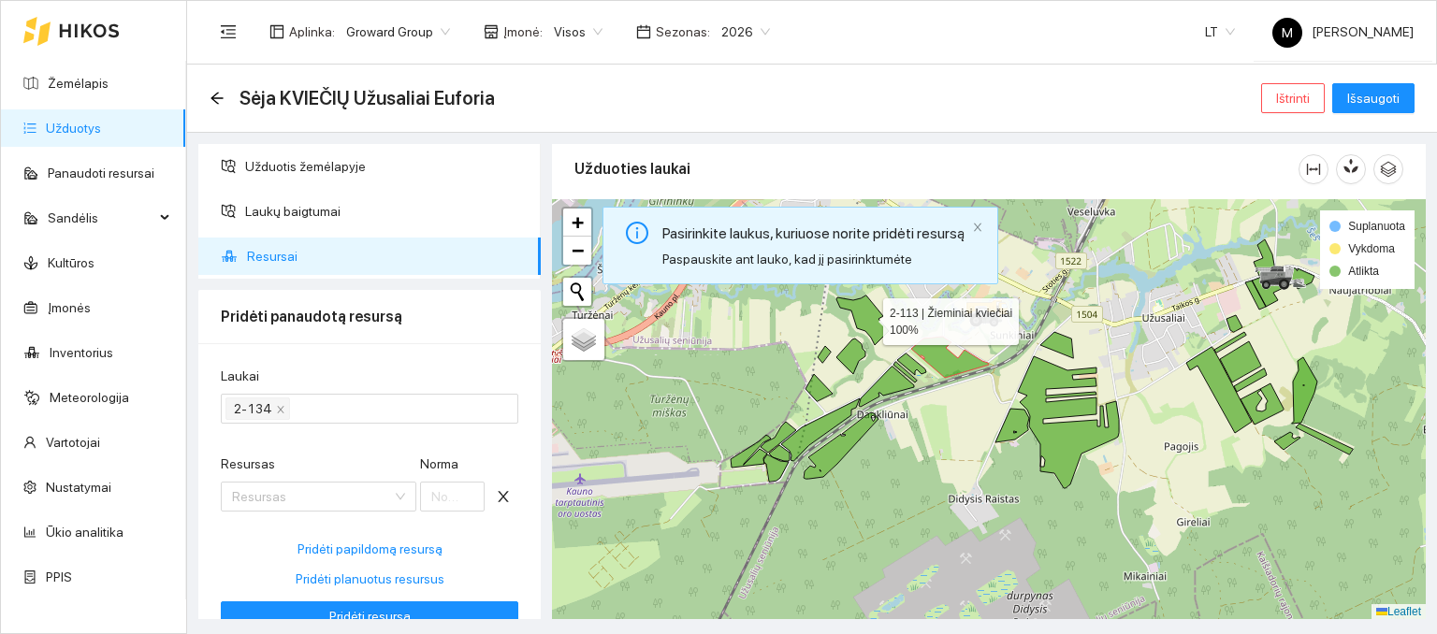
click at [866, 323] on icon at bounding box center [862, 321] width 52 height 50
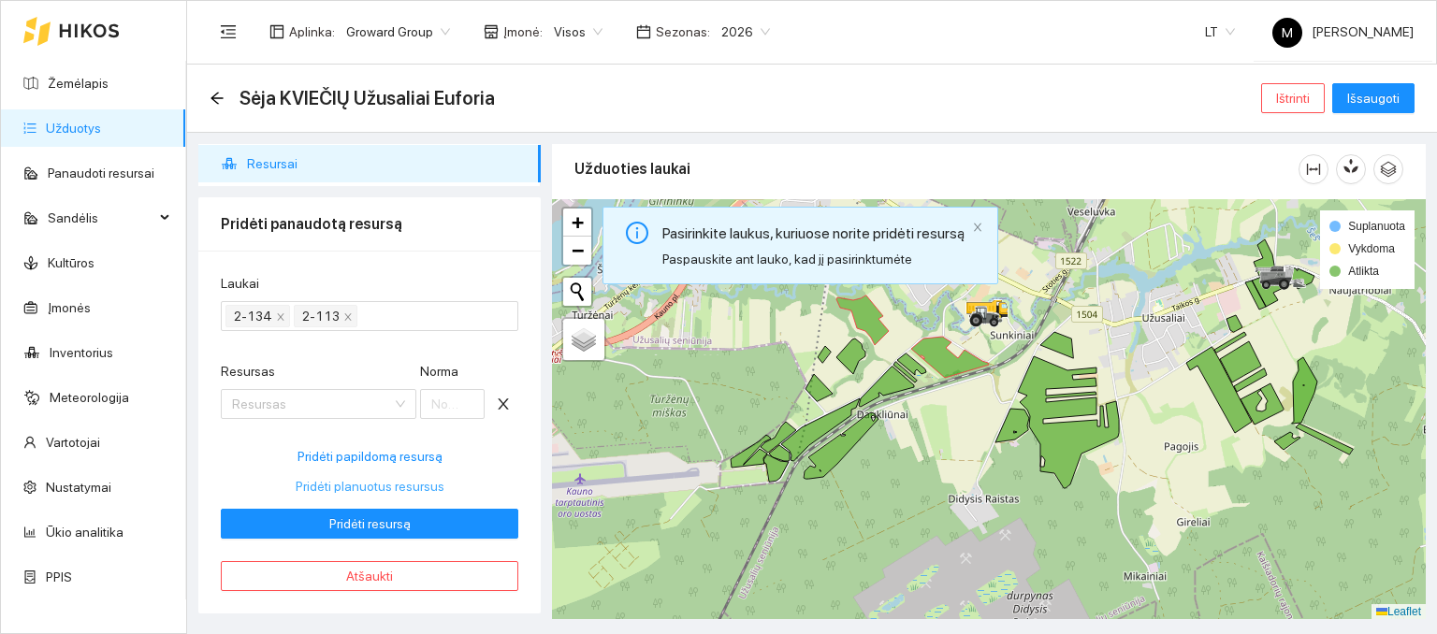
click at [367, 481] on span "Pridėti planuotus resursus" at bounding box center [370, 486] width 149 height 21
type input "240"
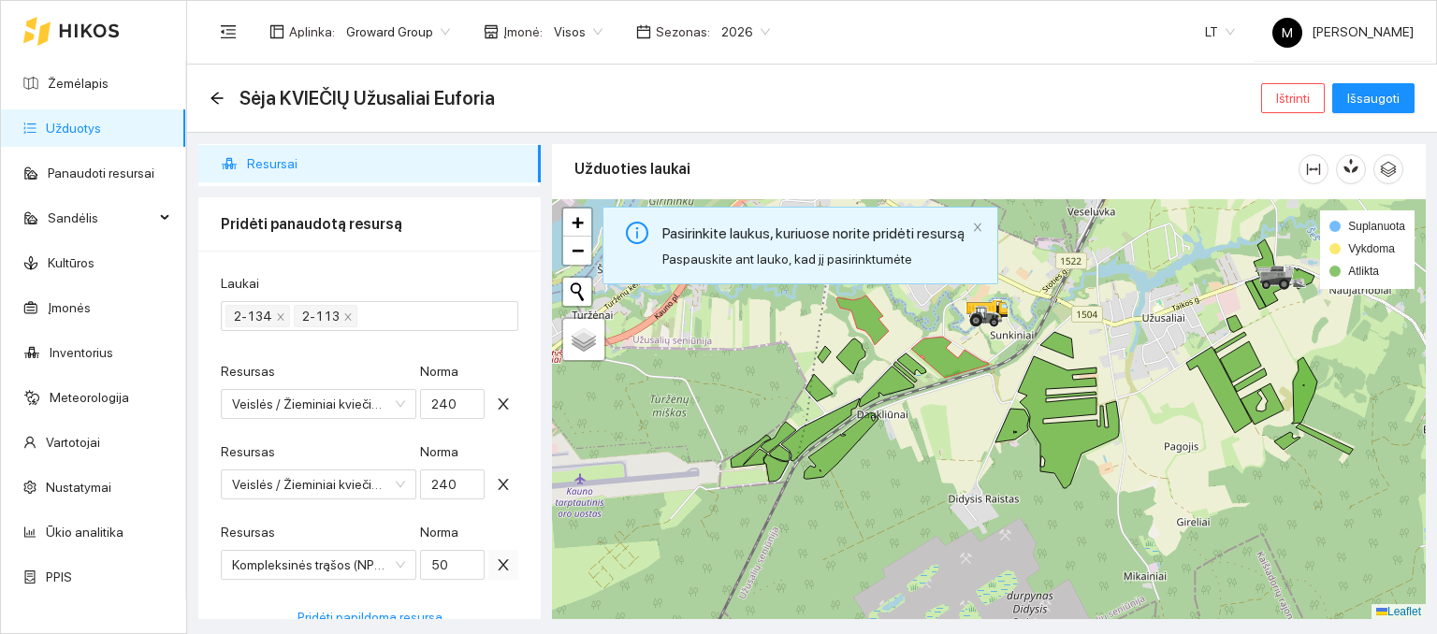
click at [498, 562] on icon "close" at bounding box center [503, 564] width 10 height 11
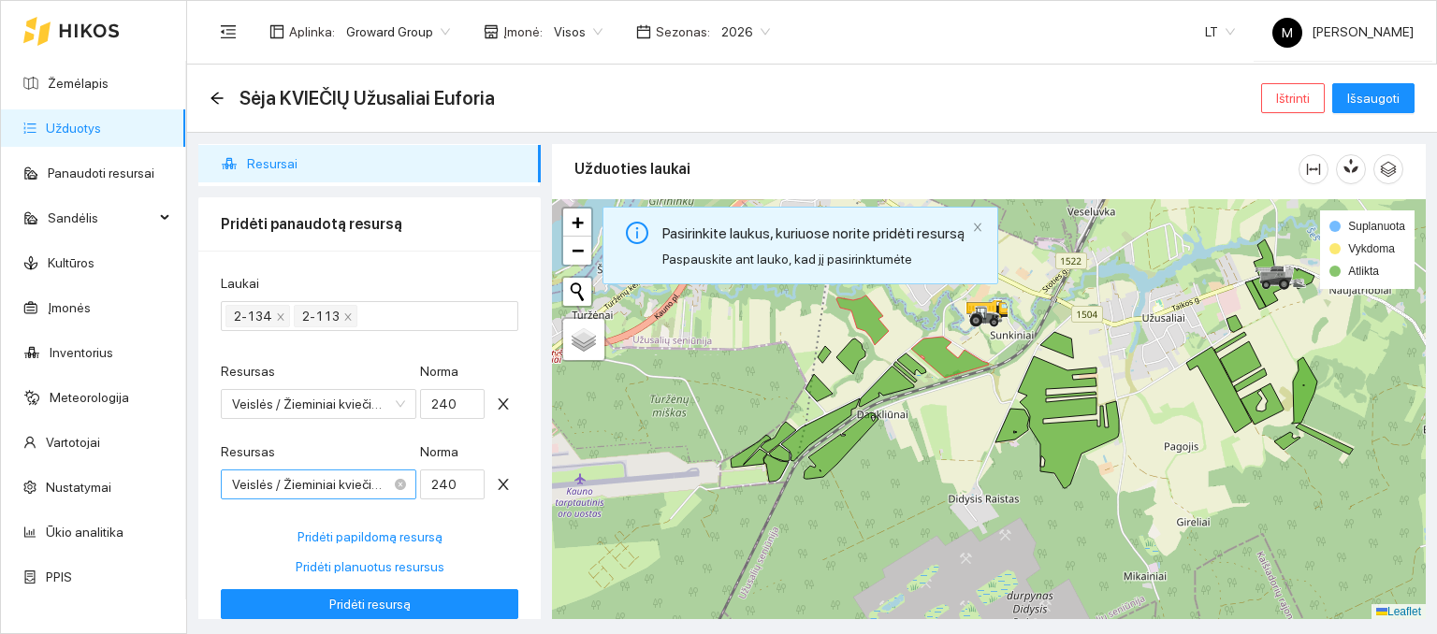
click at [318, 478] on span "Veislės / Žieminiai kviečiai / Artist" at bounding box center [318, 485] width 173 height 28
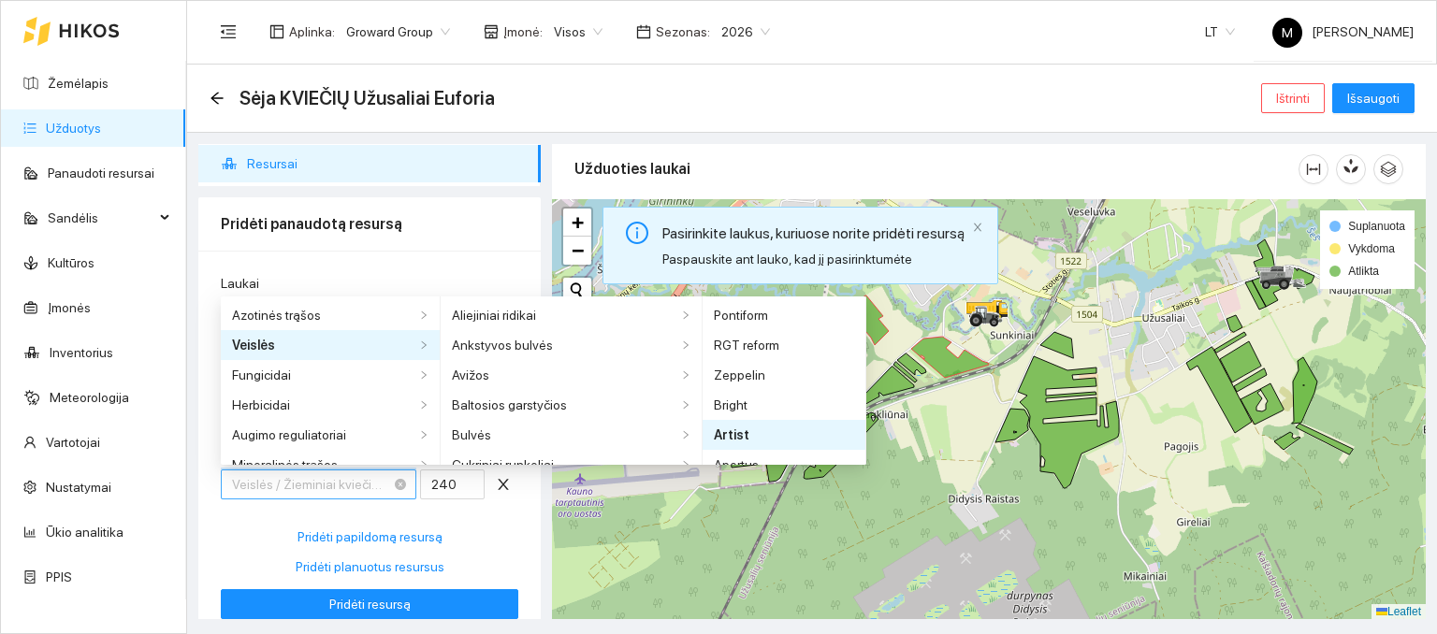
scroll to position [703, 0]
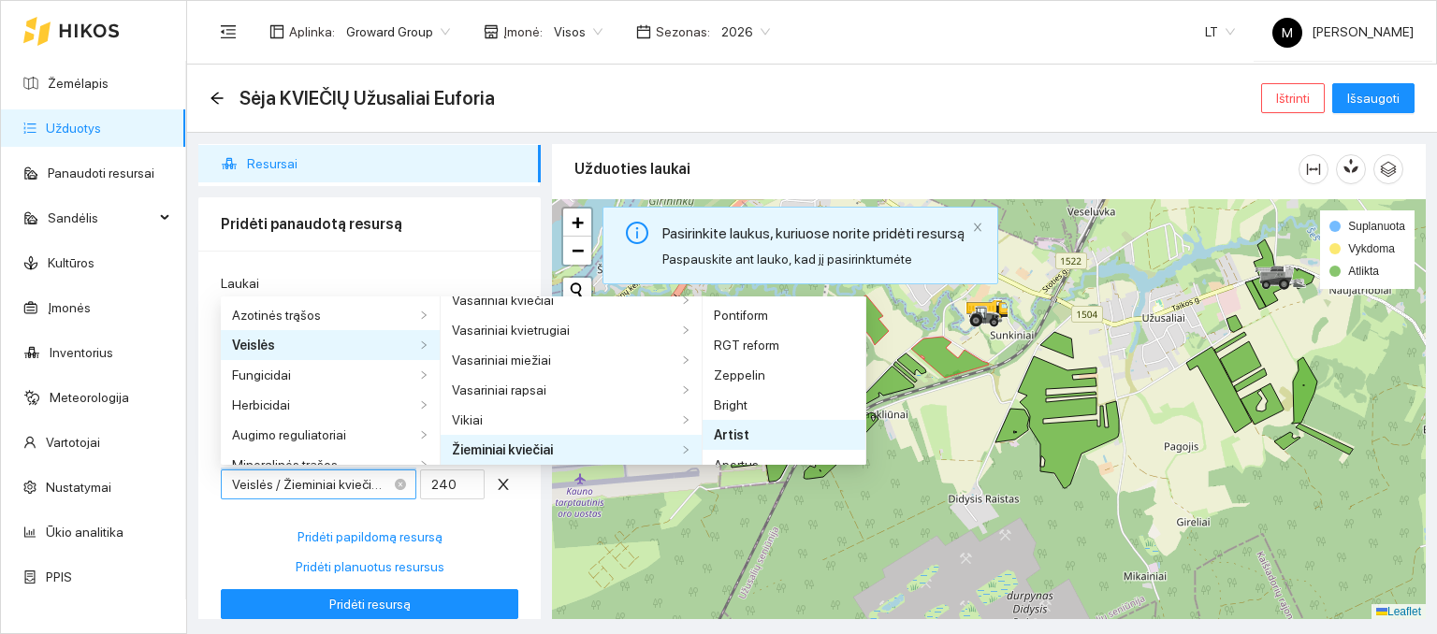
click at [318, 478] on span "Veislės / Žieminiai kviečiai / Artist" at bounding box center [318, 485] width 173 height 28
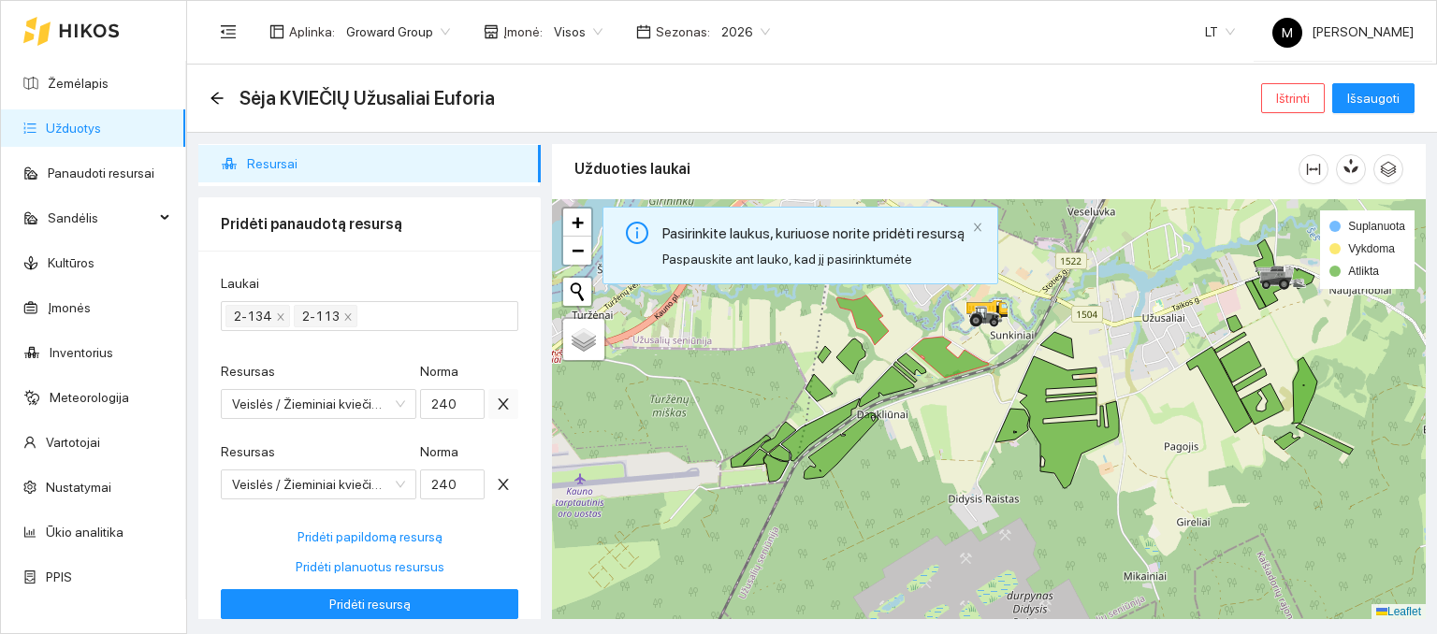
click at [496, 409] on icon "close" at bounding box center [503, 404] width 15 height 15
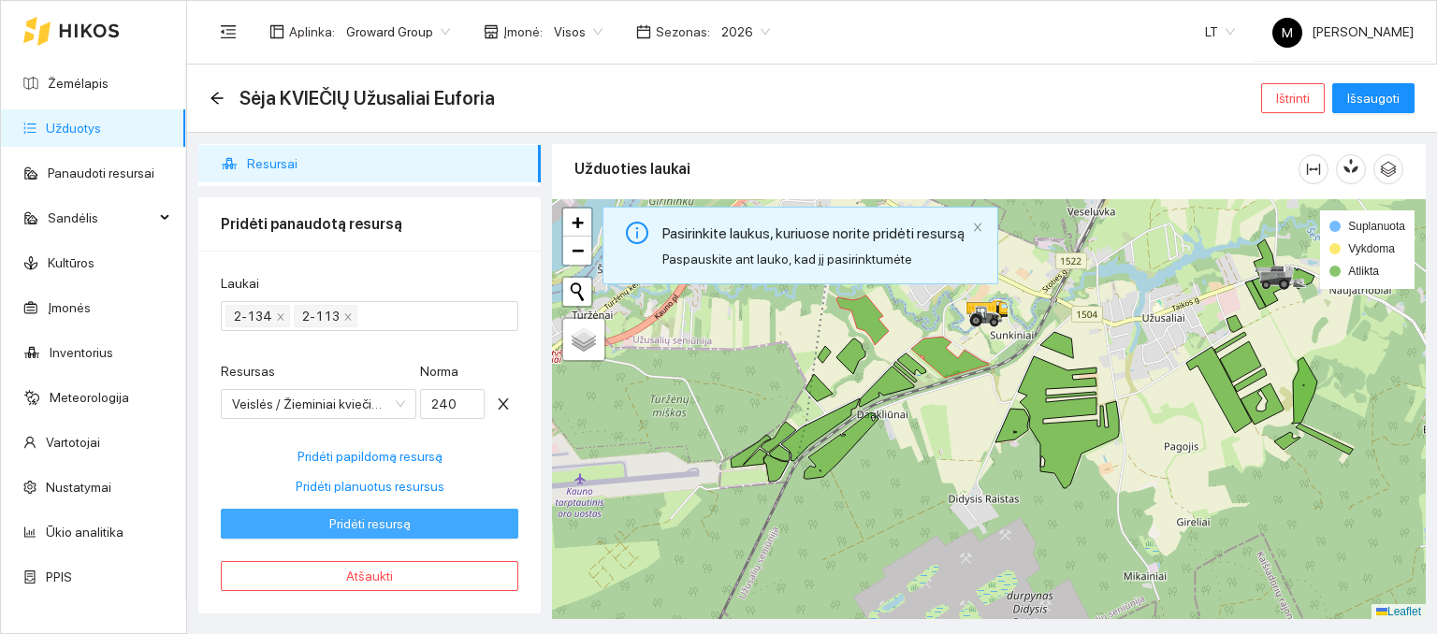
click at [393, 515] on span "Pridėti resursą" at bounding box center [369, 524] width 81 height 21
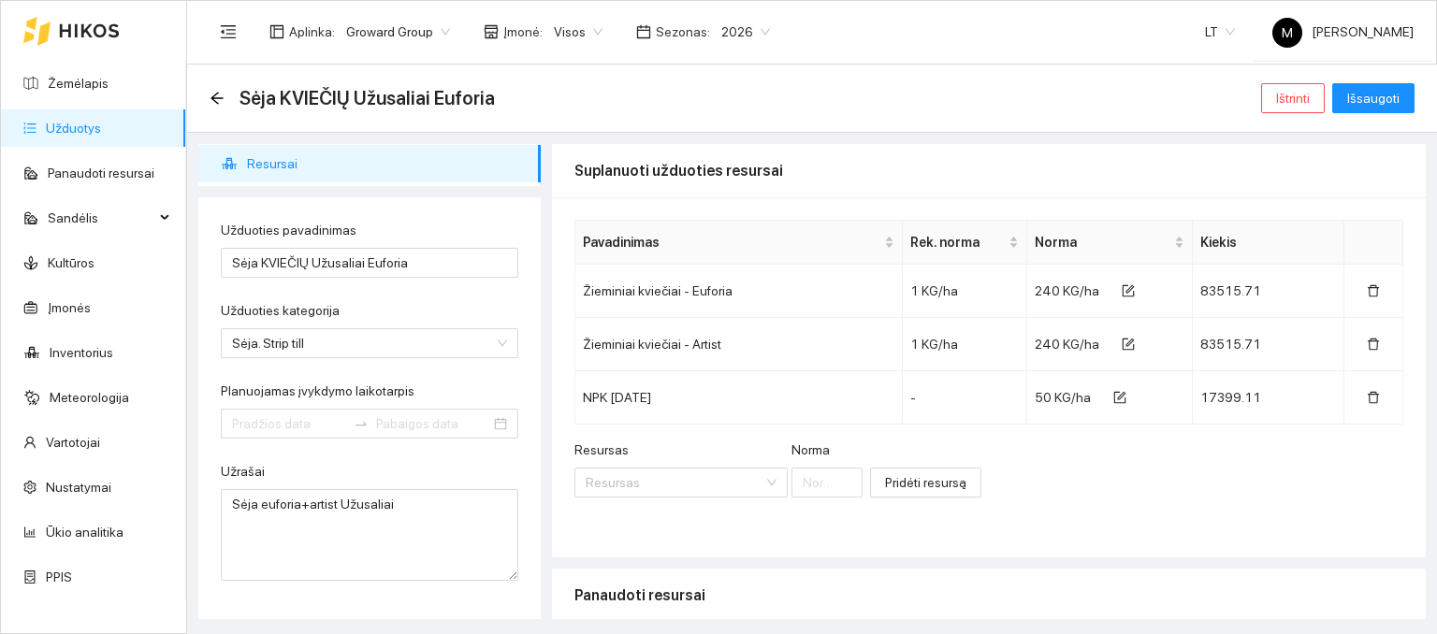
scroll to position [0, 0]
type input "[DATE]"
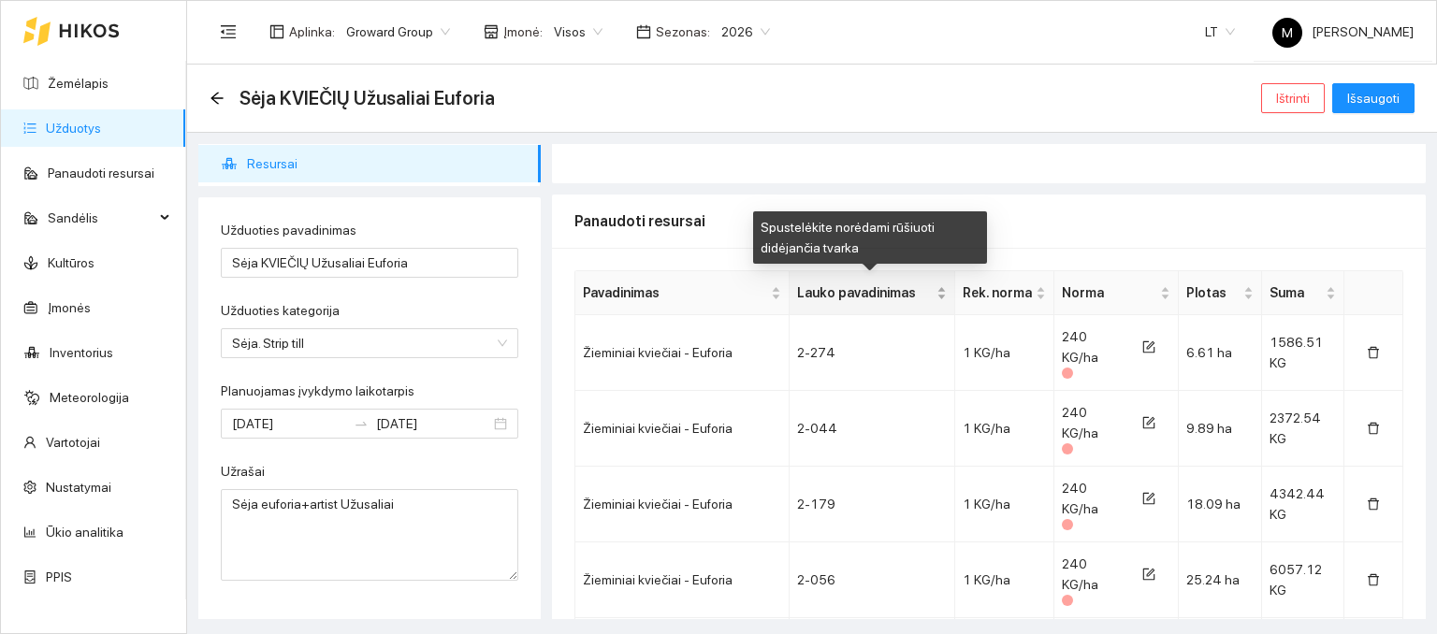
click at [857, 290] on span "Lauko pavadinimas" at bounding box center [865, 293] width 136 height 21
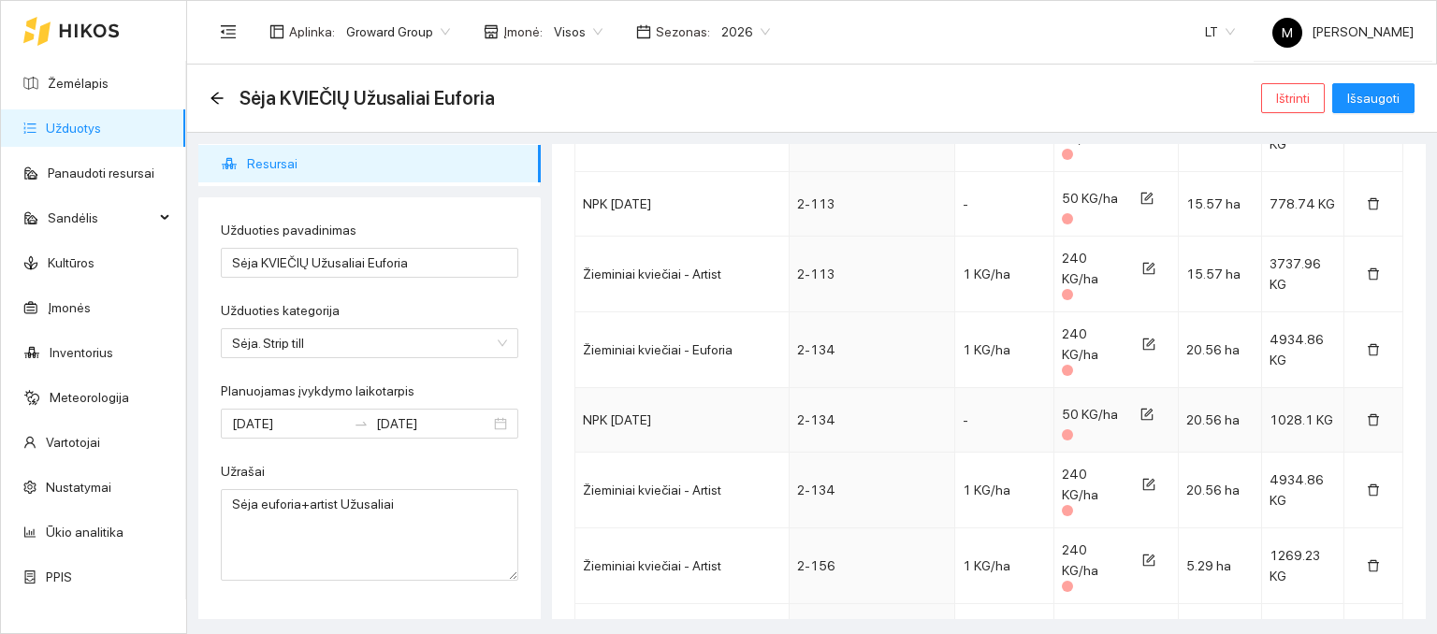
scroll to position [1684, 0]
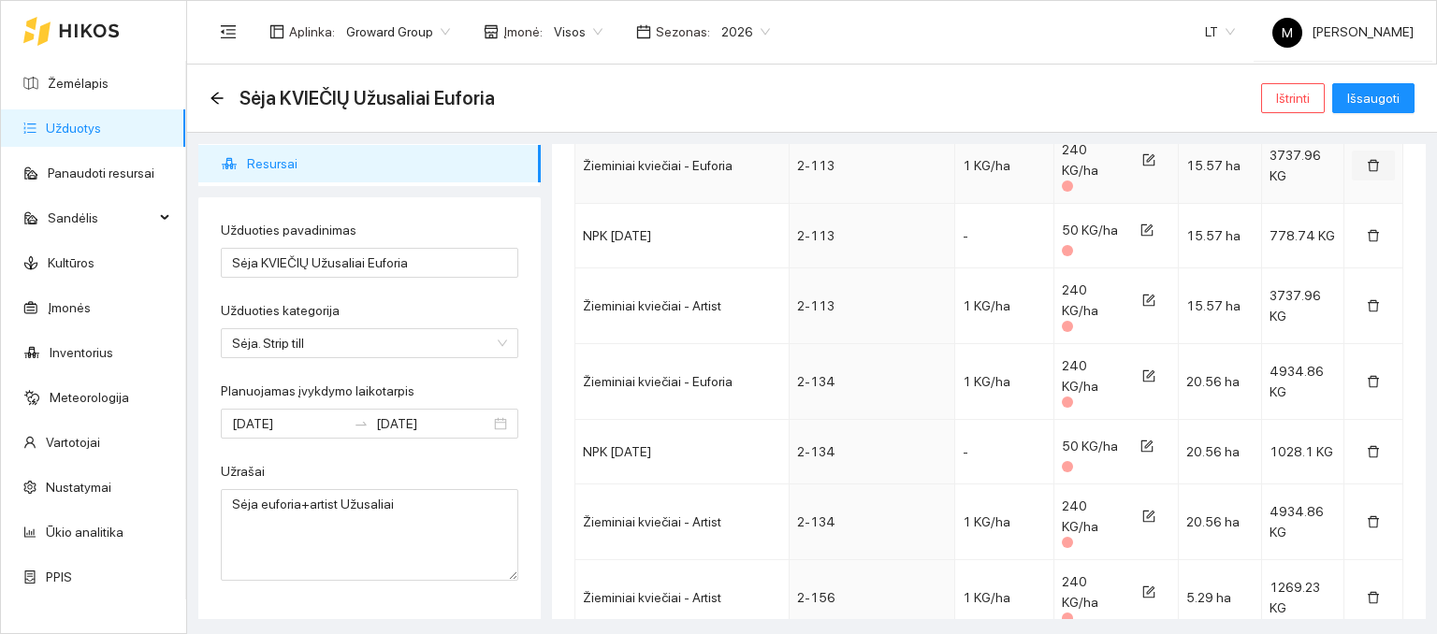
click at [1367, 159] on icon "delete" at bounding box center [1373, 165] width 13 height 13
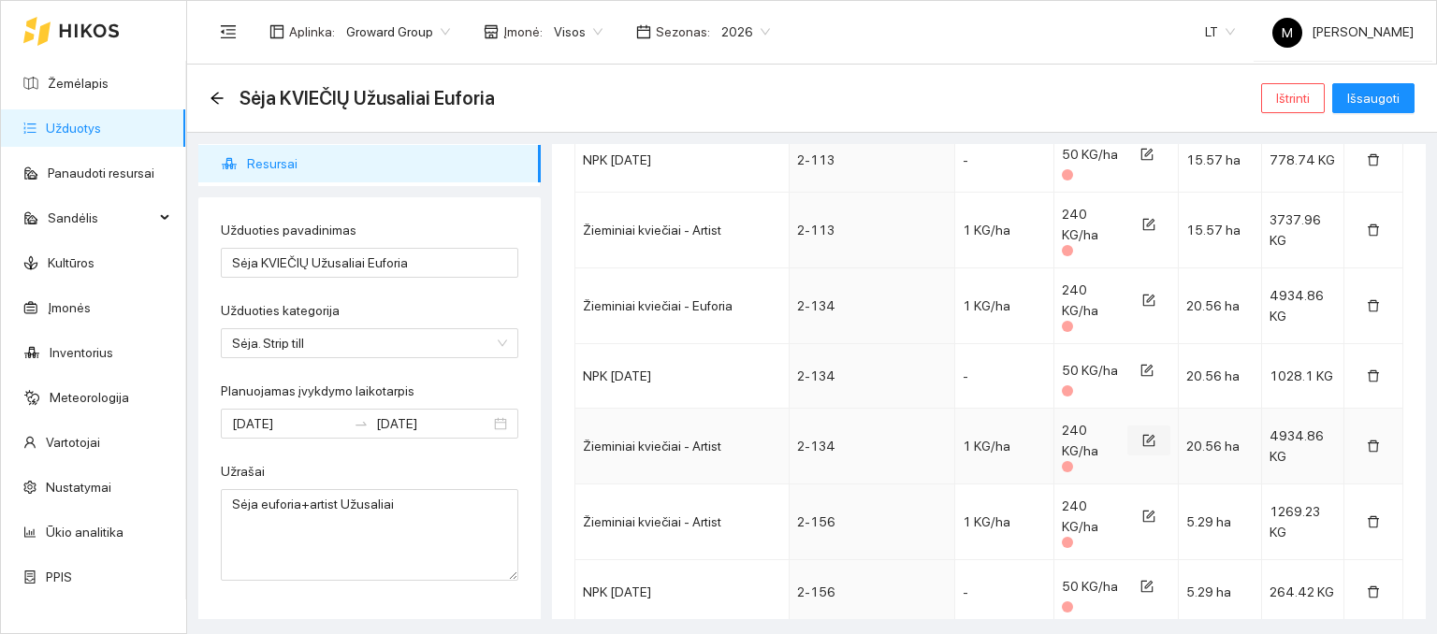
scroll to position [1777, 0]
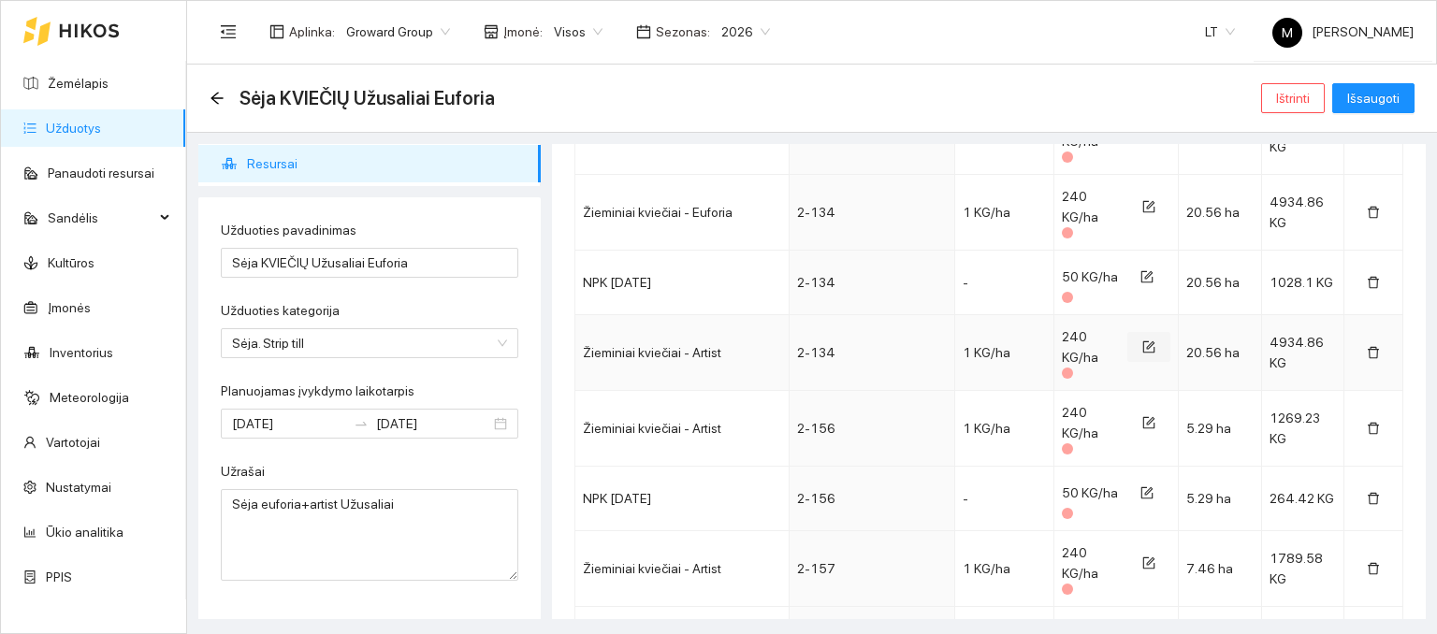
click at [1142, 341] on icon "form" at bounding box center [1148, 347] width 13 height 13
click at [1089, 331] on input "239" at bounding box center [1090, 346] width 43 height 30
click at [1071, 331] on input "239" at bounding box center [1090, 346] width 43 height 30
click at [1072, 331] on input "239" at bounding box center [1090, 346] width 43 height 30
type input "120"
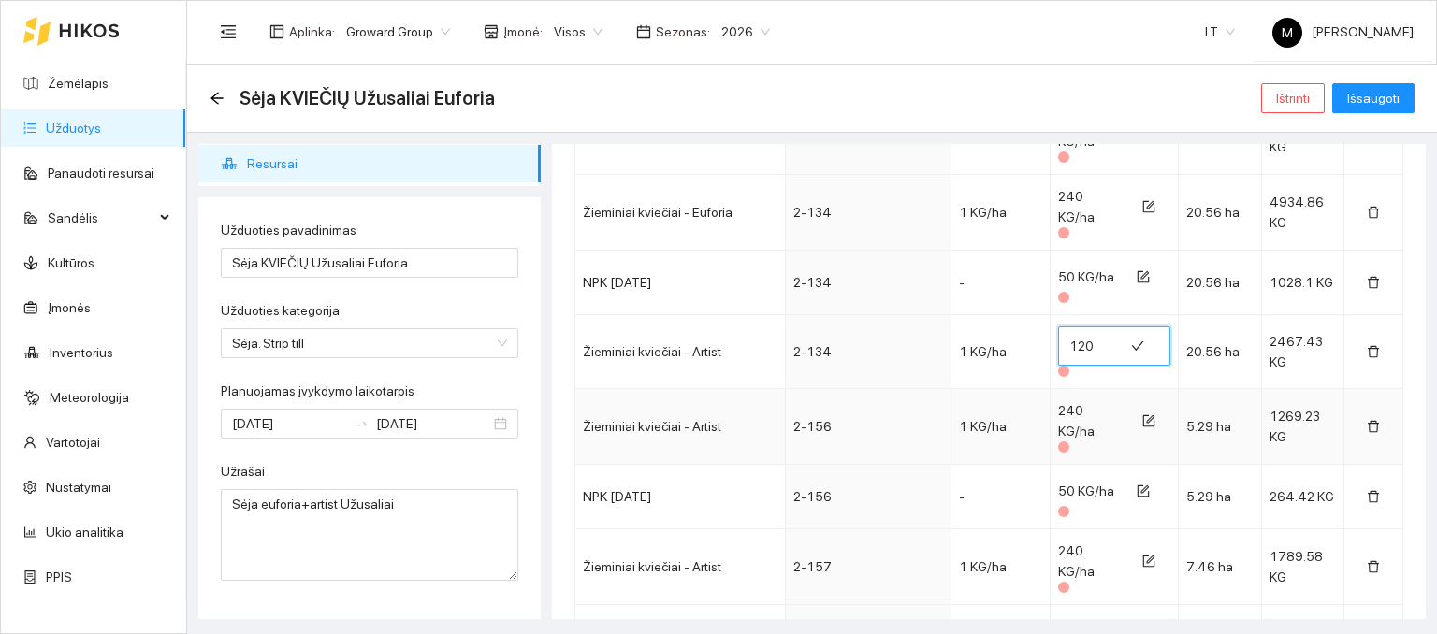
click at [990, 389] on td "1 KG/ha" at bounding box center [1000, 427] width 99 height 76
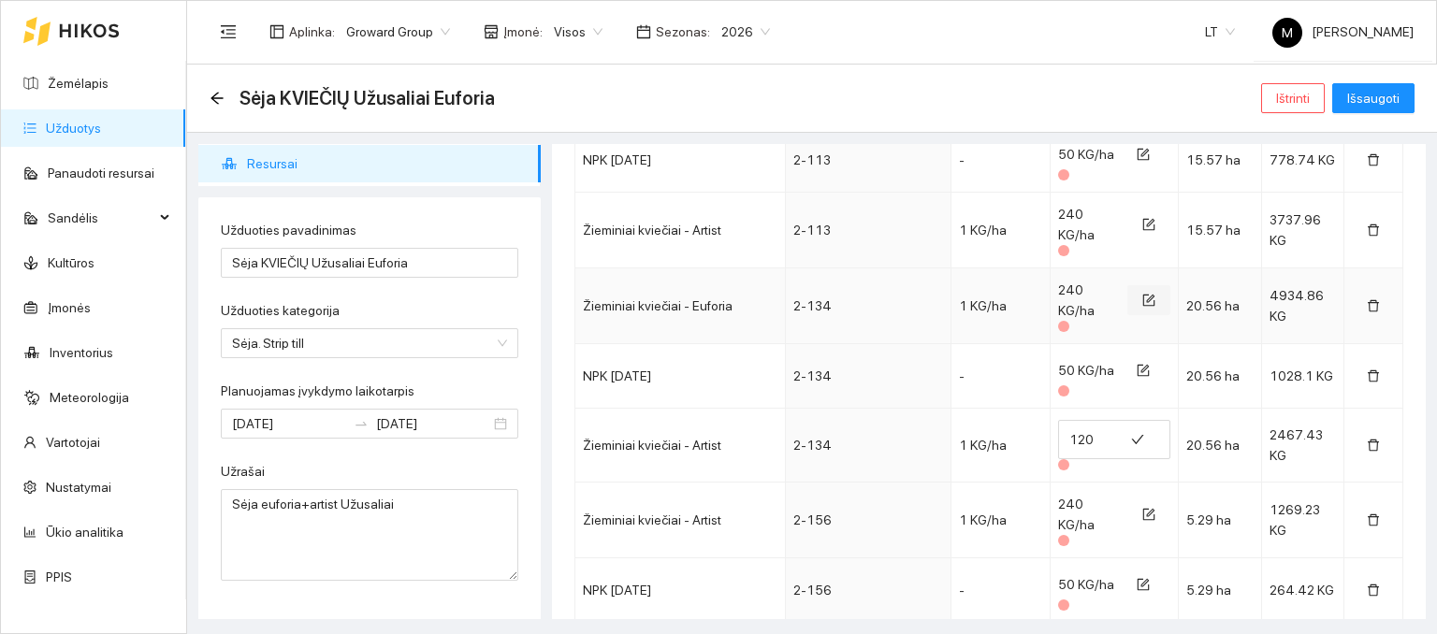
click at [1142, 294] on icon "form" at bounding box center [1148, 300] width 13 height 13
click at [1083, 284] on input "240" at bounding box center [1090, 299] width 43 height 30
click at [1073, 284] on input "240" at bounding box center [1090, 299] width 43 height 30
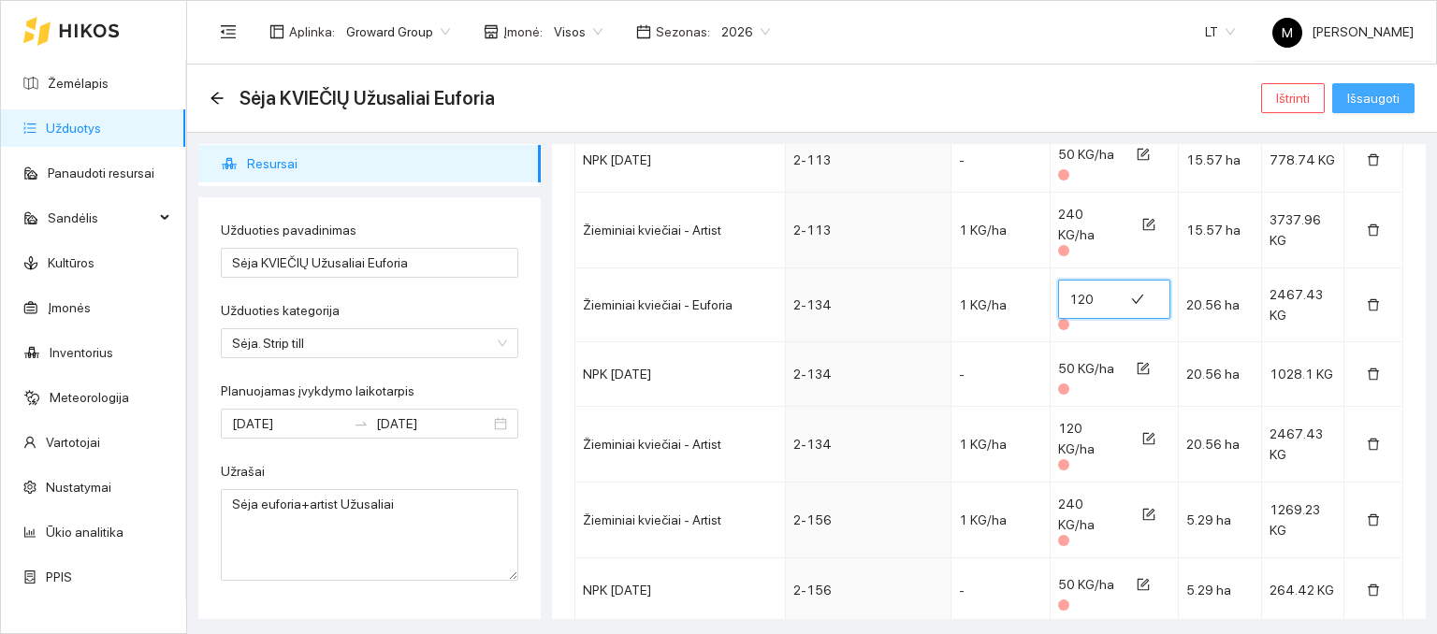
type input "120"
click at [1380, 99] on span "Išsaugoti" at bounding box center [1373, 98] width 52 height 21
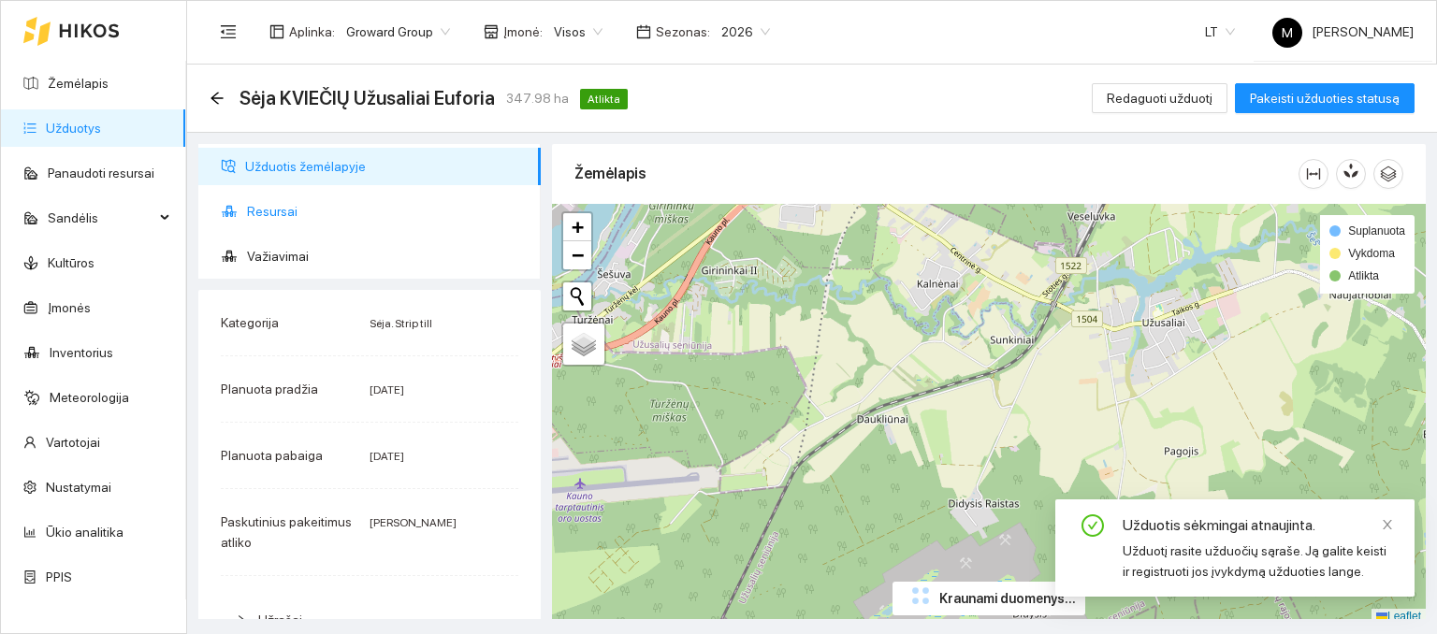
click at [280, 208] on span "Resursai" at bounding box center [386, 211] width 279 height 37
click at [278, 213] on span "Resursai" at bounding box center [386, 211] width 279 height 37
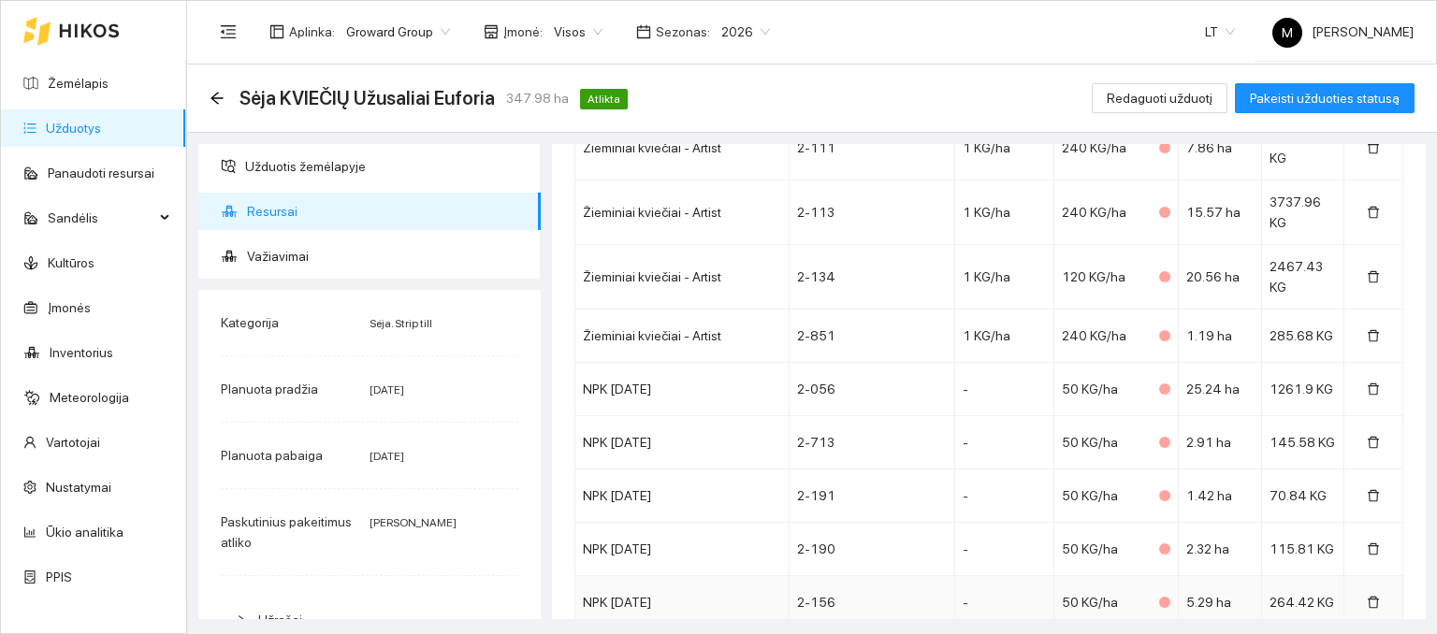
scroll to position [1964, 0]
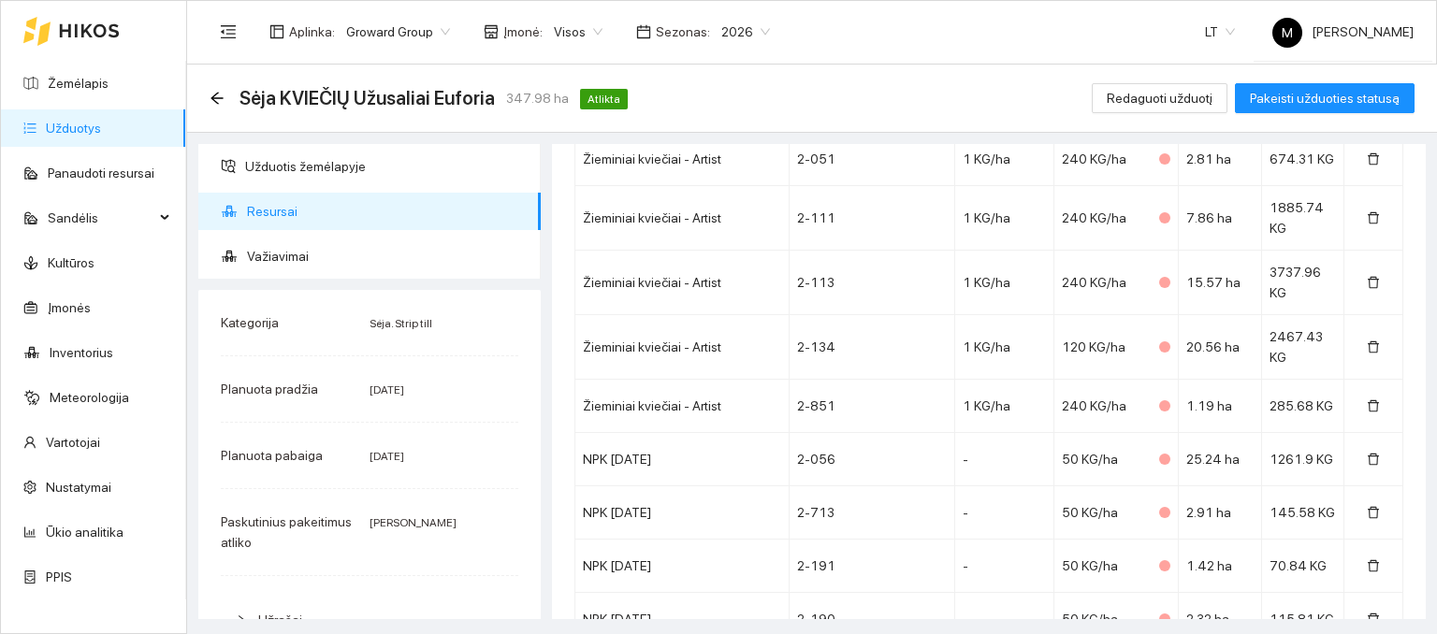
click at [101, 128] on link "Užduotys" at bounding box center [73, 128] width 55 height 15
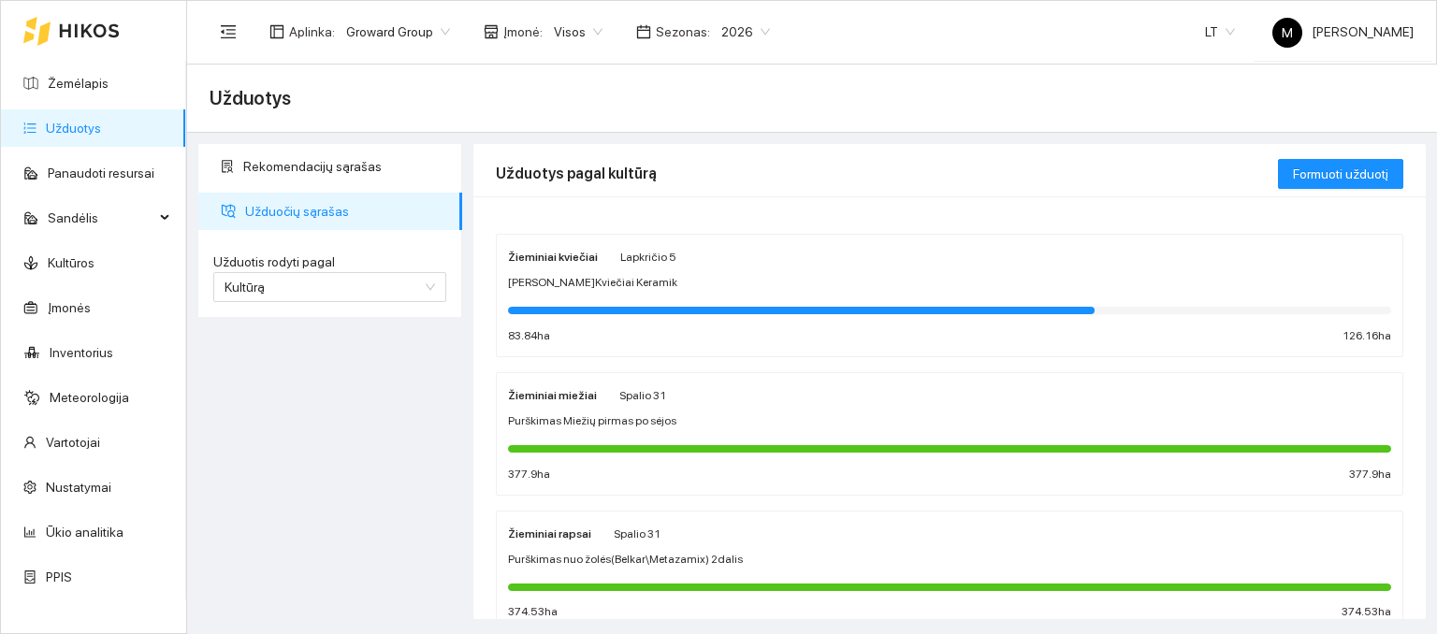
click at [622, 428] on span "Purškimas Miežių pirmas po sėjos" at bounding box center [592, 422] width 168 height 18
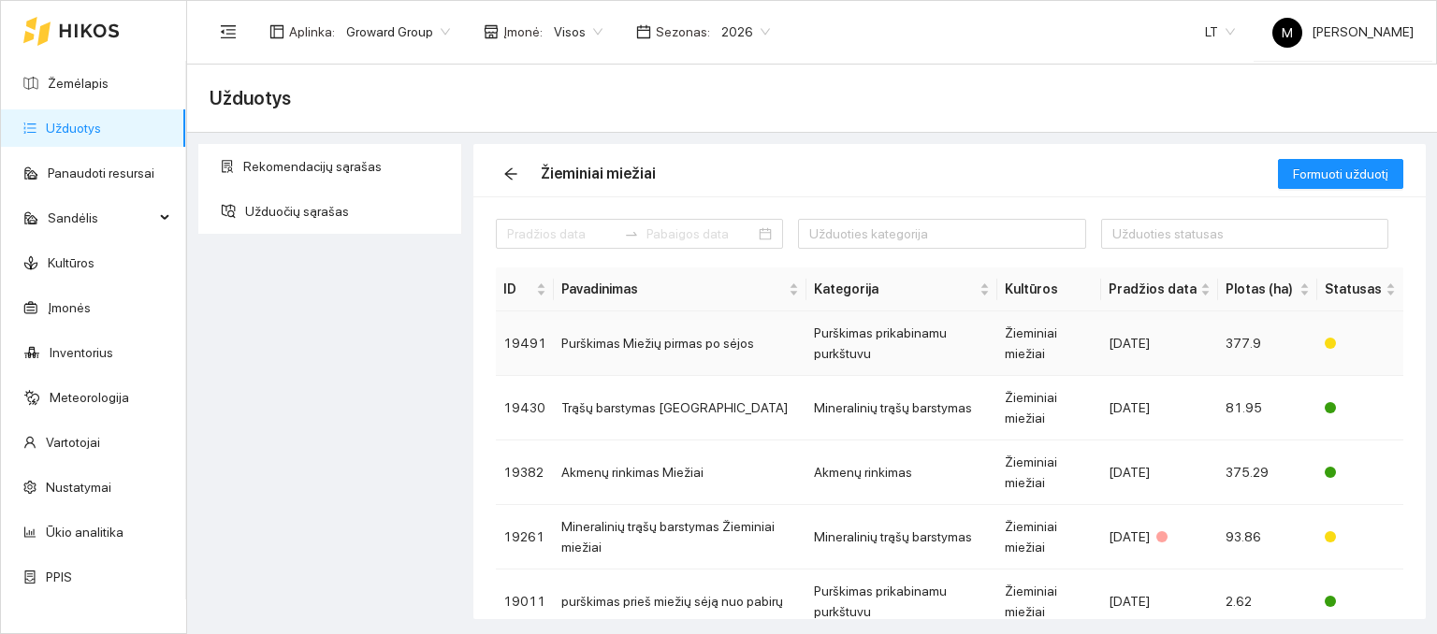
click at [614, 344] on td "Purškimas Miežių pirmas po sėjos" at bounding box center [680, 344] width 253 height 65
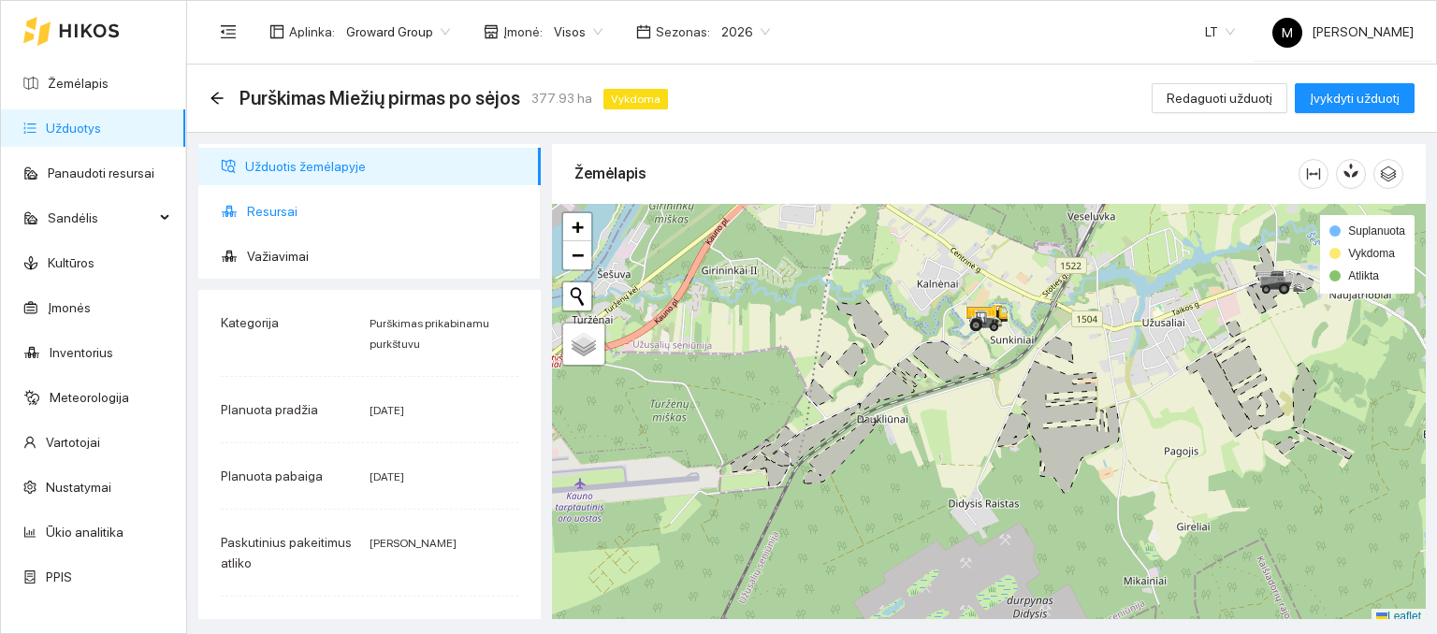
click at [285, 211] on span "Resursai" at bounding box center [386, 211] width 279 height 37
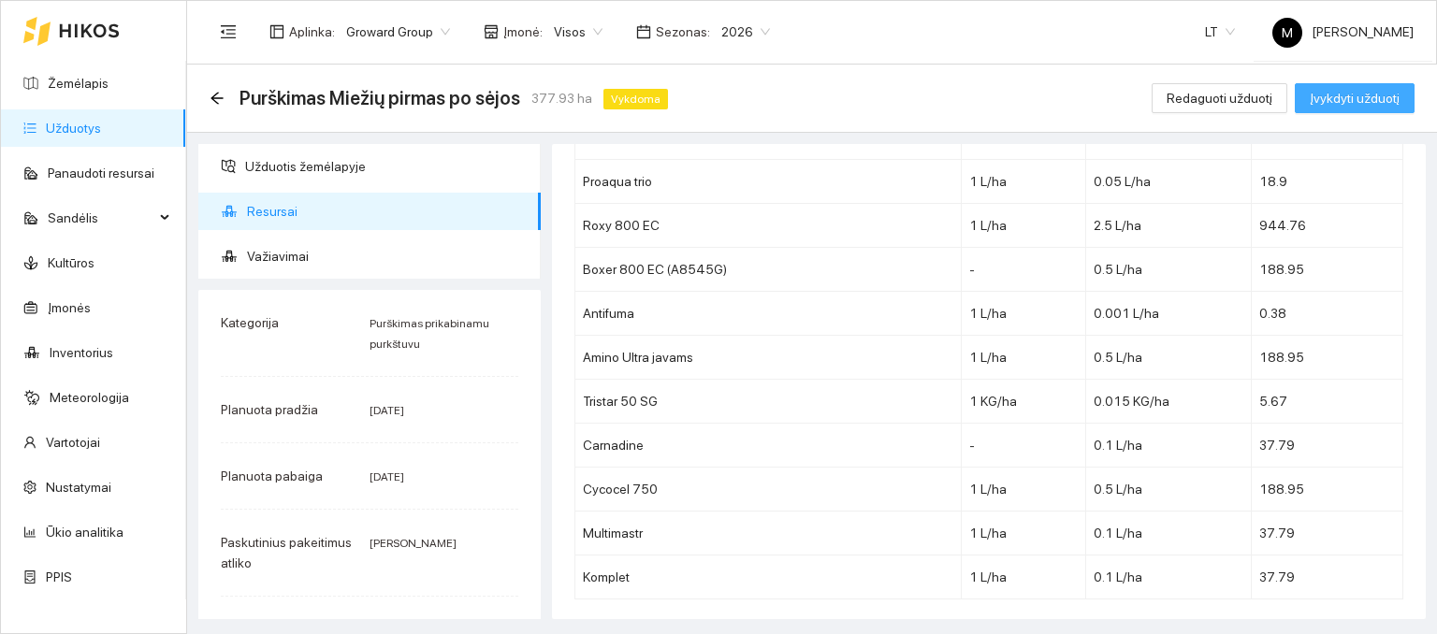
click at [1324, 96] on span "Įvykdyti užduotį" at bounding box center [1355, 98] width 90 height 21
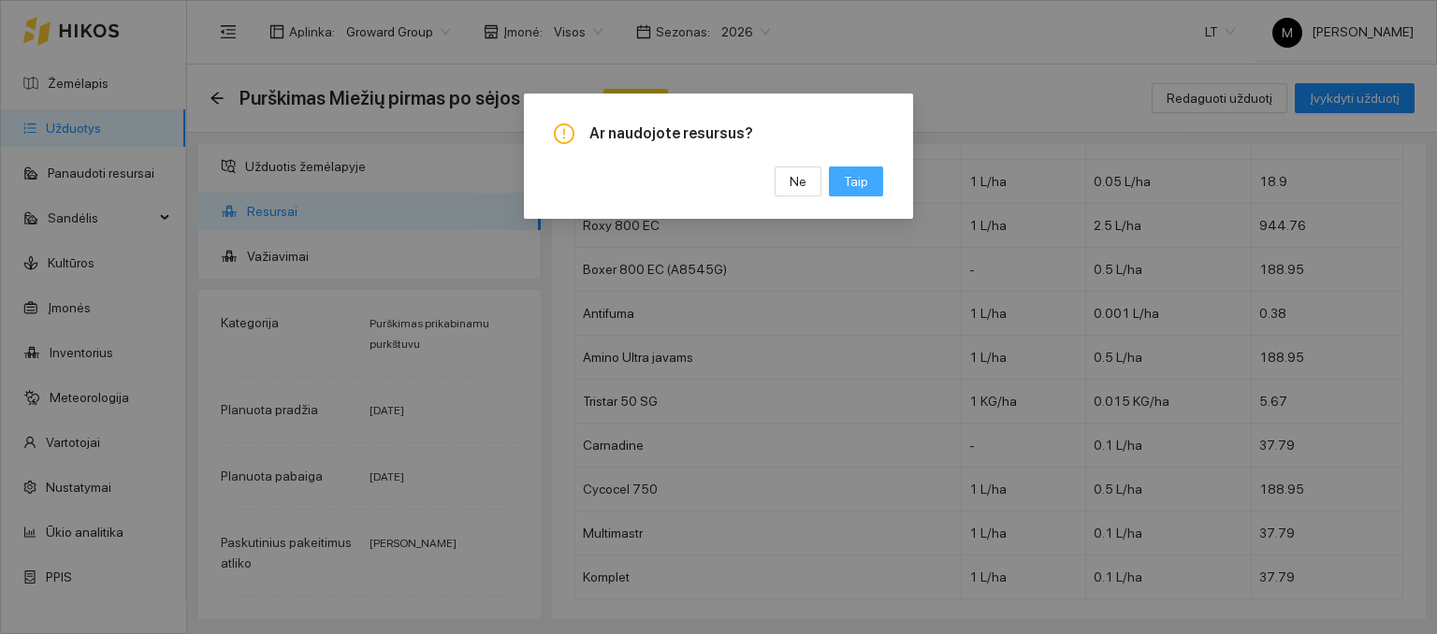
click at [856, 169] on button "Taip" at bounding box center [856, 182] width 54 height 30
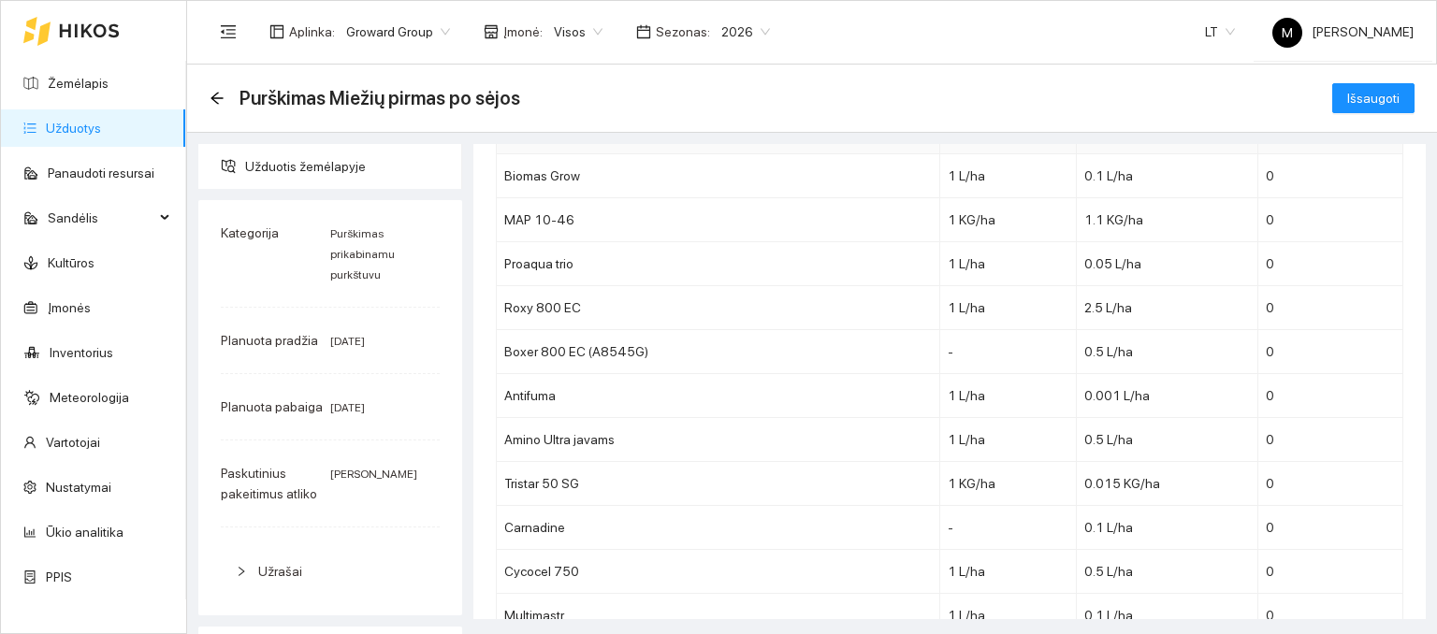
scroll to position [560, 0]
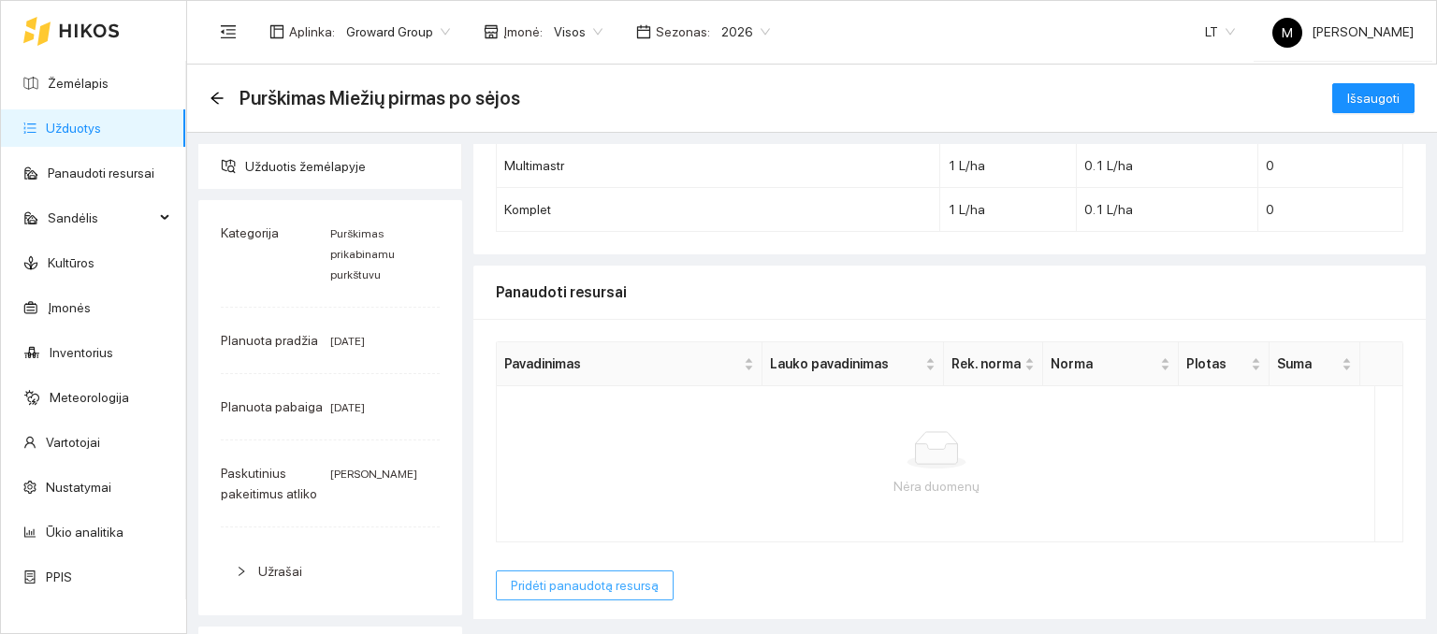
click at [616, 584] on span "Pridėti panaudotą resursą" at bounding box center [585, 585] width 148 height 21
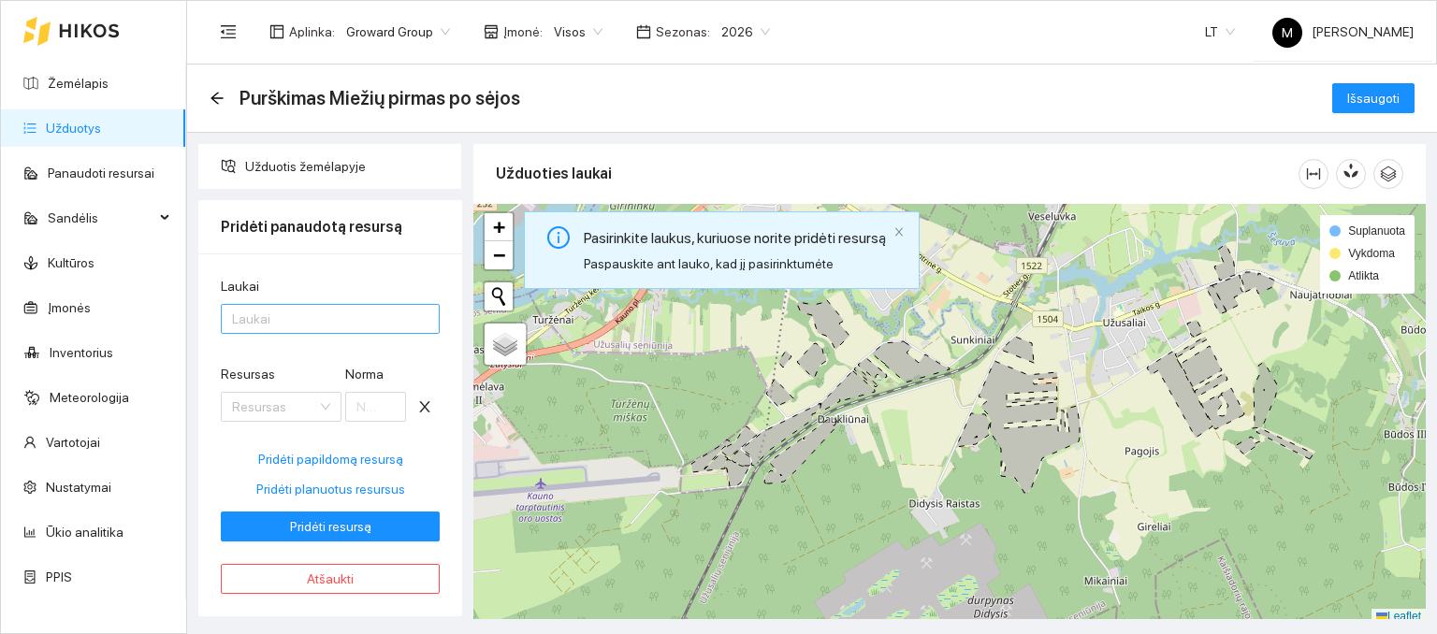
click at [255, 308] on div at bounding box center [320, 319] width 191 height 22
click at [301, 270] on div "Laukai Laukai Resursas Resursas Norma Pridėti papildomą resursą Pridėti planuot…" at bounding box center [330, 435] width 264 height 363
click at [279, 319] on div at bounding box center [320, 319] width 191 height 22
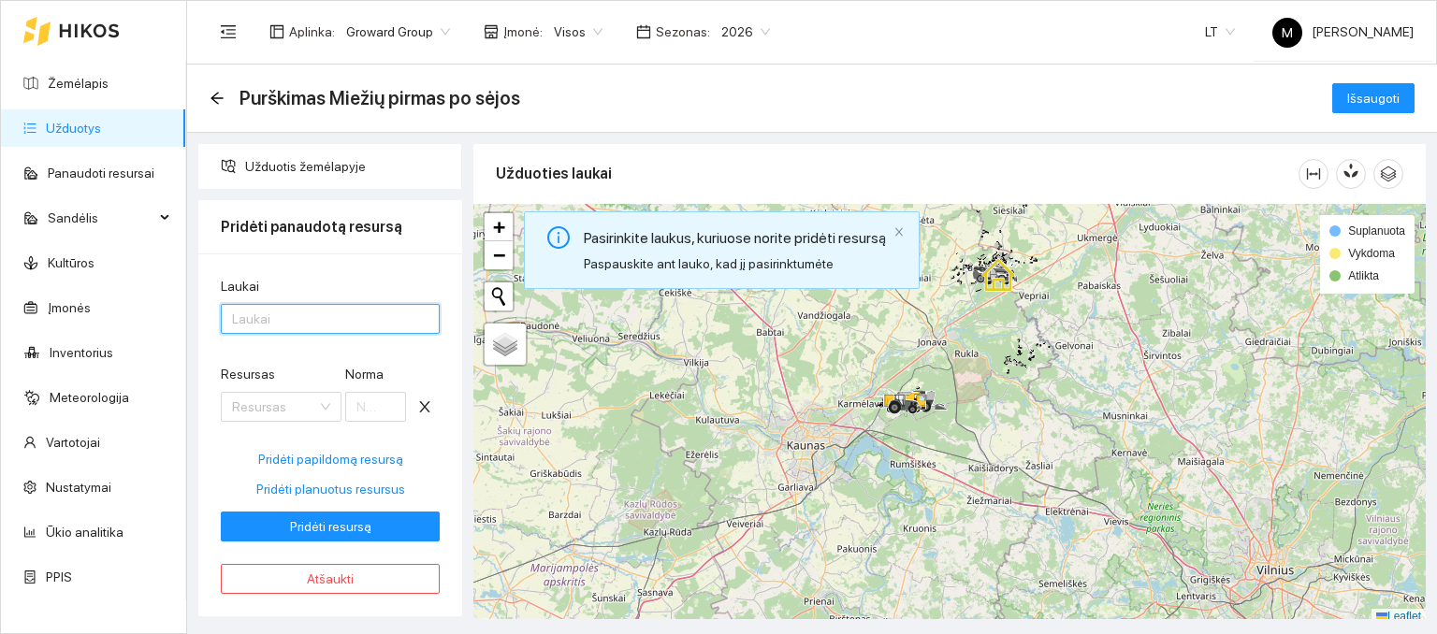
click at [239, 312] on div at bounding box center [320, 319] width 191 height 22
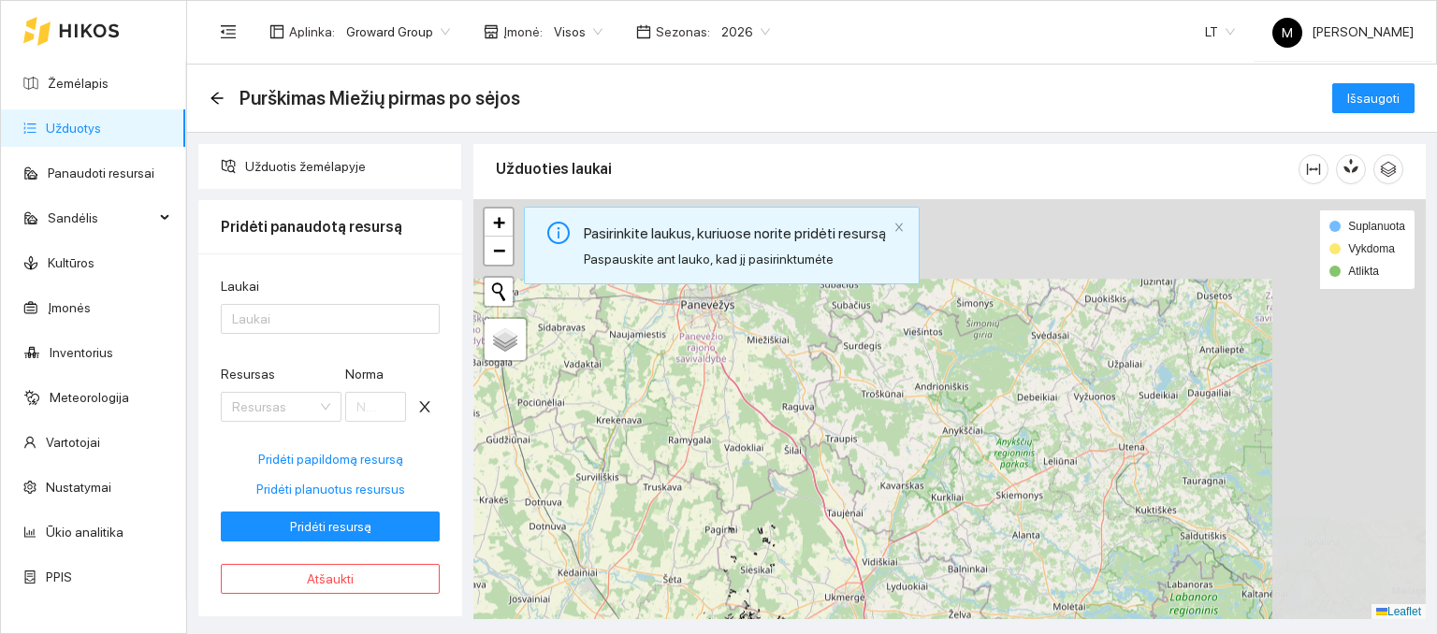
drag, startPoint x: 915, startPoint y: 319, endPoint x: 658, endPoint y: 677, distance: 441.1
click at [658, 633] on html "Žemėlapis Užduotys Panaudoti resursai Sandėlis Kultūros Įmonės Inventorius Mete…" at bounding box center [718, 317] width 1437 height 634
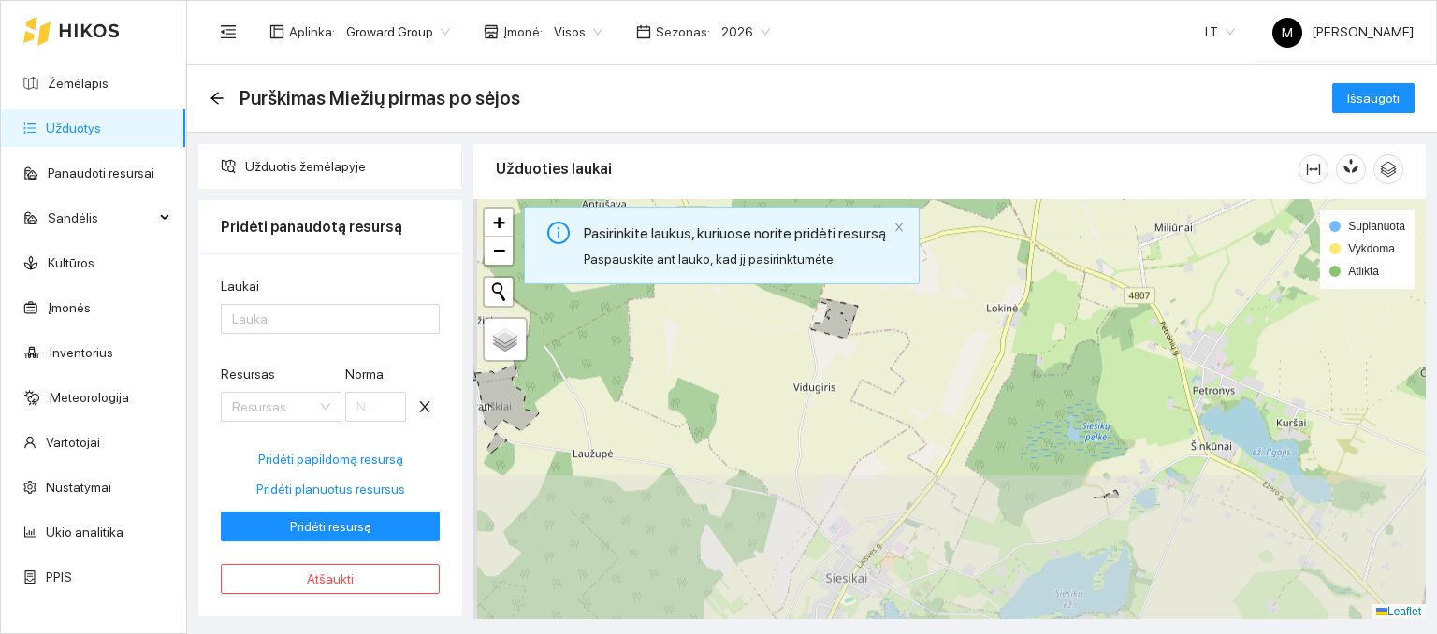
drag, startPoint x: 715, startPoint y: 551, endPoint x: 780, endPoint y: 420, distance: 146.4
click at [780, 420] on div at bounding box center [949, 409] width 952 height 421
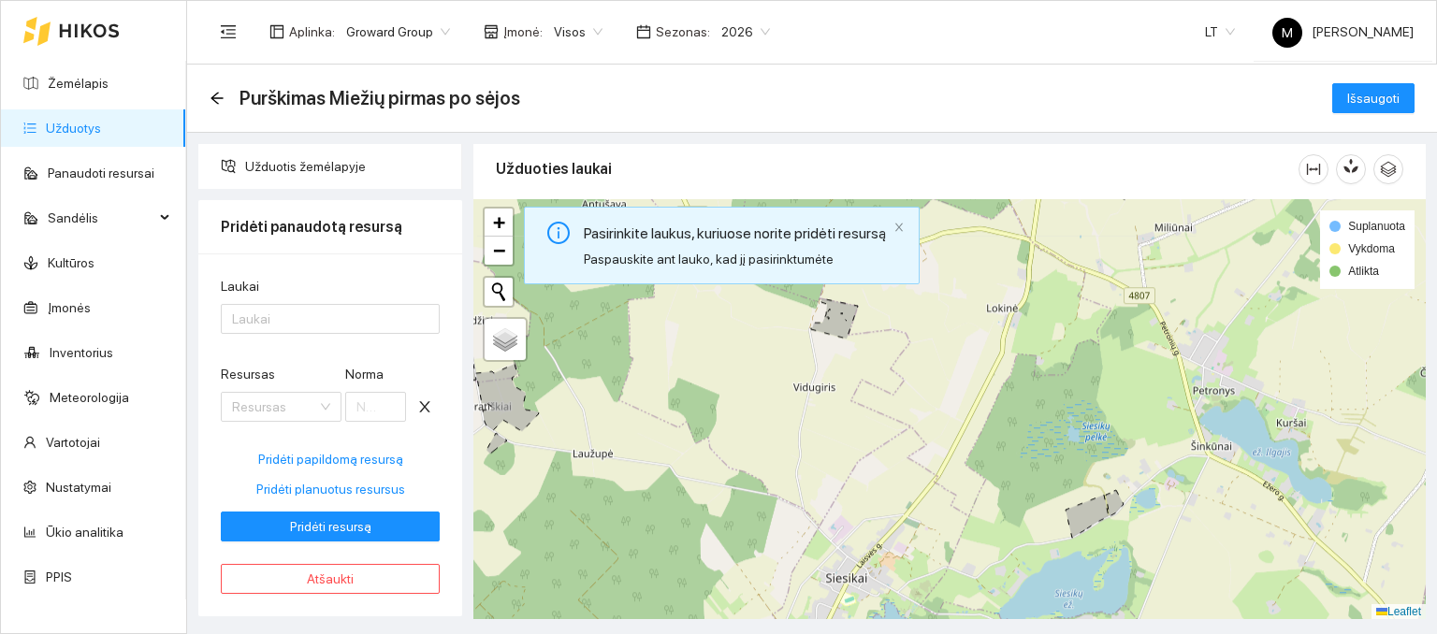
click at [772, 240] on div "Pasirinkite laukus, kuriuose norite pridėti resursą" at bounding box center [735, 233] width 302 height 23
click at [1107, 513] on icon at bounding box center [1086, 516] width 43 height 43
click at [1095, 507] on icon at bounding box center [1086, 516] width 43 height 43
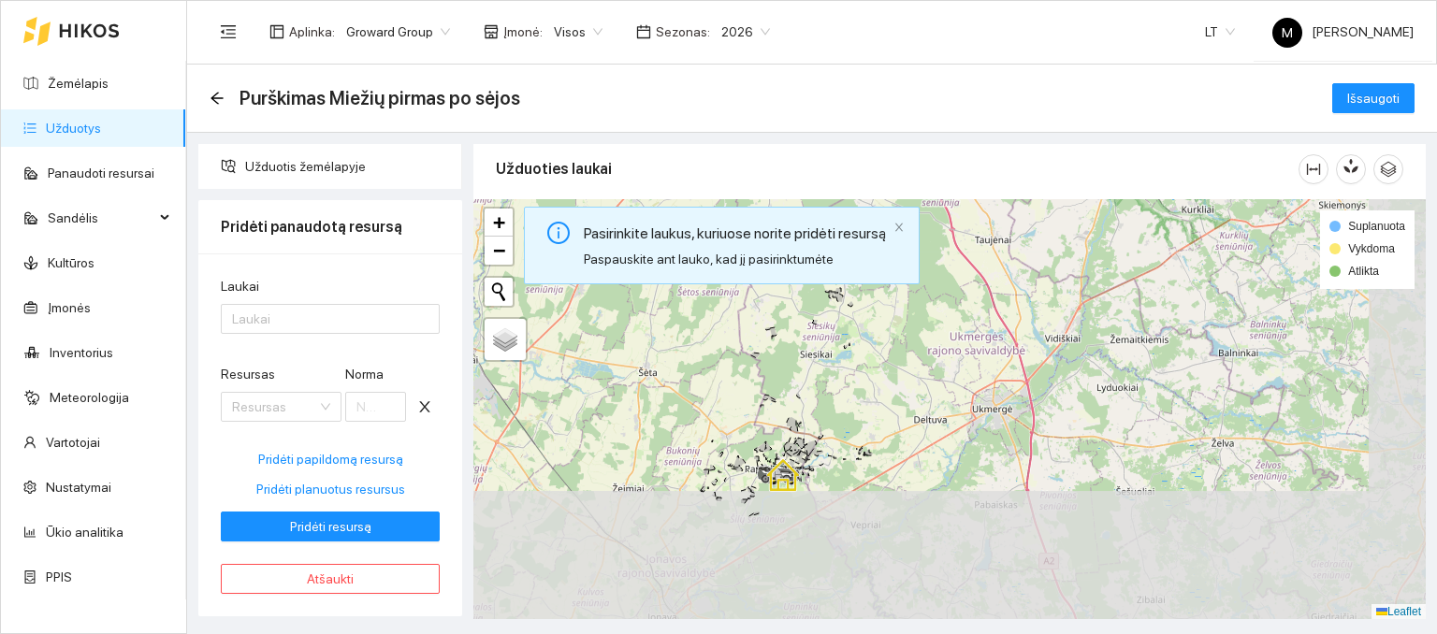
drag, startPoint x: 895, startPoint y: 562, endPoint x: 830, endPoint y: 428, distance: 149.8
click at [830, 428] on div at bounding box center [949, 409] width 952 height 421
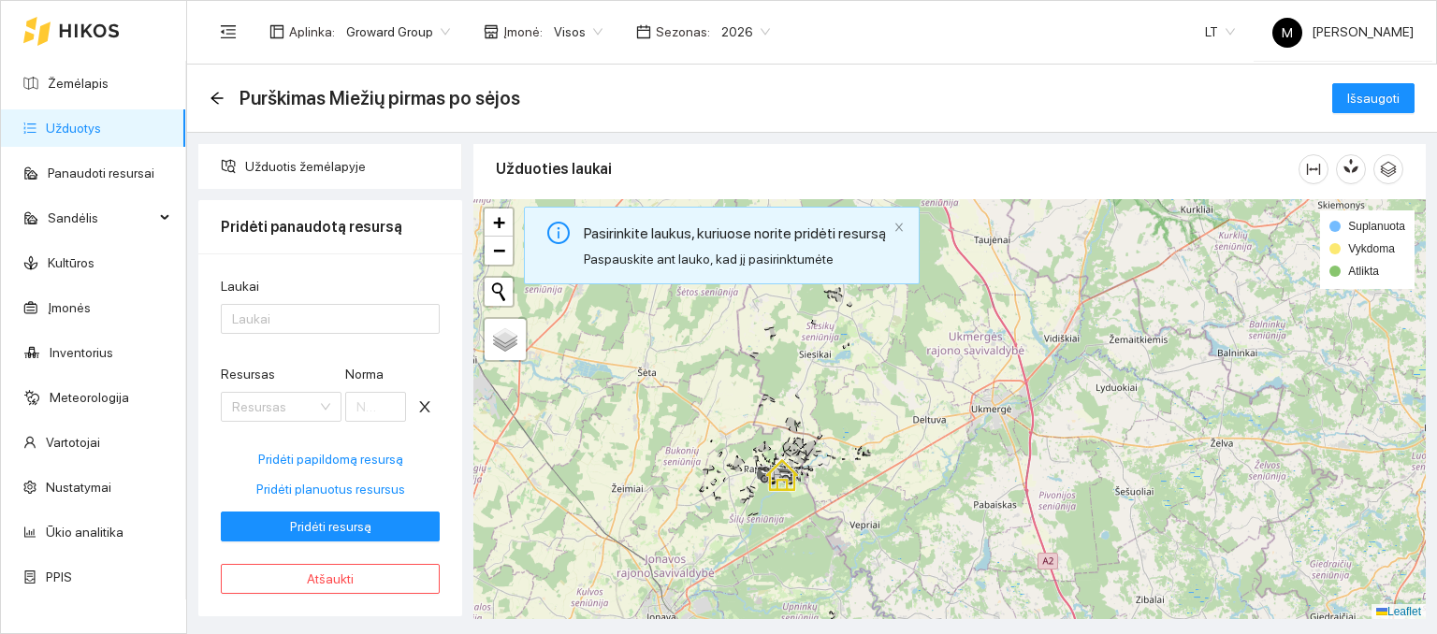
click at [217, 106] on div "Atgal" at bounding box center [217, 99] width 15 height 16
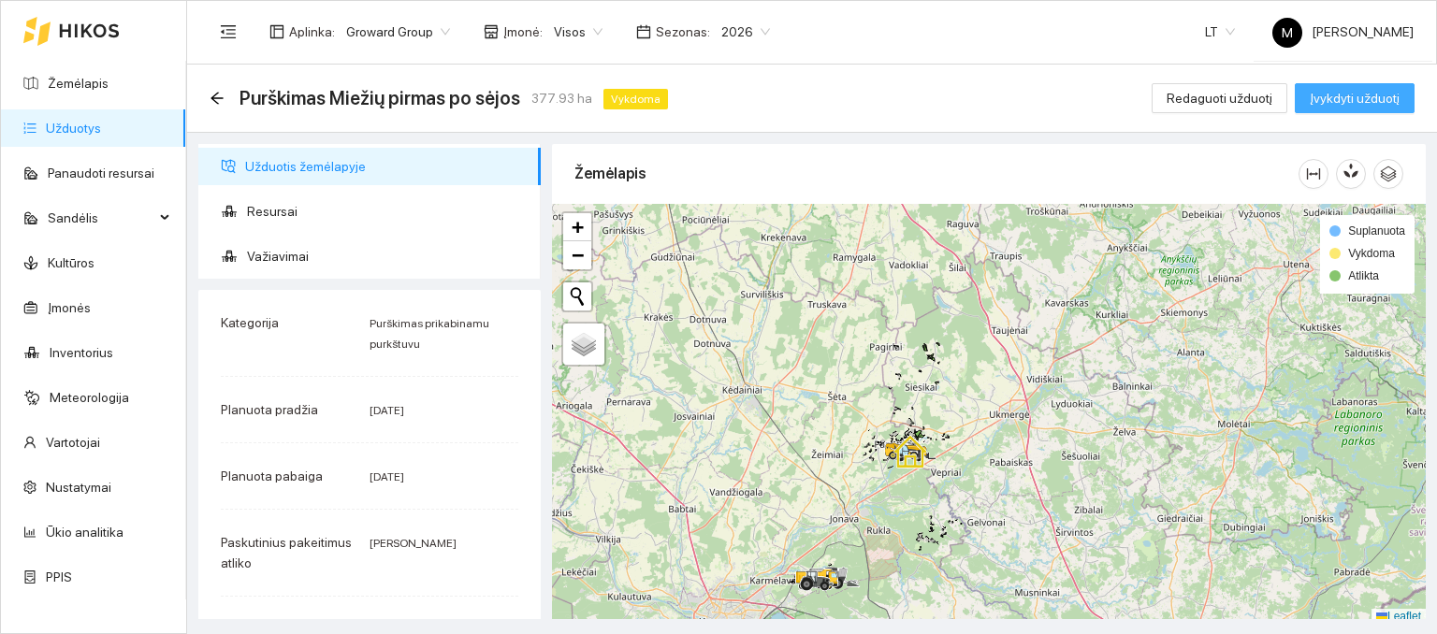
click at [1316, 105] on span "Įvykdyti užduotį" at bounding box center [1355, 98] width 90 height 21
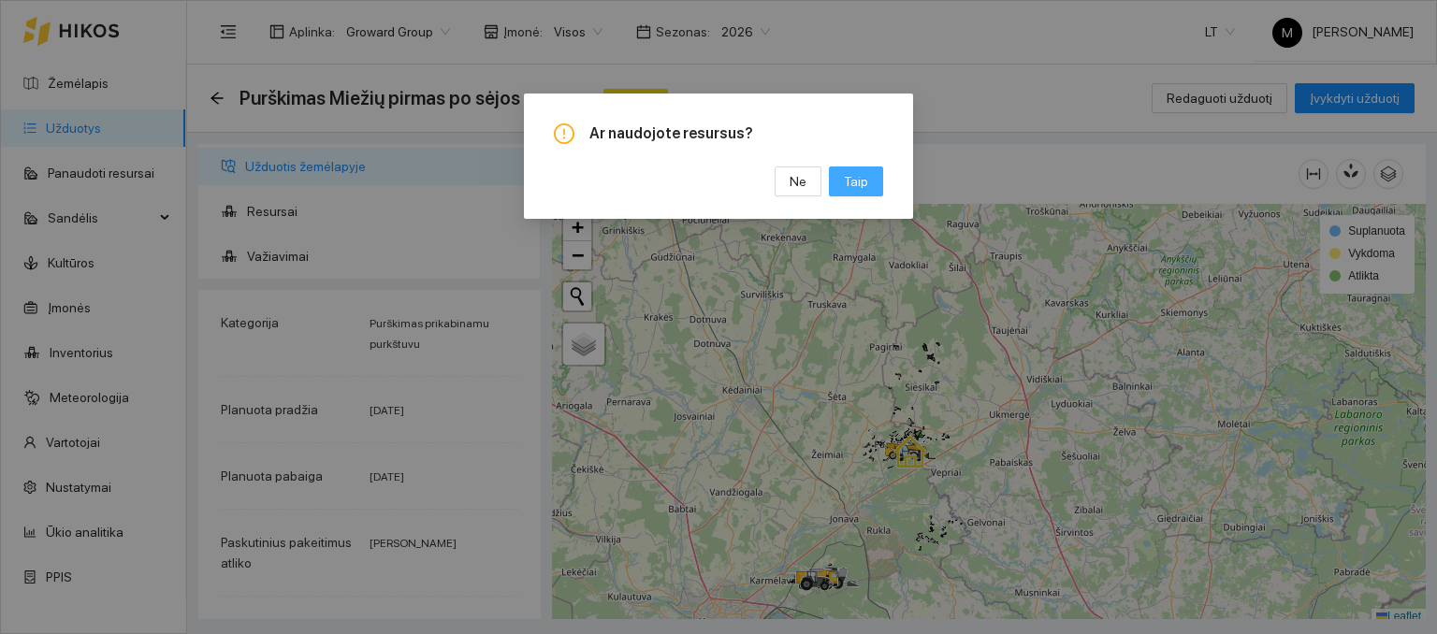
click at [858, 194] on button "Taip" at bounding box center [856, 182] width 54 height 30
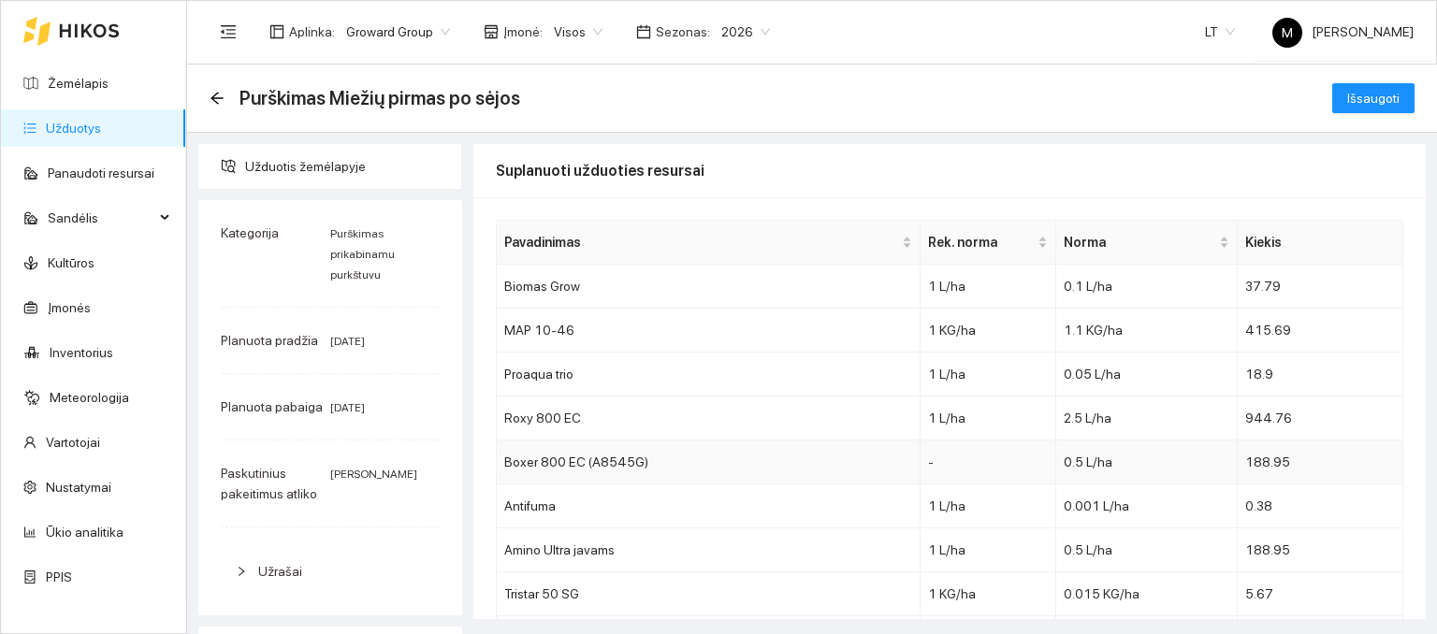
scroll to position [560, 0]
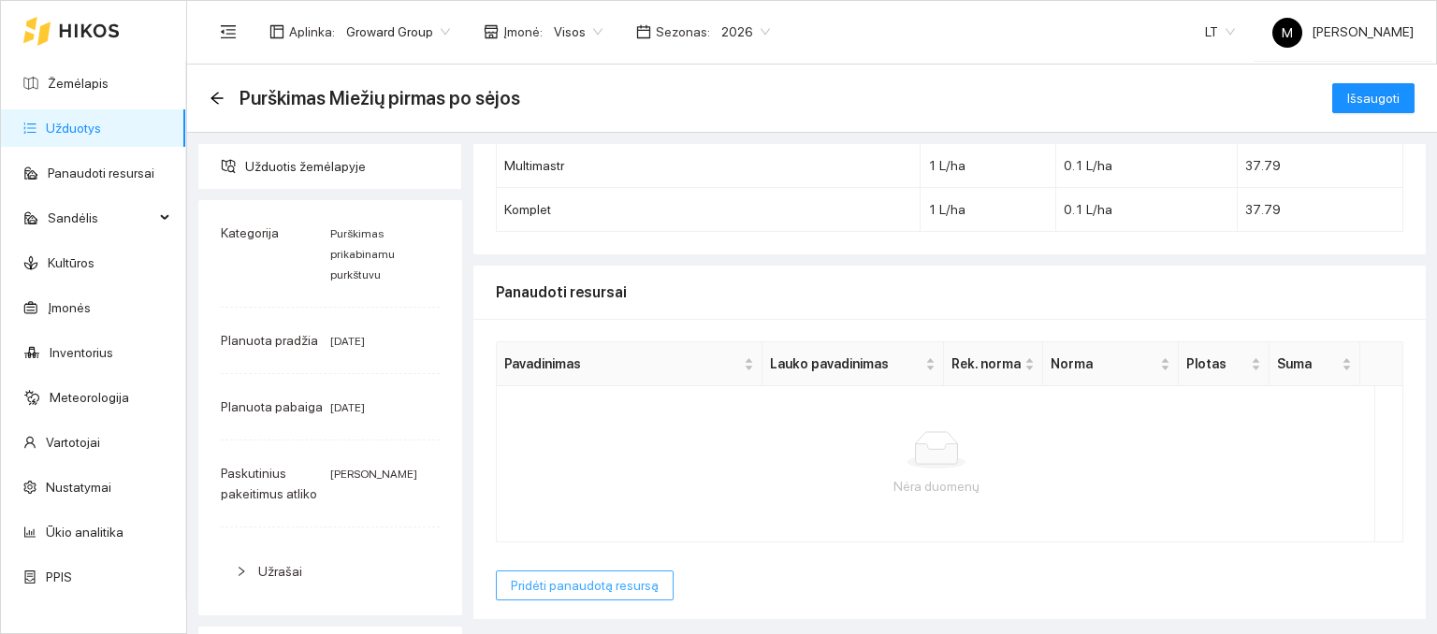
click at [573, 586] on span "Pridėti panaudotą resursą" at bounding box center [585, 585] width 148 height 21
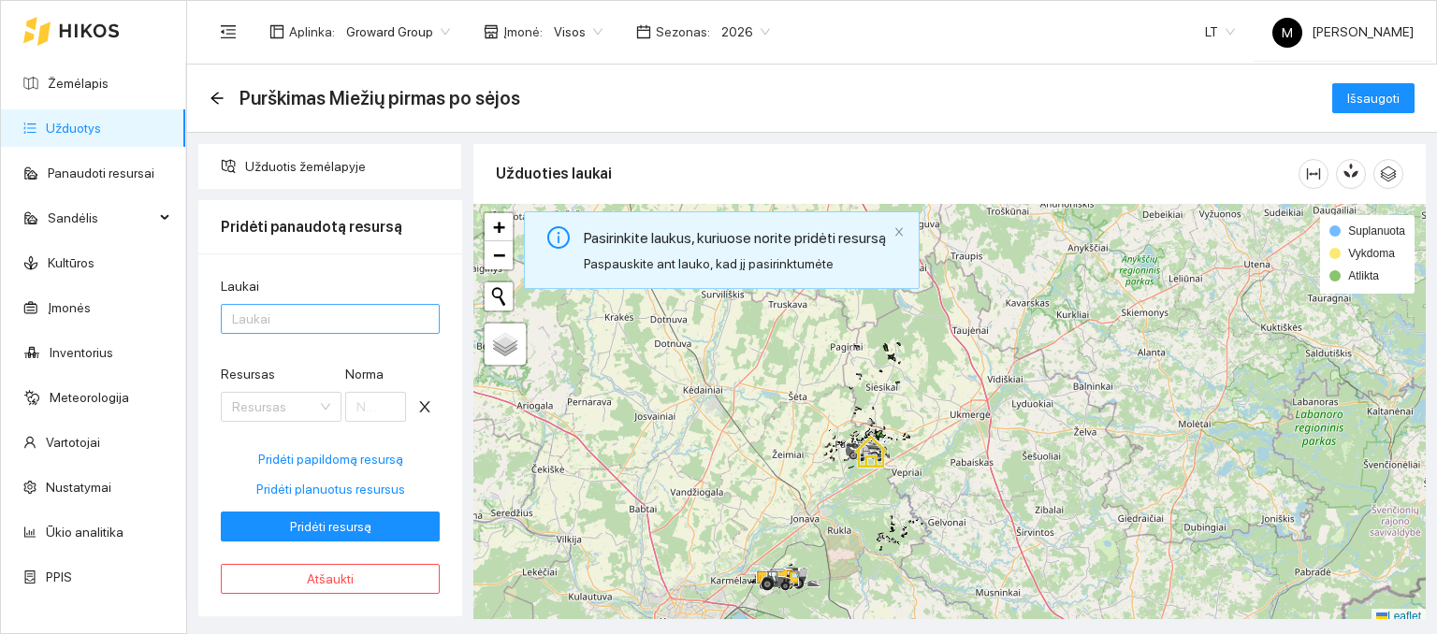
click at [329, 319] on div at bounding box center [320, 319] width 191 height 22
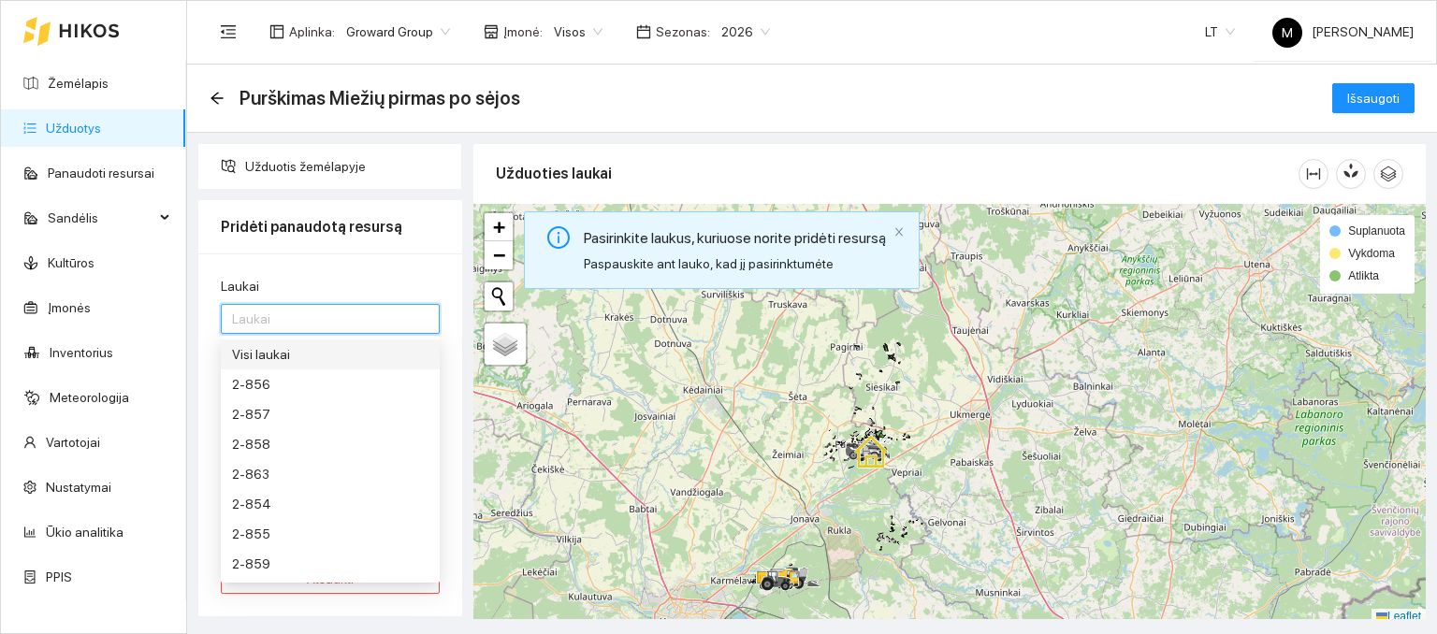
click at [303, 356] on div "Visi laukai" at bounding box center [330, 354] width 196 height 21
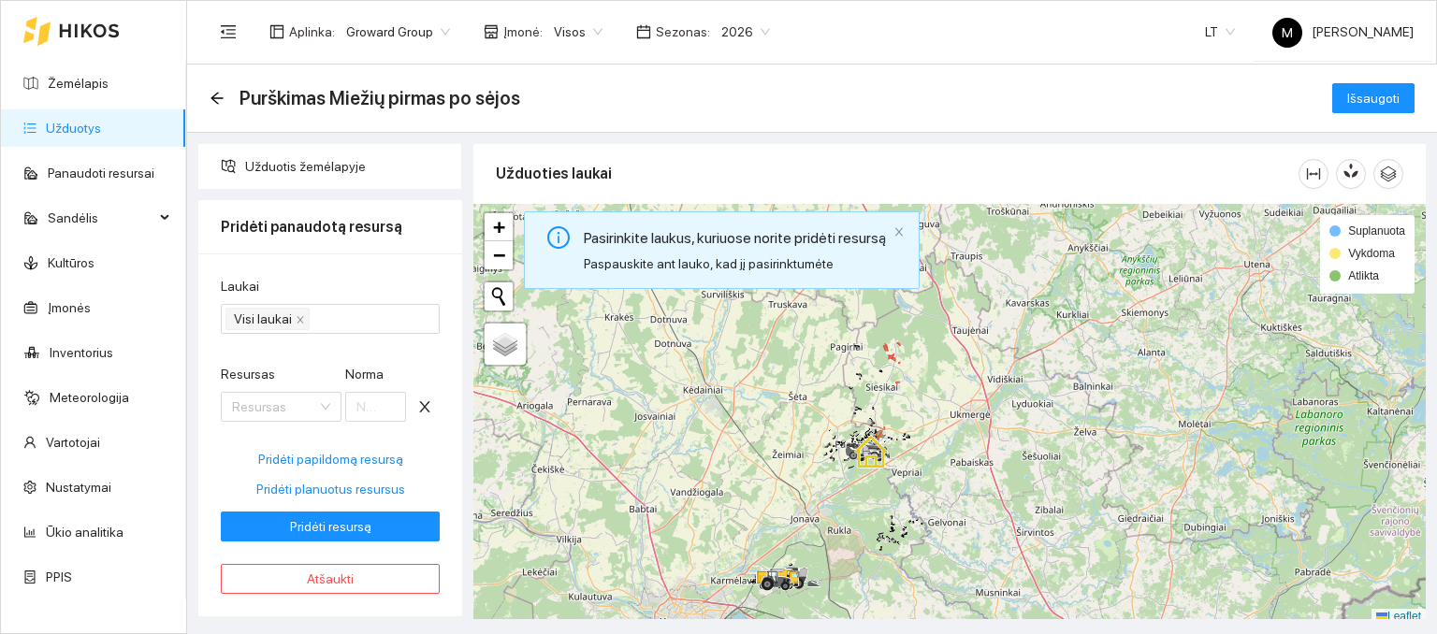
click at [382, 277] on div "Laukai" at bounding box center [330, 290] width 219 height 28
click at [321, 485] on span "Pridėti planuotus resursus" at bounding box center [330, 489] width 149 height 21
type input "0.1"
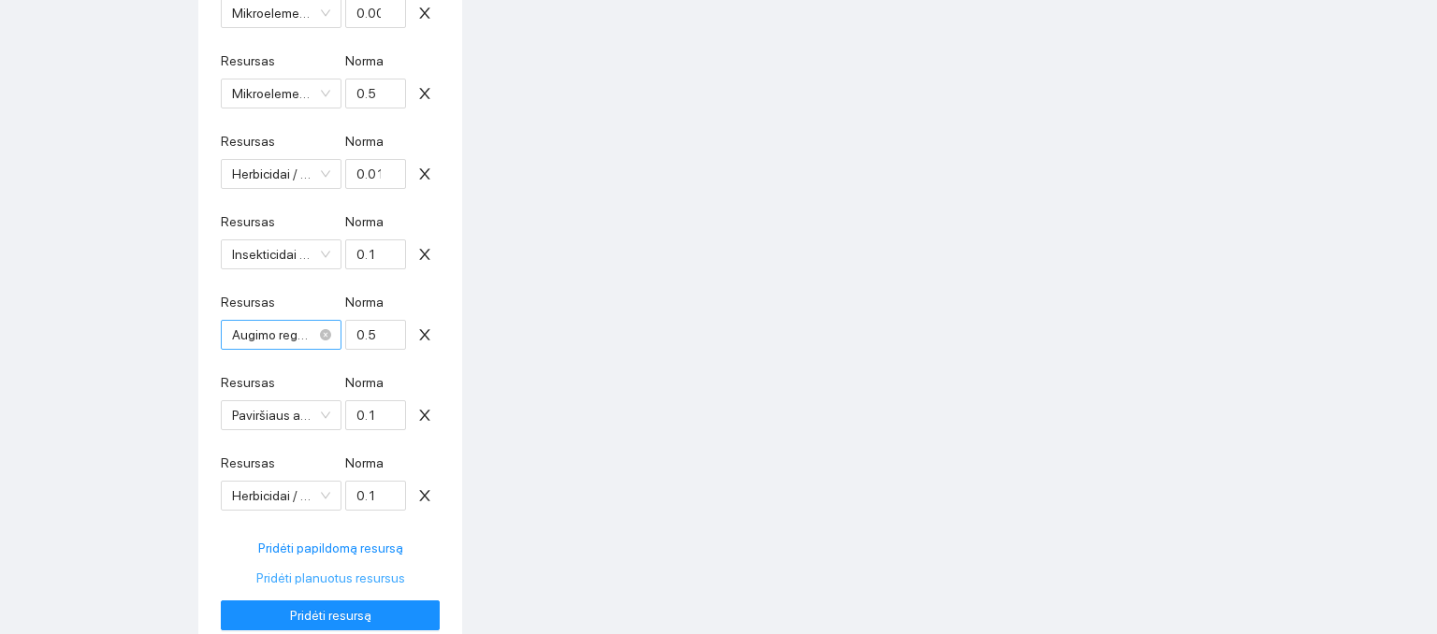
scroll to position [867, 0]
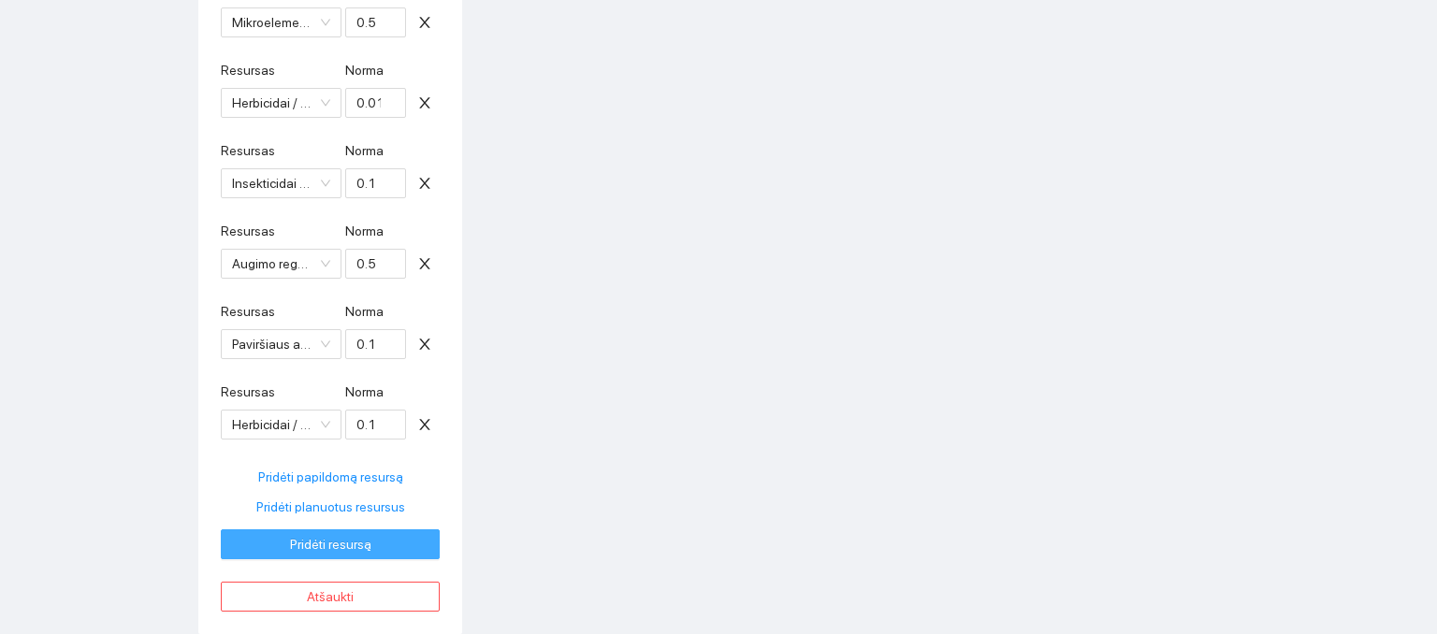
click at [329, 546] on span "Pridėti resursą" at bounding box center [330, 544] width 81 height 21
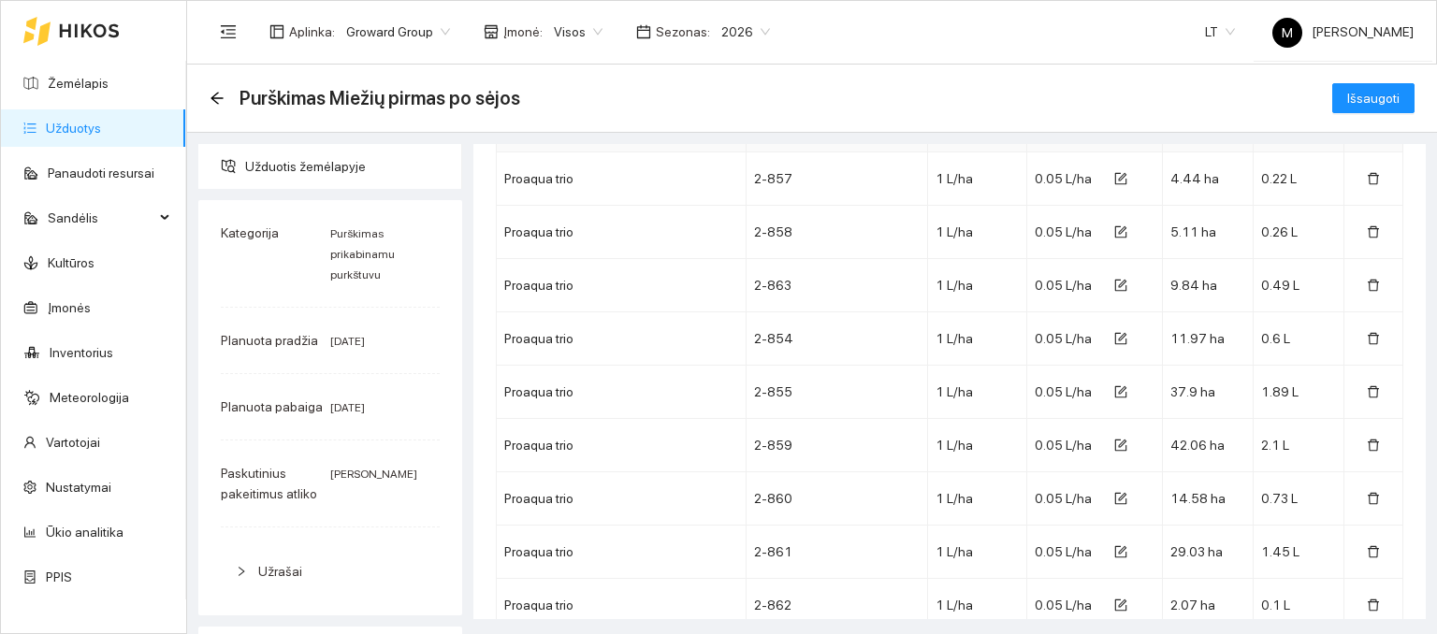
scroll to position [3835, 0]
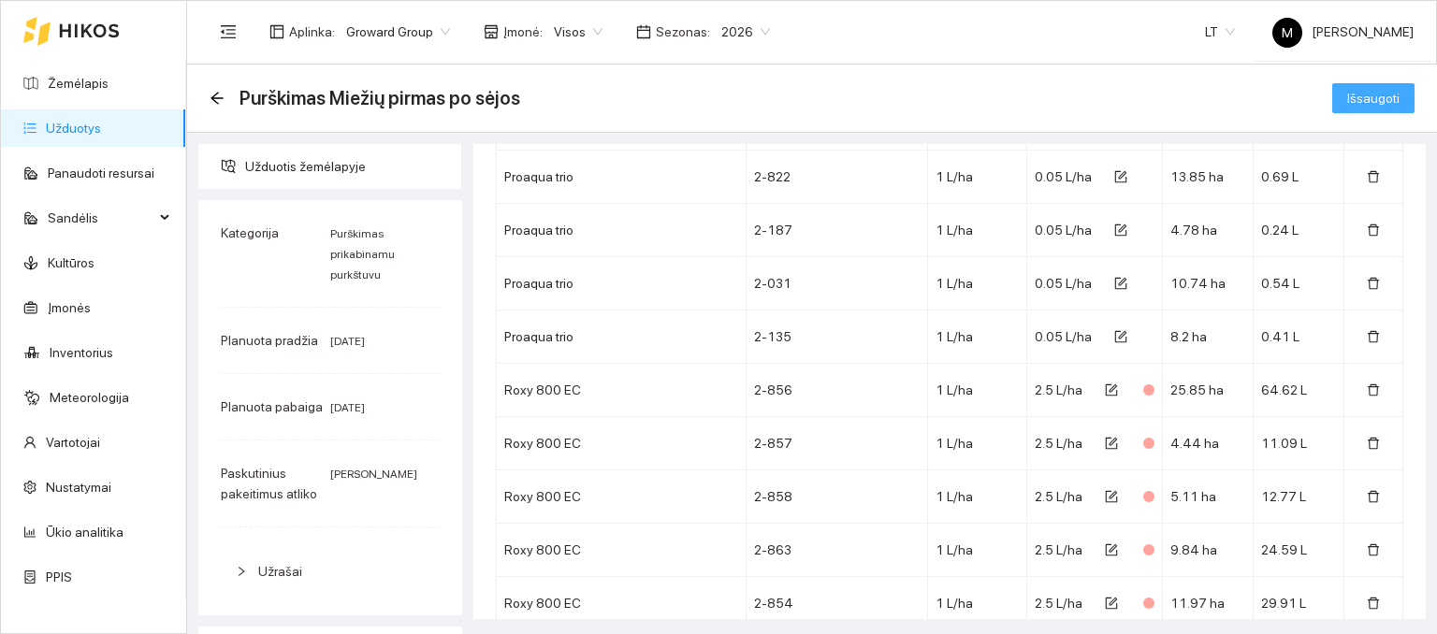
click at [1383, 105] on span "Išsaugoti" at bounding box center [1373, 98] width 52 height 21
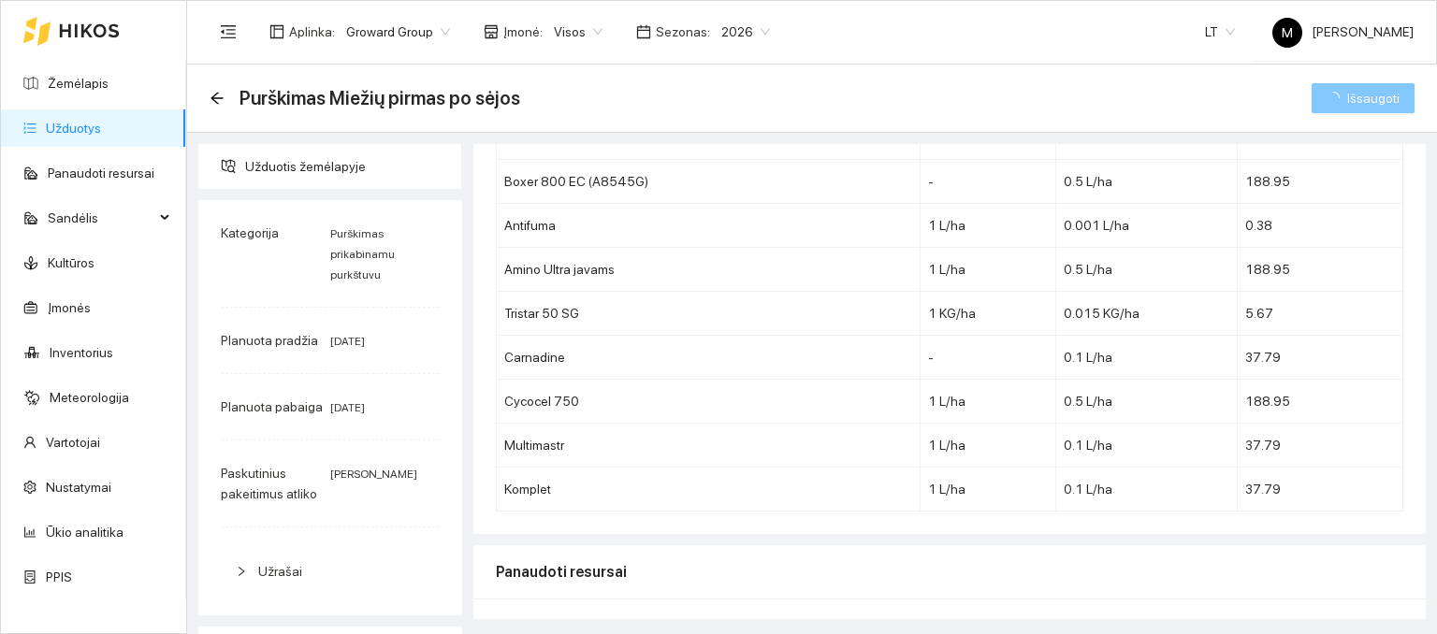
scroll to position [0, 0]
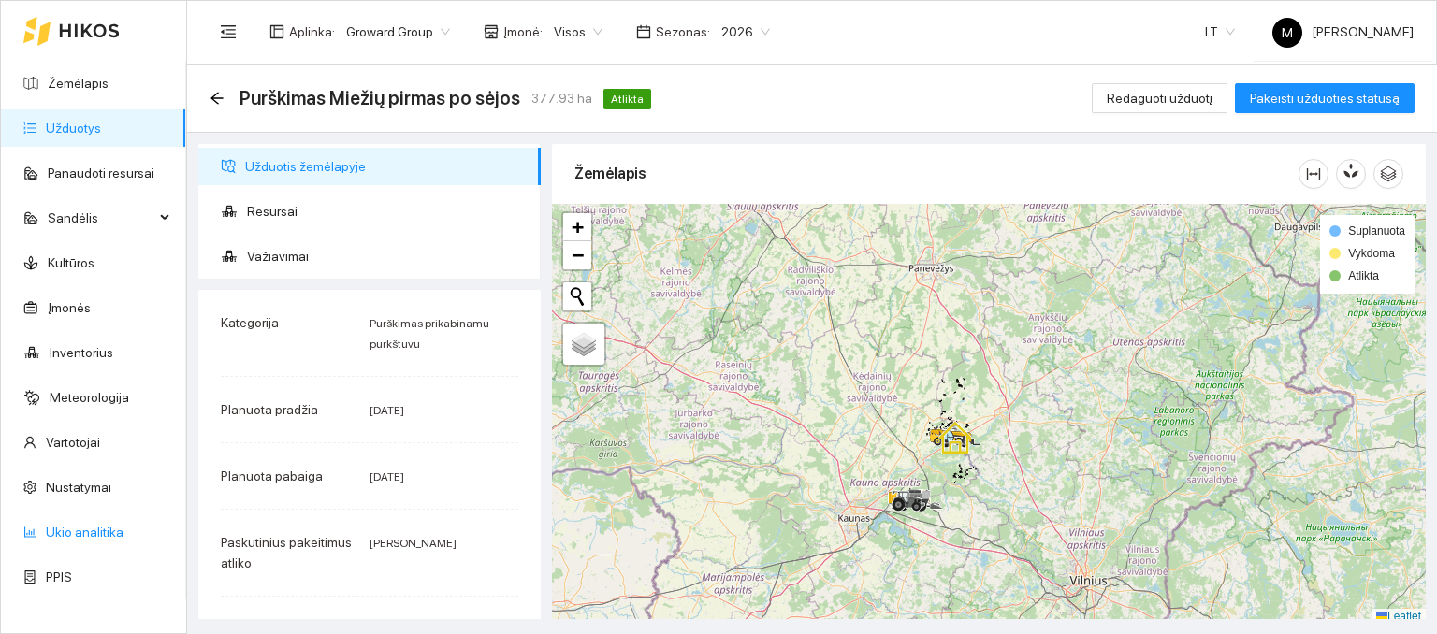
click at [95, 528] on link "Ūkio analitika" at bounding box center [85, 532] width 78 height 15
